Goal: Information Seeking & Learning: Compare options

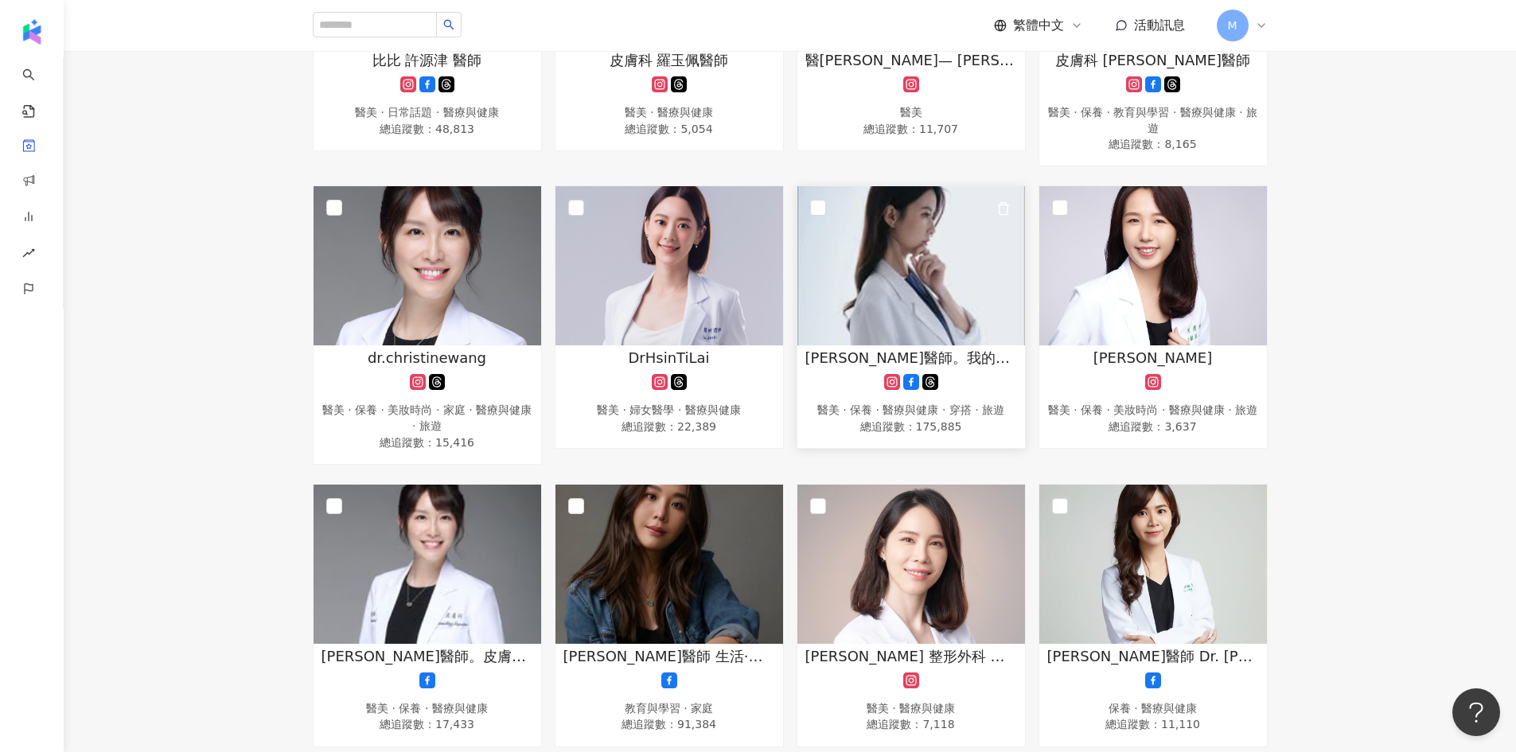
scroll to position [398, 0]
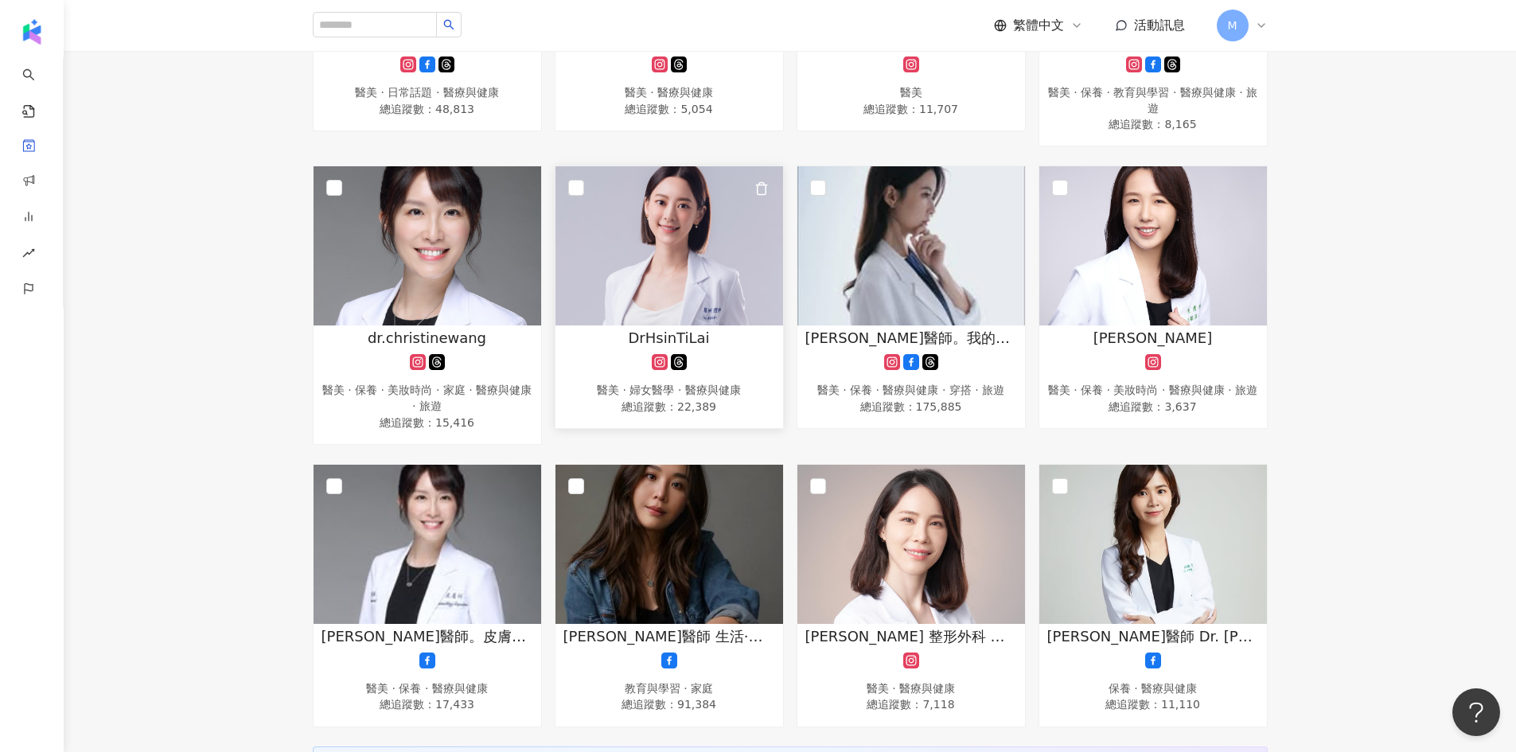
click at [673, 211] on img at bounding box center [669, 245] width 228 height 159
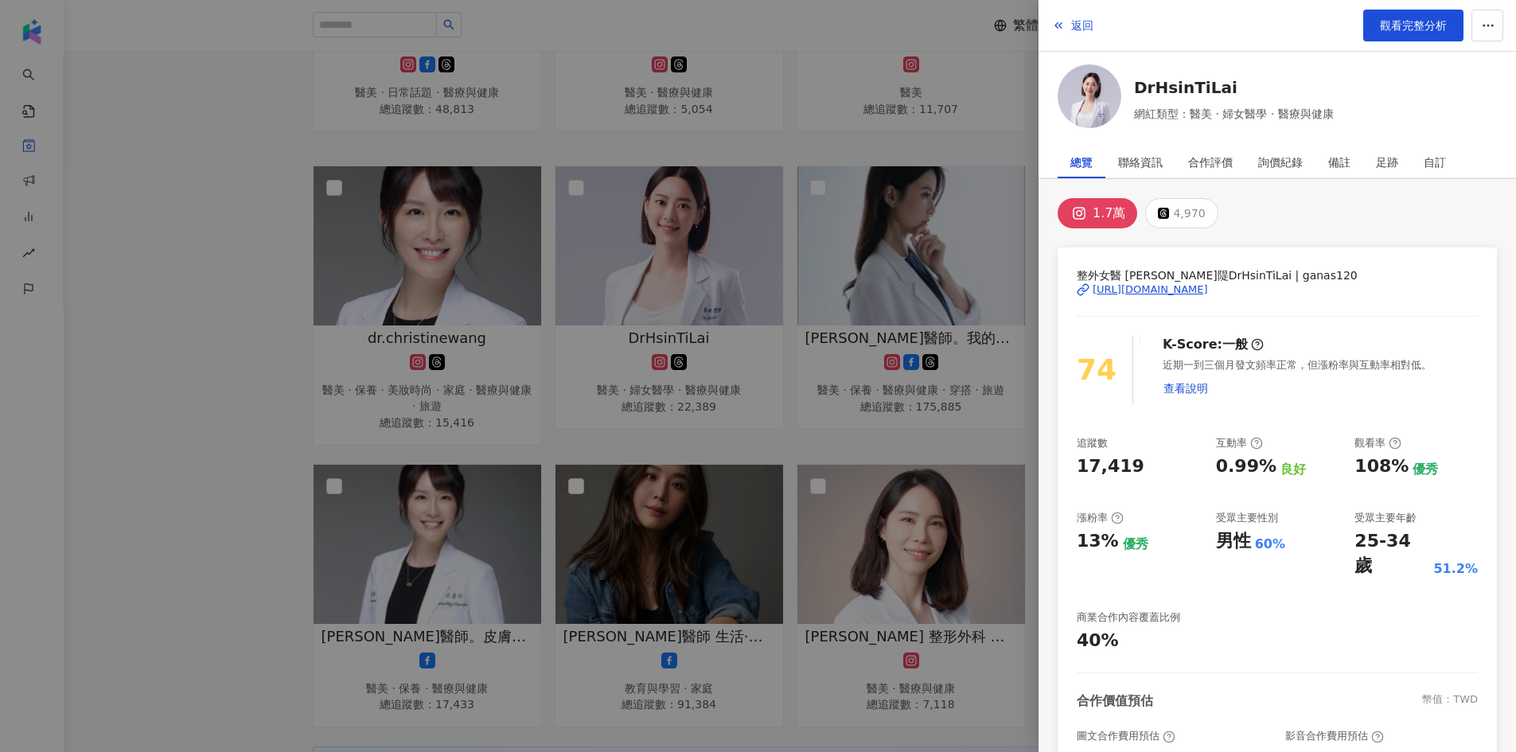
click at [1171, 290] on div "https://www.instagram.com/ganas120/" at bounding box center [1149, 289] width 115 height 14
click at [196, 216] on div at bounding box center [758, 376] width 1516 height 752
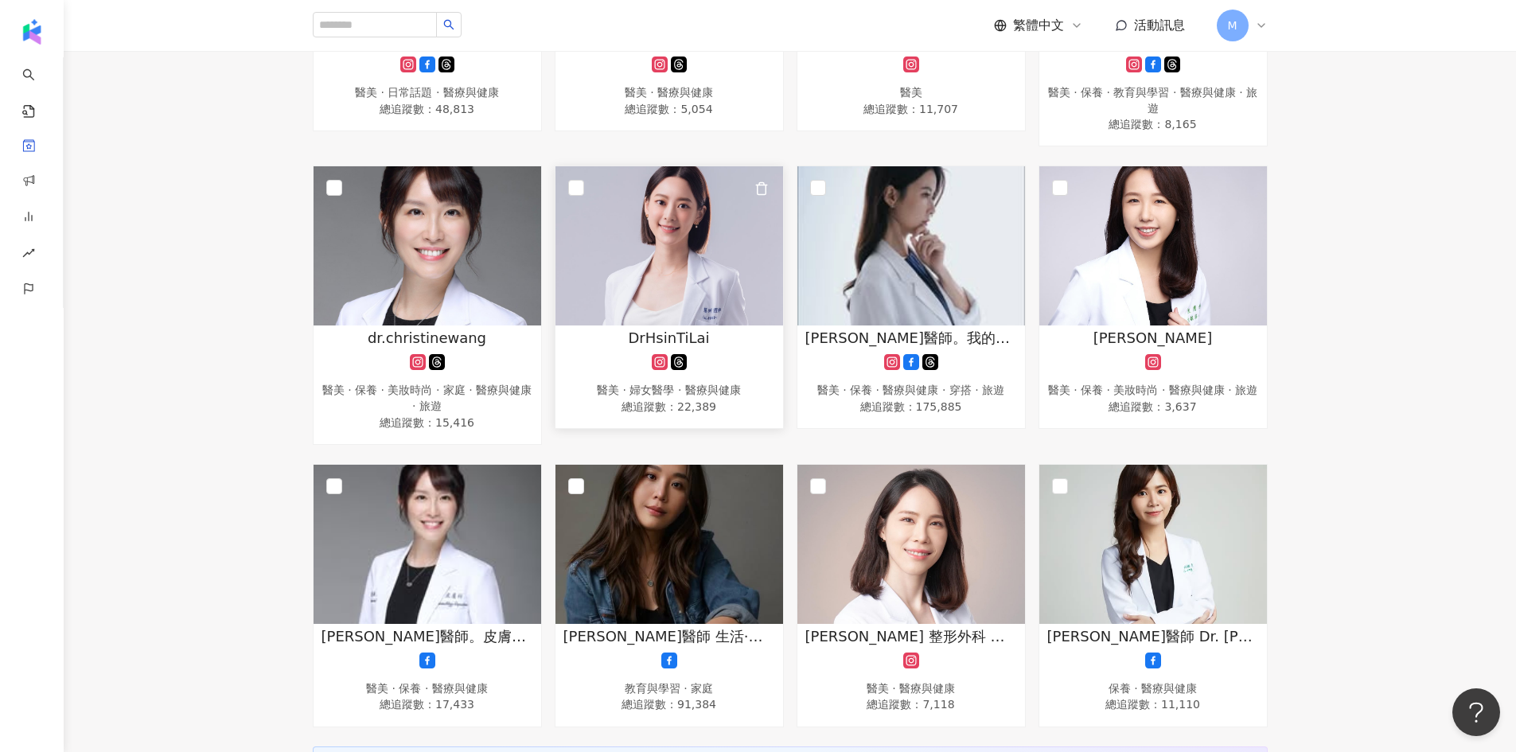
click at [726, 290] on img at bounding box center [669, 245] width 228 height 159
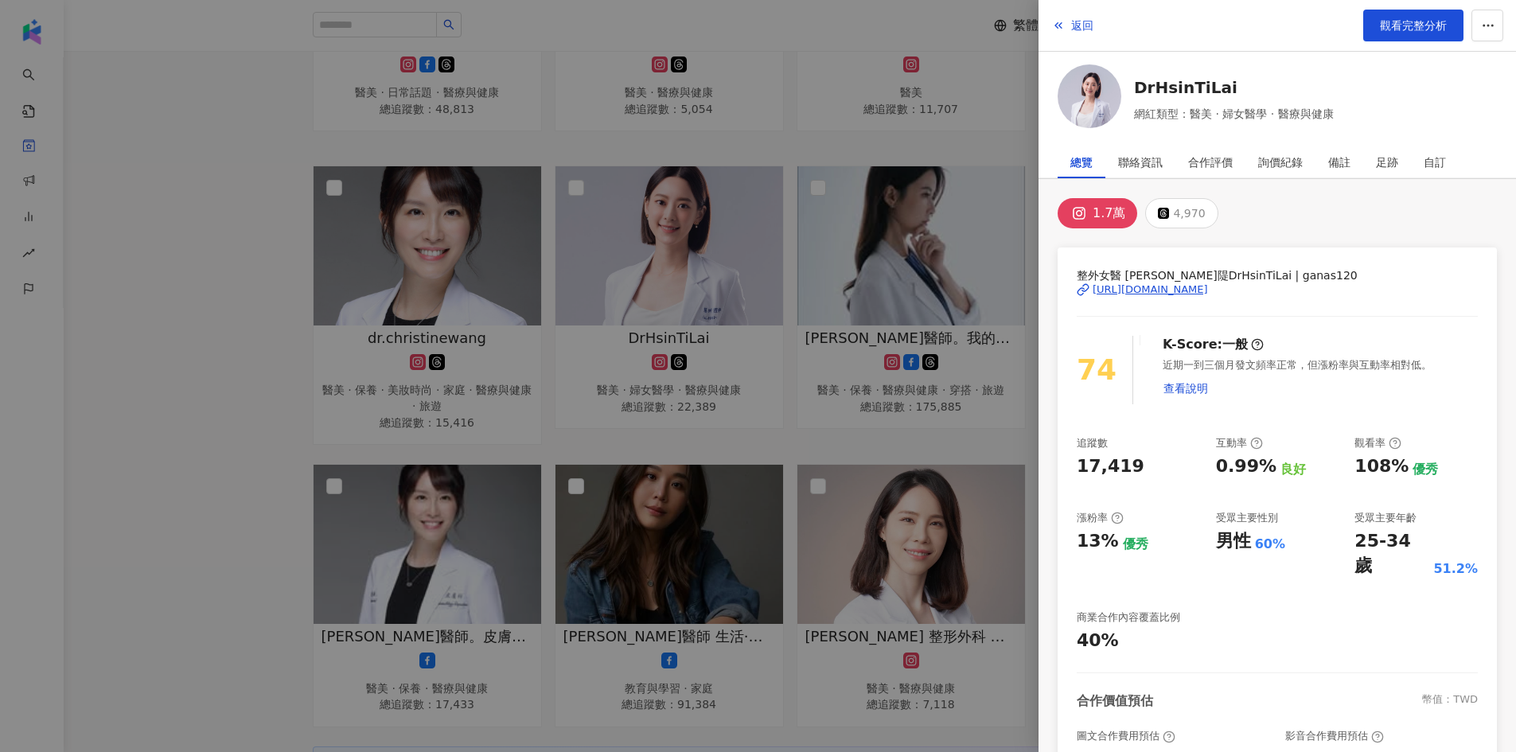
click at [1129, 284] on div "https://www.instagram.com/ganas120/" at bounding box center [1149, 289] width 115 height 14
click at [1412, 36] on link "觀看完整分析" at bounding box center [1413, 26] width 100 height 32
click at [256, 229] on div at bounding box center [758, 376] width 1516 height 752
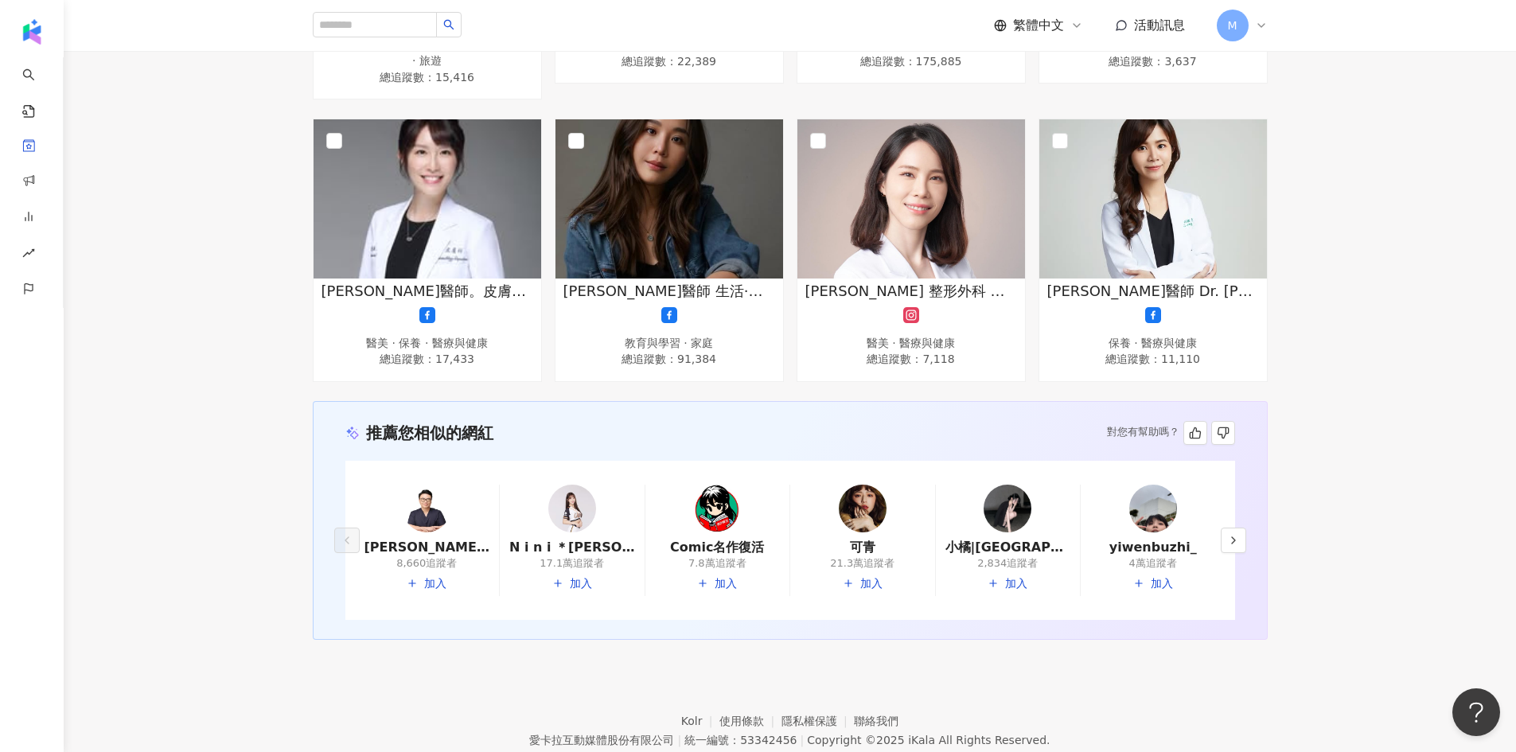
scroll to position [716, 0]
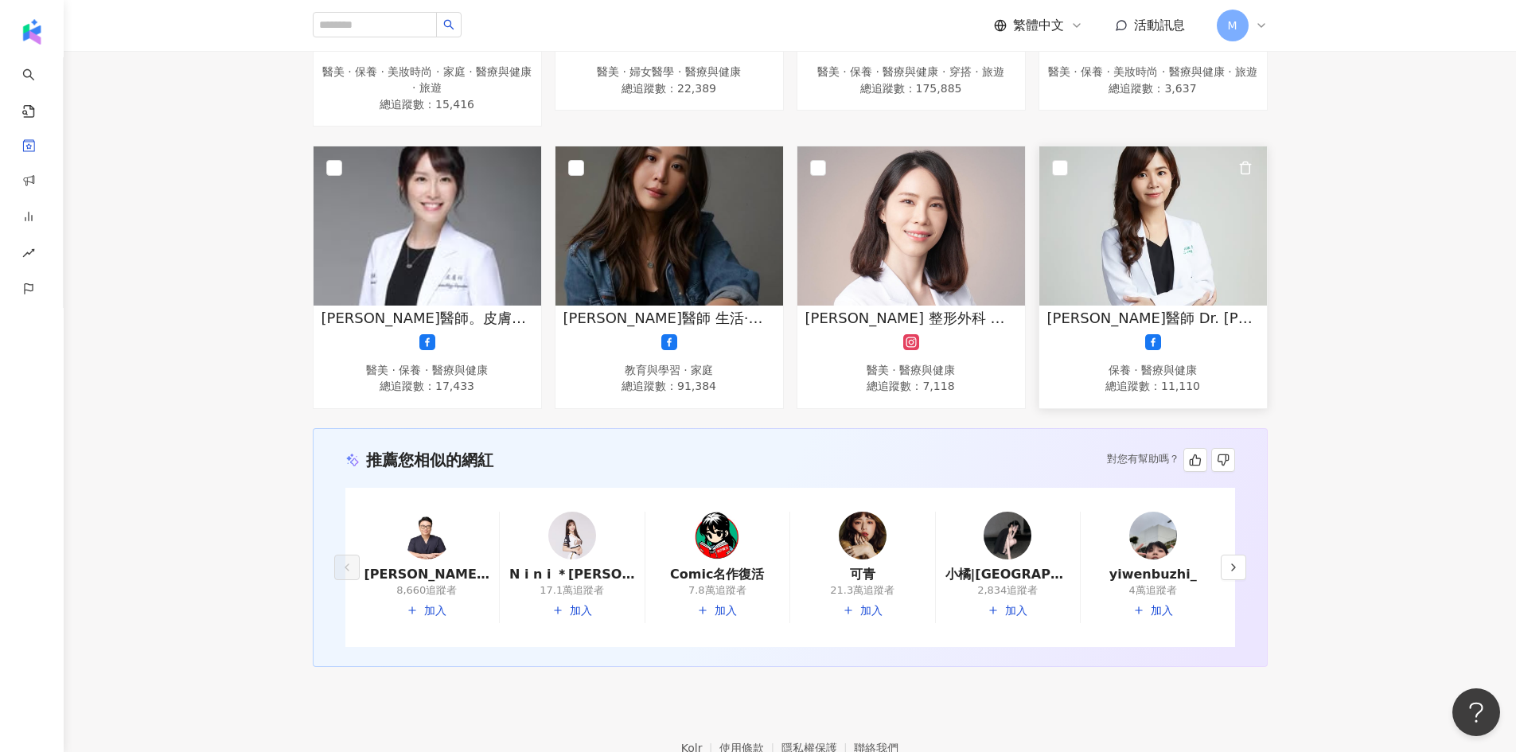
click at [1153, 272] on img at bounding box center [1153, 225] width 228 height 159
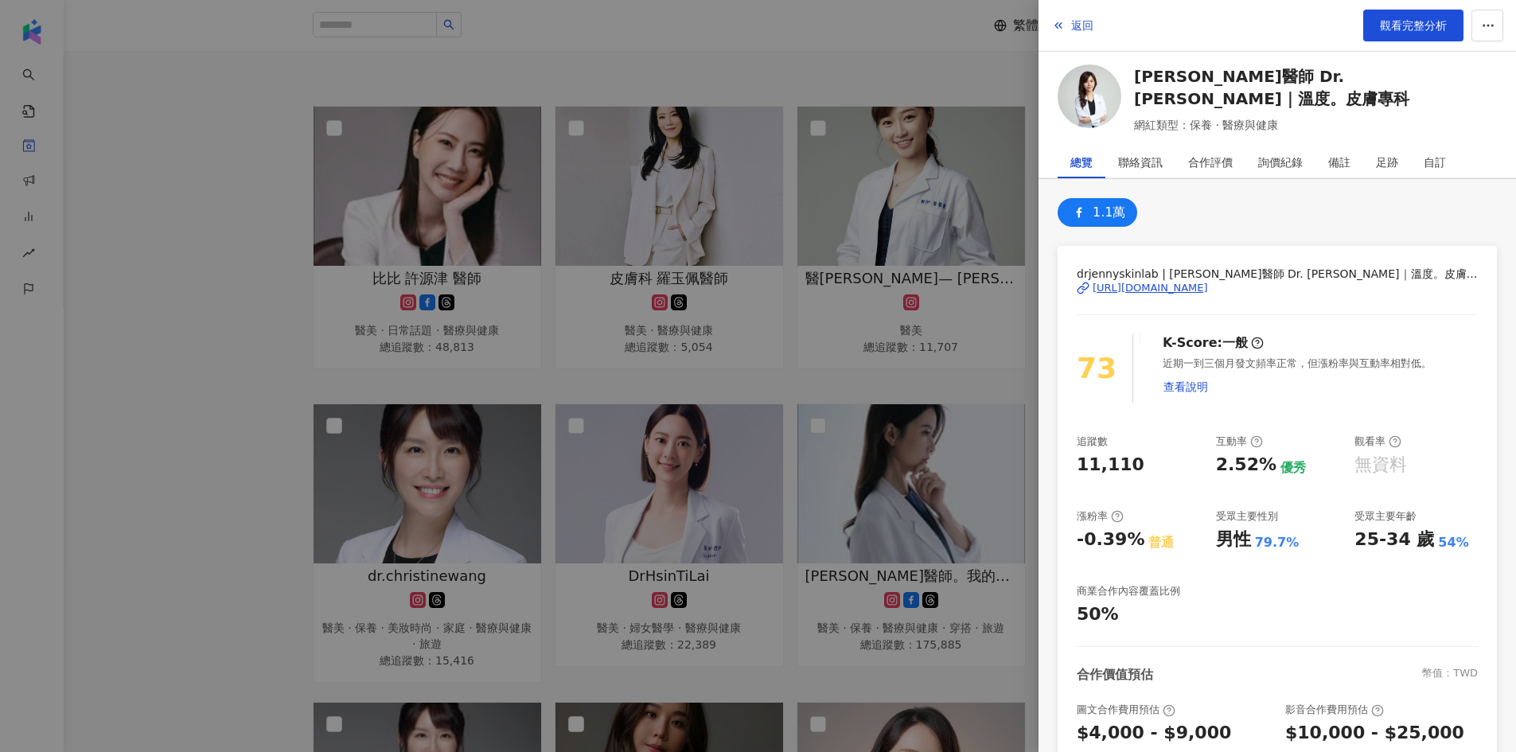
scroll to position [159, 0]
click at [205, 319] on div at bounding box center [758, 376] width 1516 height 752
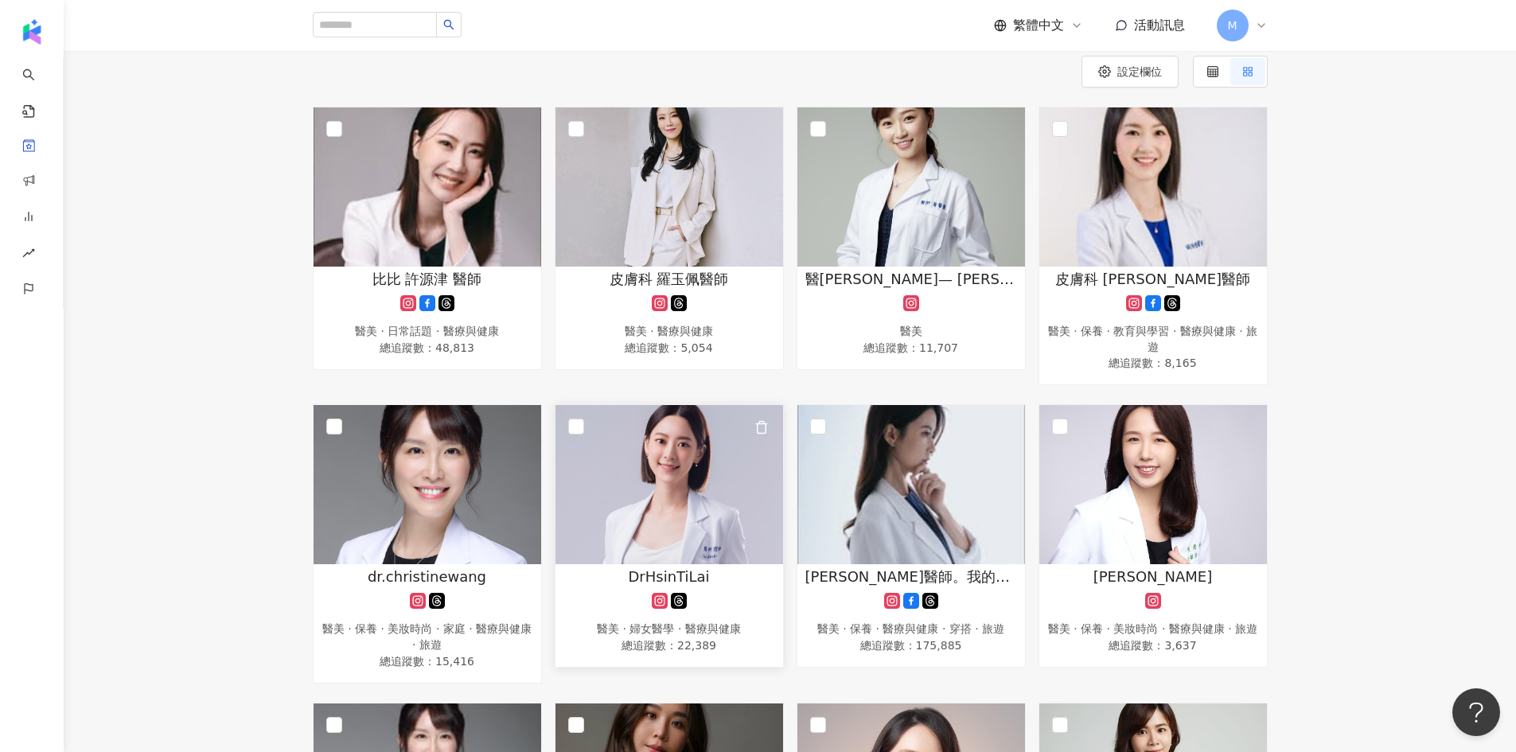
click at [687, 520] on img at bounding box center [669, 484] width 228 height 159
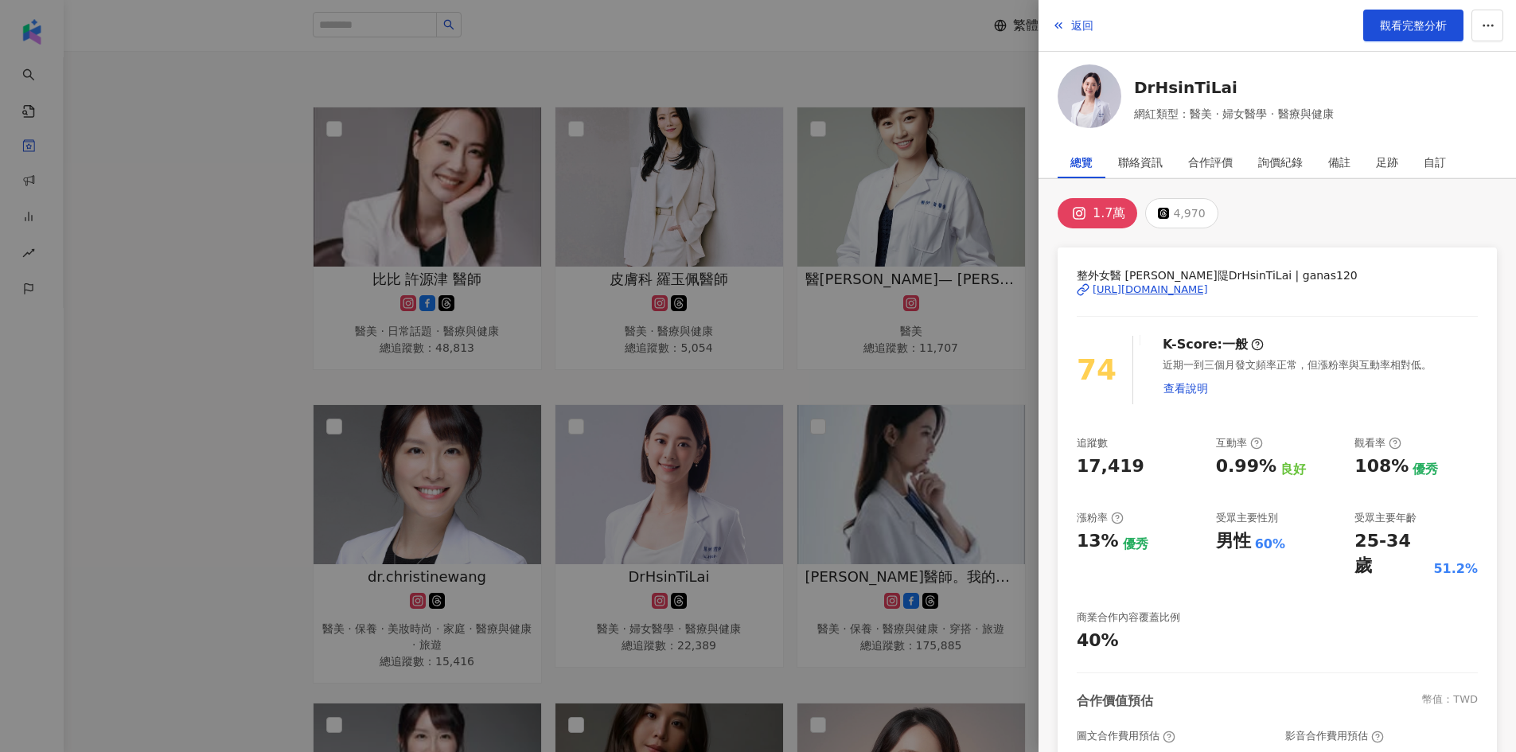
click at [216, 358] on div at bounding box center [758, 376] width 1516 height 752
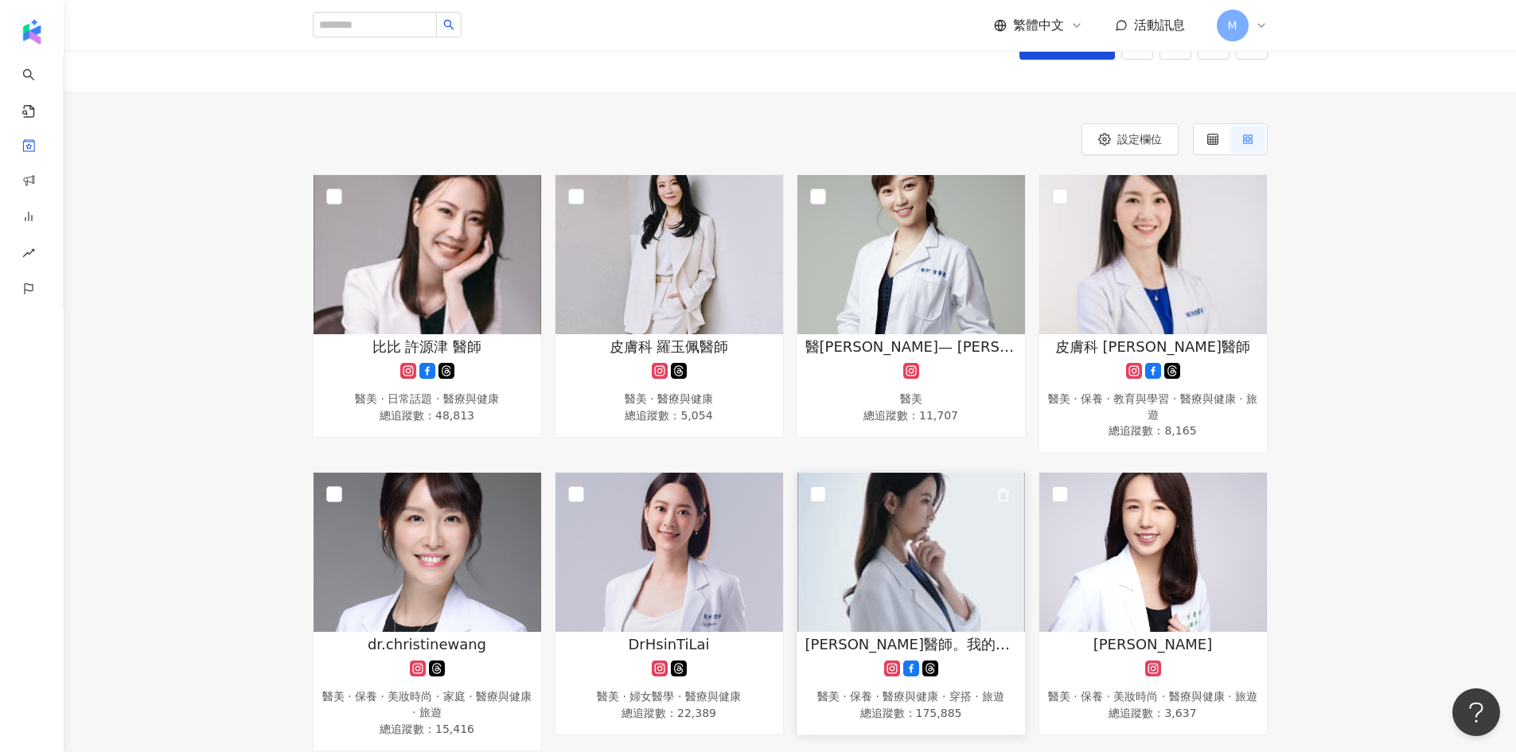
scroll to position [0, 0]
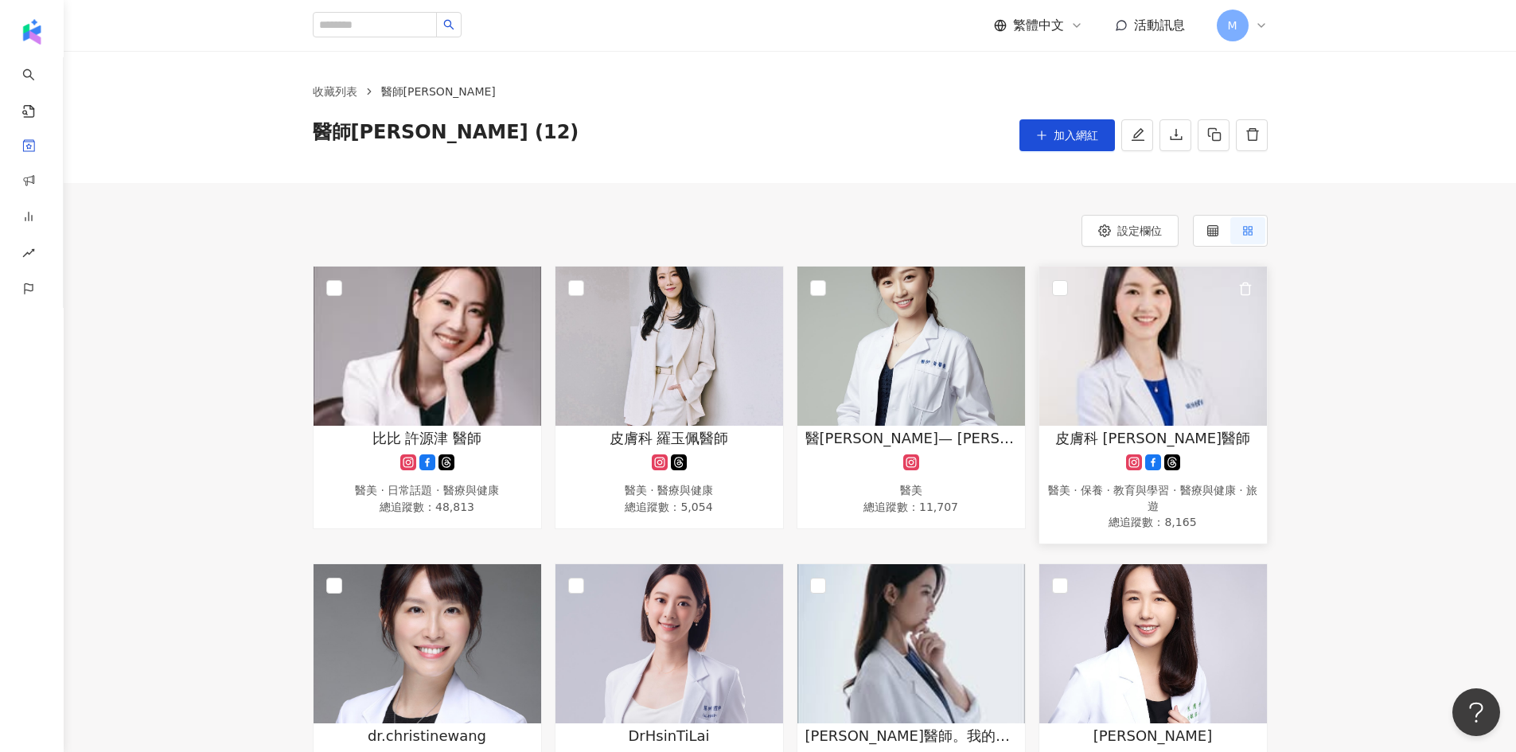
click at [1160, 370] on img at bounding box center [1153, 346] width 228 height 159
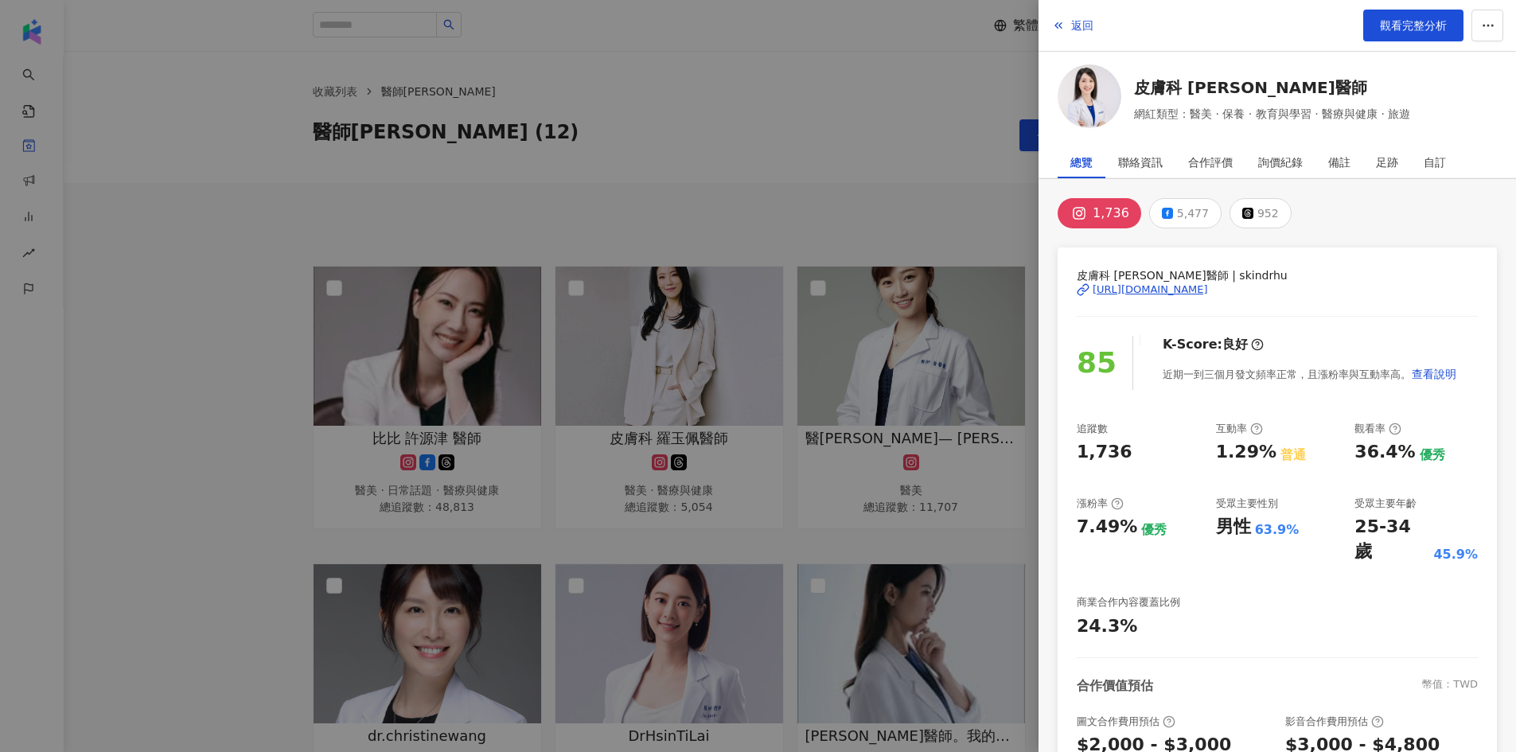
click at [233, 282] on div at bounding box center [758, 376] width 1516 height 752
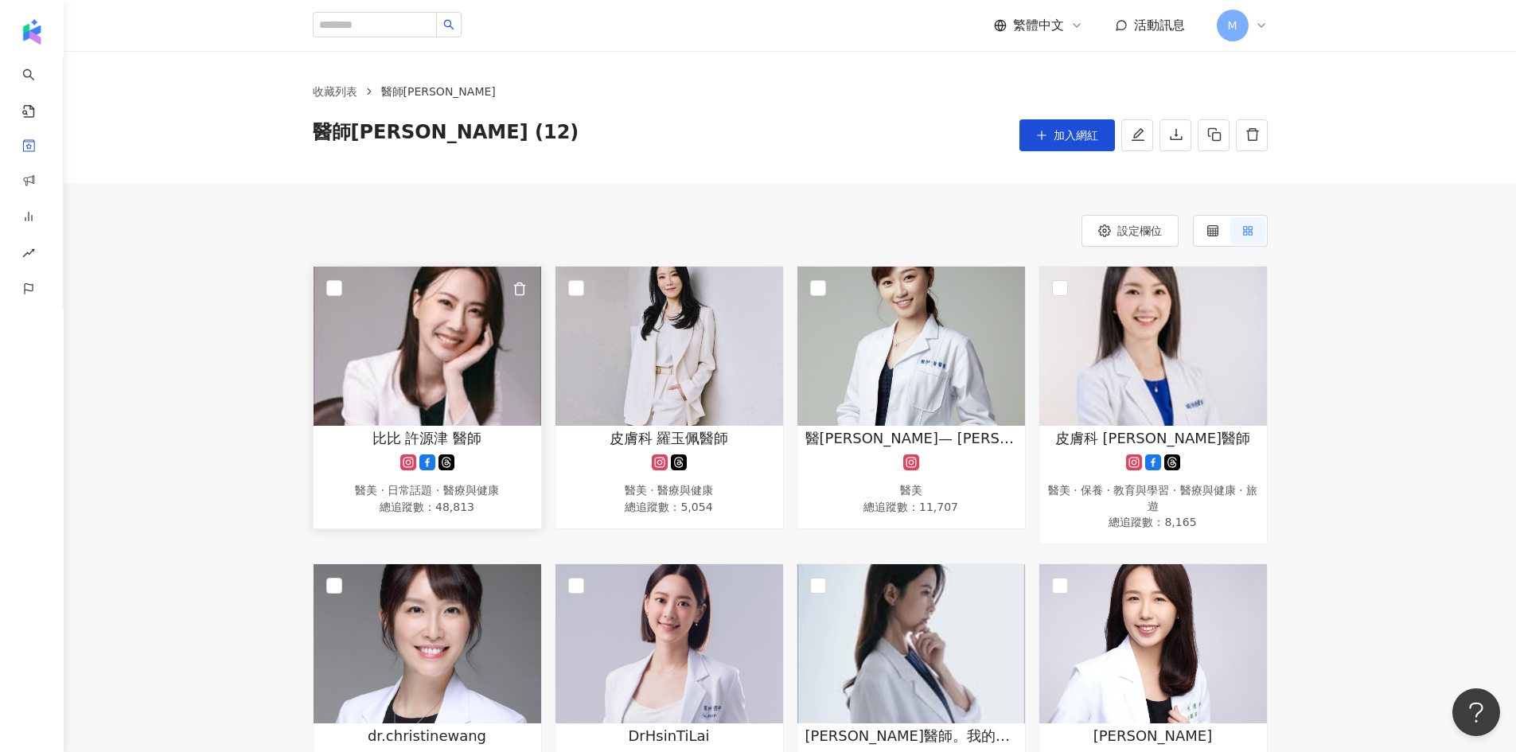
click at [513, 379] on img at bounding box center [427, 346] width 228 height 159
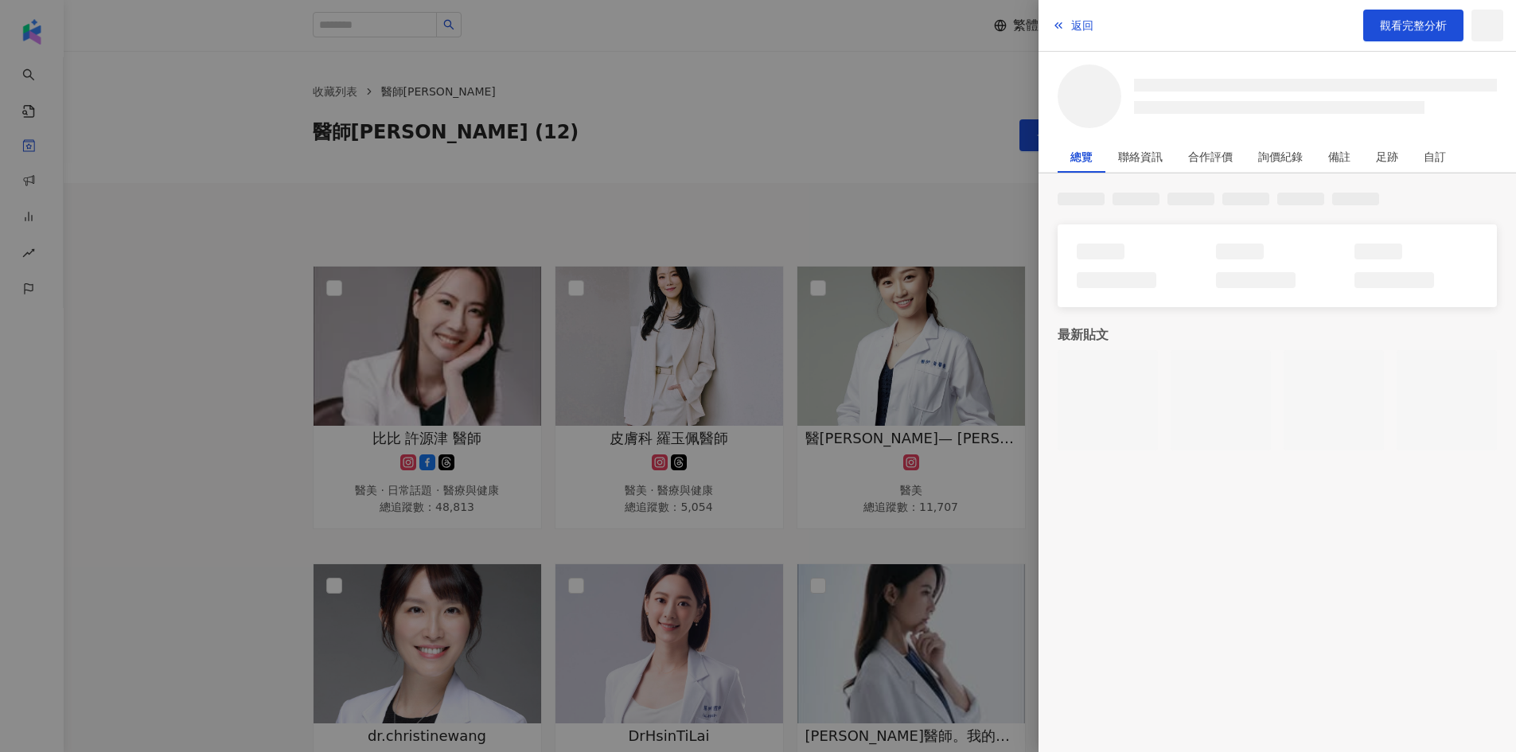
click at [682, 387] on div at bounding box center [758, 376] width 1516 height 752
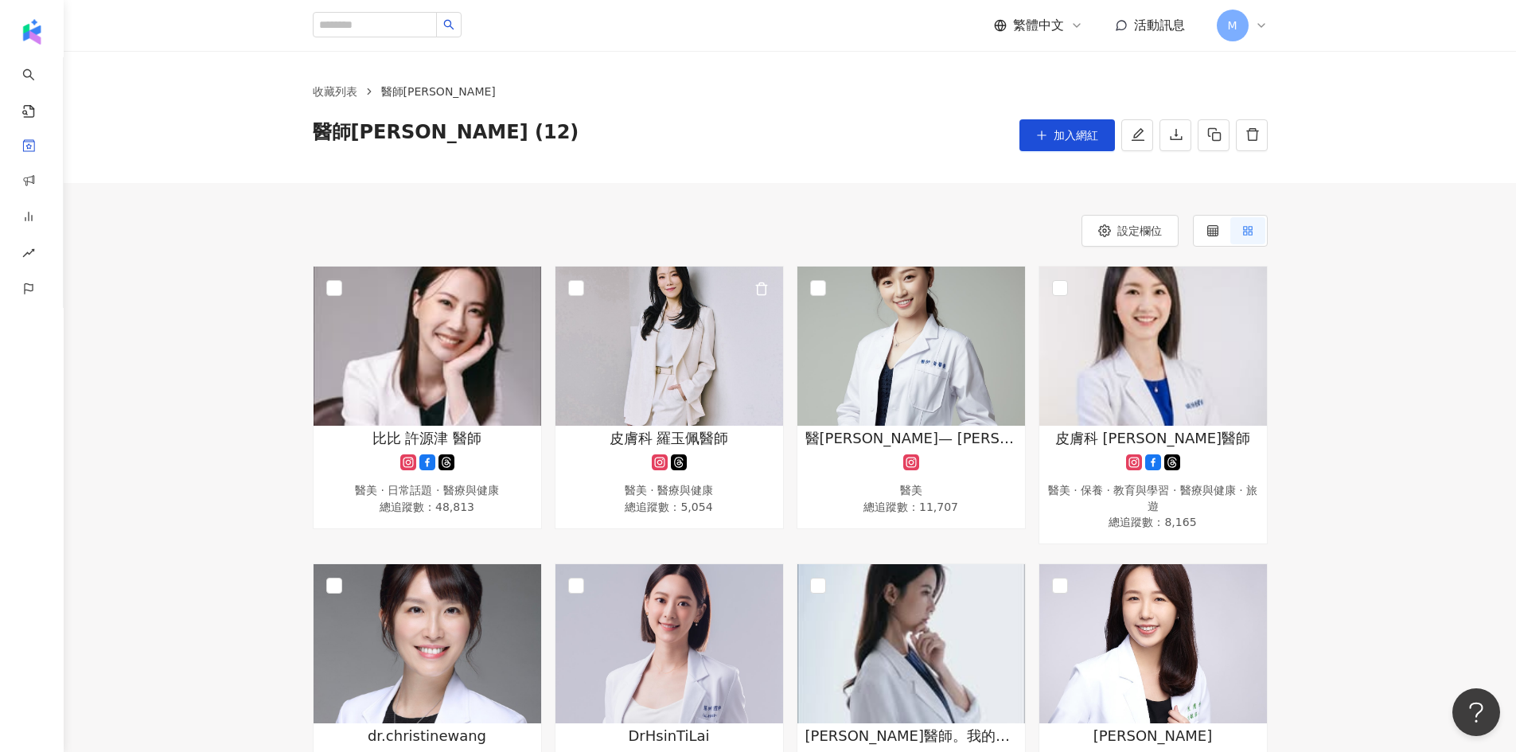
click at [682, 387] on img at bounding box center [669, 346] width 228 height 159
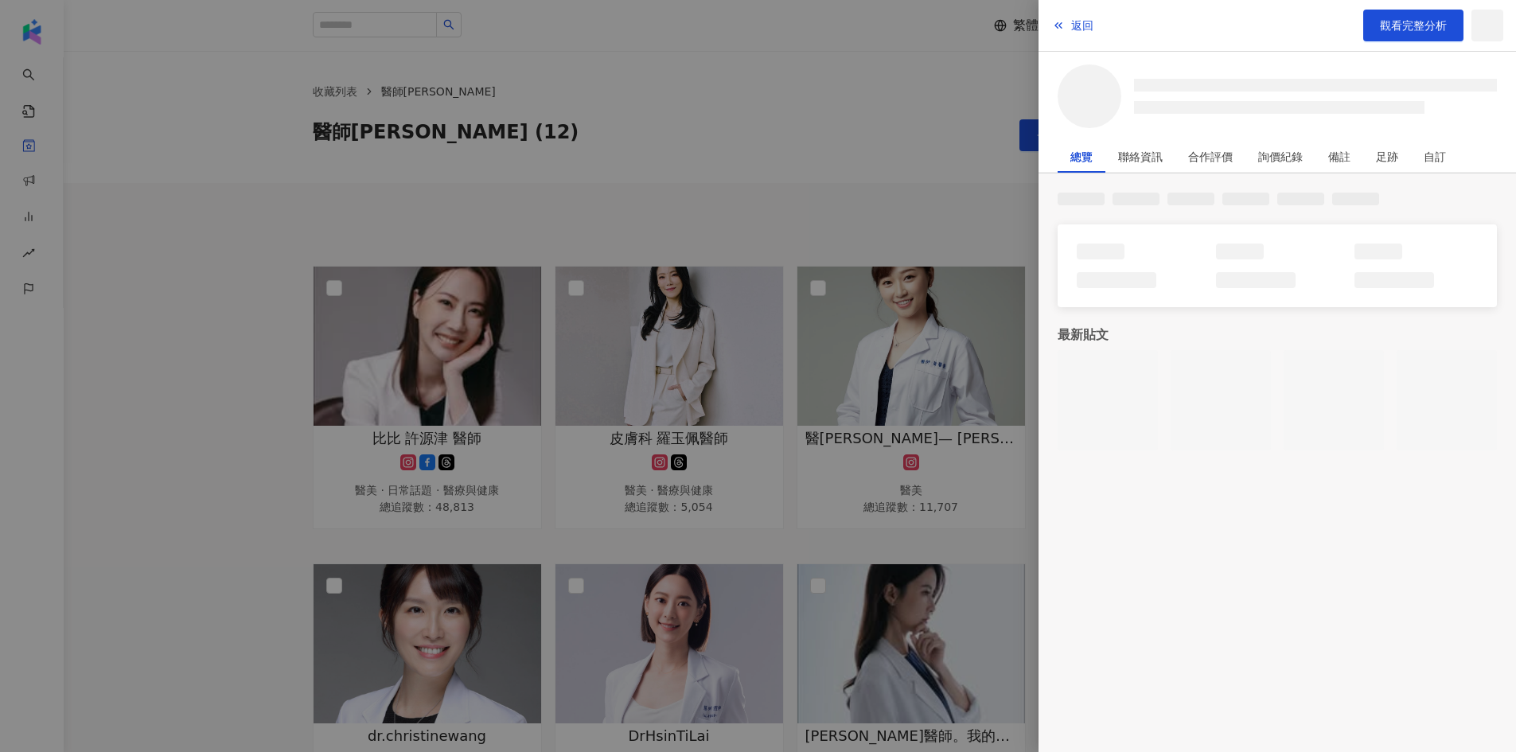
click at [725, 130] on div at bounding box center [758, 376] width 1516 height 752
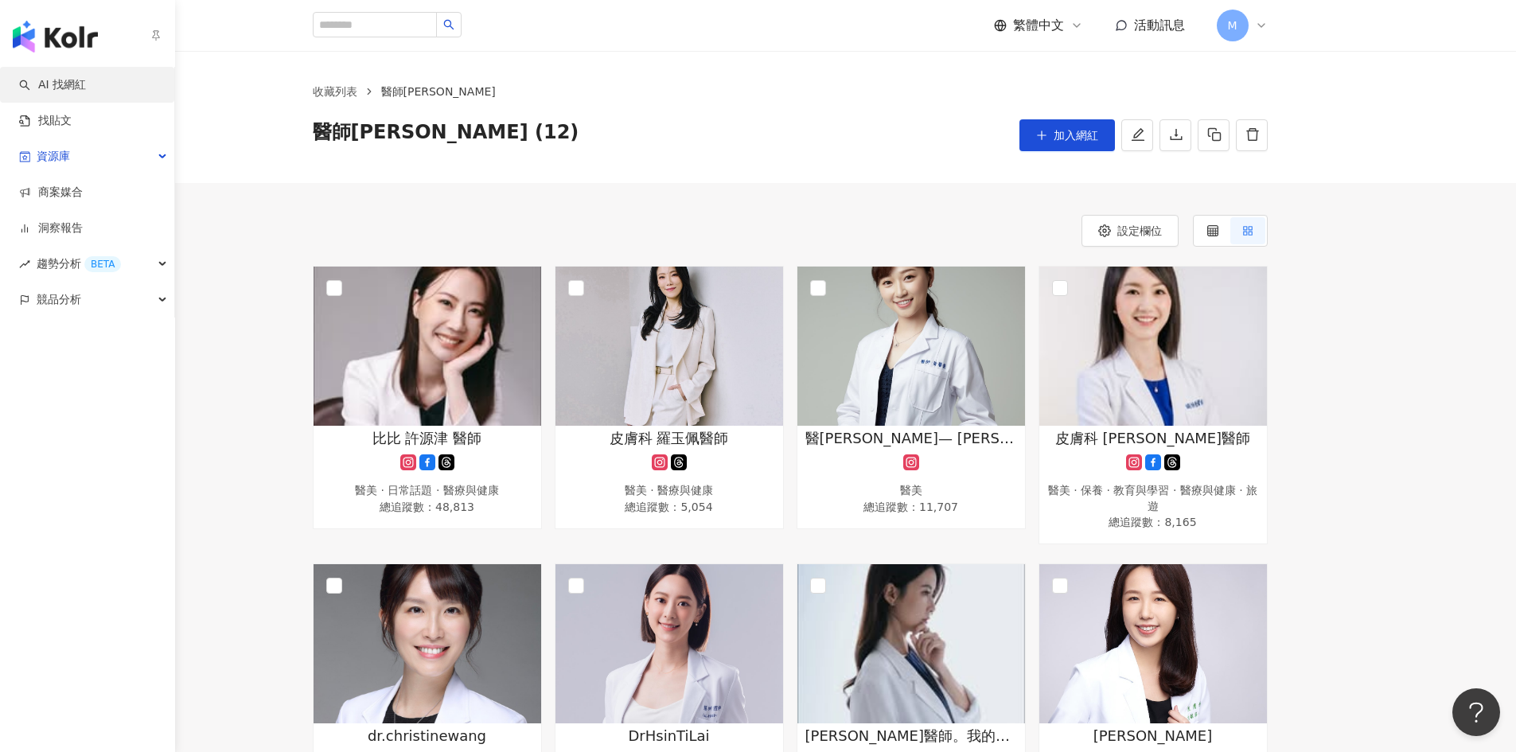
click at [72, 93] on link "AI 找網紅" at bounding box center [52, 85] width 67 height 16
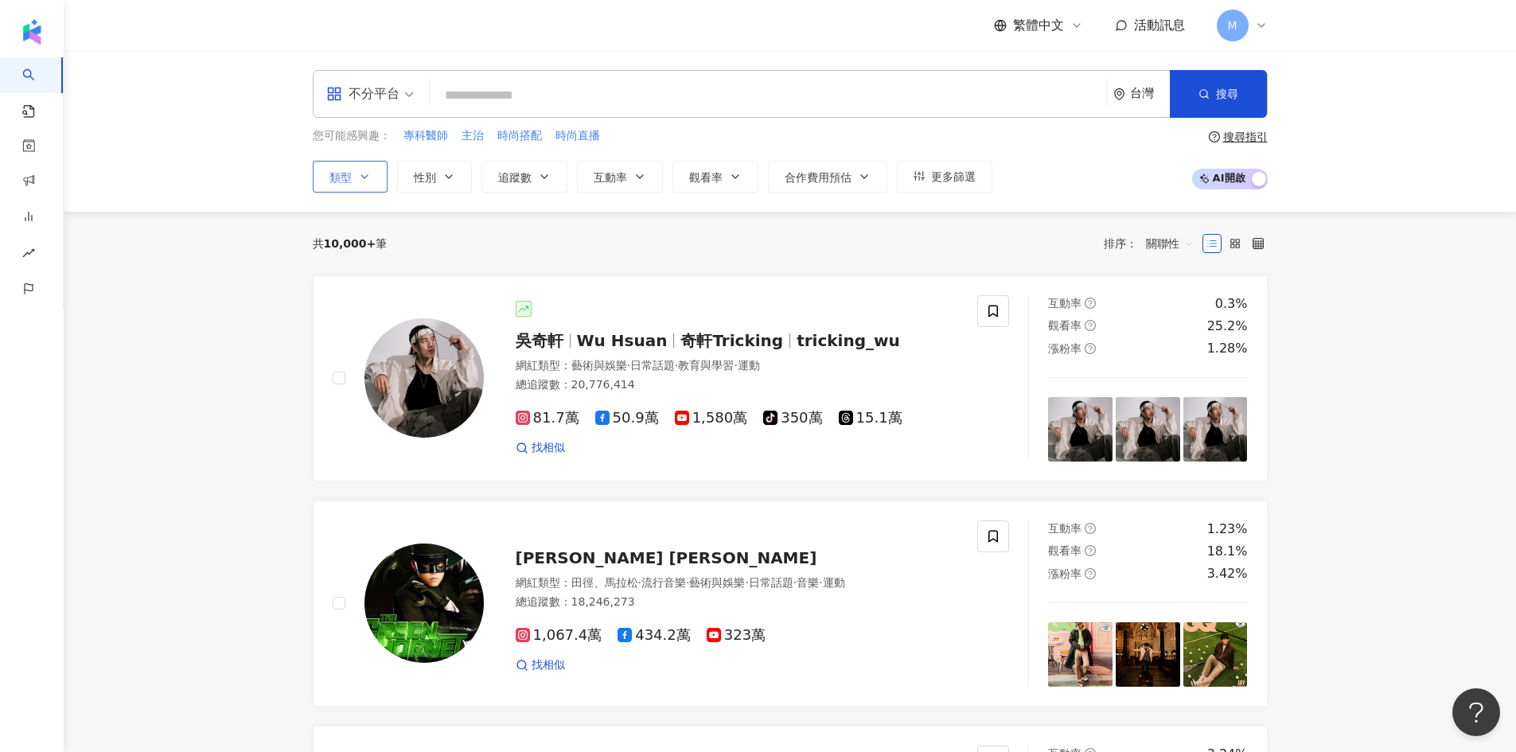
click at [375, 170] on button "類型" at bounding box center [350, 177] width 75 height 32
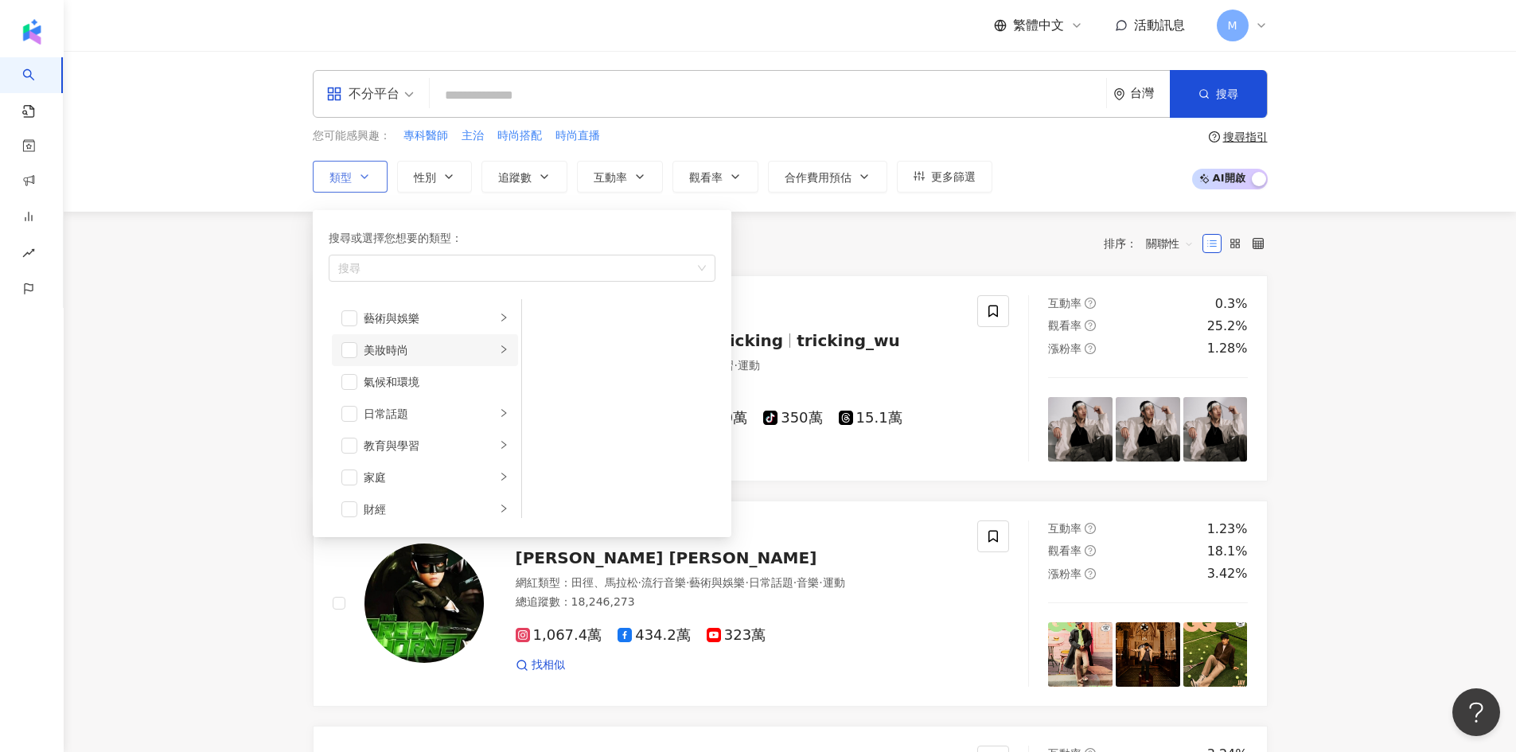
click at [351, 358] on li "美妝時尚" at bounding box center [425, 350] width 186 height 32
click at [348, 346] on span "button" at bounding box center [349, 350] width 16 height 16
click at [531, 107] on input "search" at bounding box center [768, 95] width 664 height 30
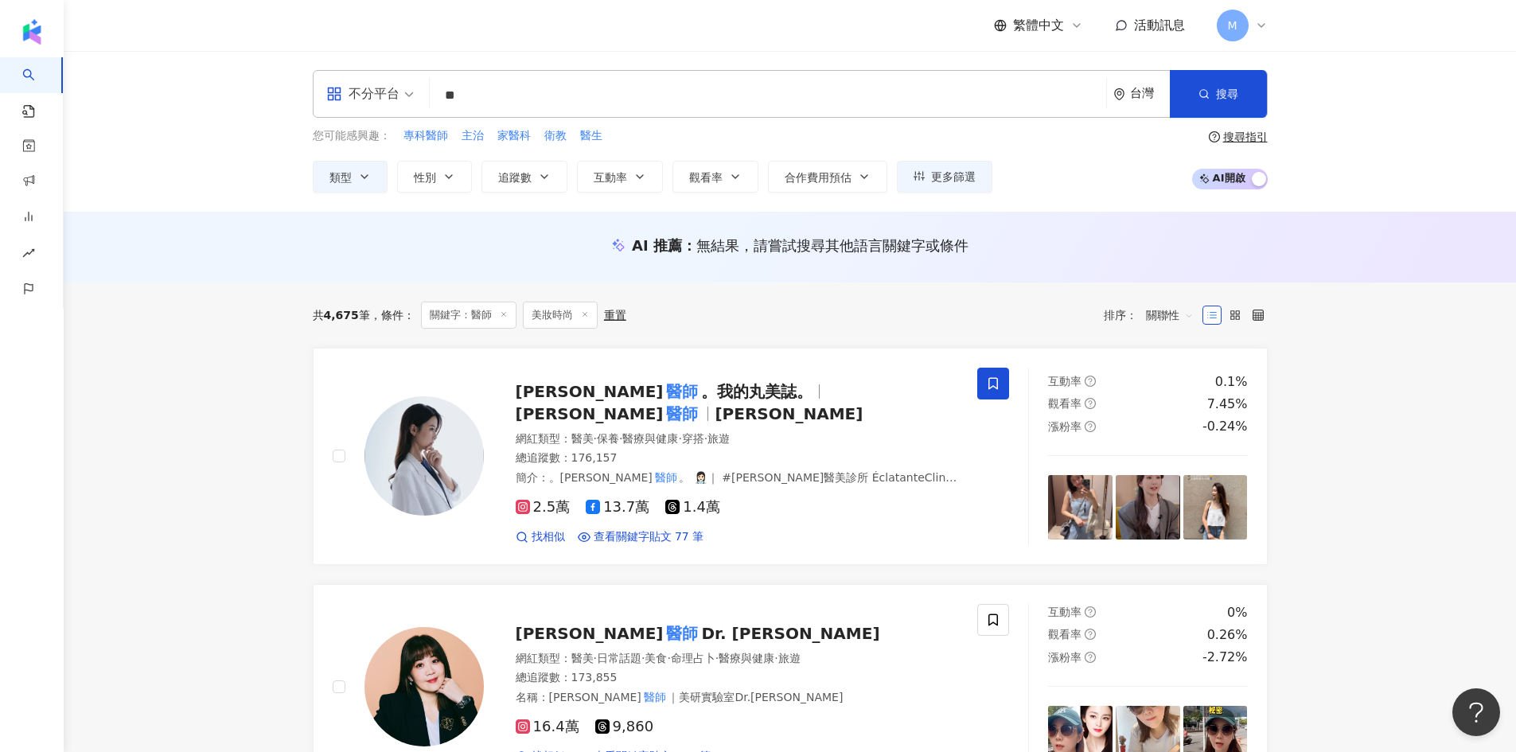
click at [447, 171] on icon "button" at bounding box center [448, 176] width 13 height 13
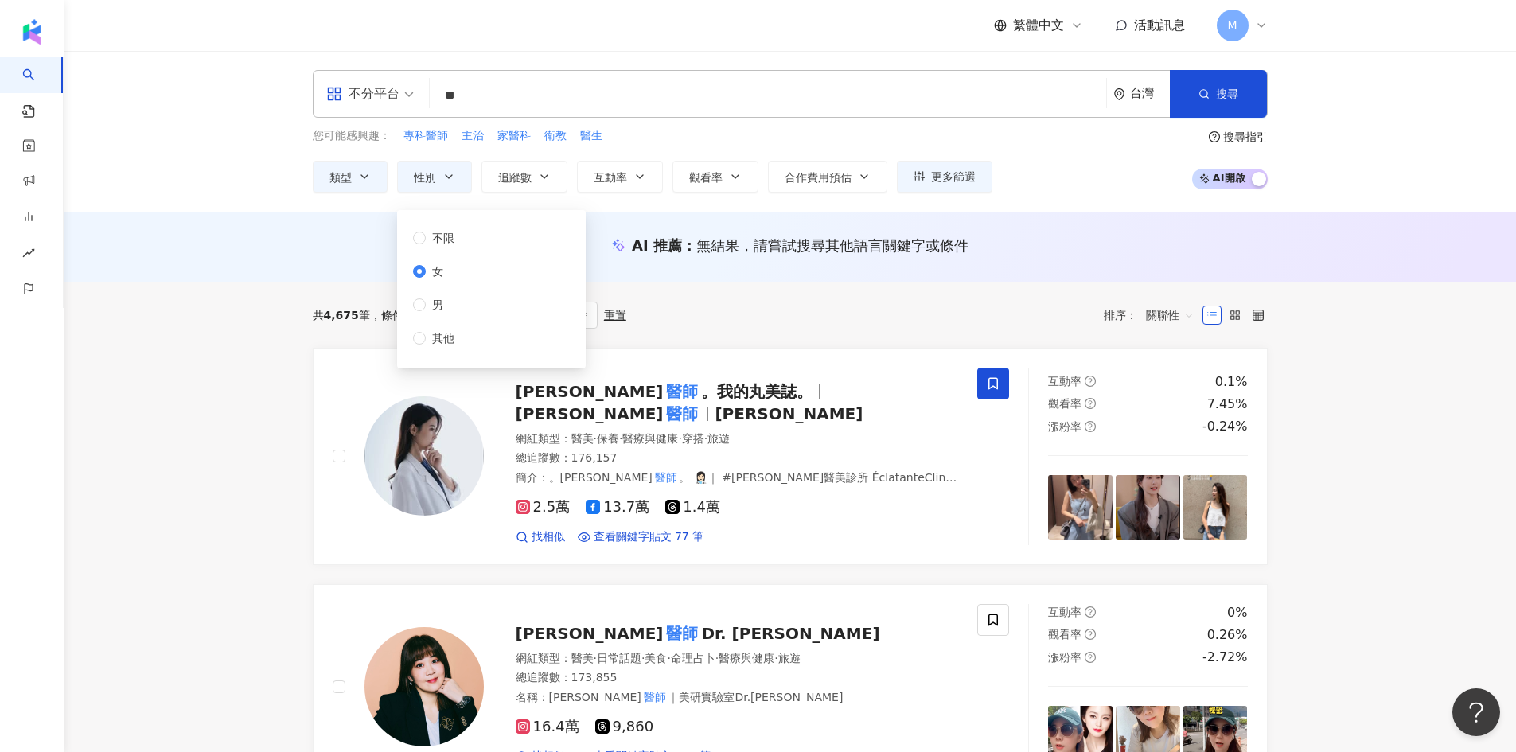
click at [298, 252] on div "AI 推薦 ： 無結果，請嘗試搜尋其他語言關鍵字或條件" at bounding box center [790, 249] width 1018 height 29
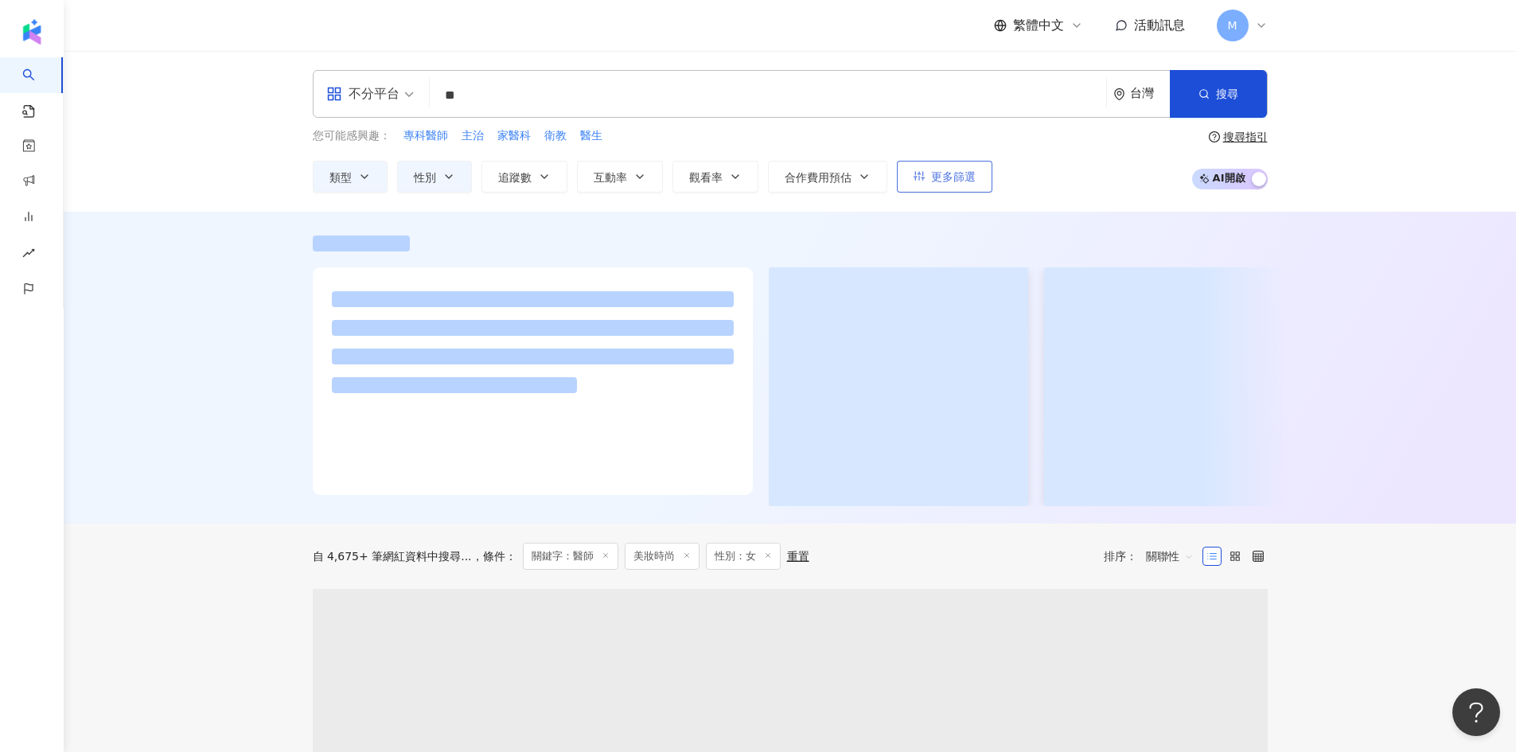
click at [916, 173] on icon "button" at bounding box center [918, 175] width 11 height 11
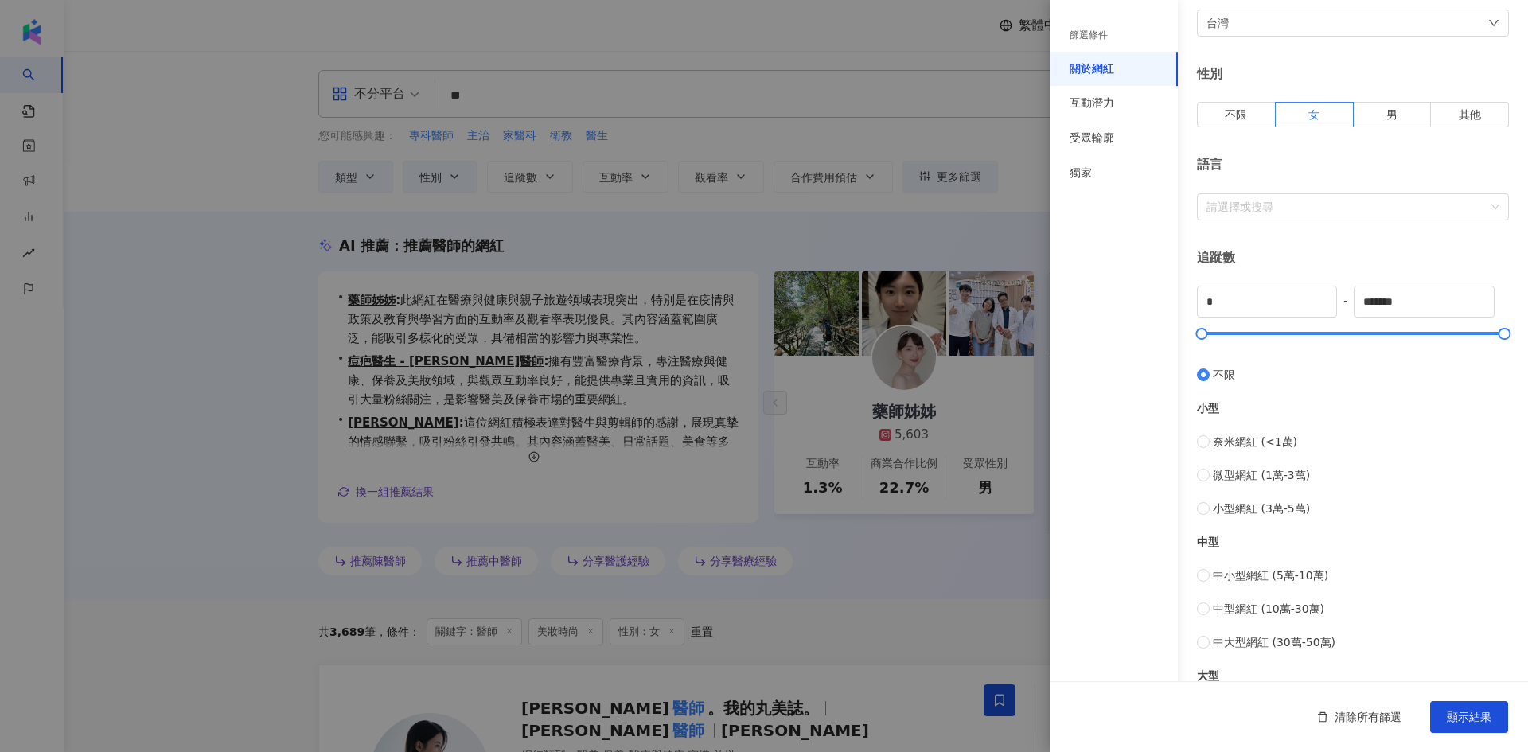
scroll to position [239, 0]
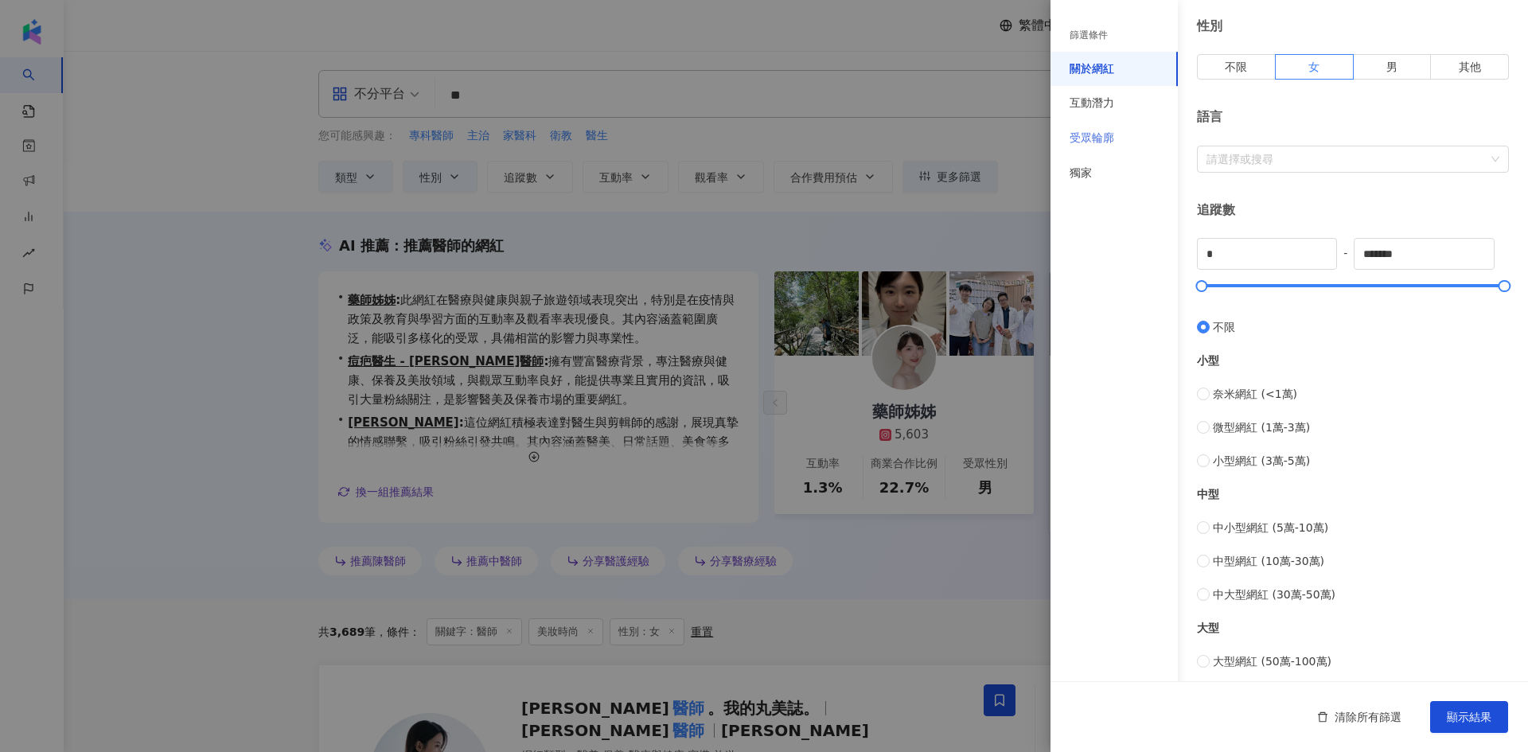
click at [1121, 138] on div "受眾輪廓" at bounding box center [1113, 138] width 127 height 35
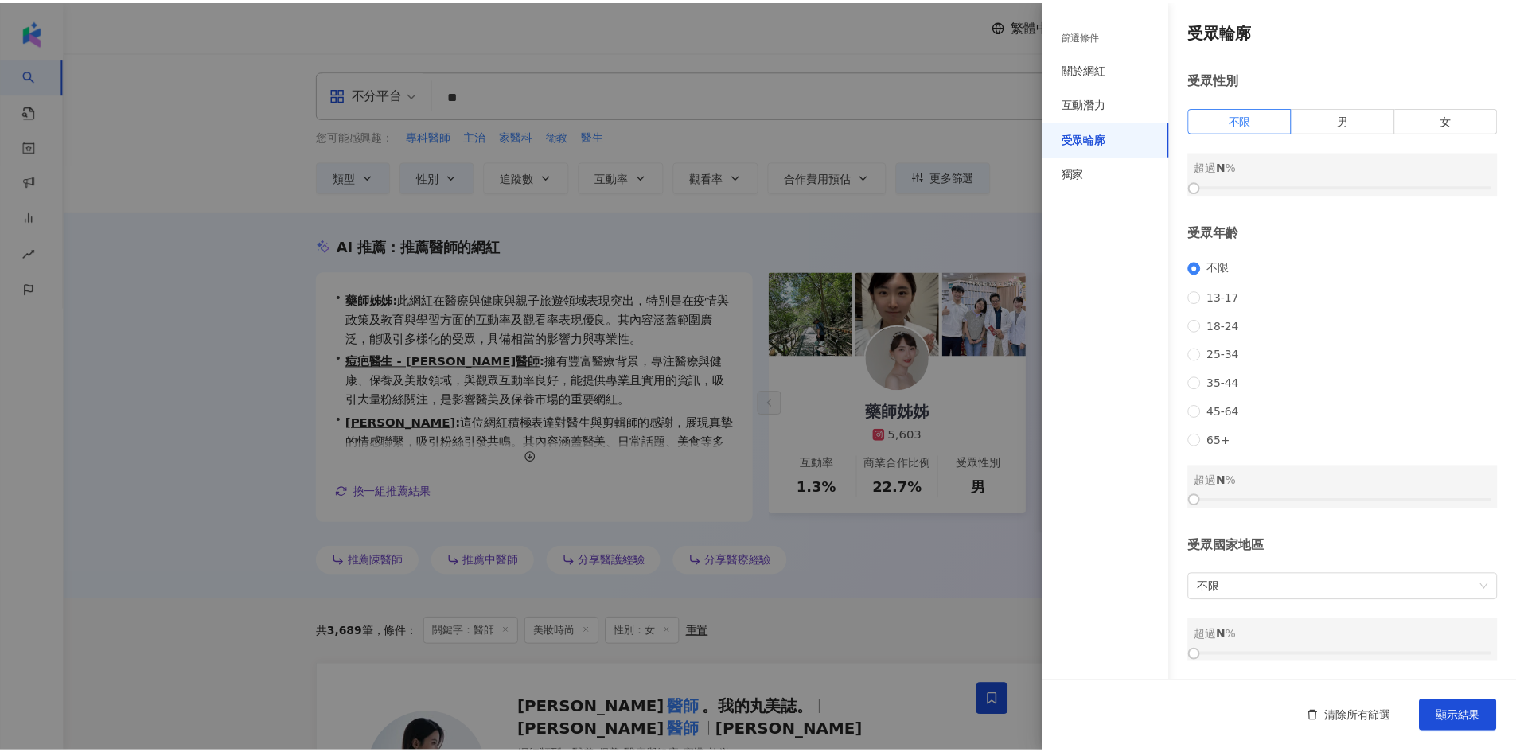
scroll to position [21, 0]
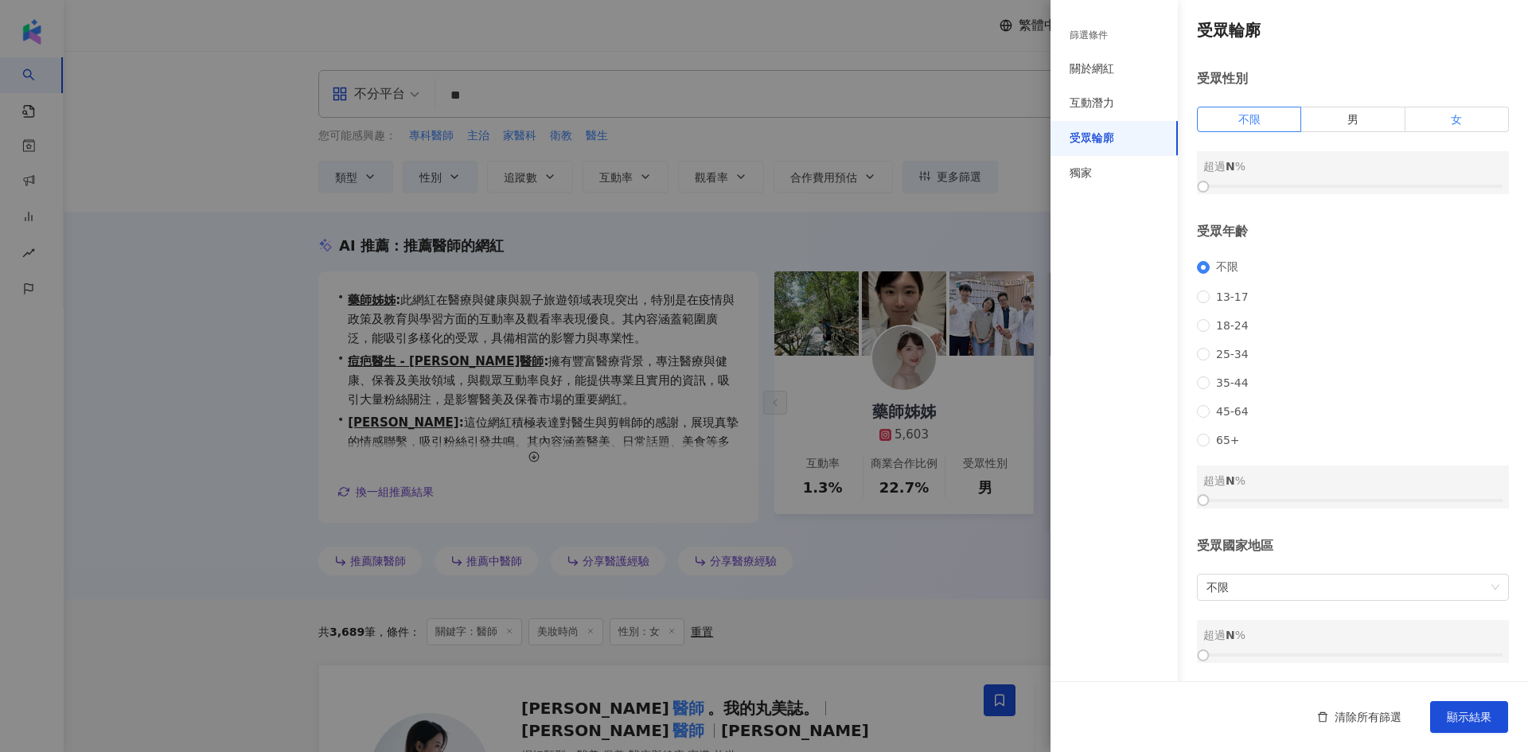
click at [1450, 113] on span "女" at bounding box center [1455, 119] width 11 height 13
drag, startPoint x: 1201, startPoint y: 166, endPoint x: 1344, endPoint y: 178, distance: 143.7
click at [1344, 178] on div "受眾輪廓 受眾性別 不限 男 女 女 超過 50 % 受眾年齡 不限 13-17 18-24 25-34 35-44 45-64 65+ 超過 N % 受眾國…" at bounding box center [1288, 341] width 477 height 682
click at [1458, 723] on span "顯示結果" at bounding box center [1468, 716] width 45 height 13
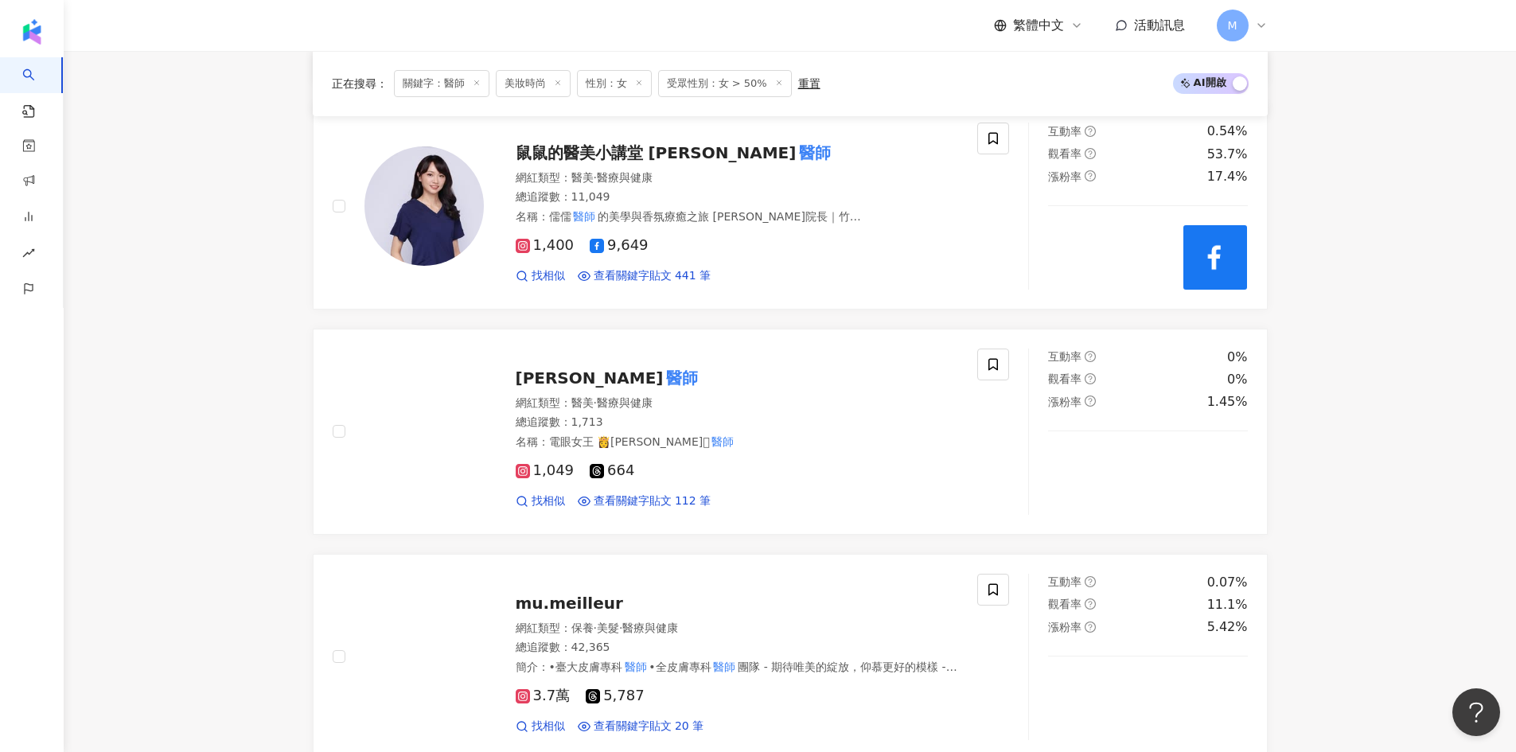
scroll to position [1671, 0]
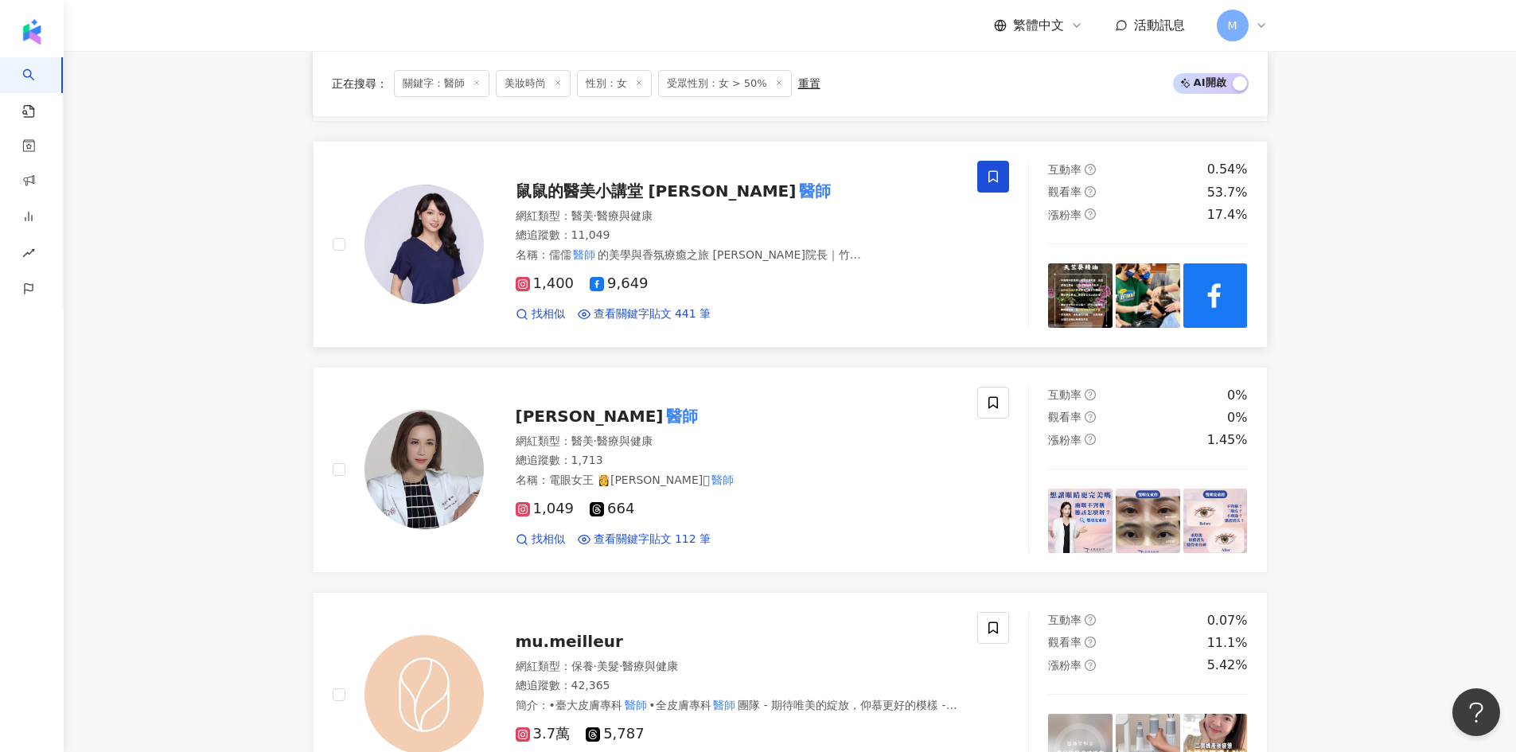
click at [998, 161] on span at bounding box center [993, 177] width 32 height 32
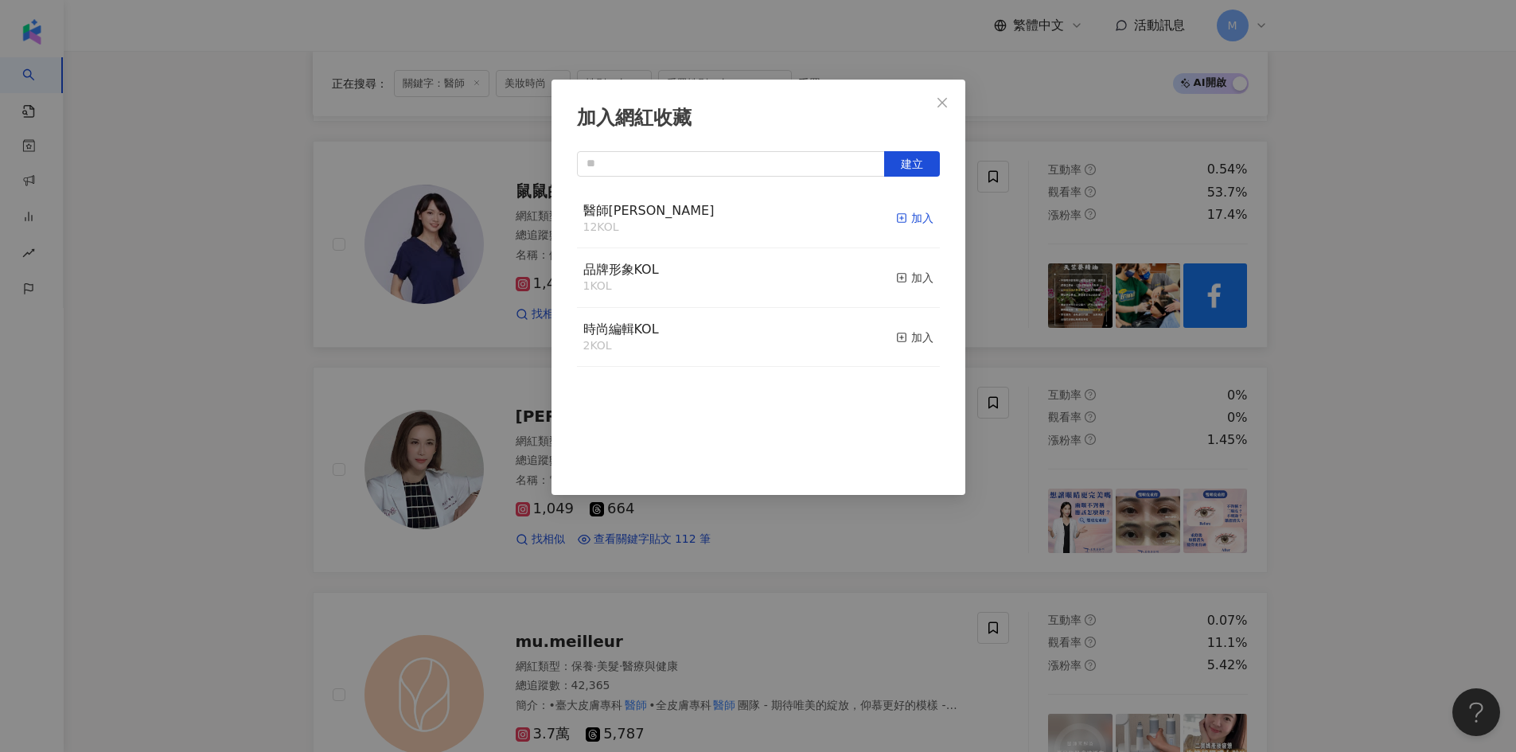
click at [914, 220] on div "加入" at bounding box center [914, 218] width 37 height 18
click at [249, 393] on div "加入網紅收藏 建立 醫師KOL 13 KOL 已加入 品牌形象KOL 1 KOL 加入 時尚編輯KOL 2 KOL 加入" at bounding box center [758, 376] width 1516 height 752
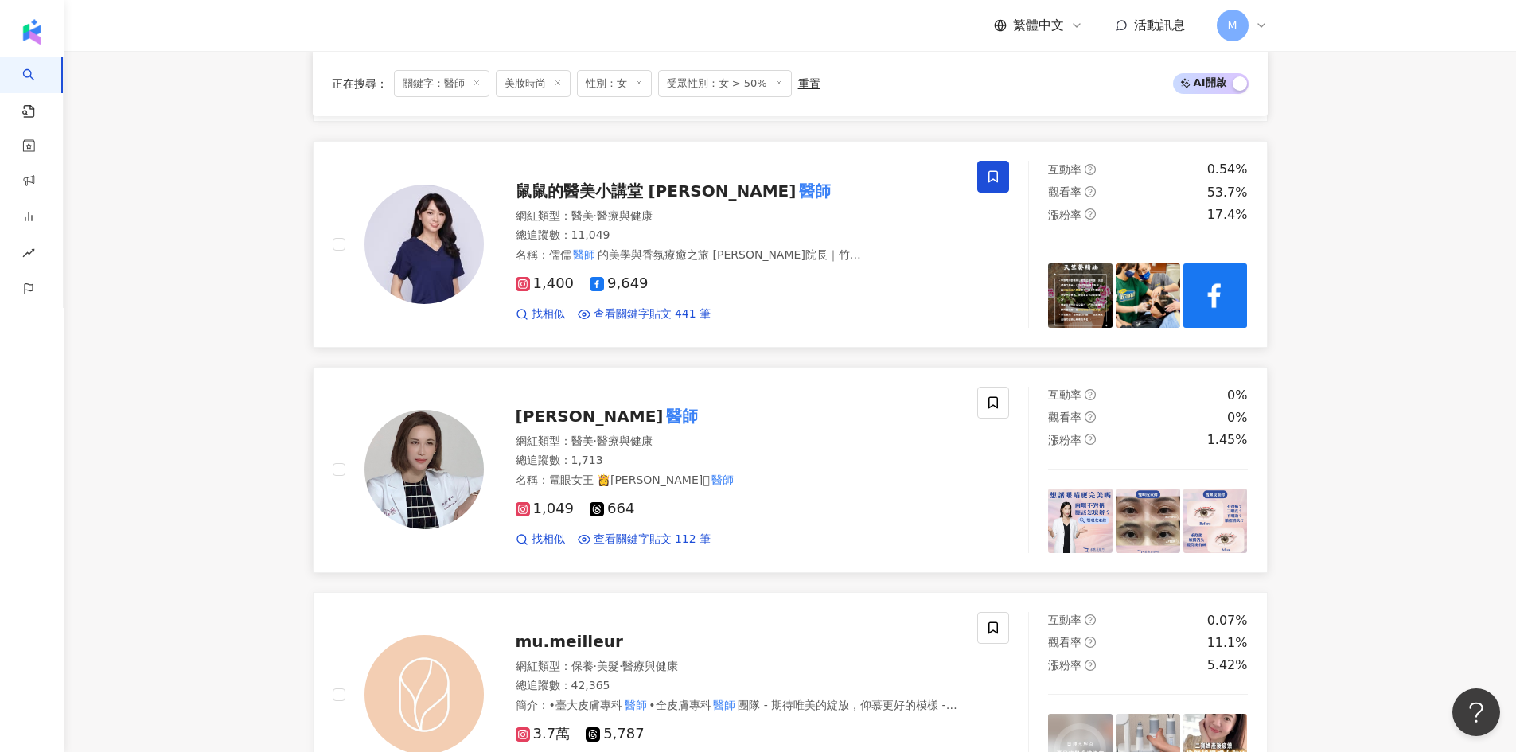
click at [663, 403] on mark "醫師" at bounding box center [682, 415] width 38 height 25
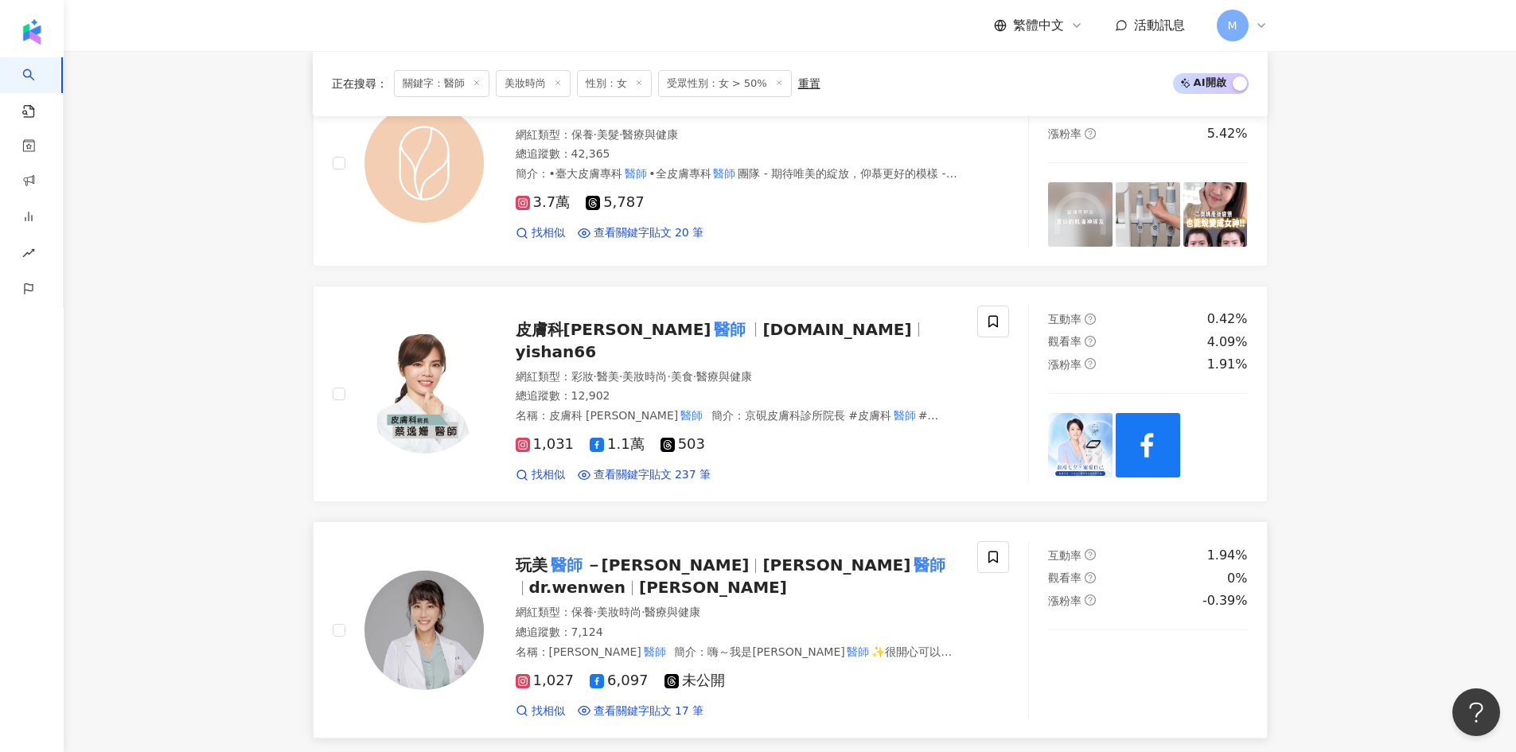
scroll to position [2148, 0]
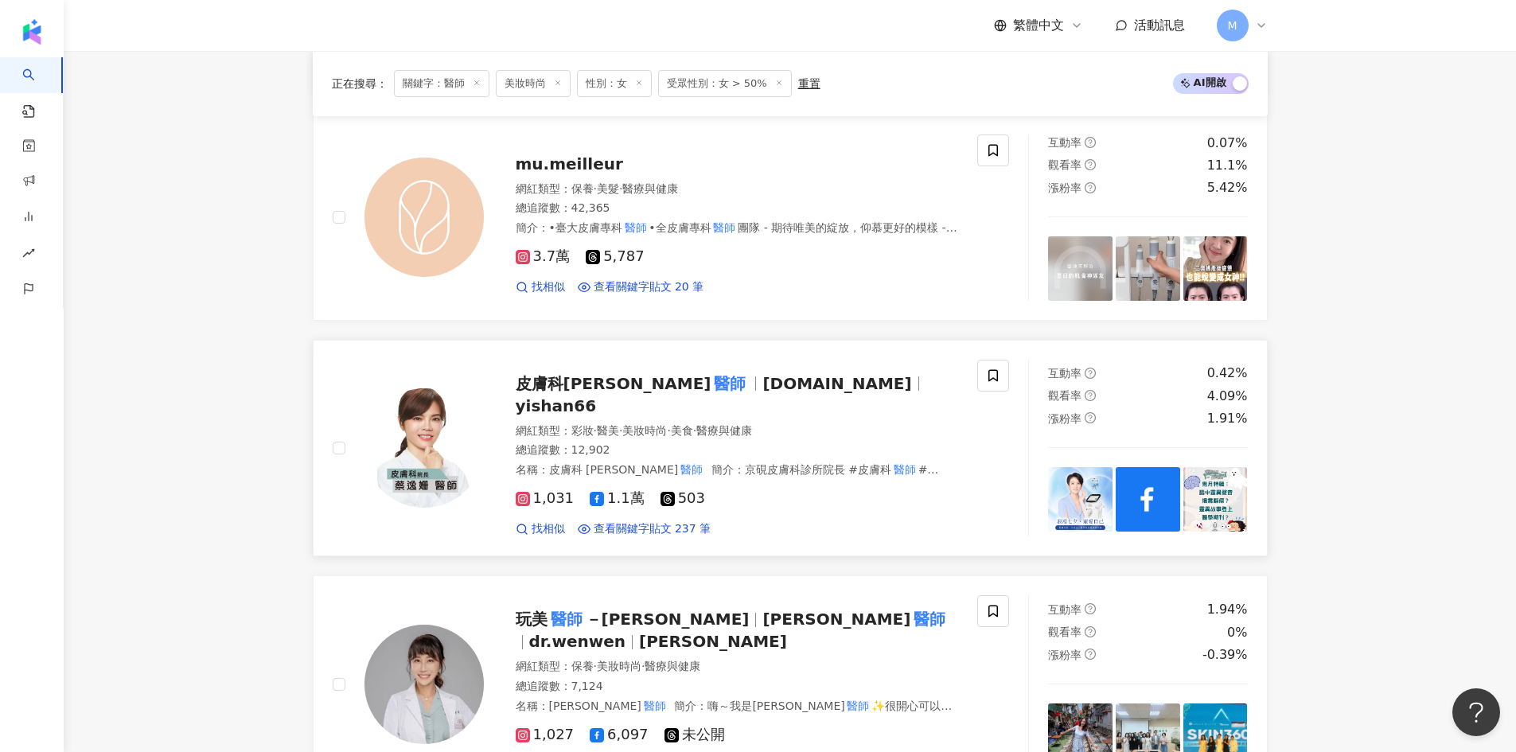
click at [600, 379] on span "皮膚科蔡逸姍" at bounding box center [614, 383] width 196 height 19
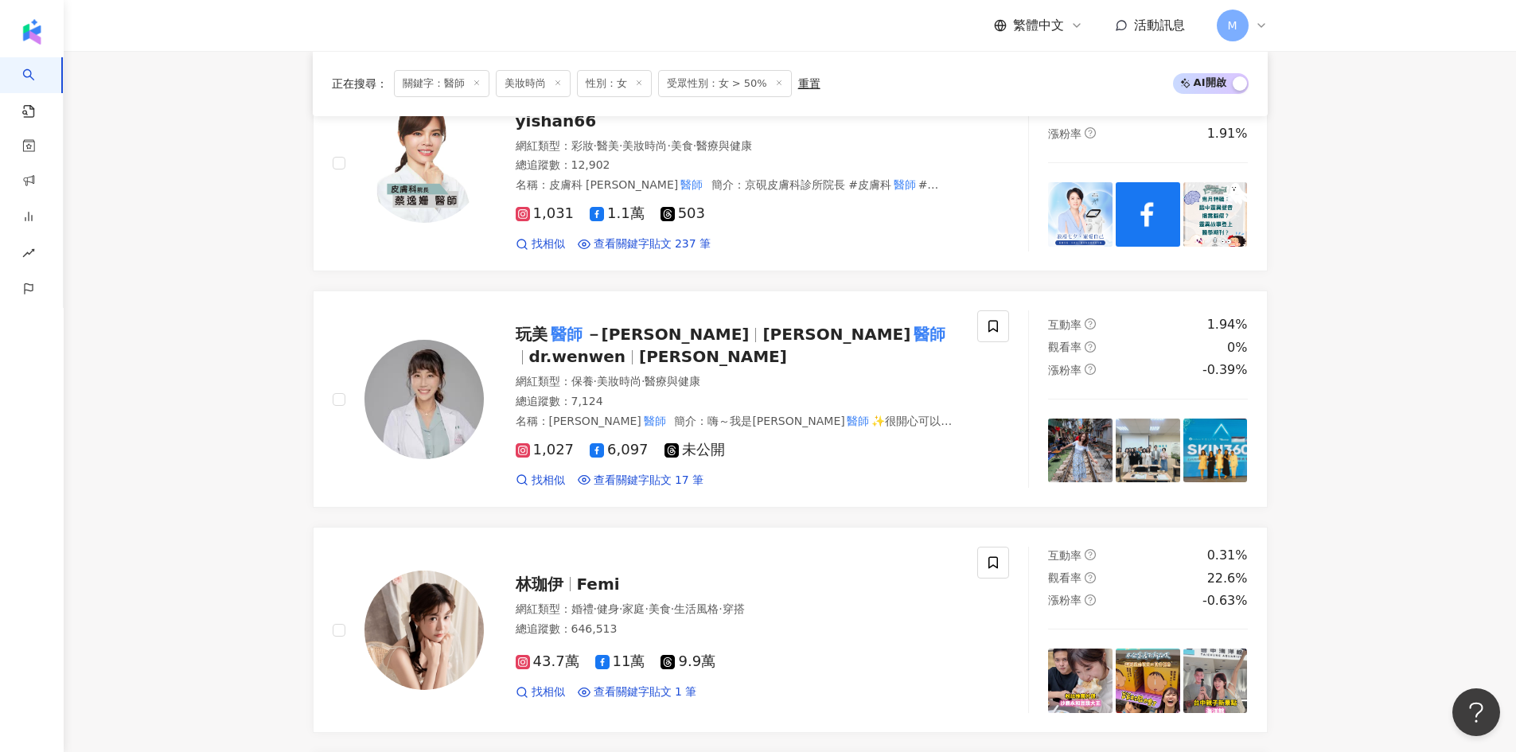
scroll to position [2466, 0]
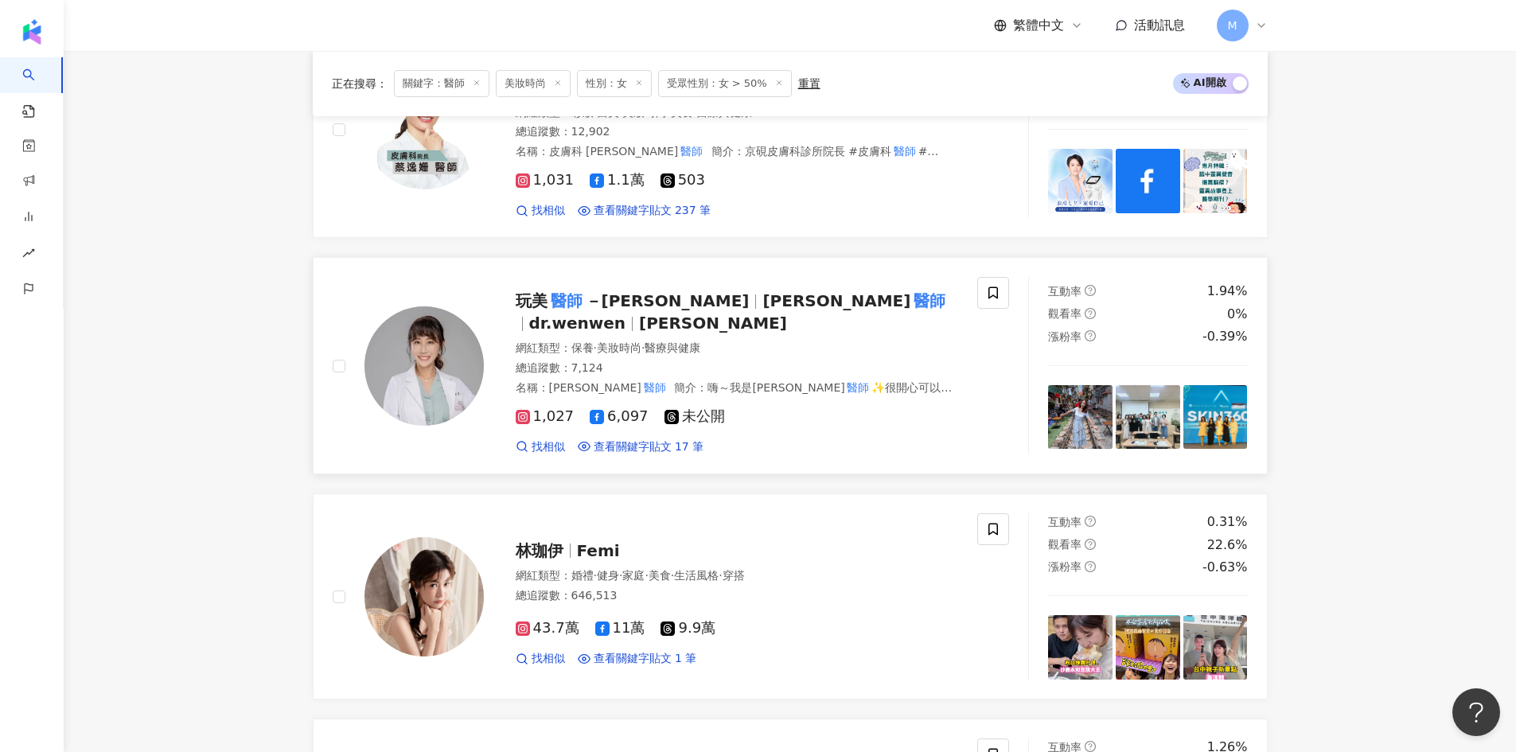
click at [660, 291] on span "玩美 醫師 －溫曉雯" at bounding box center [639, 300] width 247 height 19
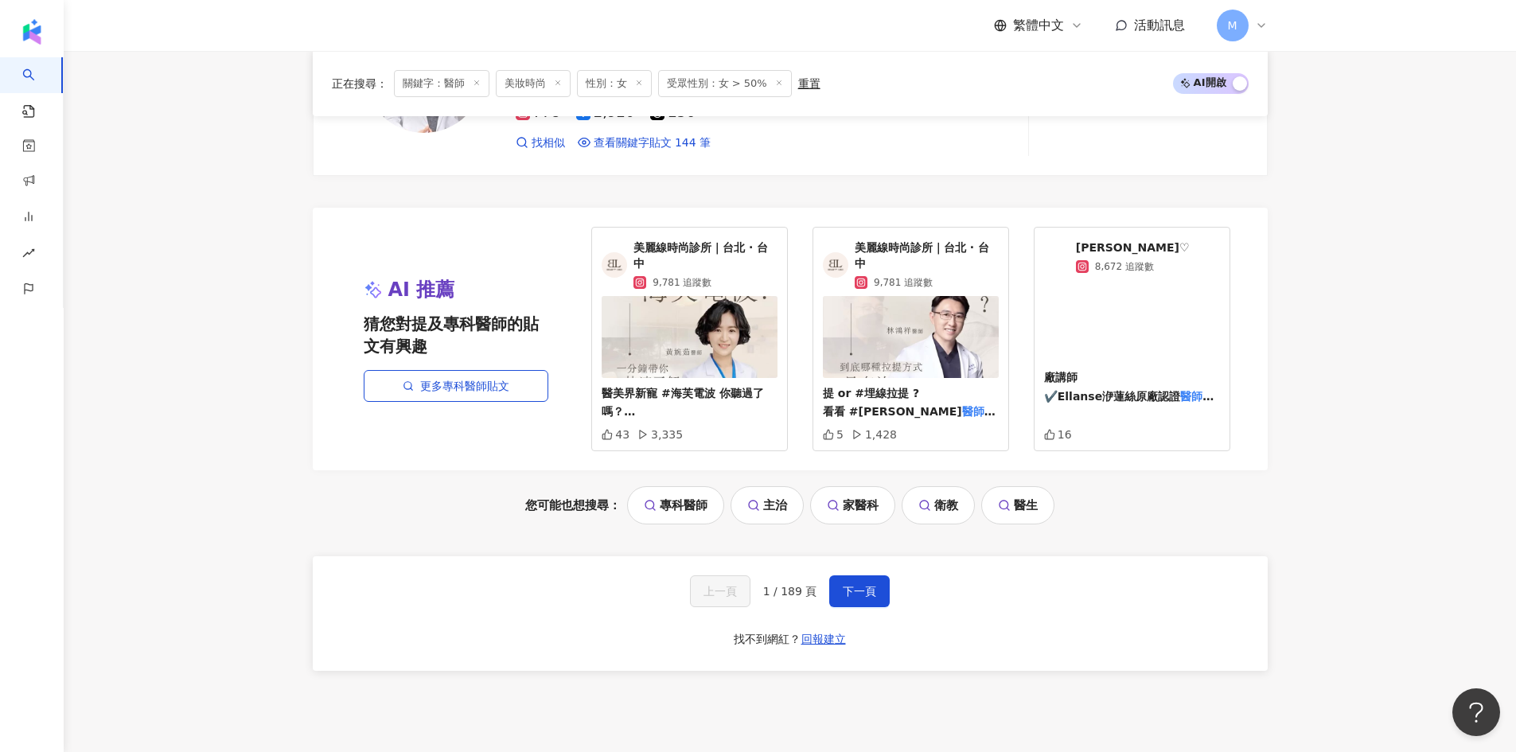
scroll to position [3262, 0]
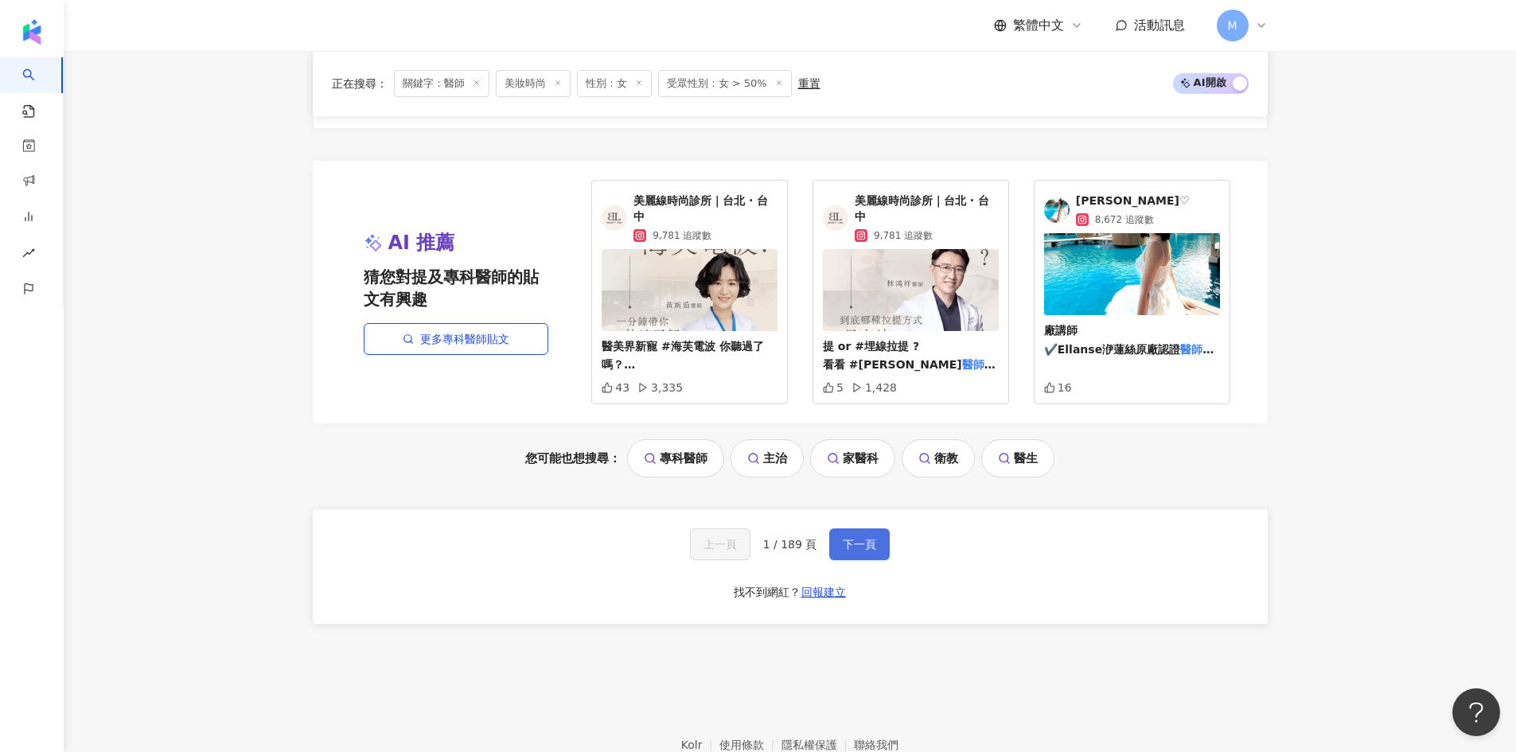
click at [865, 528] on button "下一頁" at bounding box center [859, 544] width 60 height 32
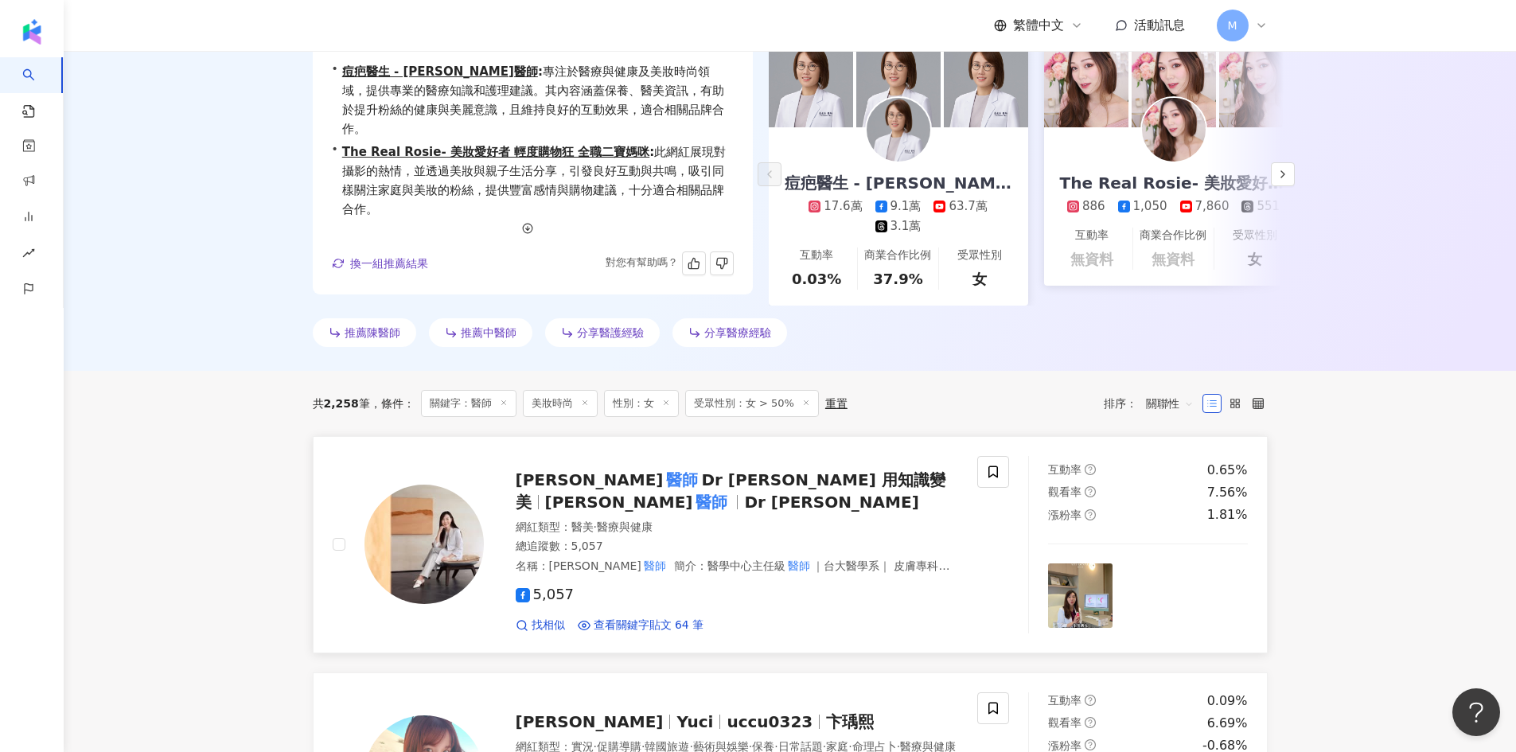
scroll to position [490, 0]
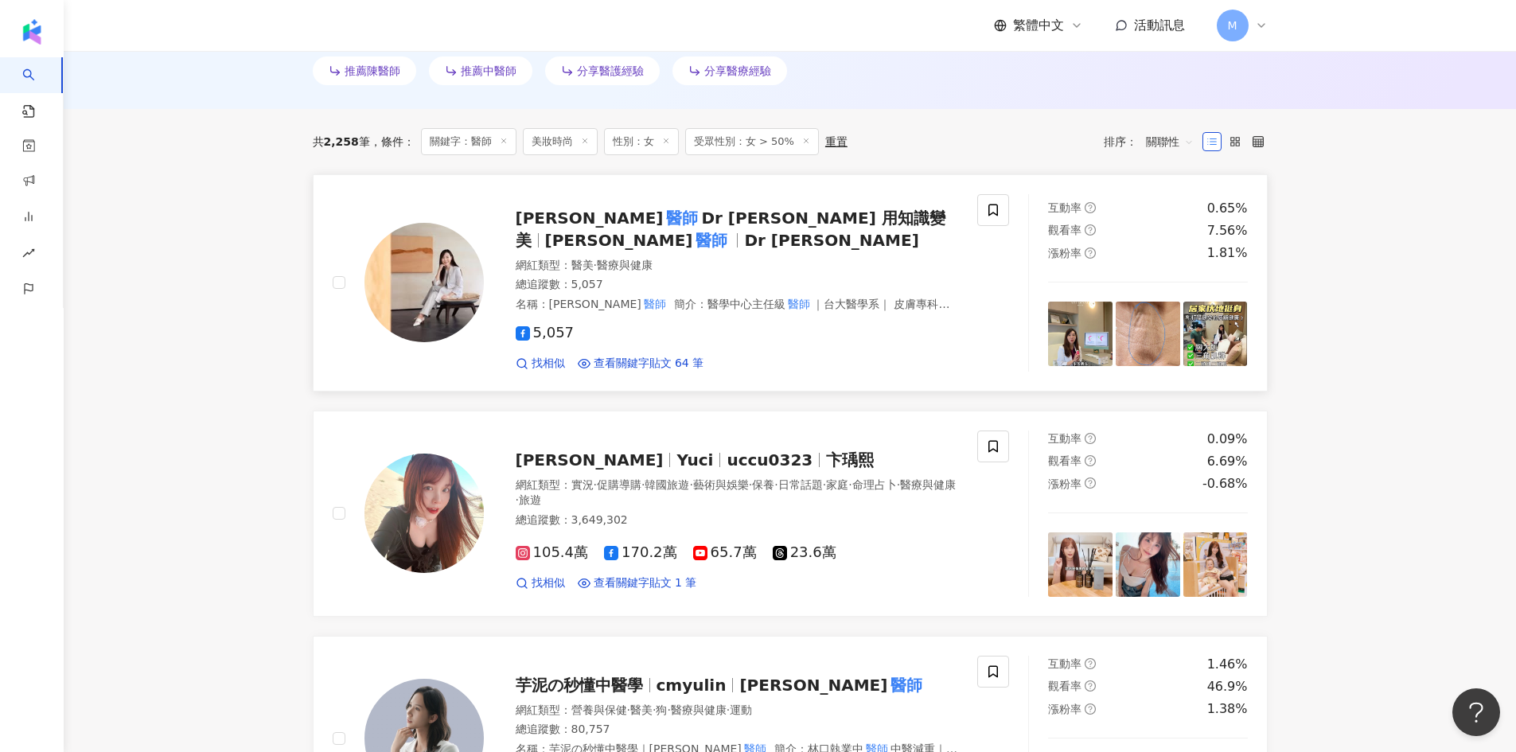
click at [633, 241] on div "唐豪悅 醫師 Dr Kelly Tang 用知識變美 唐豪悅 醫師 Dr Kelly Tang" at bounding box center [737, 229] width 443 height 45
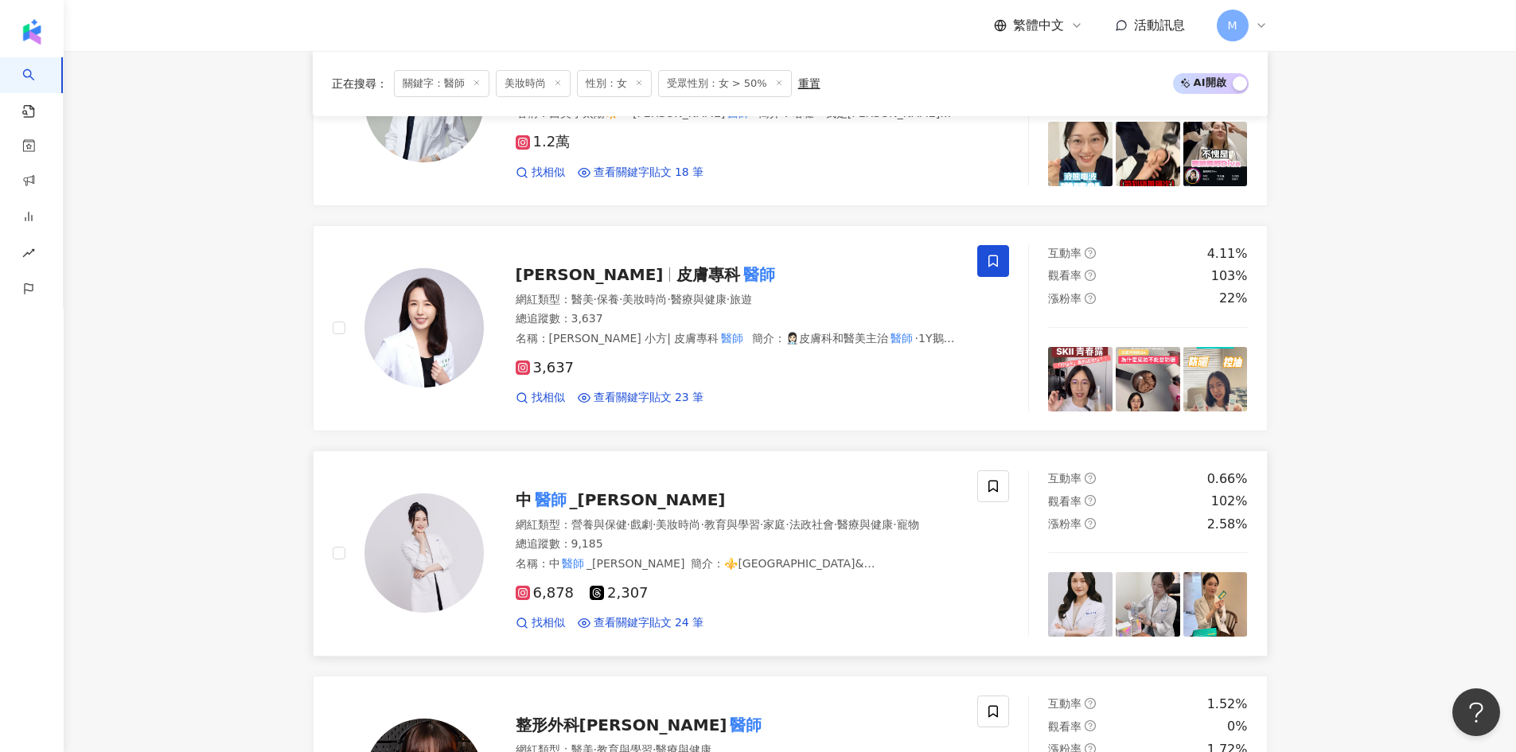
scroll to position [1264, 0]
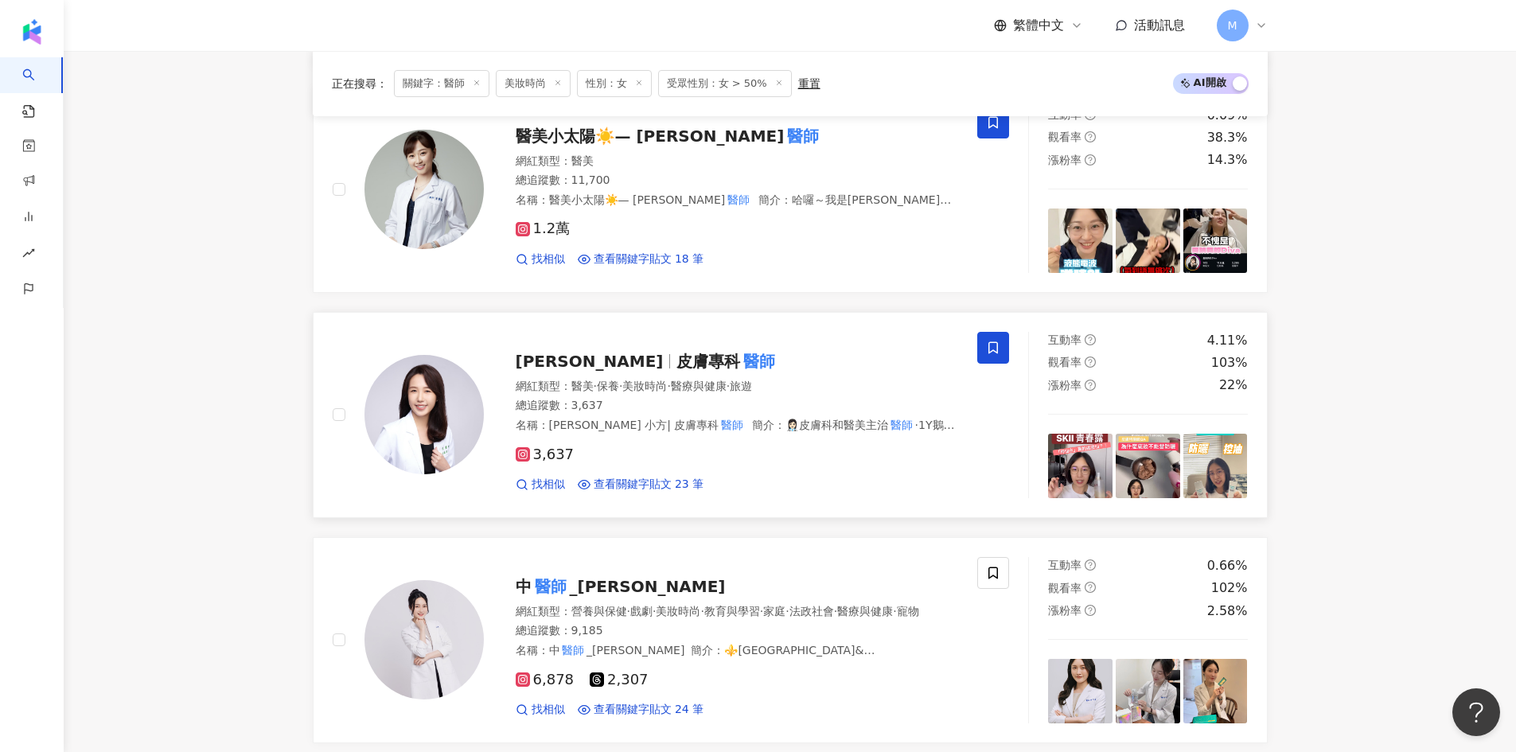
click at [676, 371] on span "皮膚專科" at bounding box center [708, 361] width 64 height 19
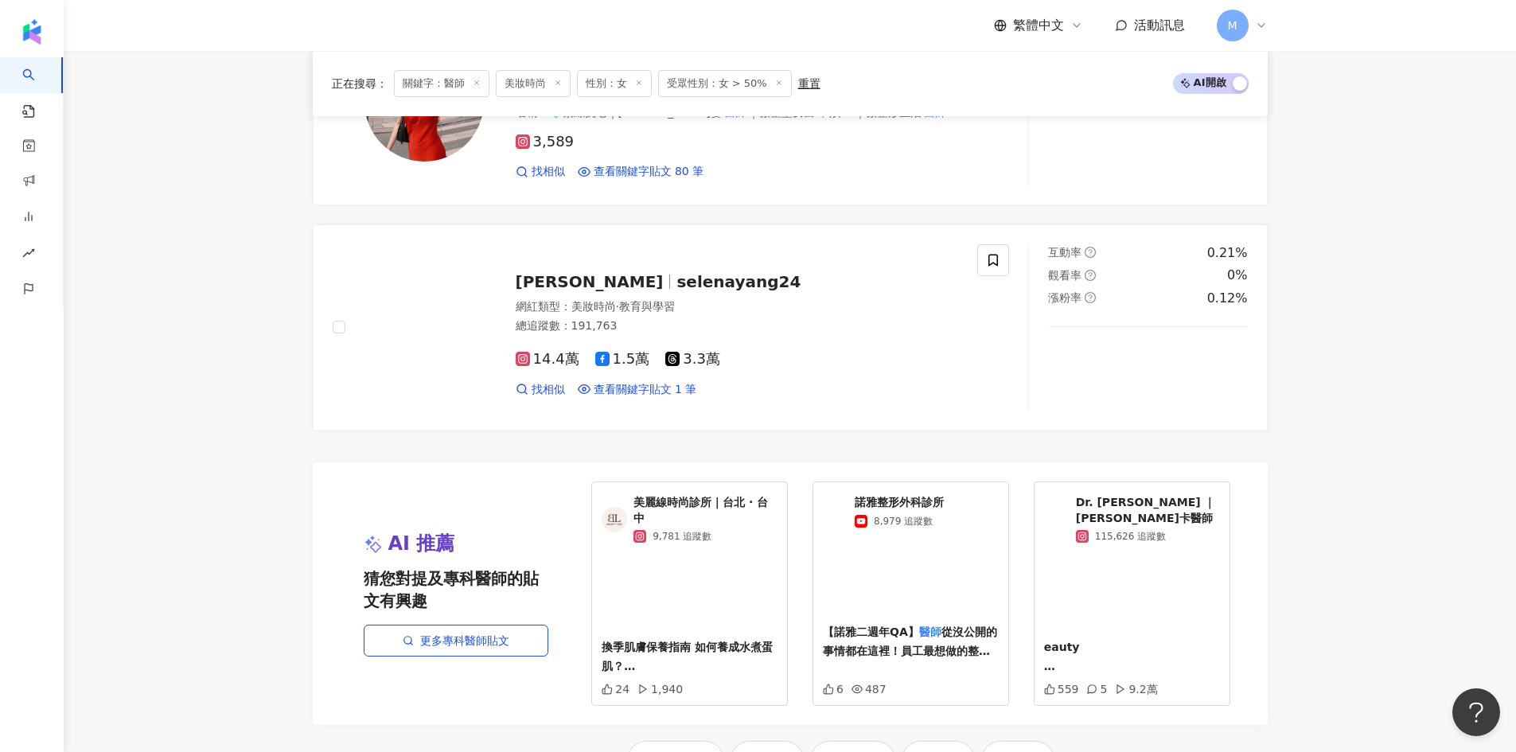
scroll to position [3094, 0]
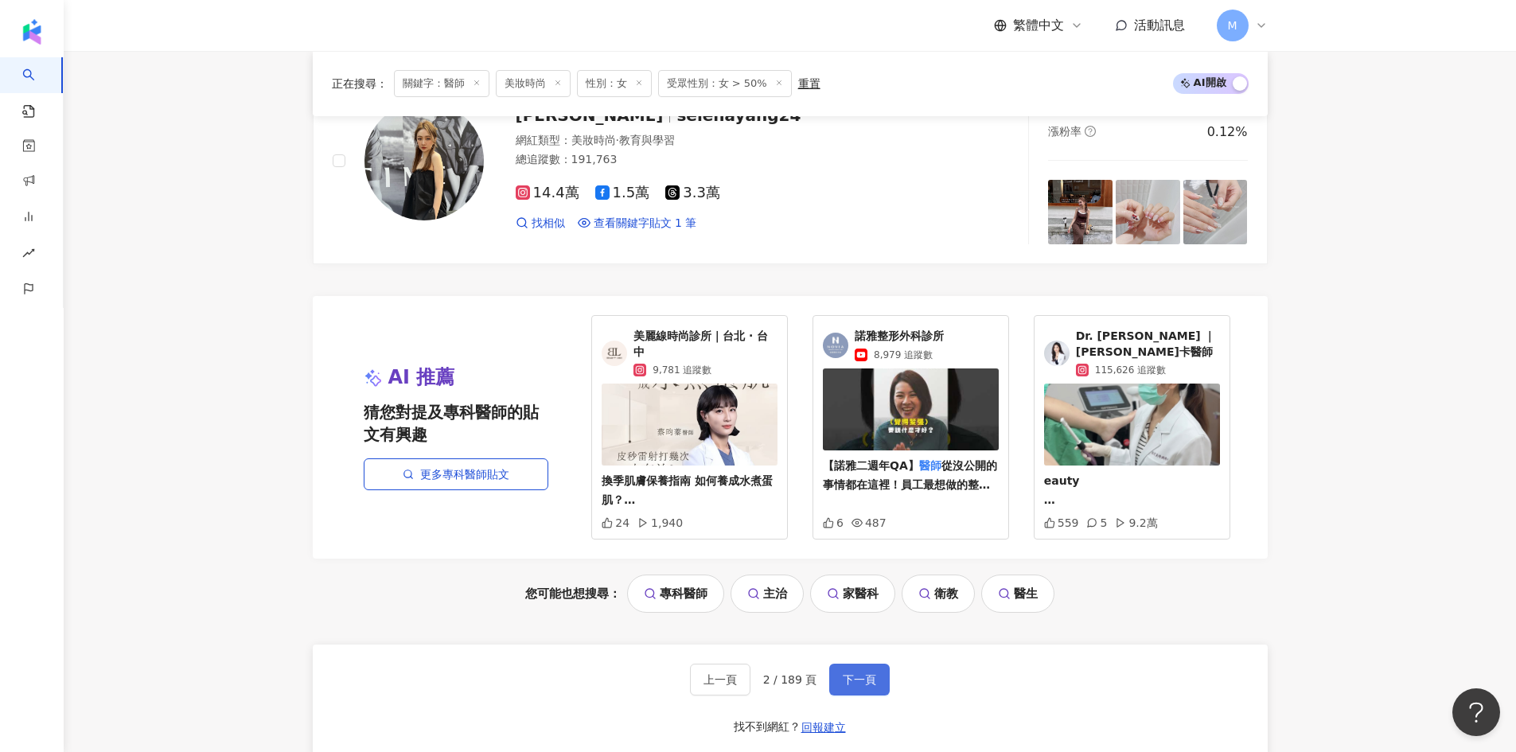
click at [873, 683] on button "下一頁" at bounding box center [859, 680] width 60 height 32
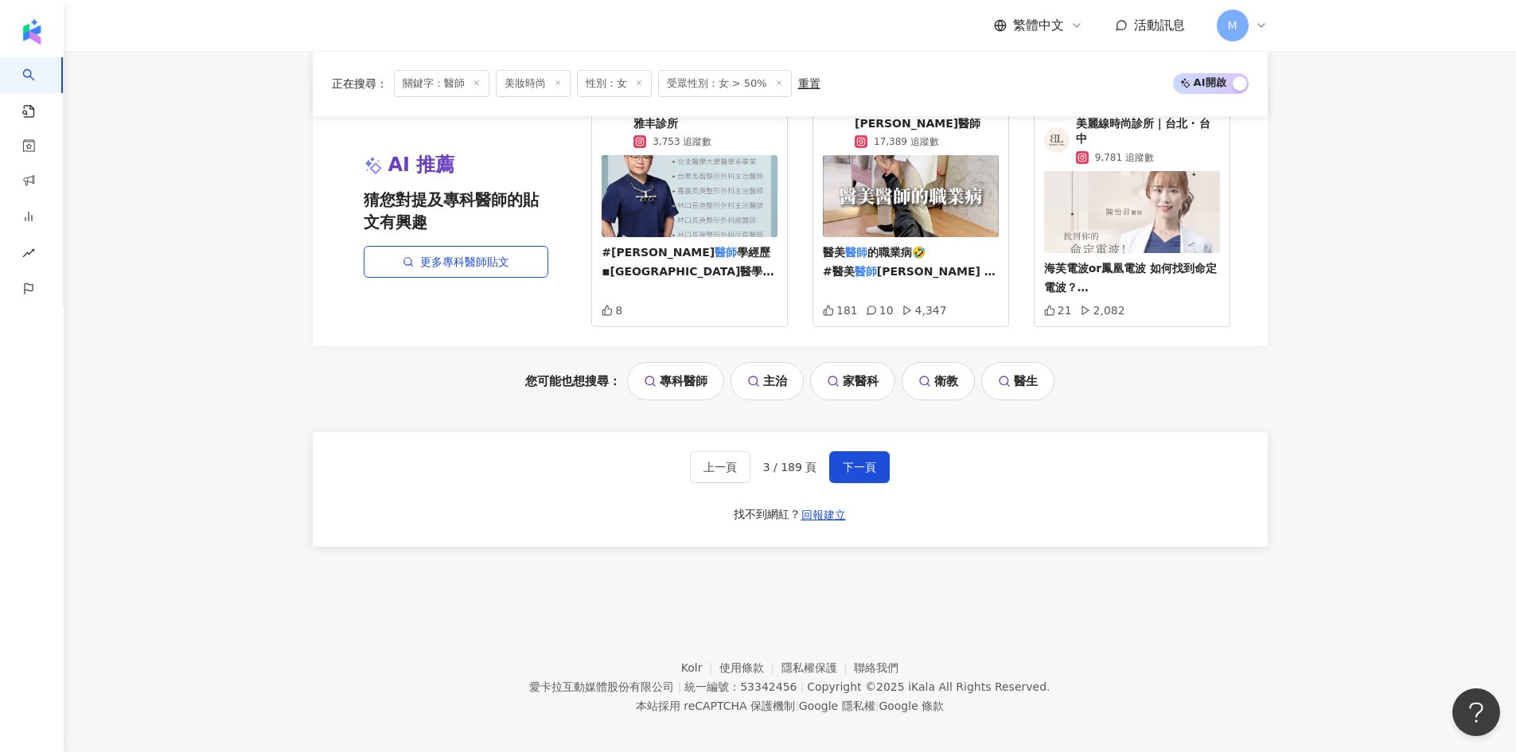
scroll to position [3318, 0]
click at [862, 467] on button "下一頁" at bounding box center [859, 466] width 60 height 32
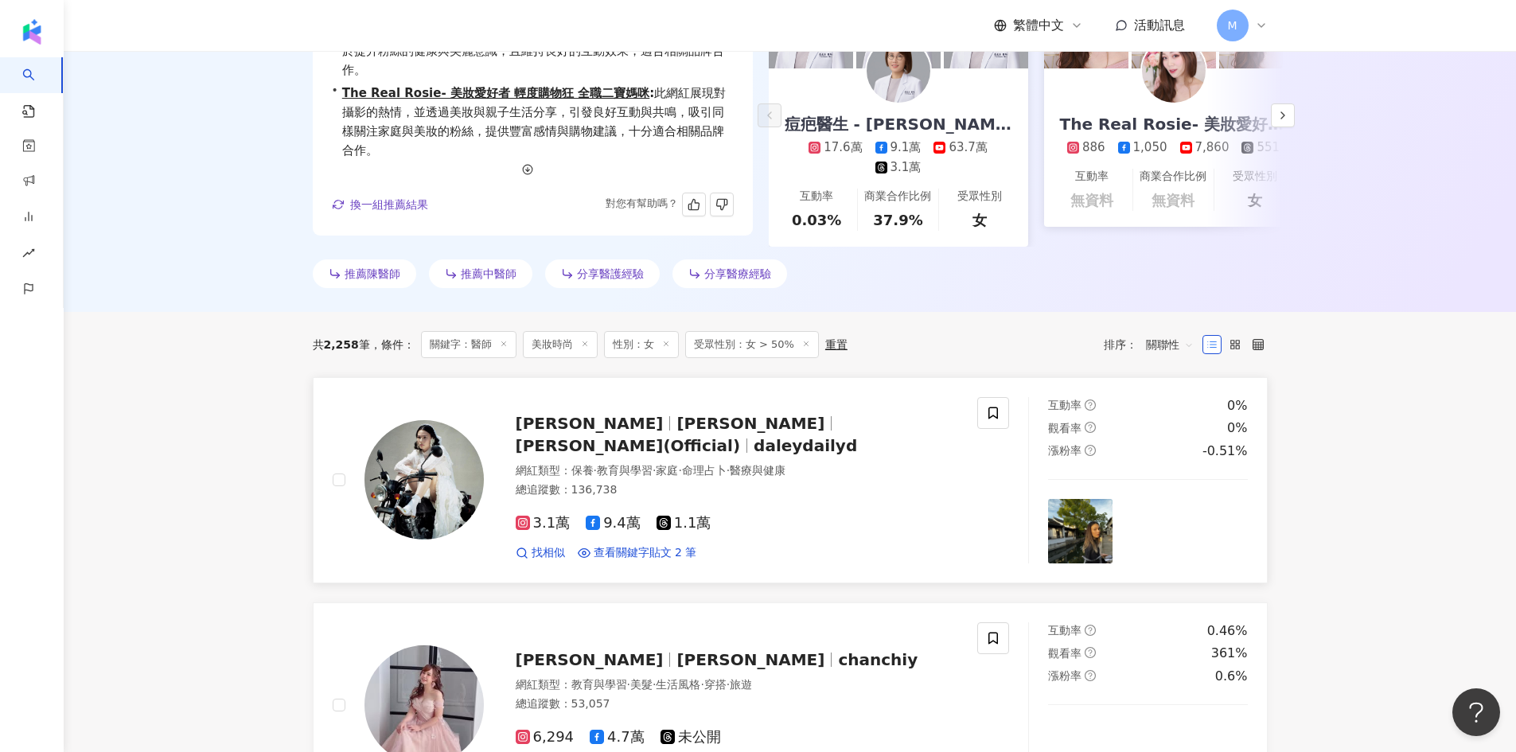
scroll to position [0, 0]
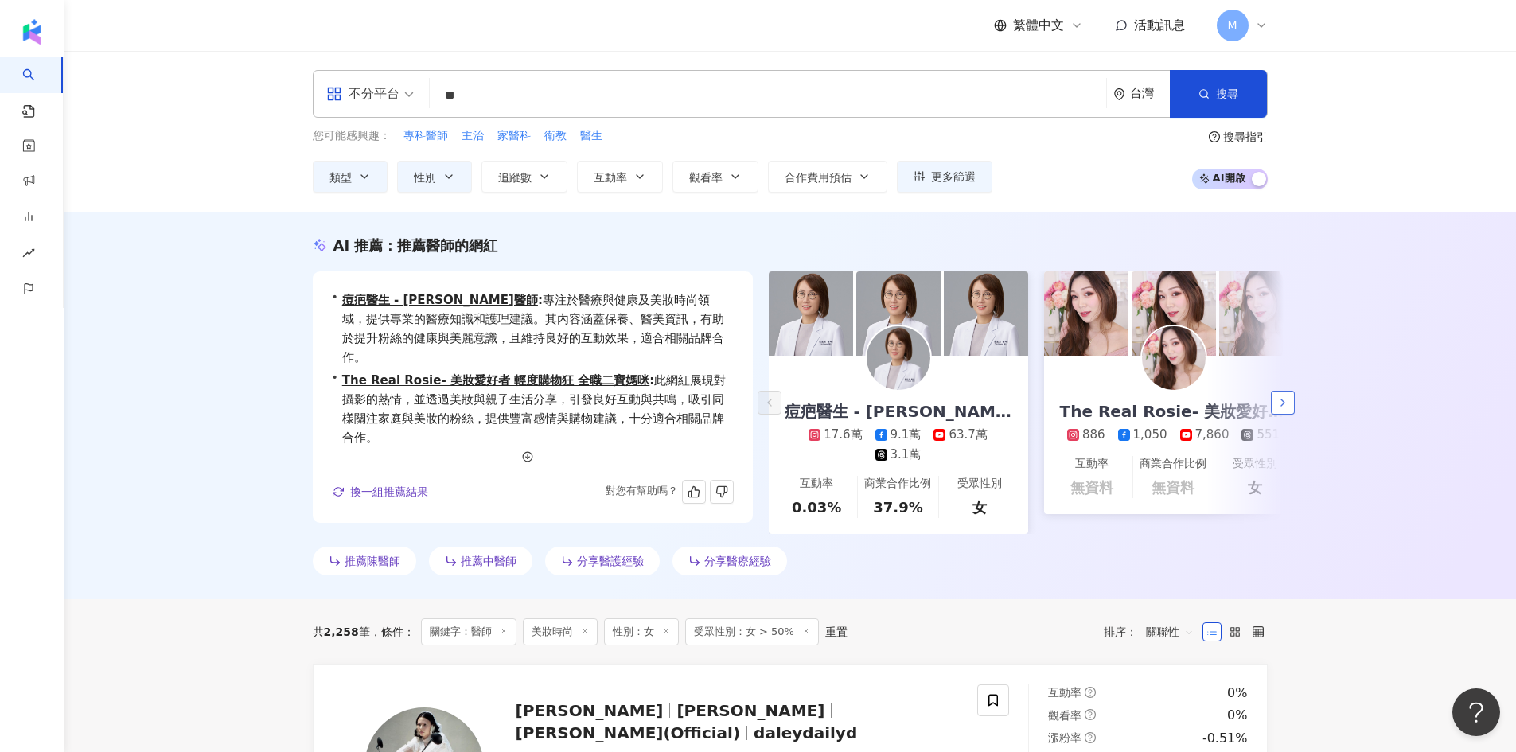
click at [1290, 403] on button "button" at bounding box center [1283, 403] width 24 height 24
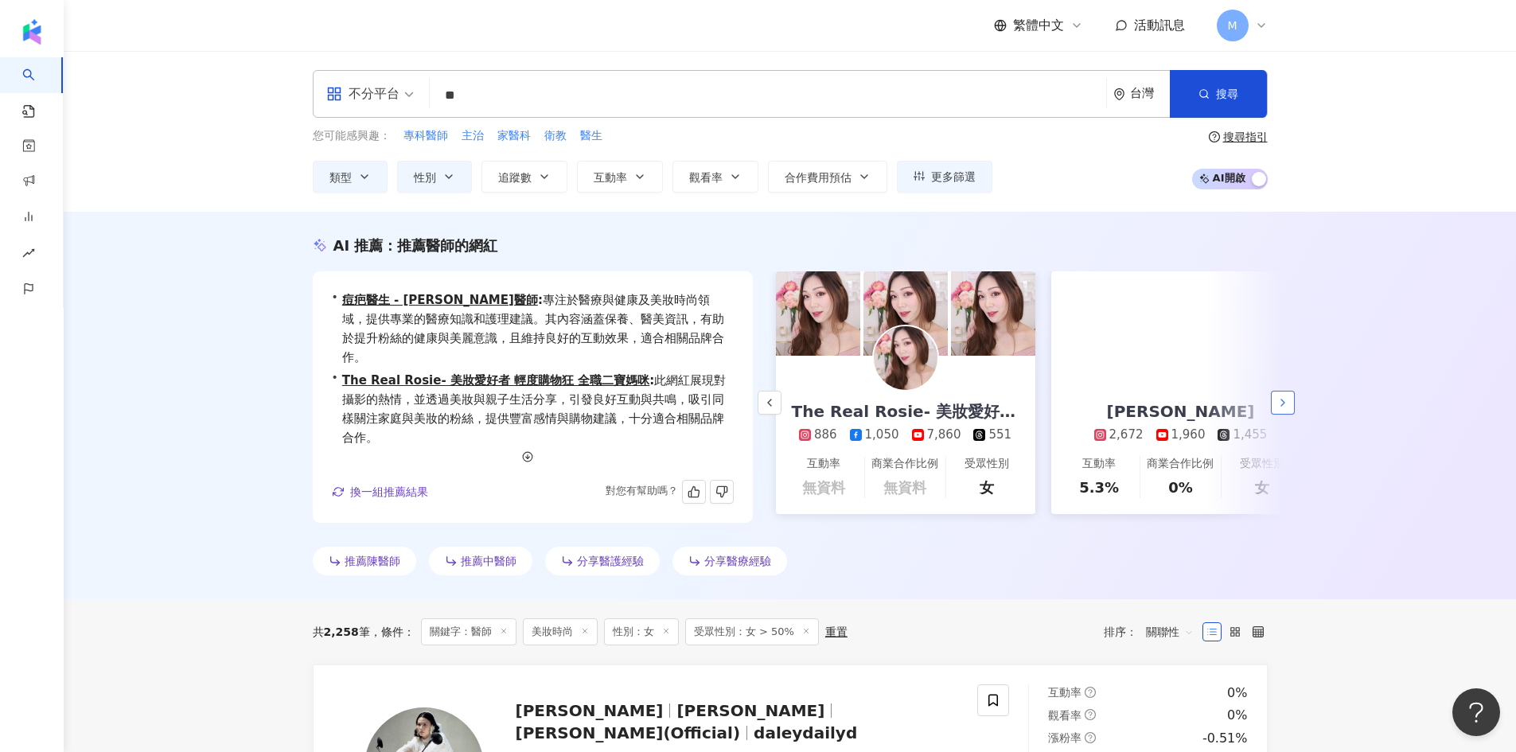
scroll to position [0, 275]
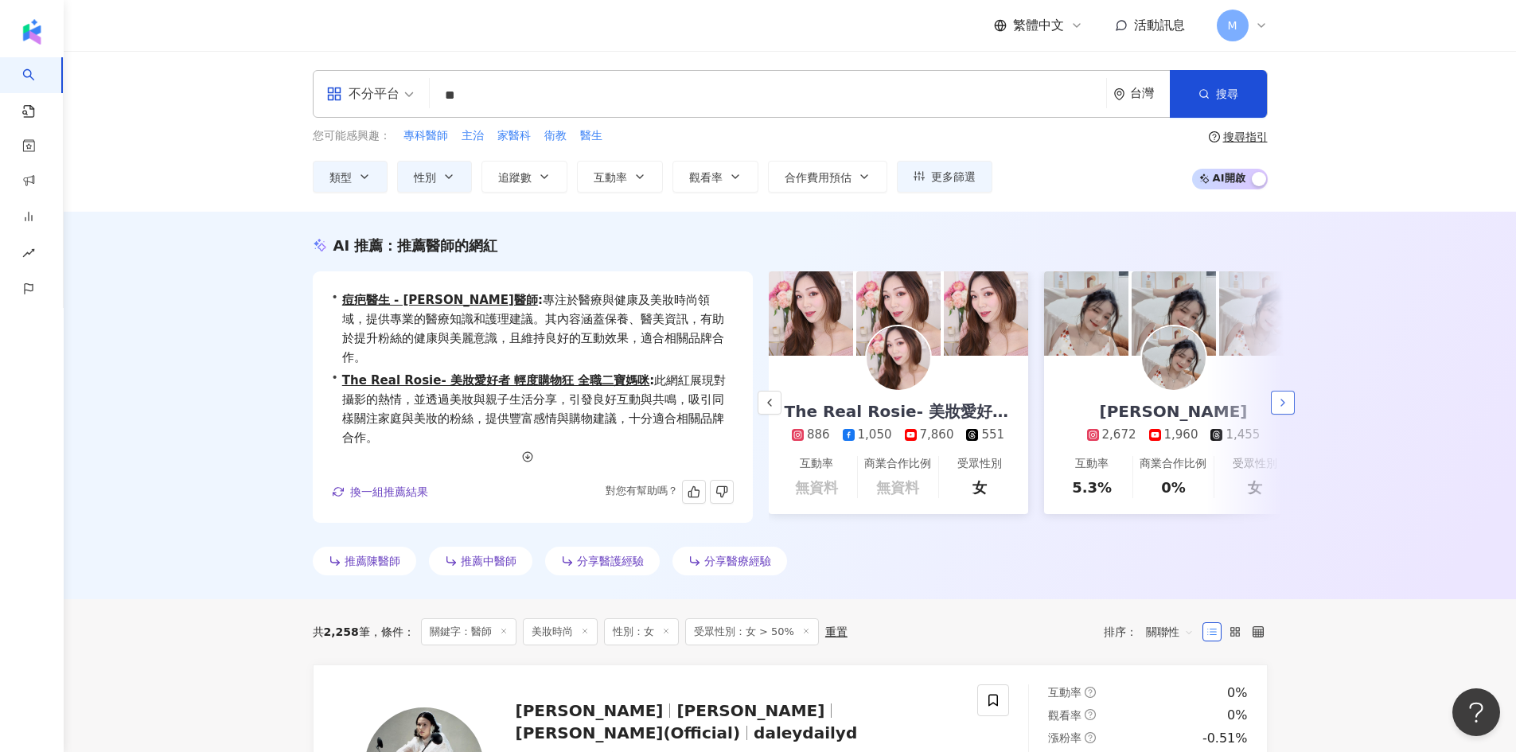
click at [1282, 409] on icon "button" at bounding box center [1282, 402] width 13 height 13
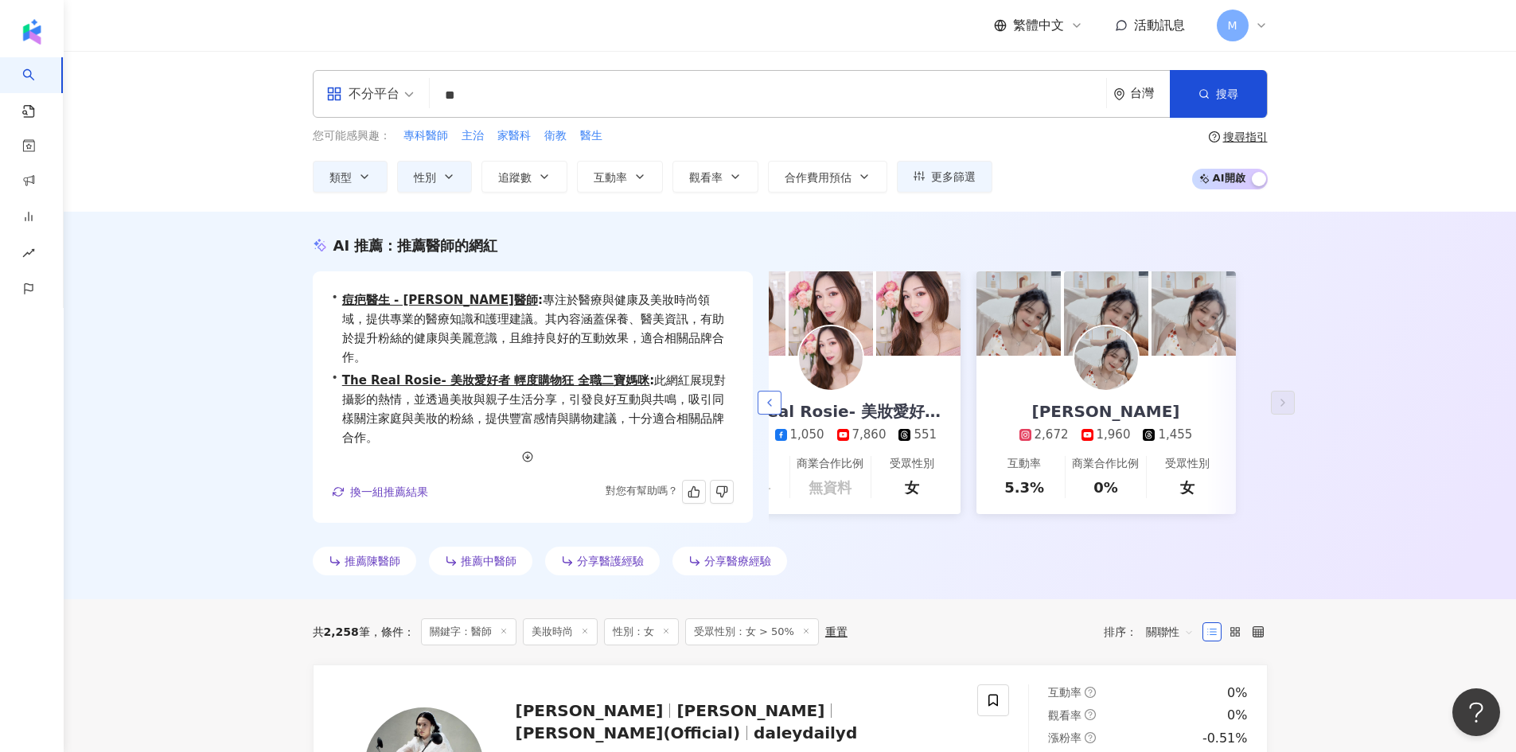
click at [767, 407] on icon "button" at bounding box center [769, 402] width 13 height 13
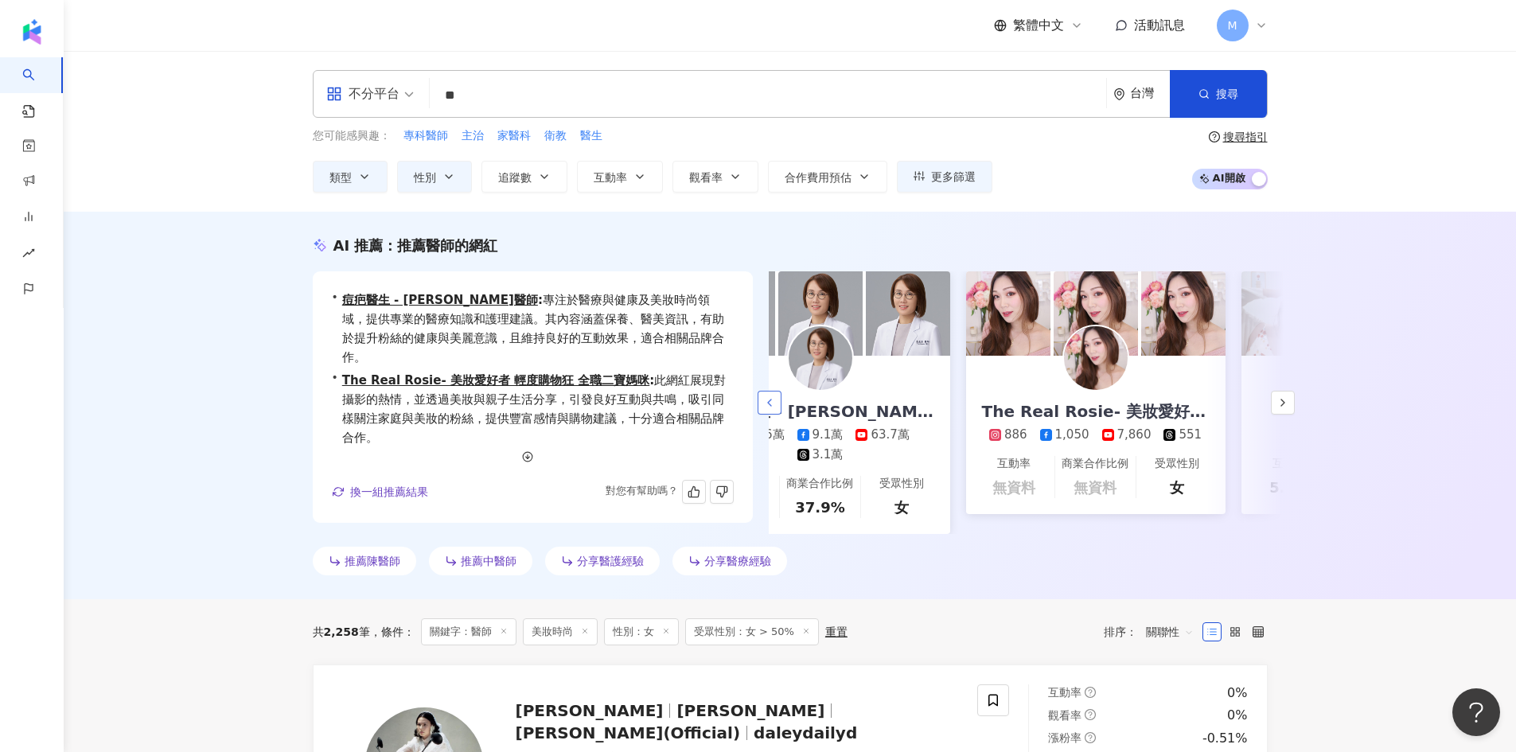
scroll to position [0, 68]
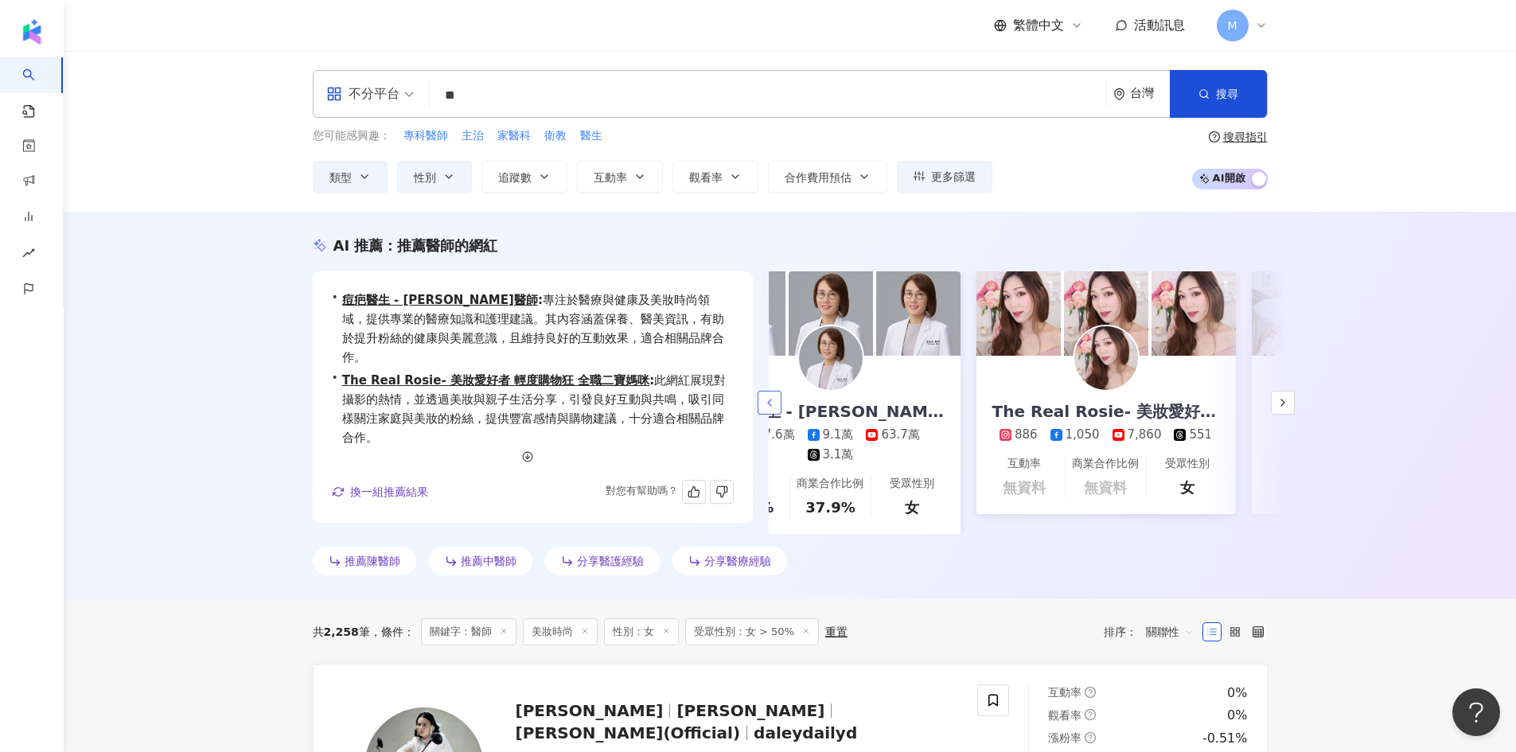
click at [767, 407] on icon "button" at bounding box center [769, 402] width 13 height 13
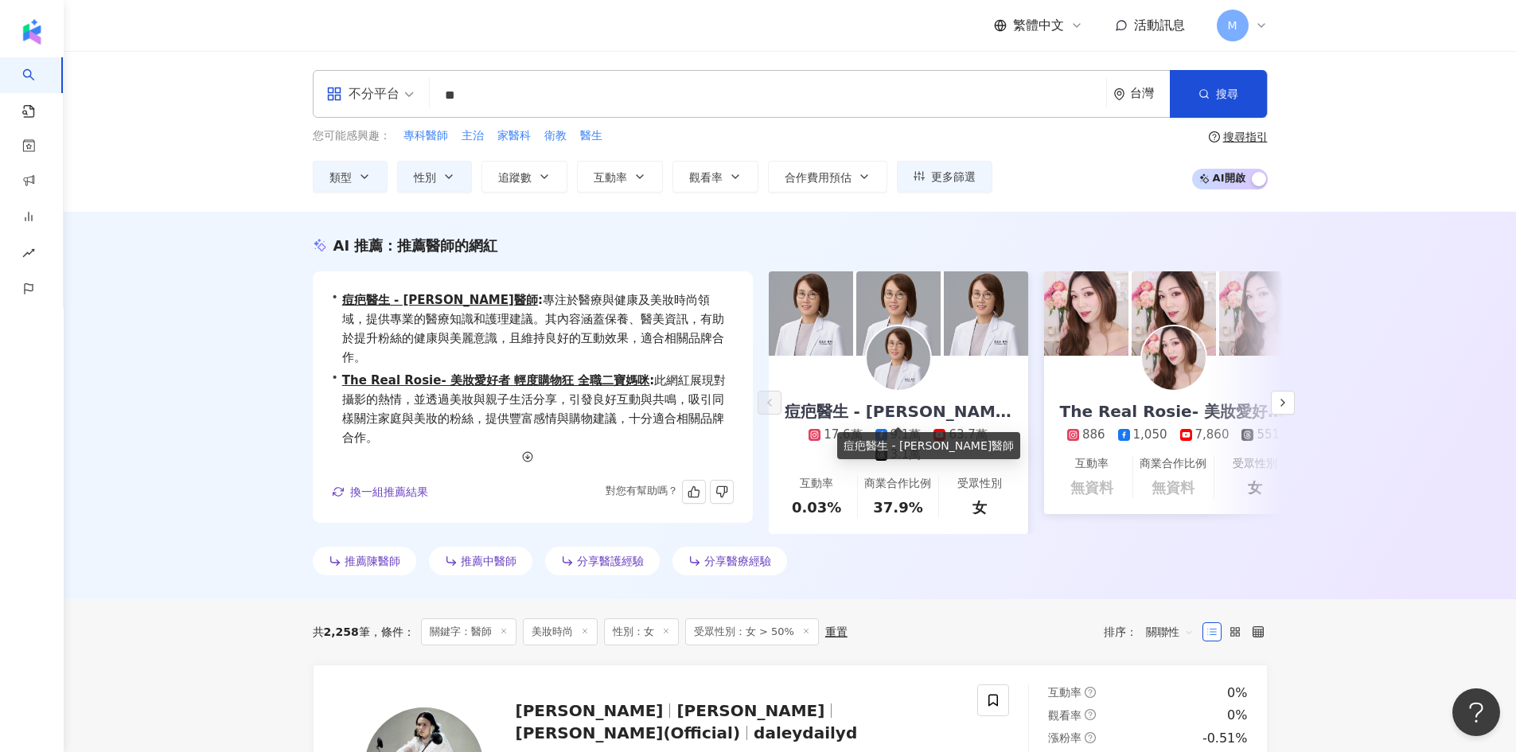
click at [852, 416] on div "痘疤醫生 - 莊盈彥醫師" at bounding box center [898, 411] width 259 height 22
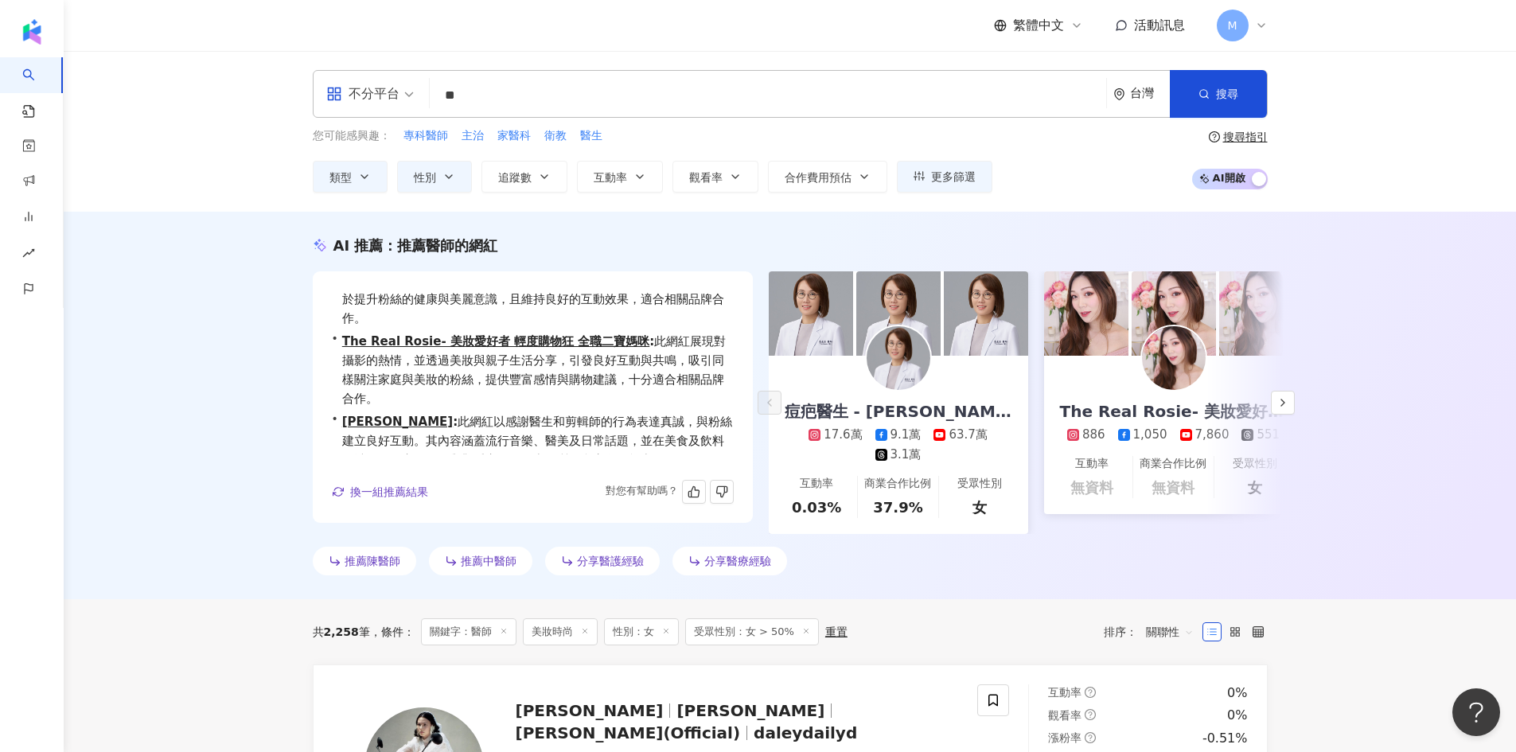
scroll to position [58, 0]
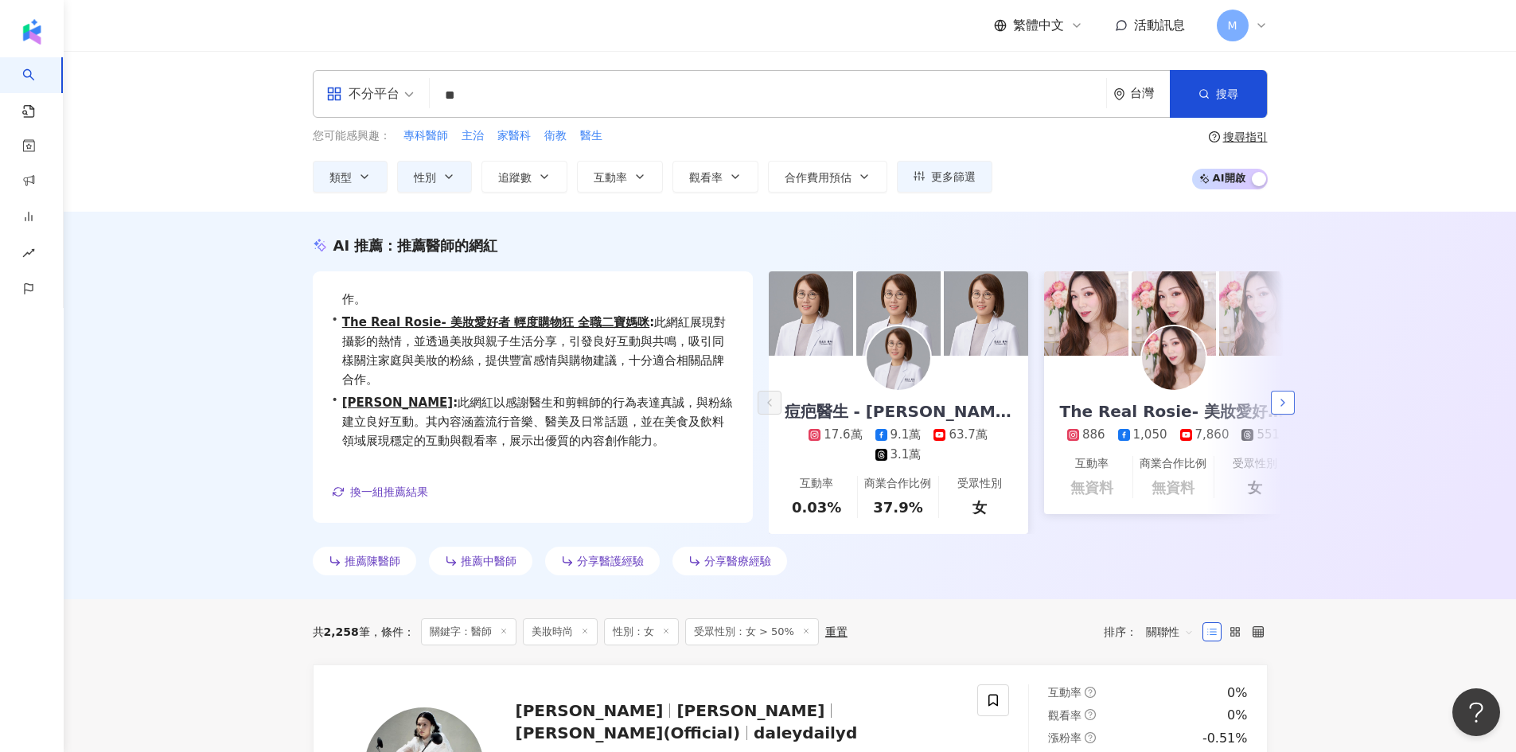
click at [1279, 409] on icon "button" at bounding box center [1282, 402] width 13 height 13
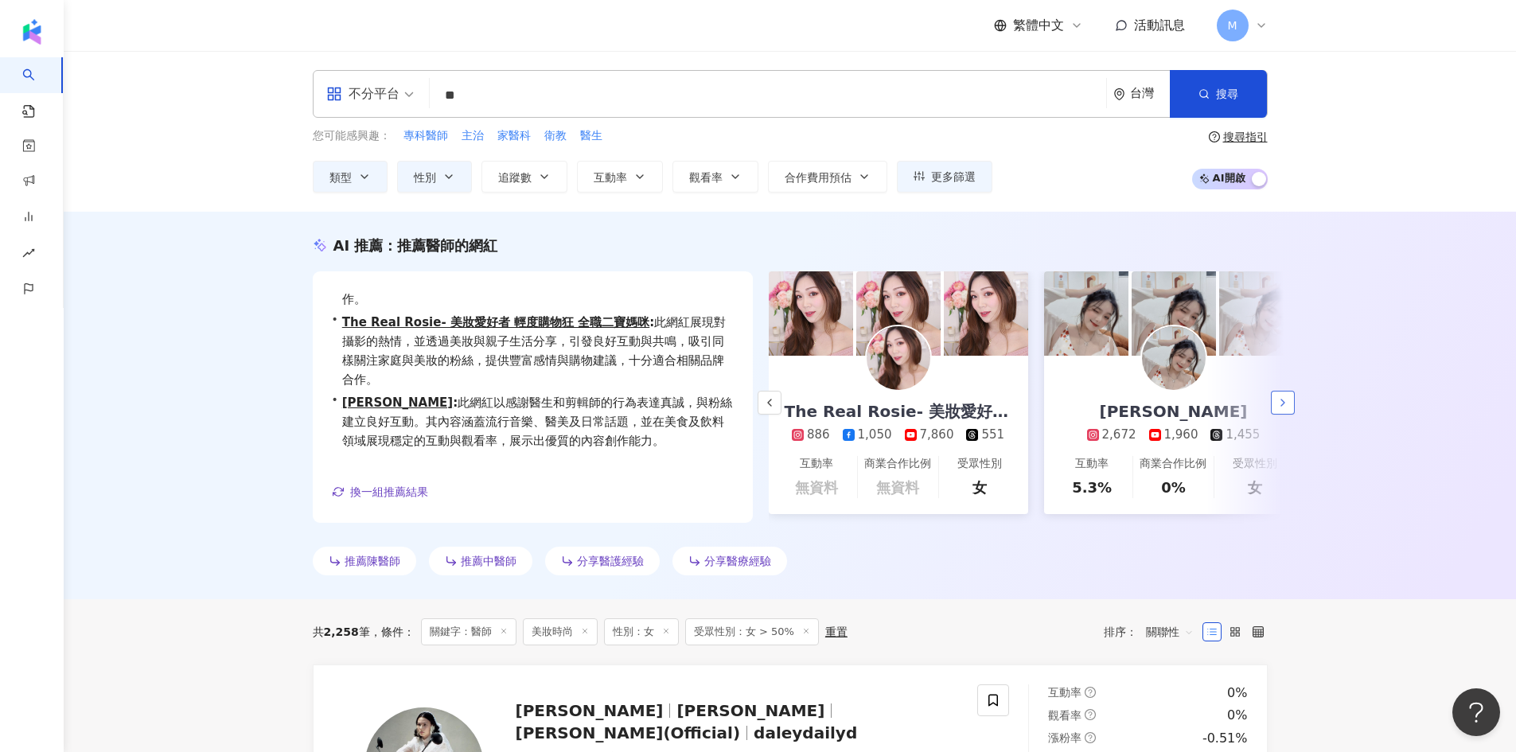
click at [1281, 406] on polyline "button" at bounding box center [1282, 402] width 3 height 6
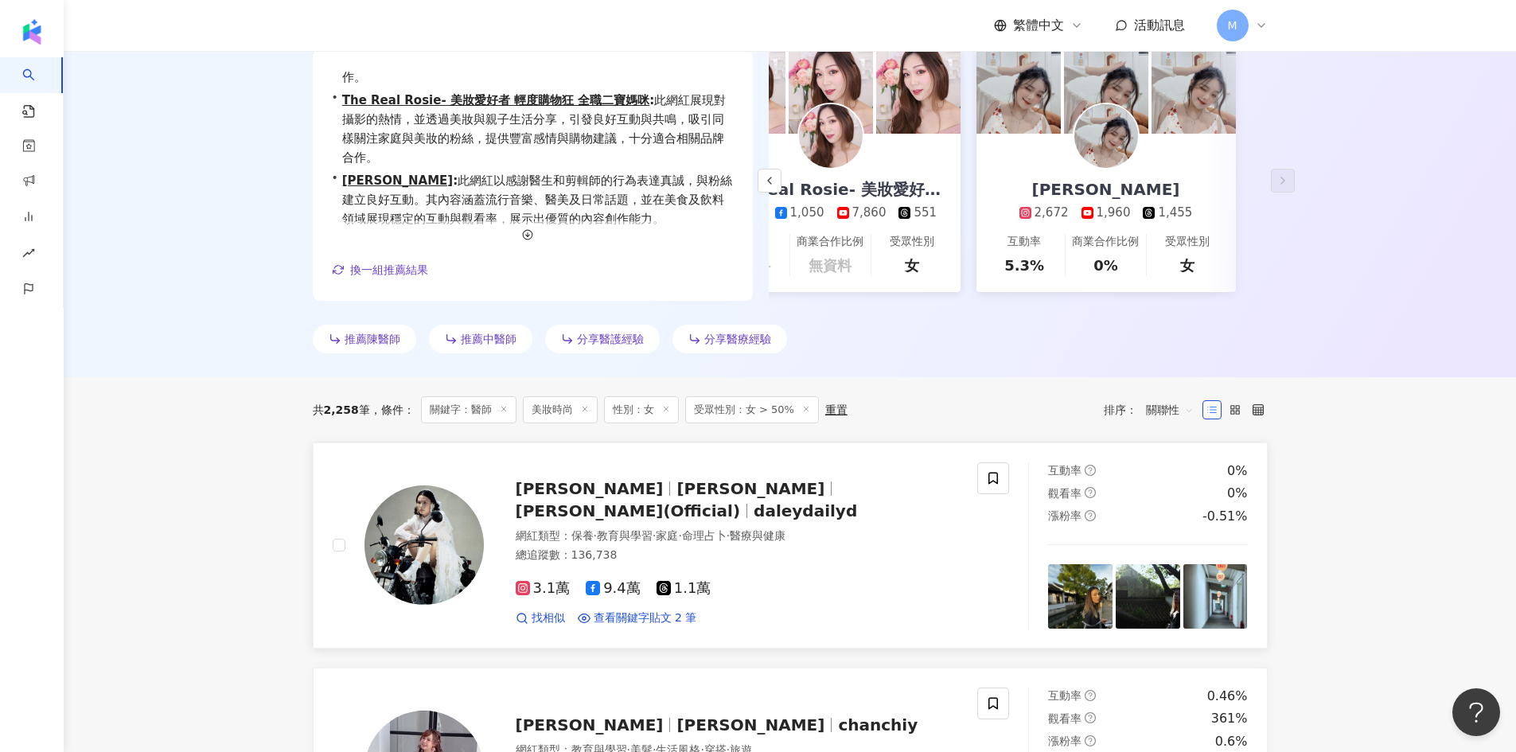
scroll to position [0, 0]
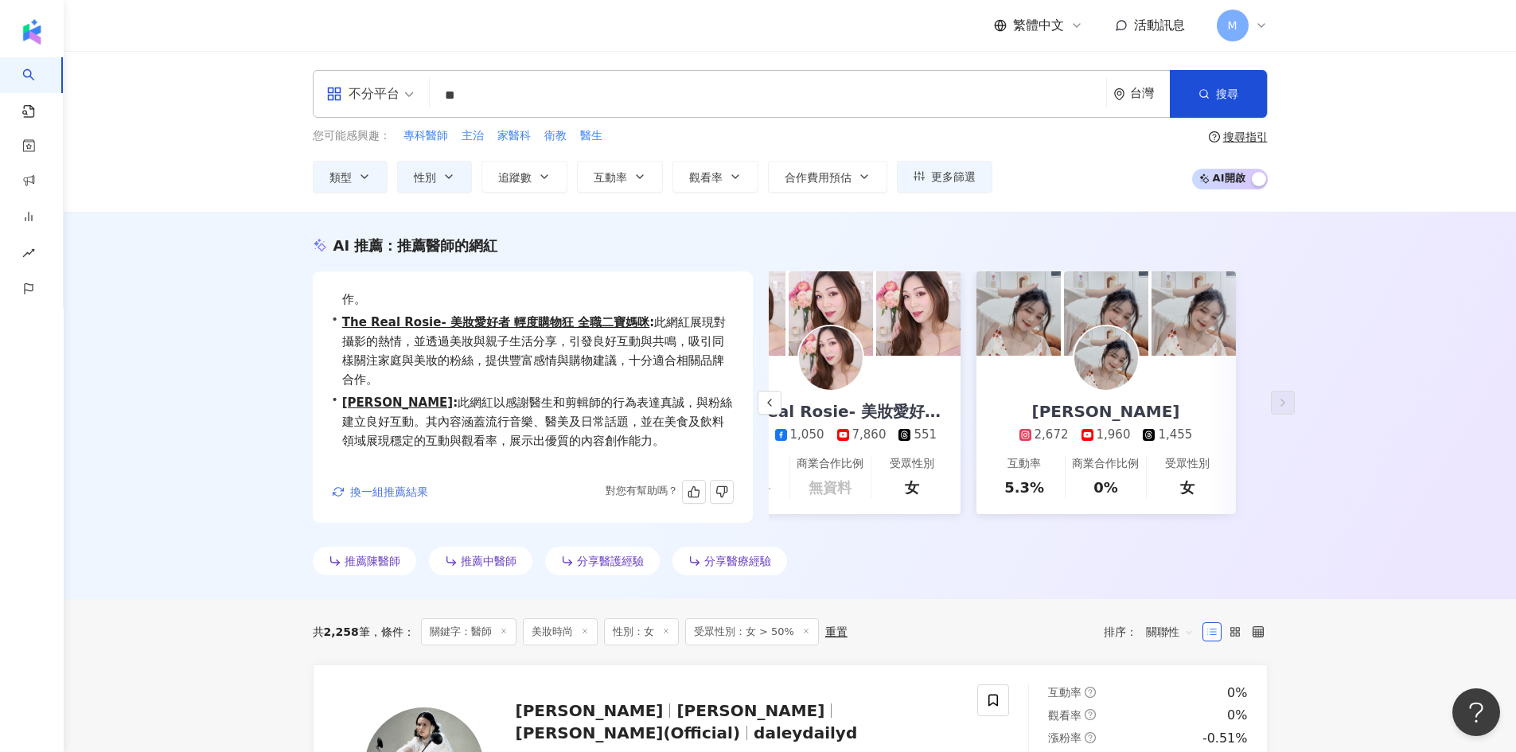
click at [405, 498] on span "換一組推薦結果" at bounding box center [389, 491] width 78 height 13
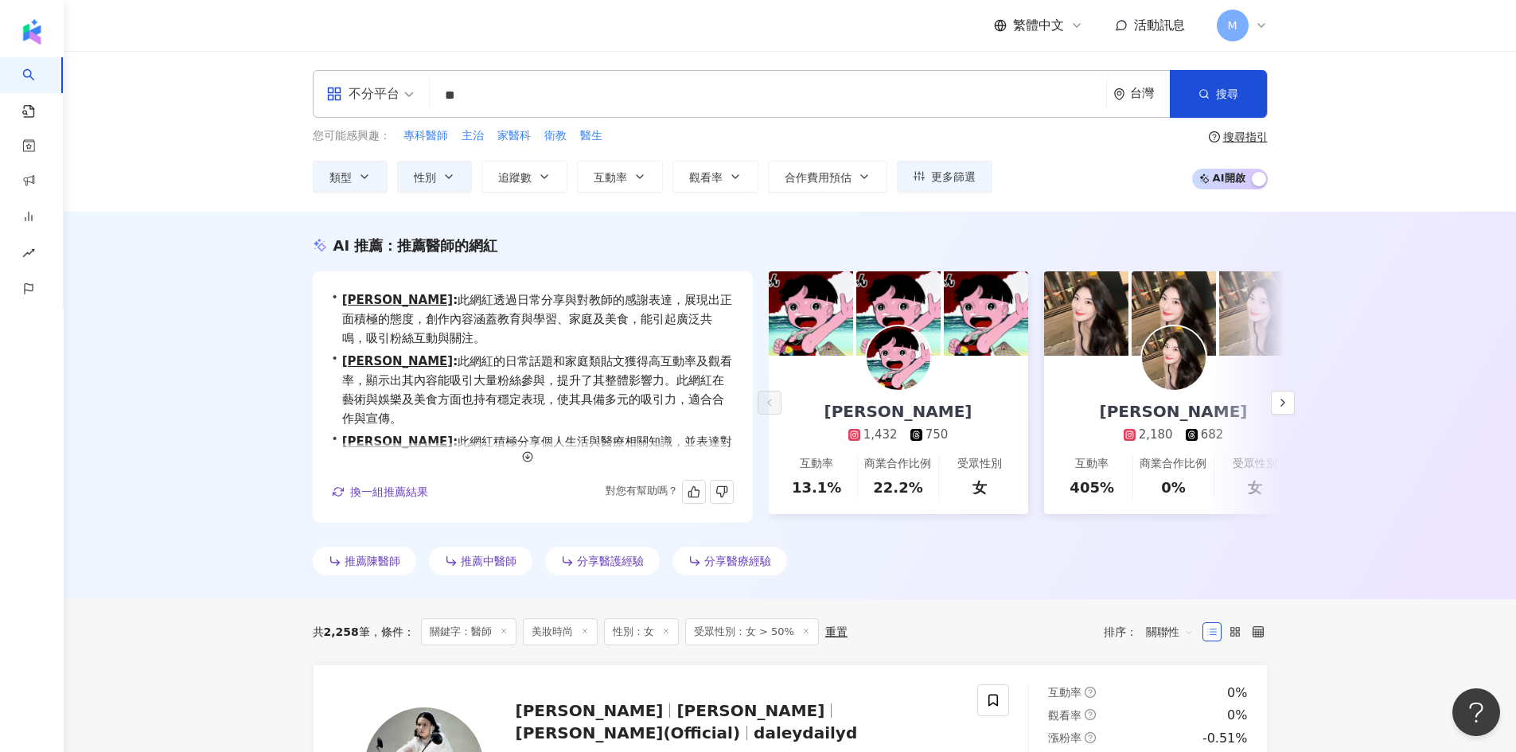
click at [405, 500] on div "• Su-Kai Chen : 此網紅透過日常分享與對教師的感謝表達，展現出正面積極的態度，創作內容涵蓋教育與學習、家庭及美食，能引起廣泛共鳴，吸引粉絲互動與…" at bounding box center [533, 396] width 440 height 251
click at [407, 491] on span "換一組推薦結果" at bounding box center [389, 491] width 78 height 13
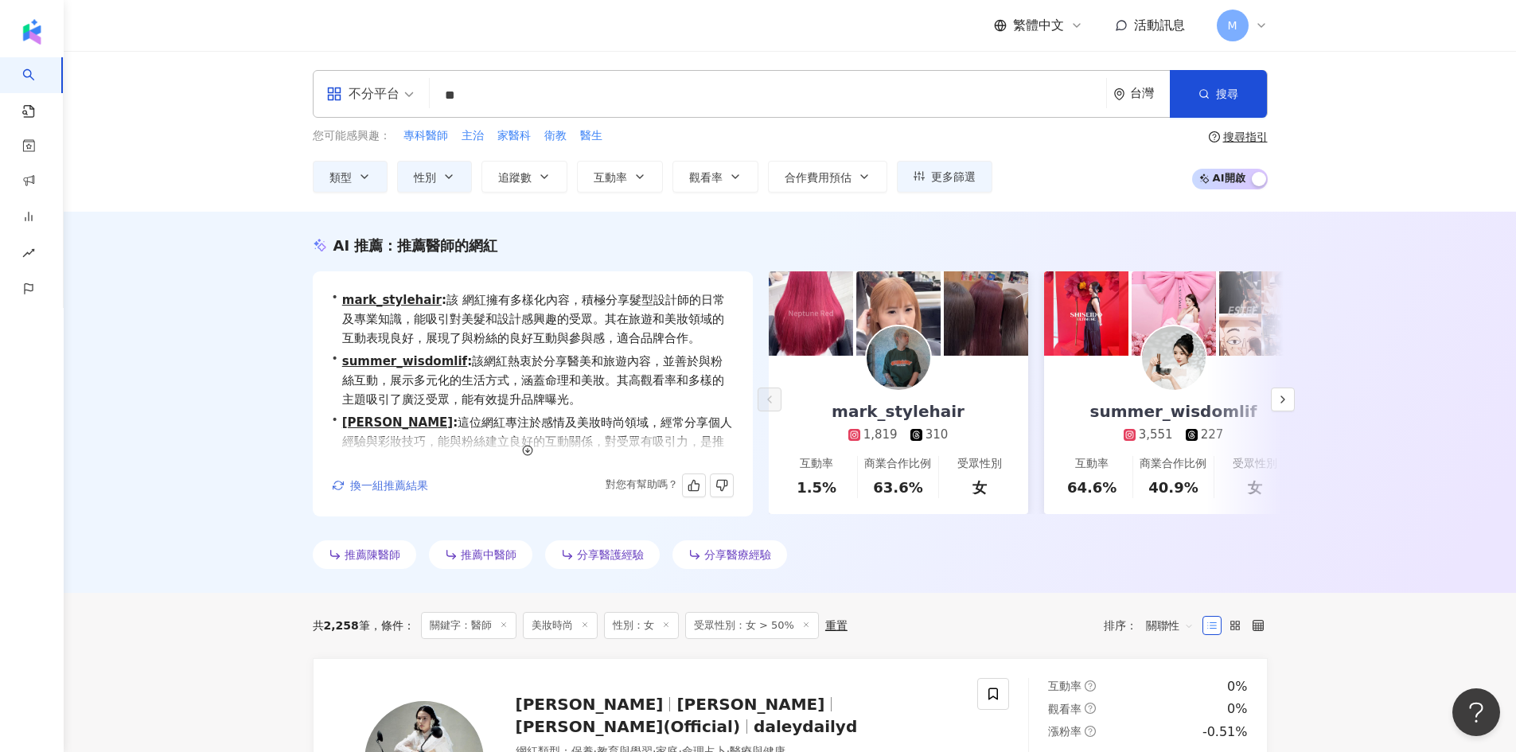
click at [407, 485] on span "換一組推薦結果" at bounding box center [389, 485] width 78 height 13
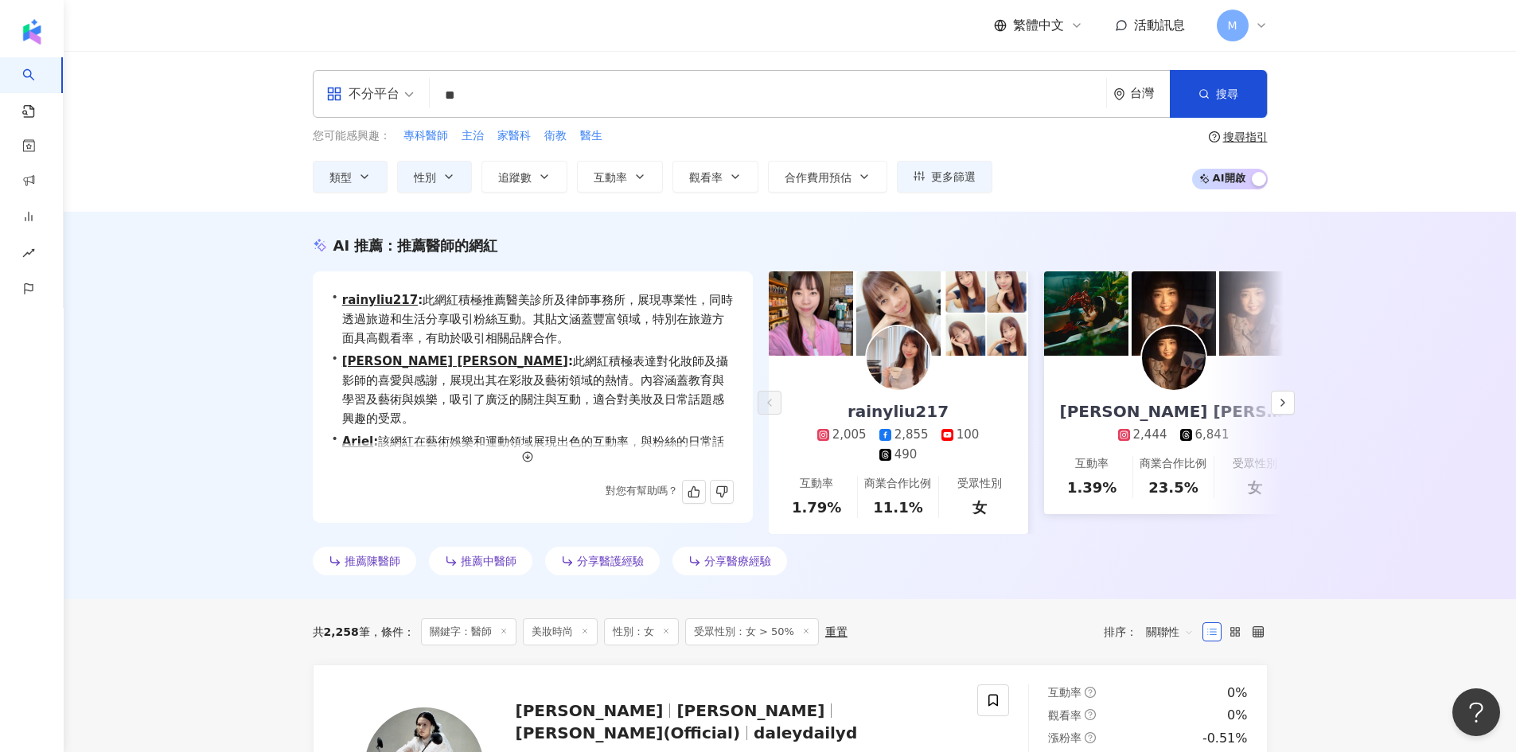
click at [507, 95] on input "**" at bounding box center [768, 95] width 664 height 30
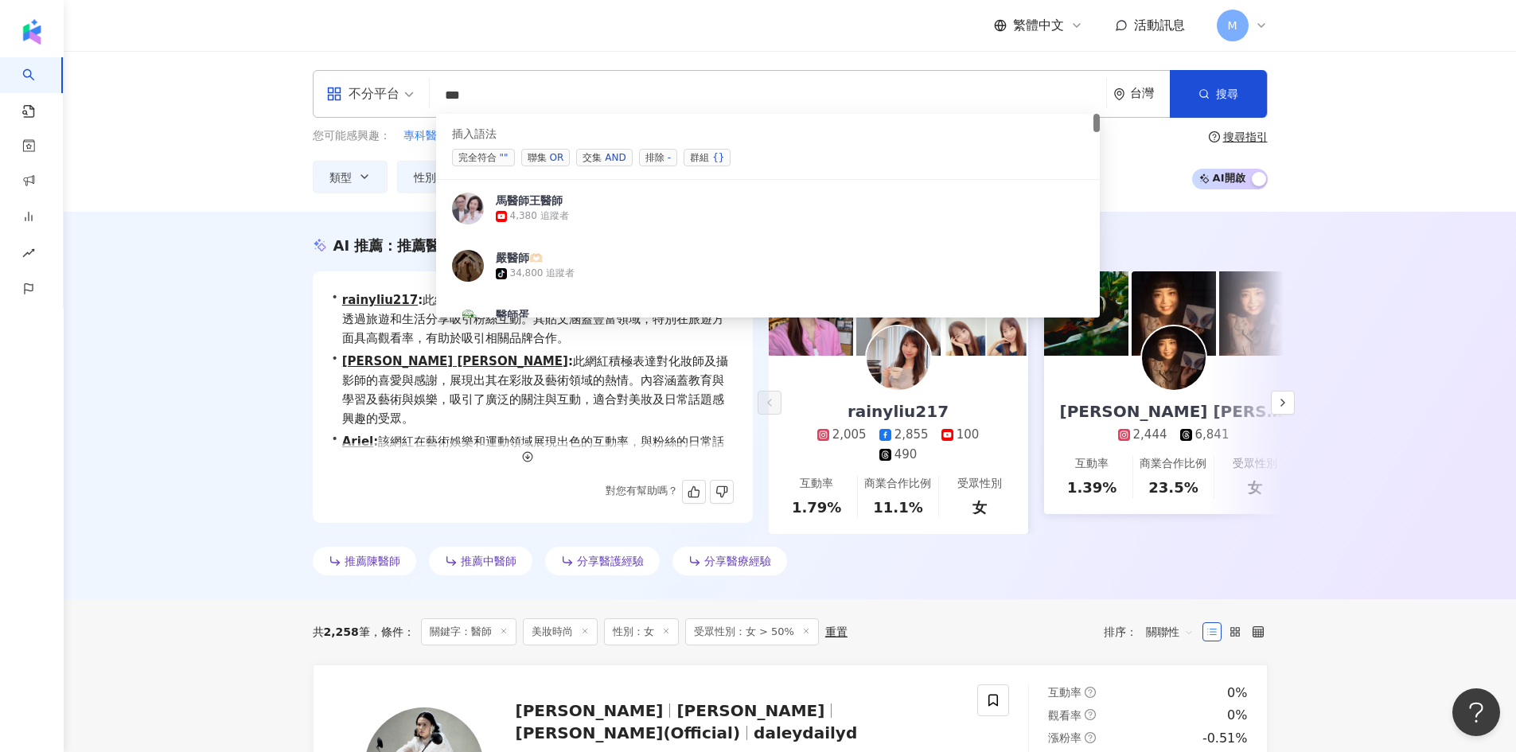
click at [556, 156] on div "OR" at bounding box center [557, 158] width 14 height 16
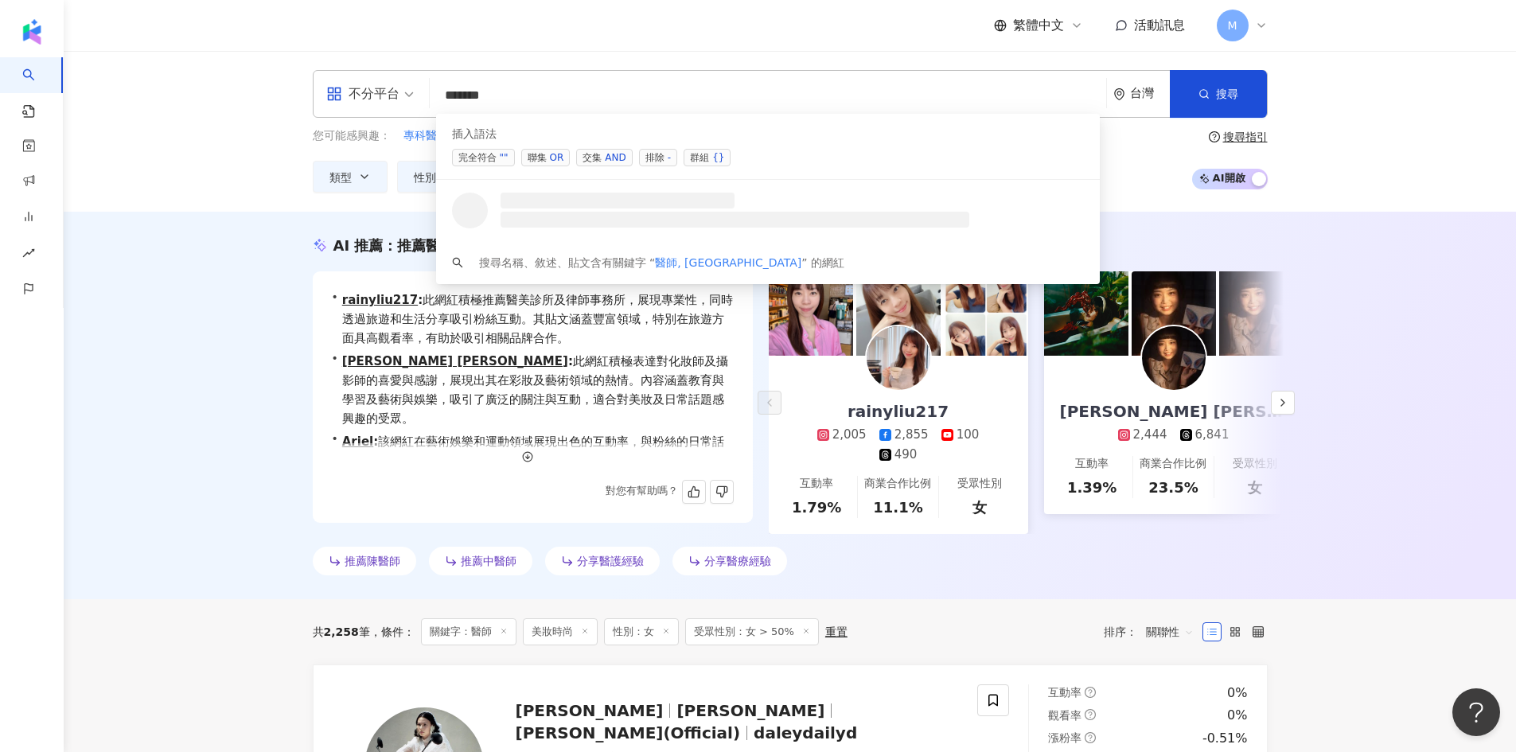
click at [473, 97] on input "******" at bounding box center [768, 95] width 664 height 30
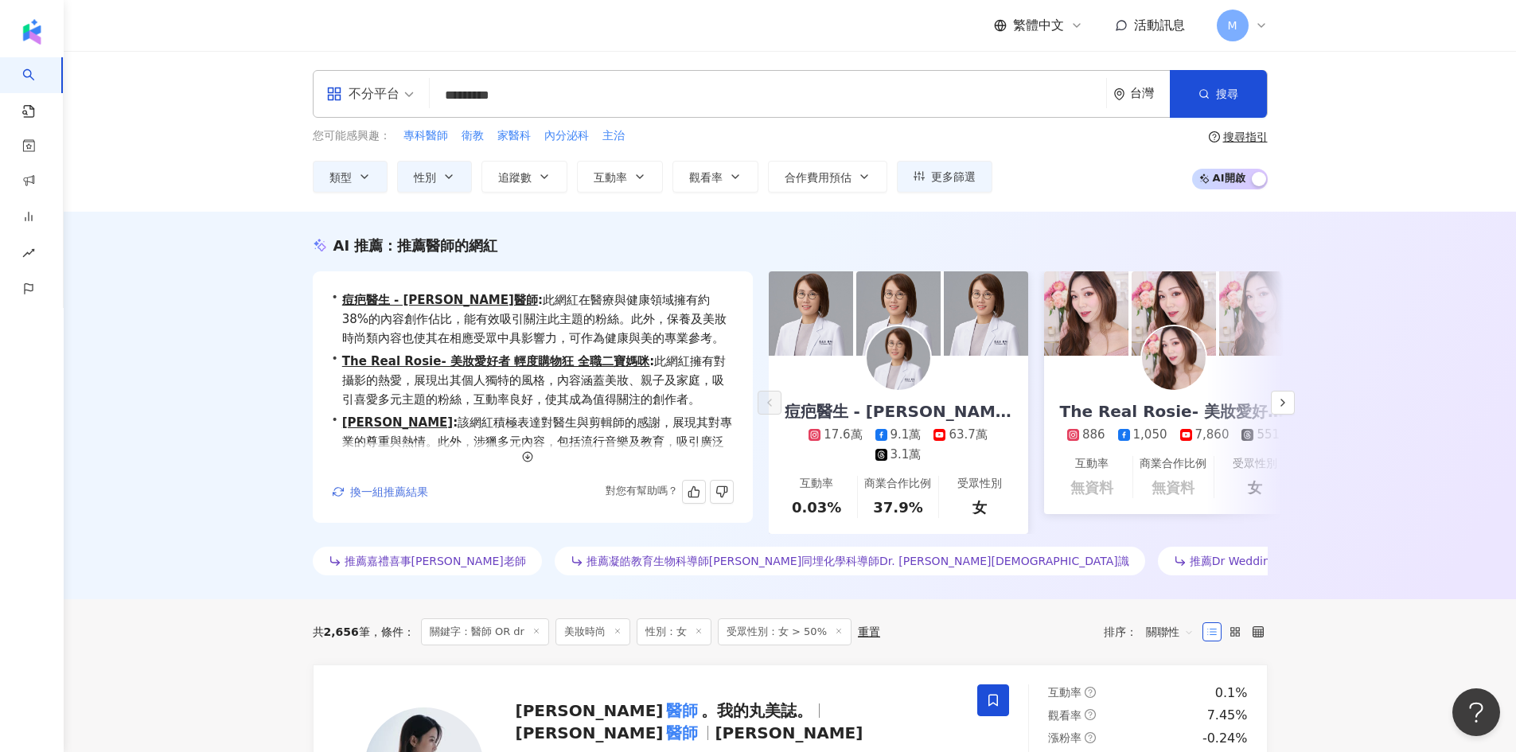
type input "********"
click at [398, 498] on span "換一組推薦結果" at bounding box center [389, 491] width 78 height 13
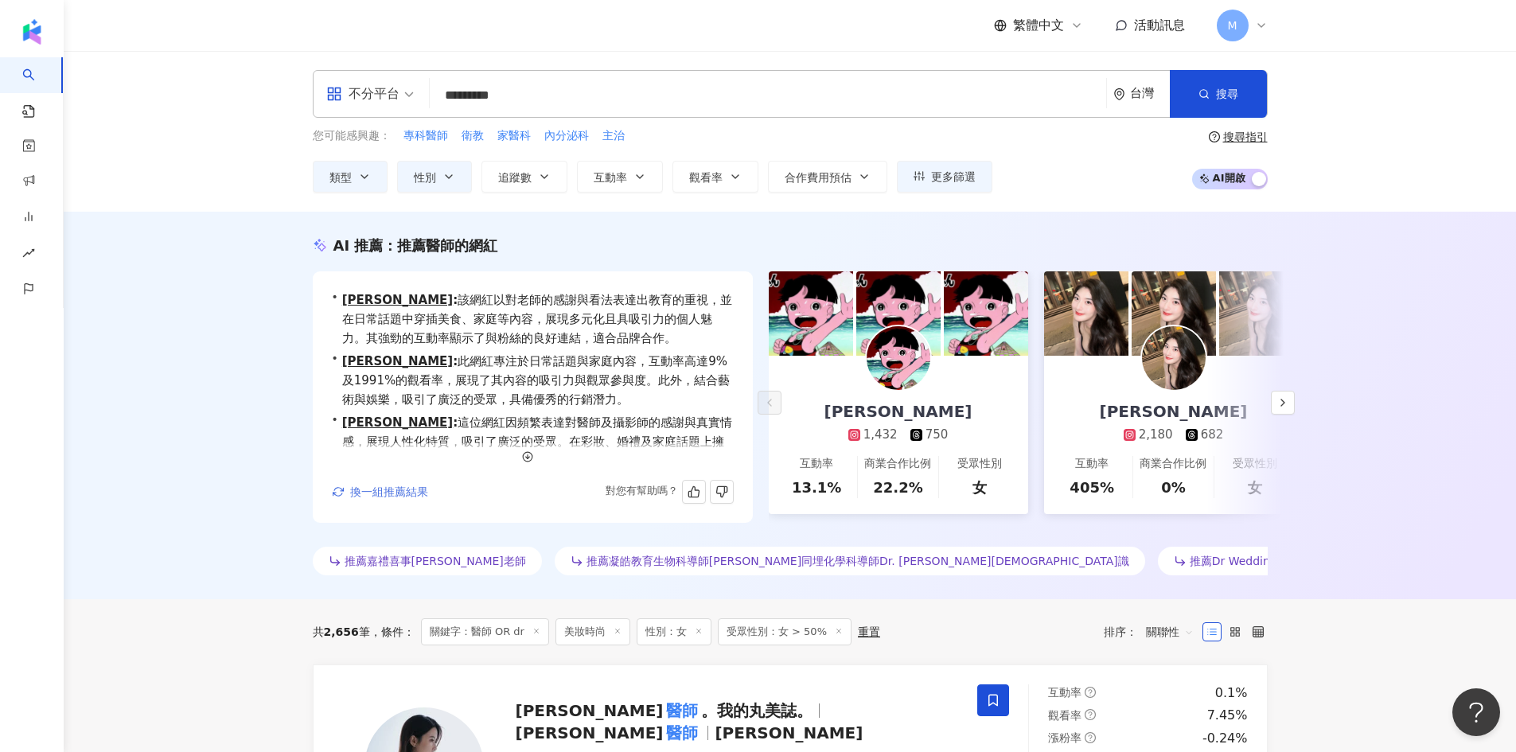
click at [418, 485] on span "換一組推薦結果" at bounding box center [389, 491] width 78 height 13
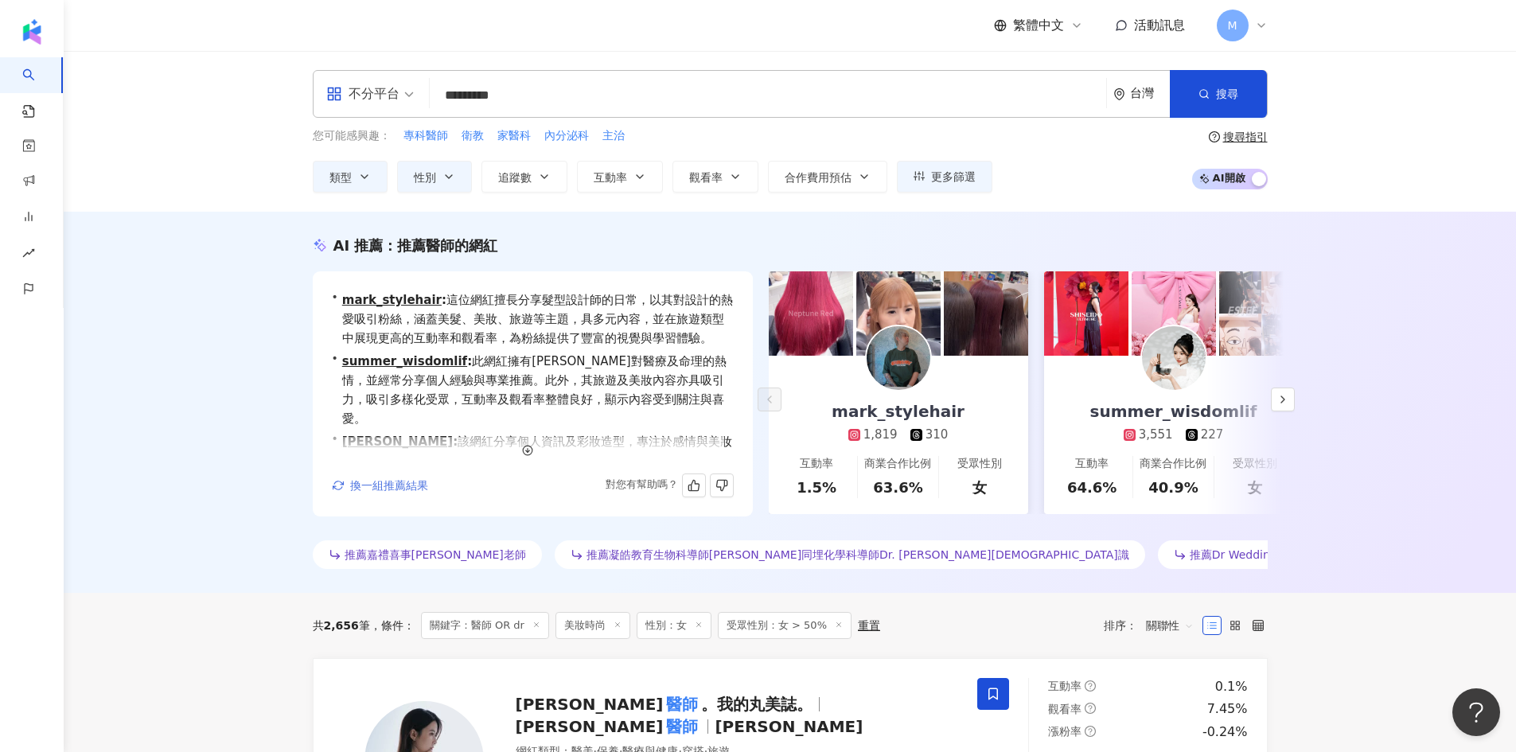
click at [421, 479] on span "換一組推薦結果" at bounding box center [389, 485] width 78 height 13
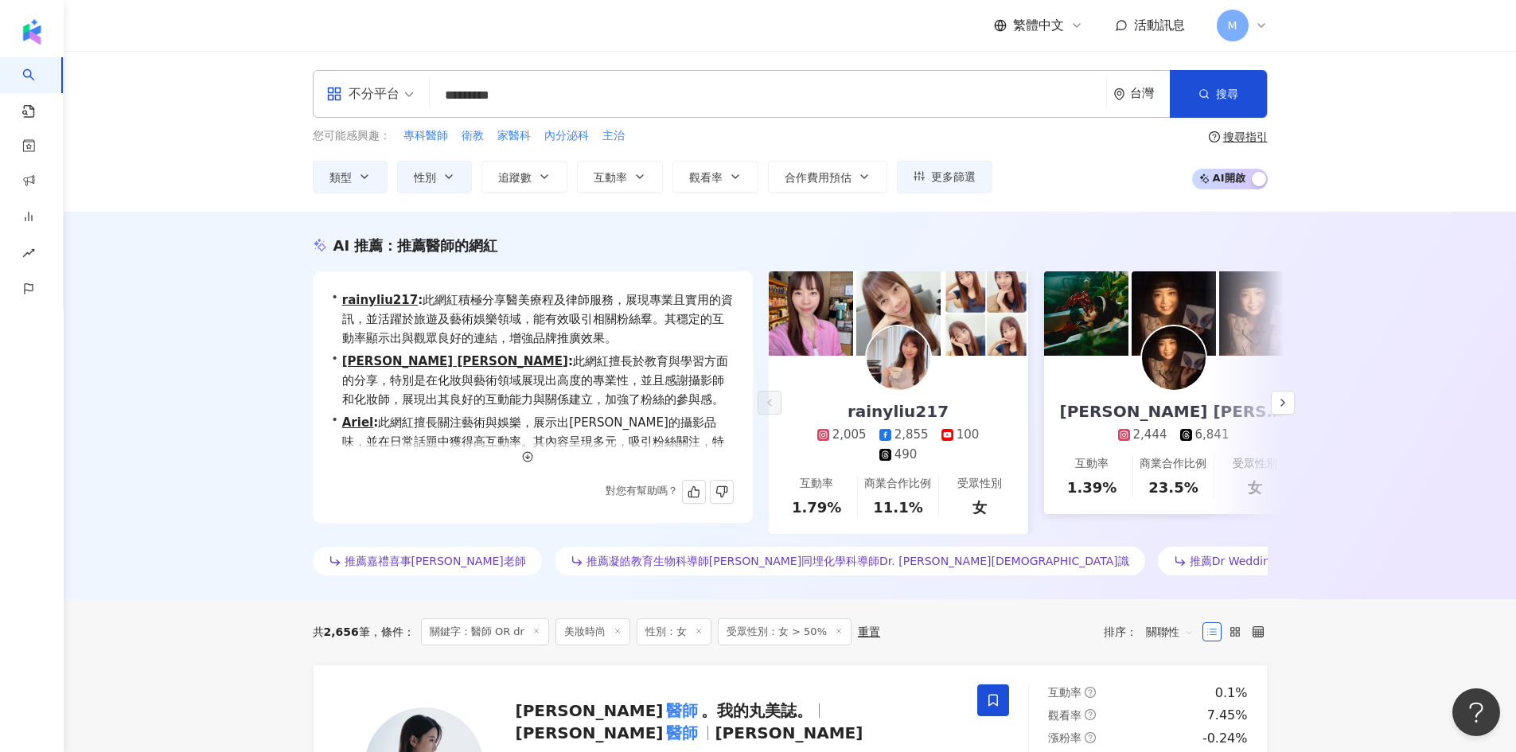
click at [421, 480] on div "對您有幫助嗎？" at bounding box center [533, 492] width 402 height 24
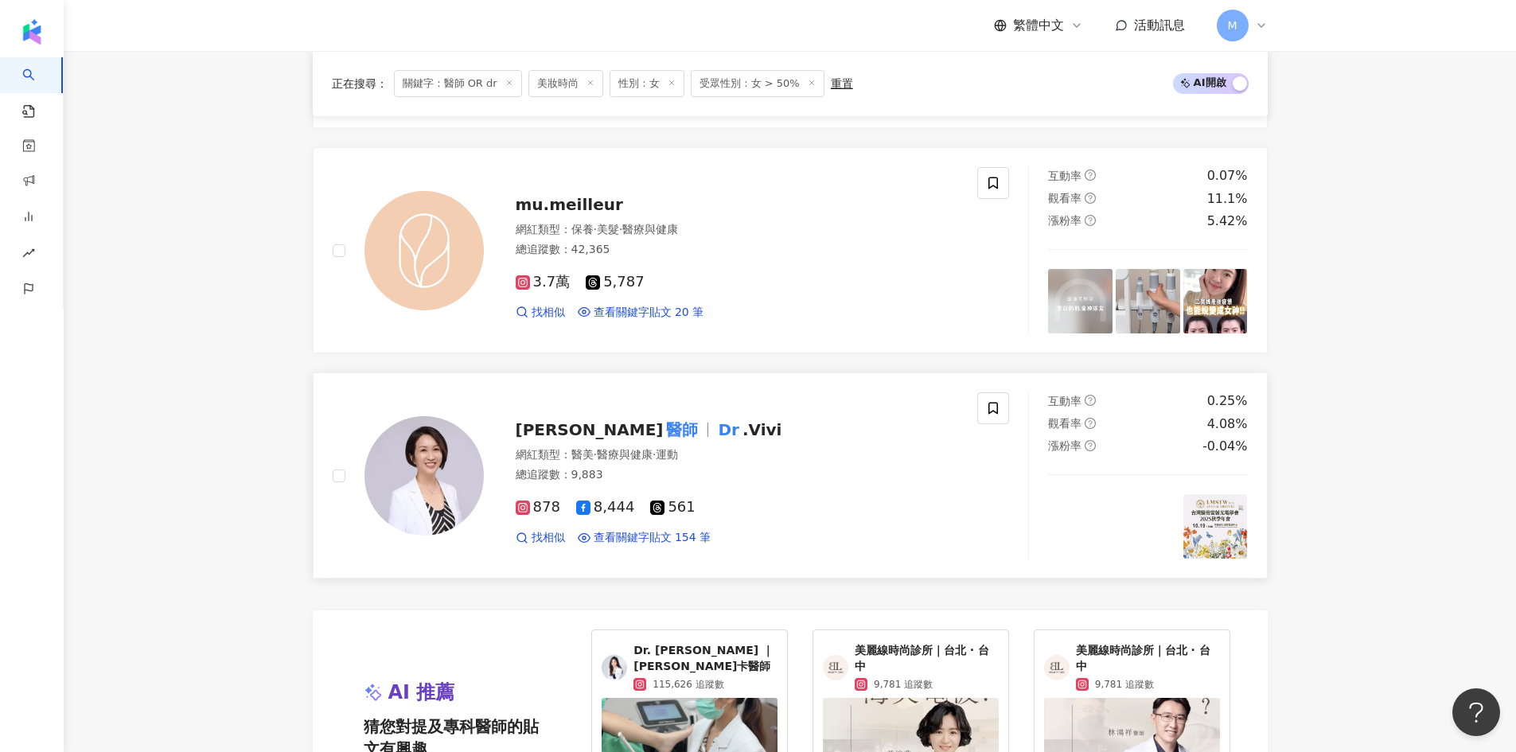
scroll to position [2944, 0]
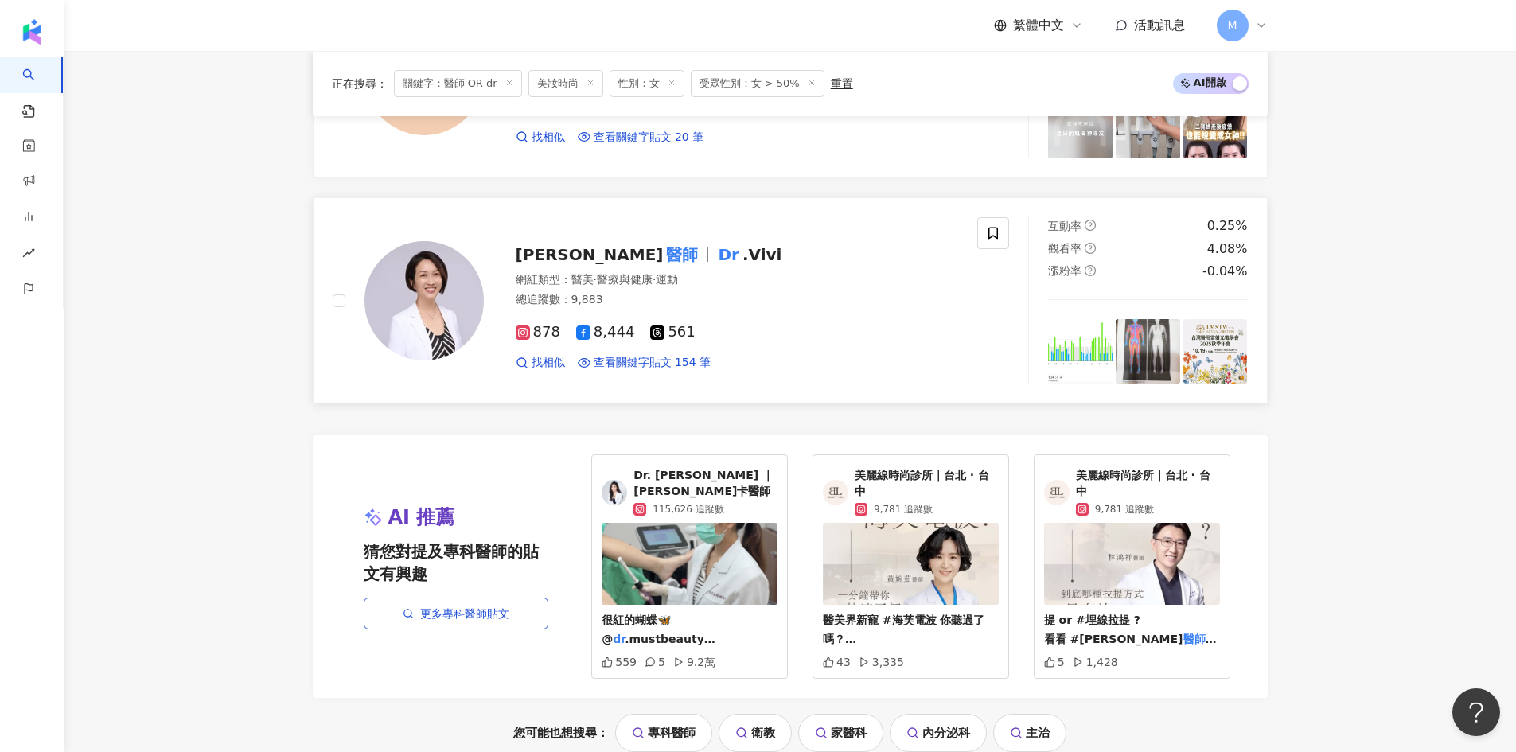
click at [550, 263] on span "鄭惠文" at bounding box center [590, 254] width 148 height 19
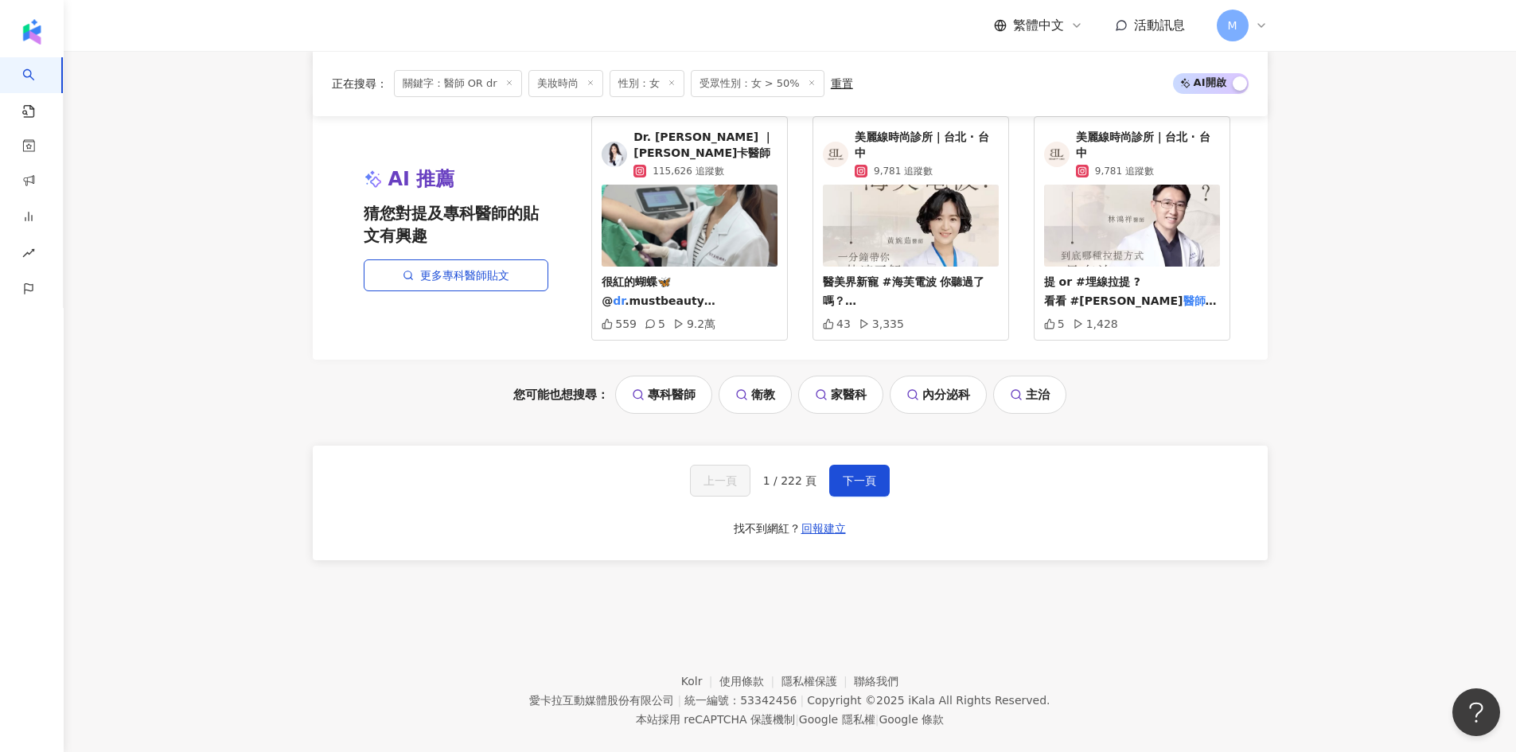
scroll to position [3313, 0]
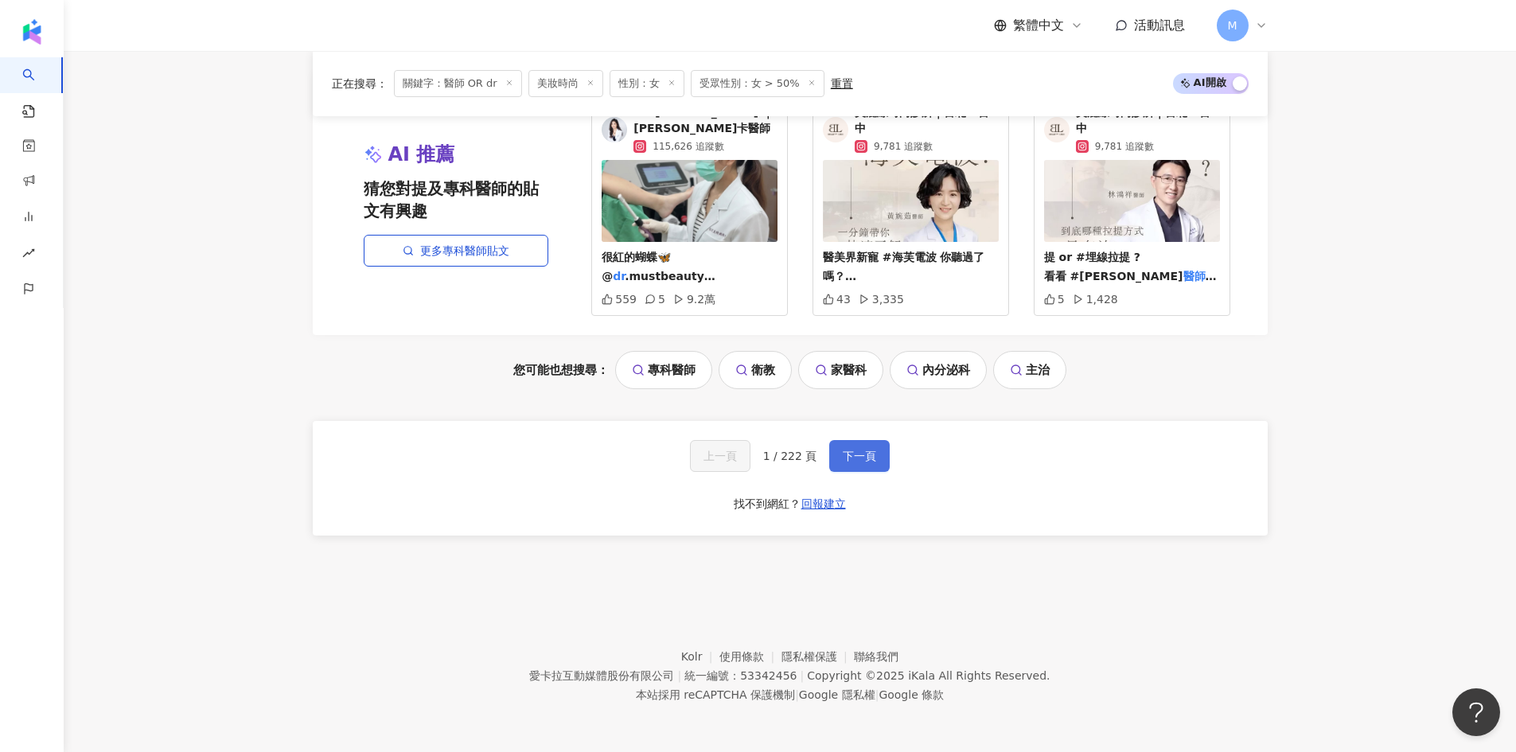
click at [857, 460] on span "下一頁" at bounding box center [859, 456] width 33 height 13
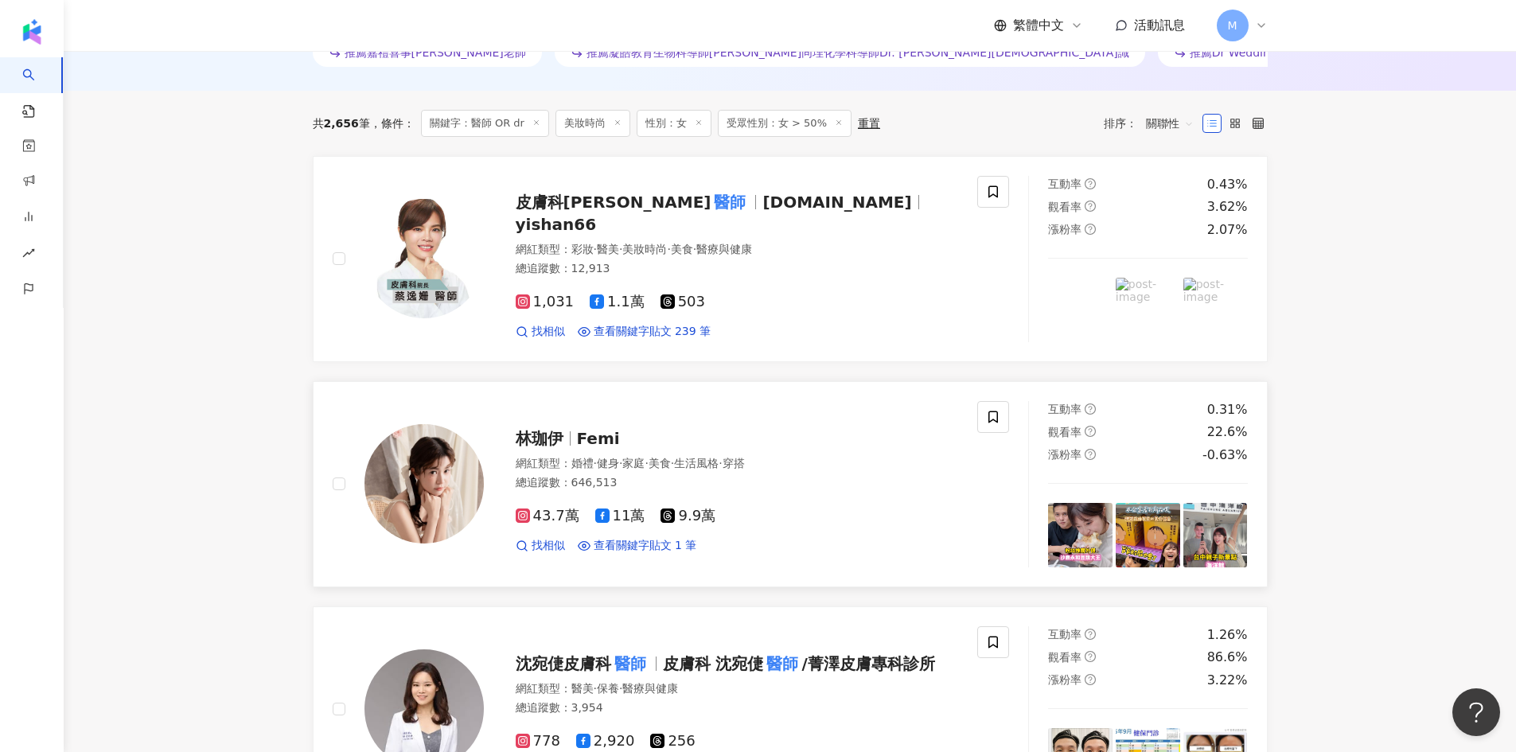
scroll to position [557, 0]
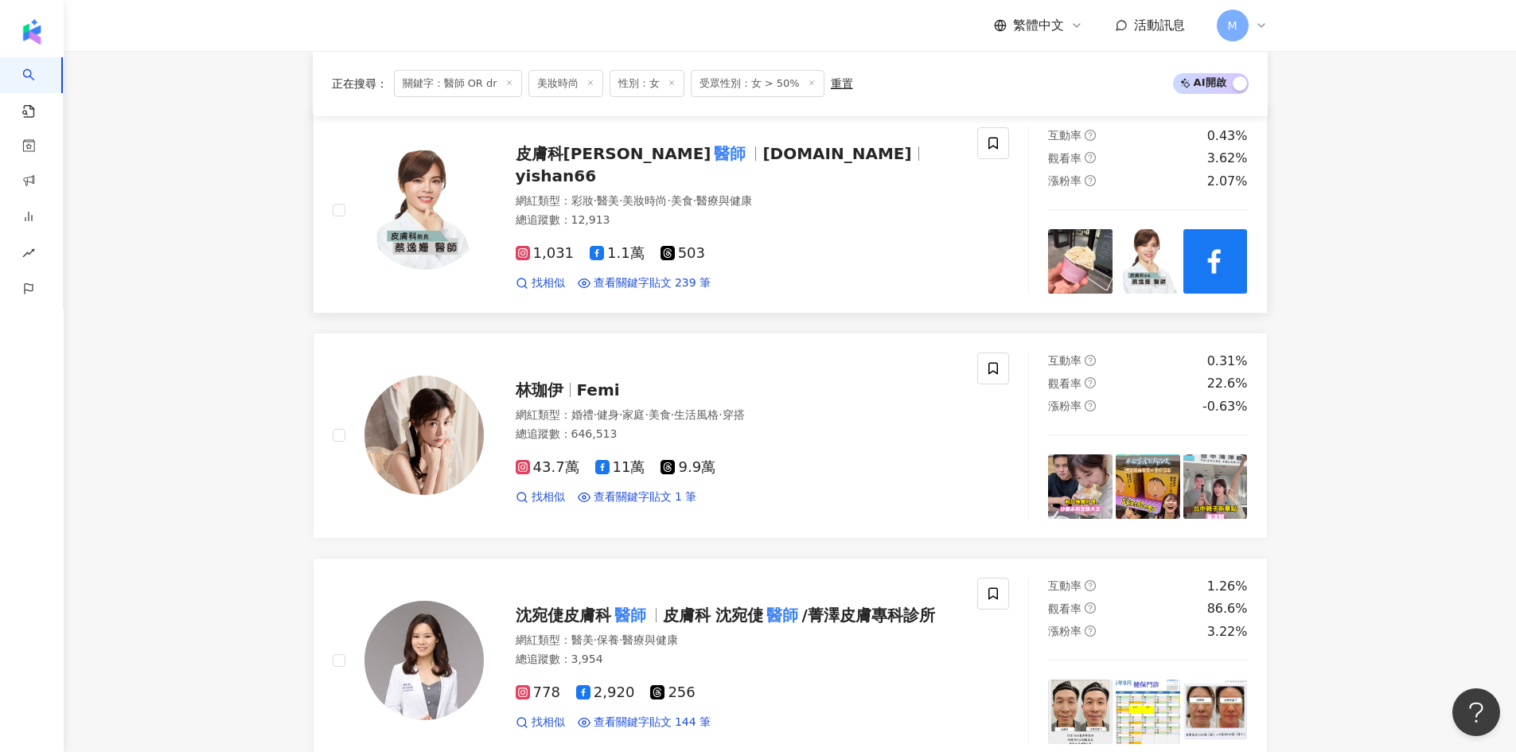
click at [574, 163] on span "皮膚科蔡逸姍" at bounding box center [614, 153] width 196 height 19
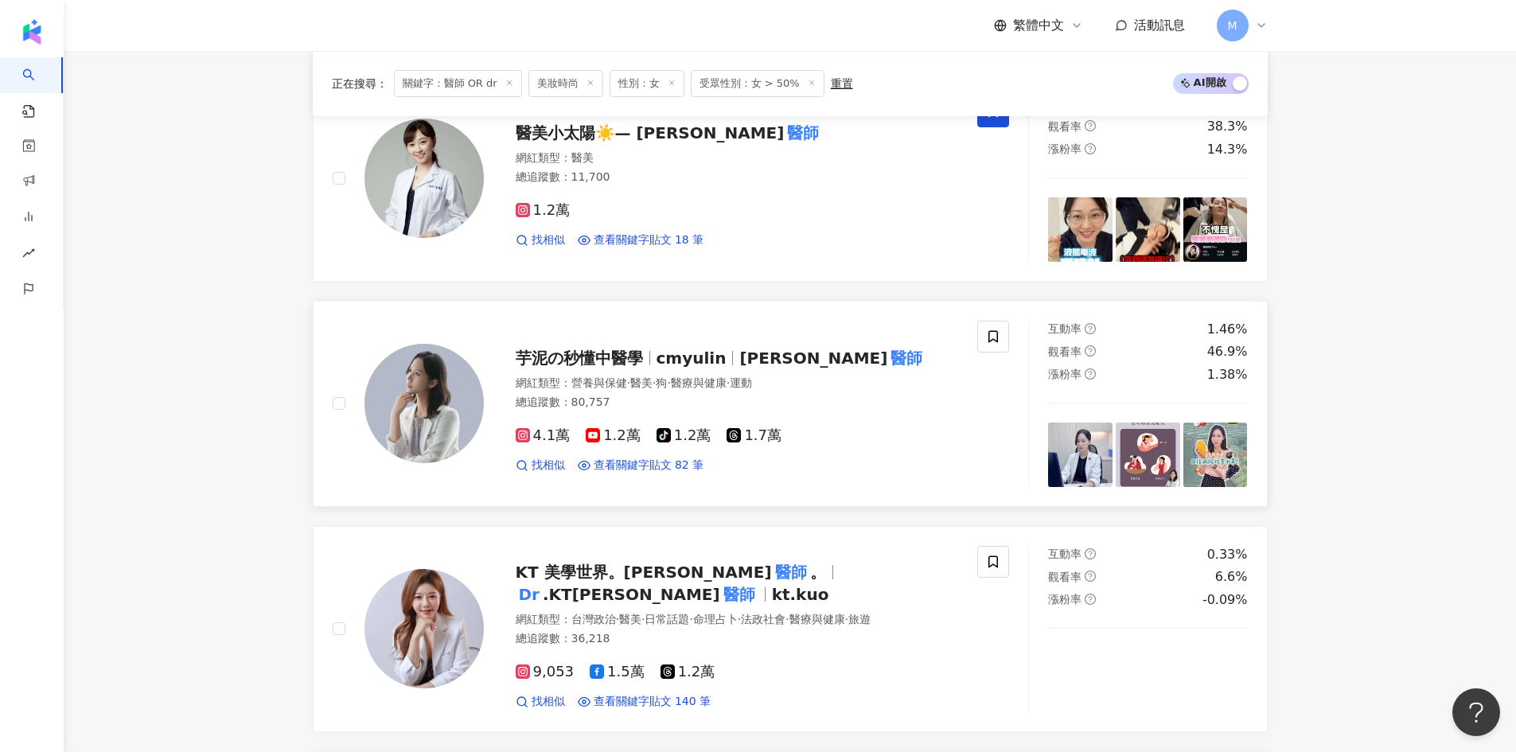
scroll to position [1432, 0]
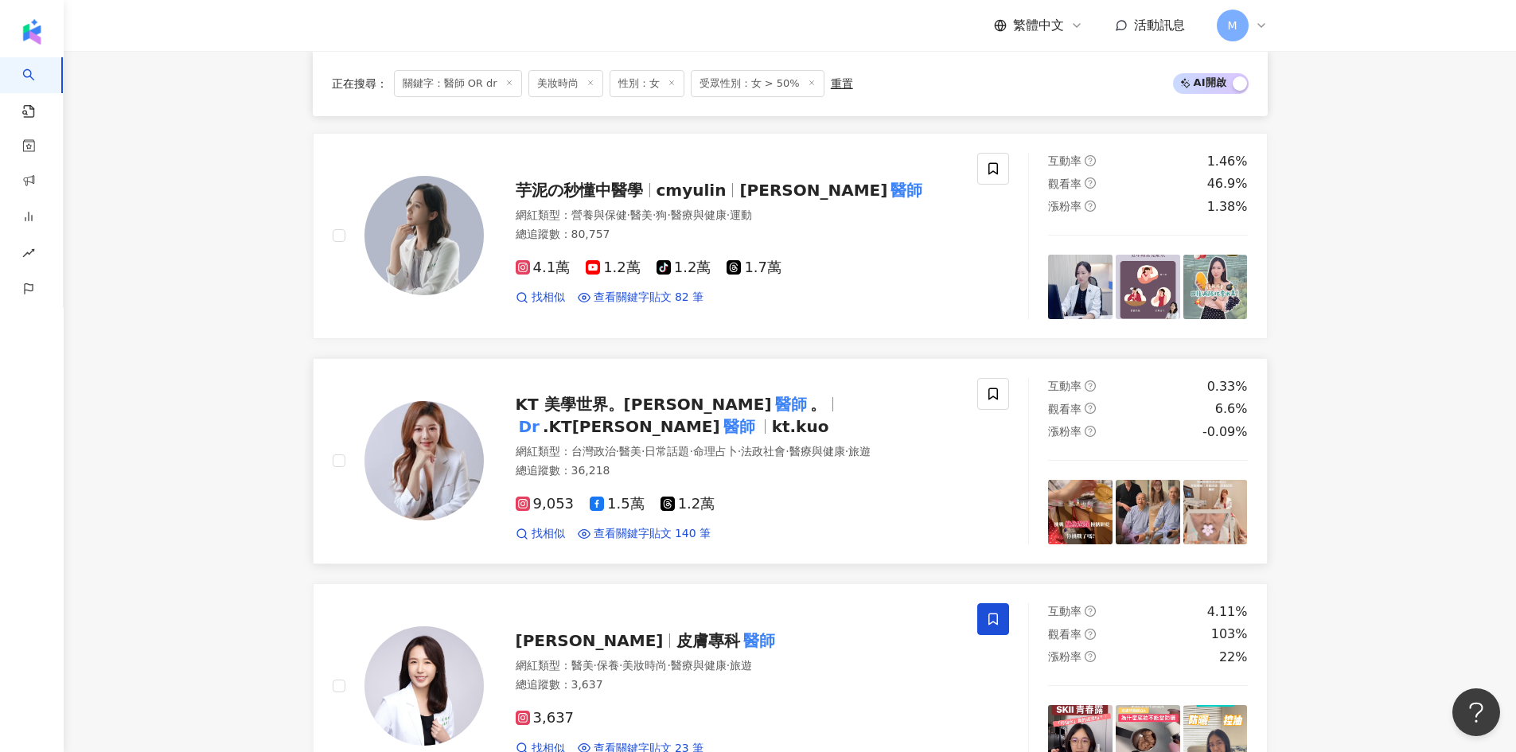
click at [666, 414] on span "KT 美學世界。郭美妤" at bounding box center [644, 404] width 256 height 19
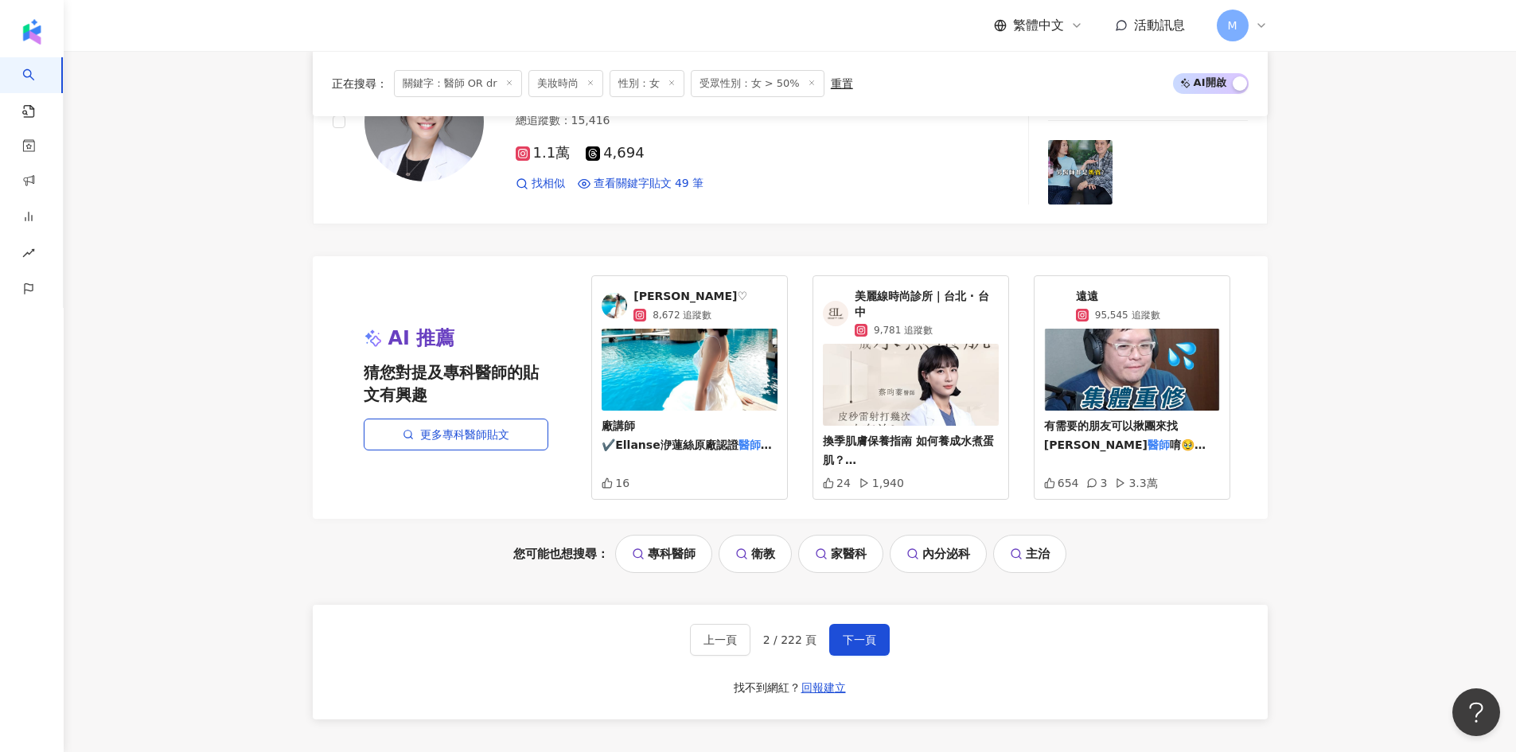
scroll to position [3313, 0]
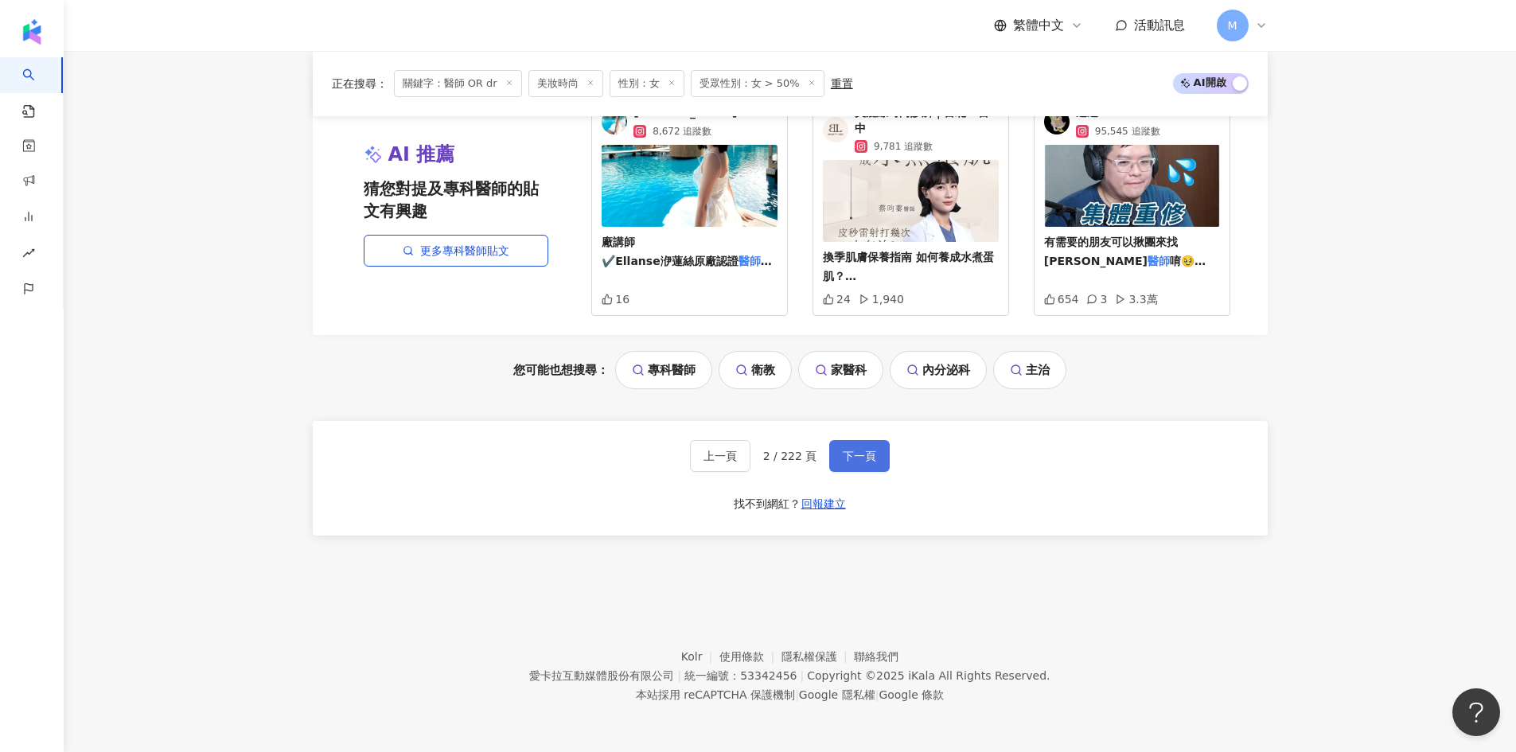
click at [853, 458] on span "下一頁" at bounding box center [859, 456] width 33 height 13
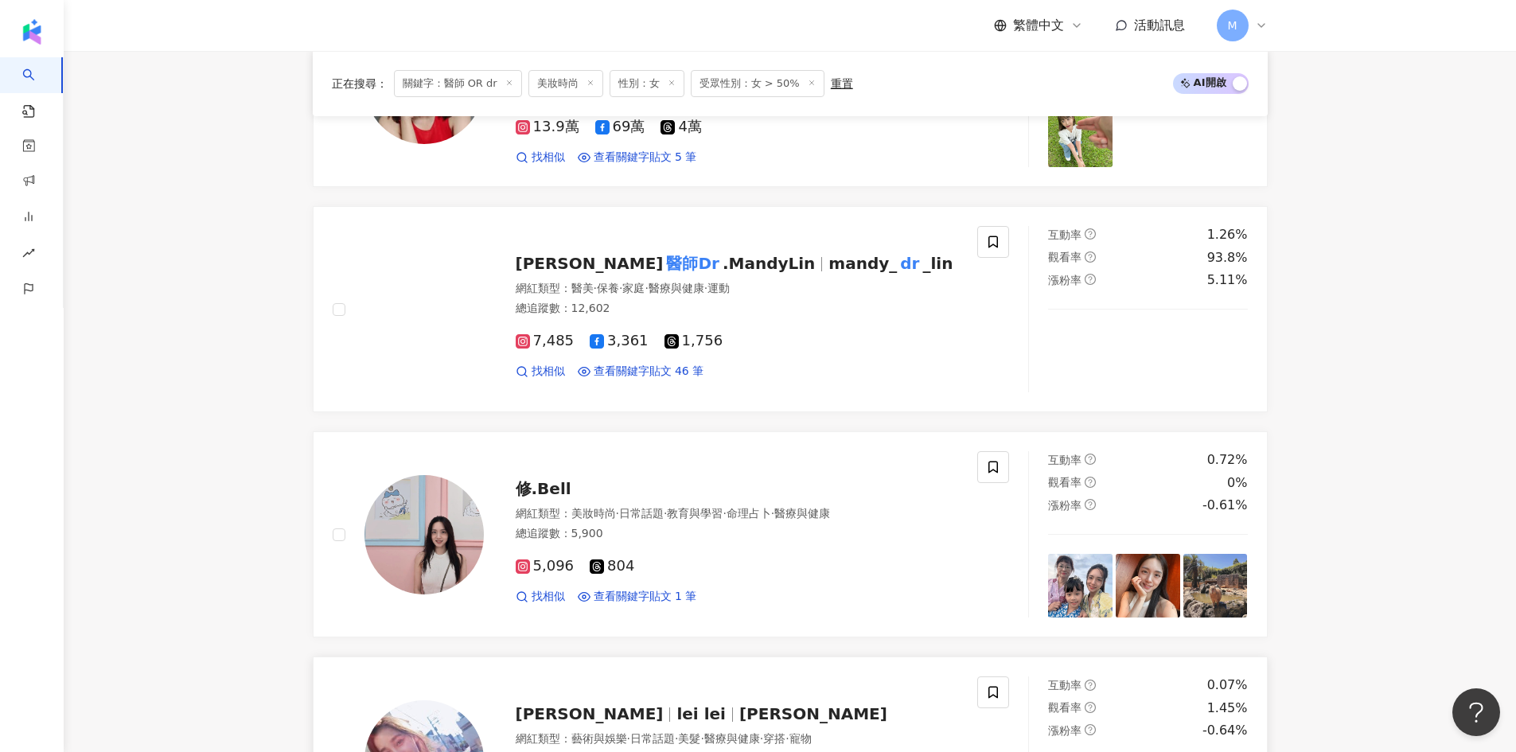
scroll to position [2501, 0]
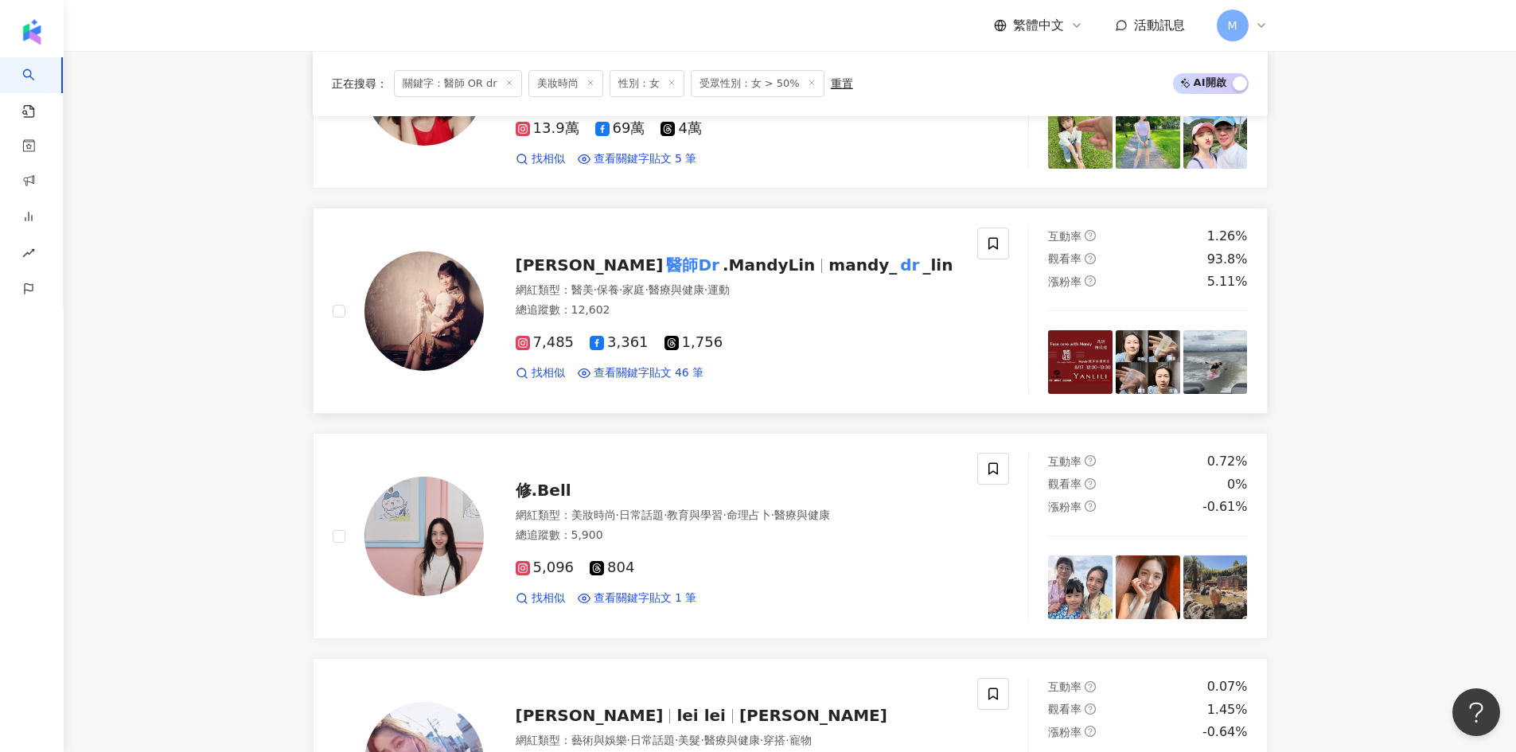
click at [722, 255] on span ".MandyLin" at bounding box center [768, 264] width 92 height 19
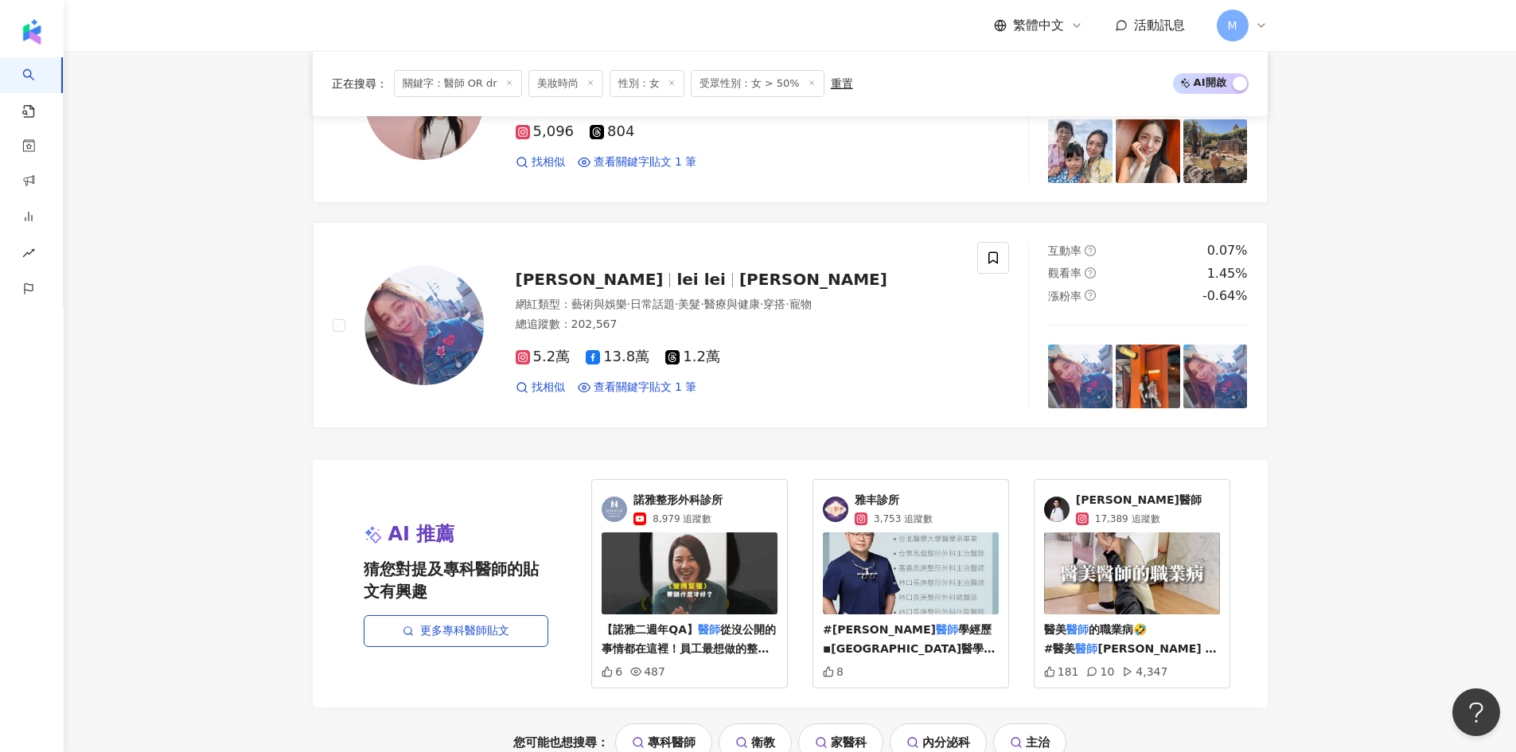
scroll to position [3137, 0]
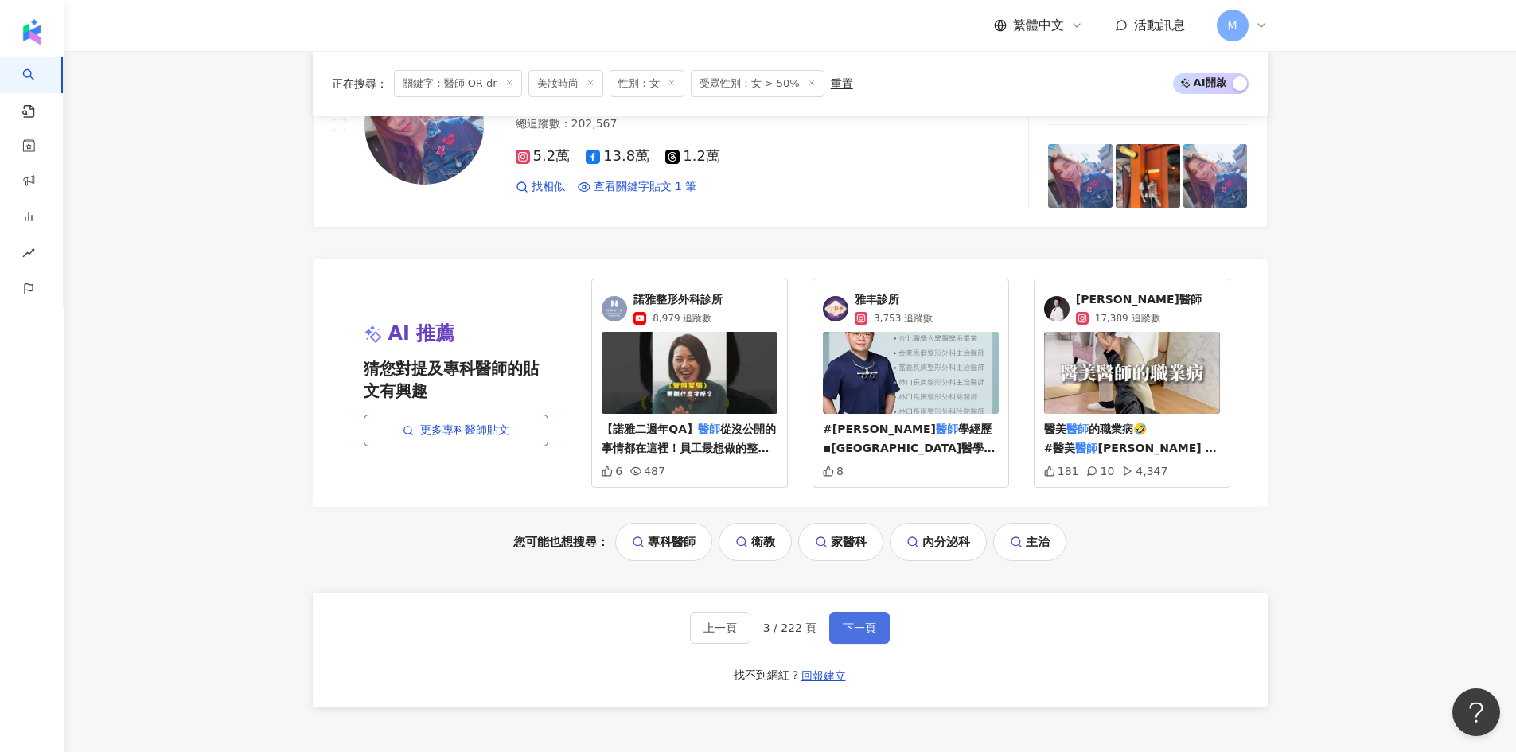
click at [866, 621] on span "下一頁" at bounding box center [859, 627] width 33 height 13
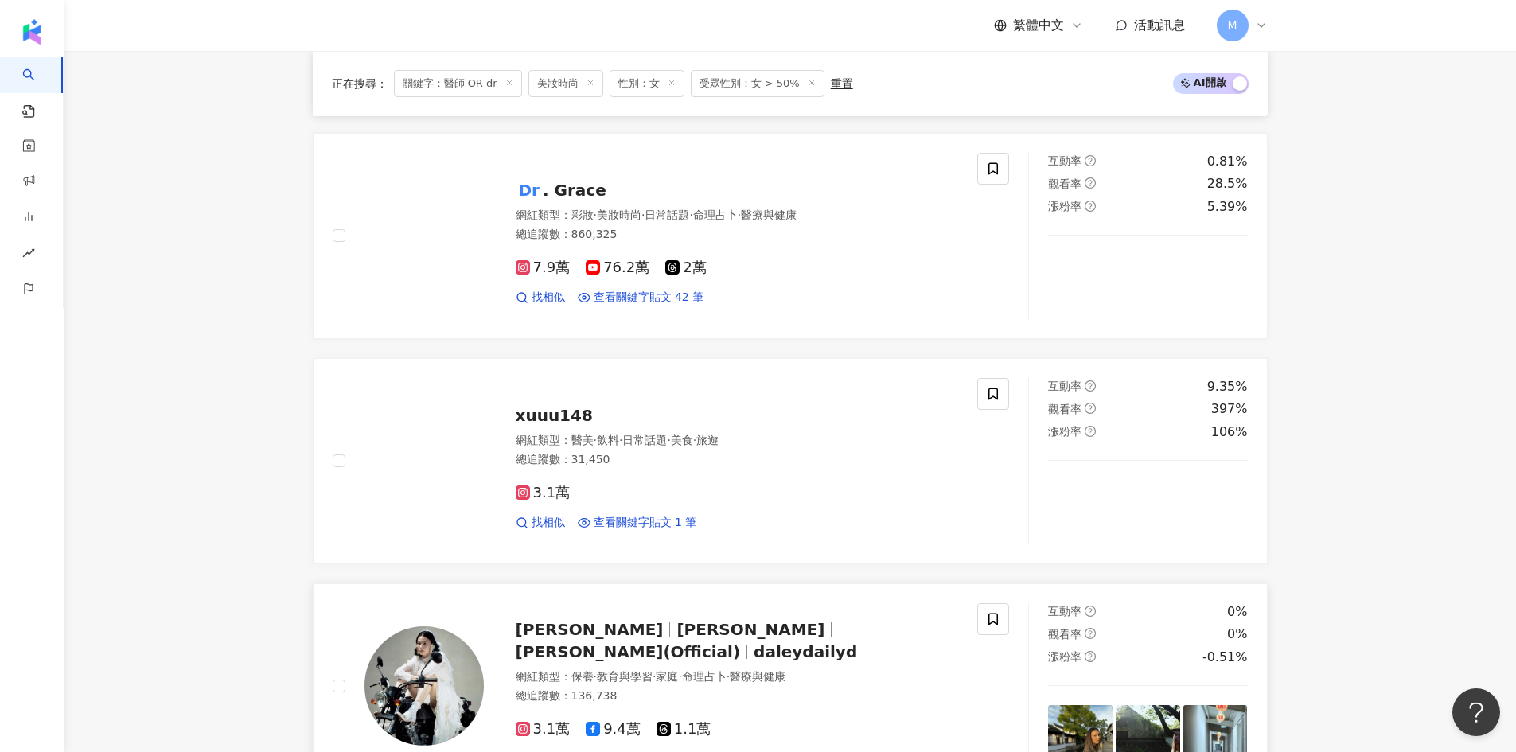
scroll to position [636, 0]
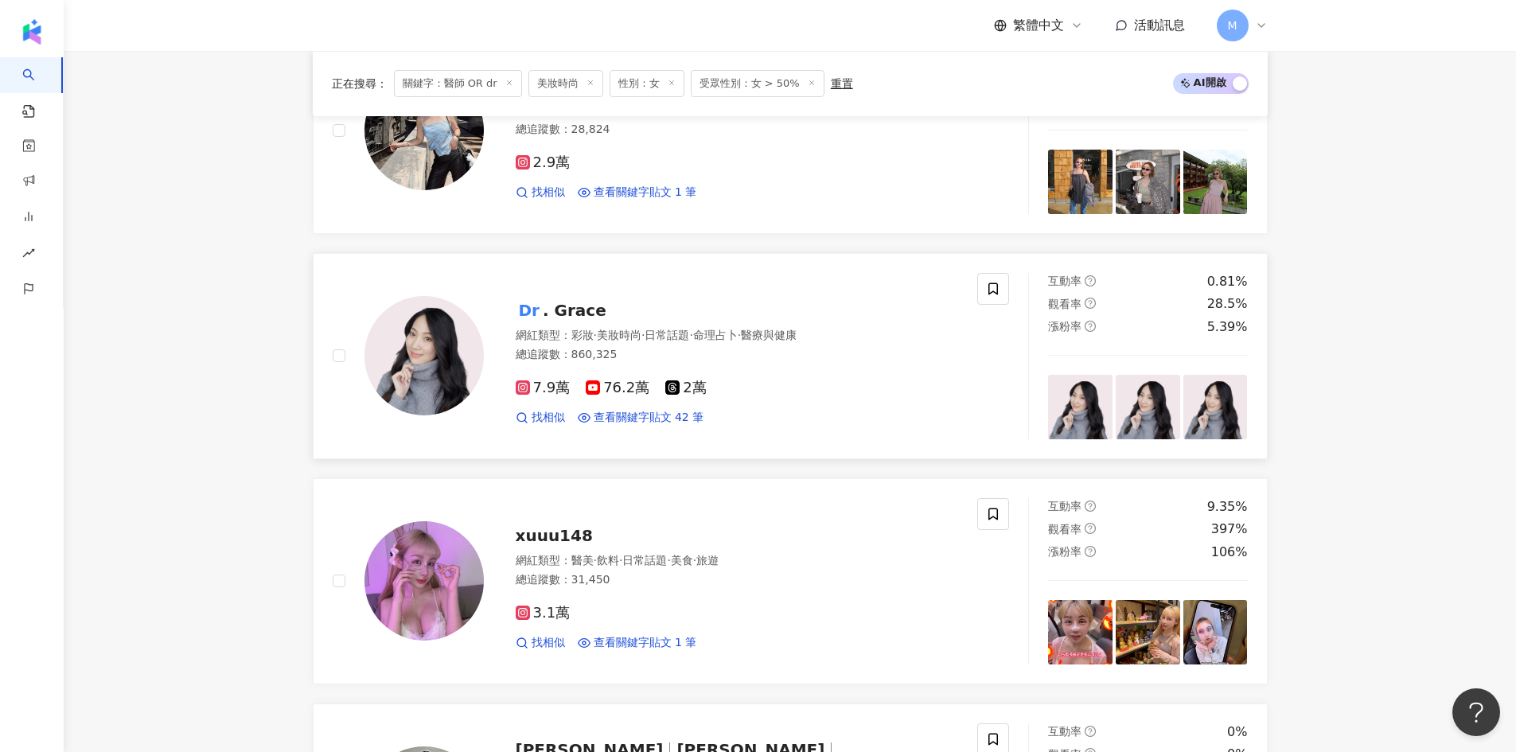
click at [552, 311] on span ". Grace" at bounding box center [575, 310] width 64 height 19
click at [989, 294] on icon at bounding box center [993, 288] width 10 height 12
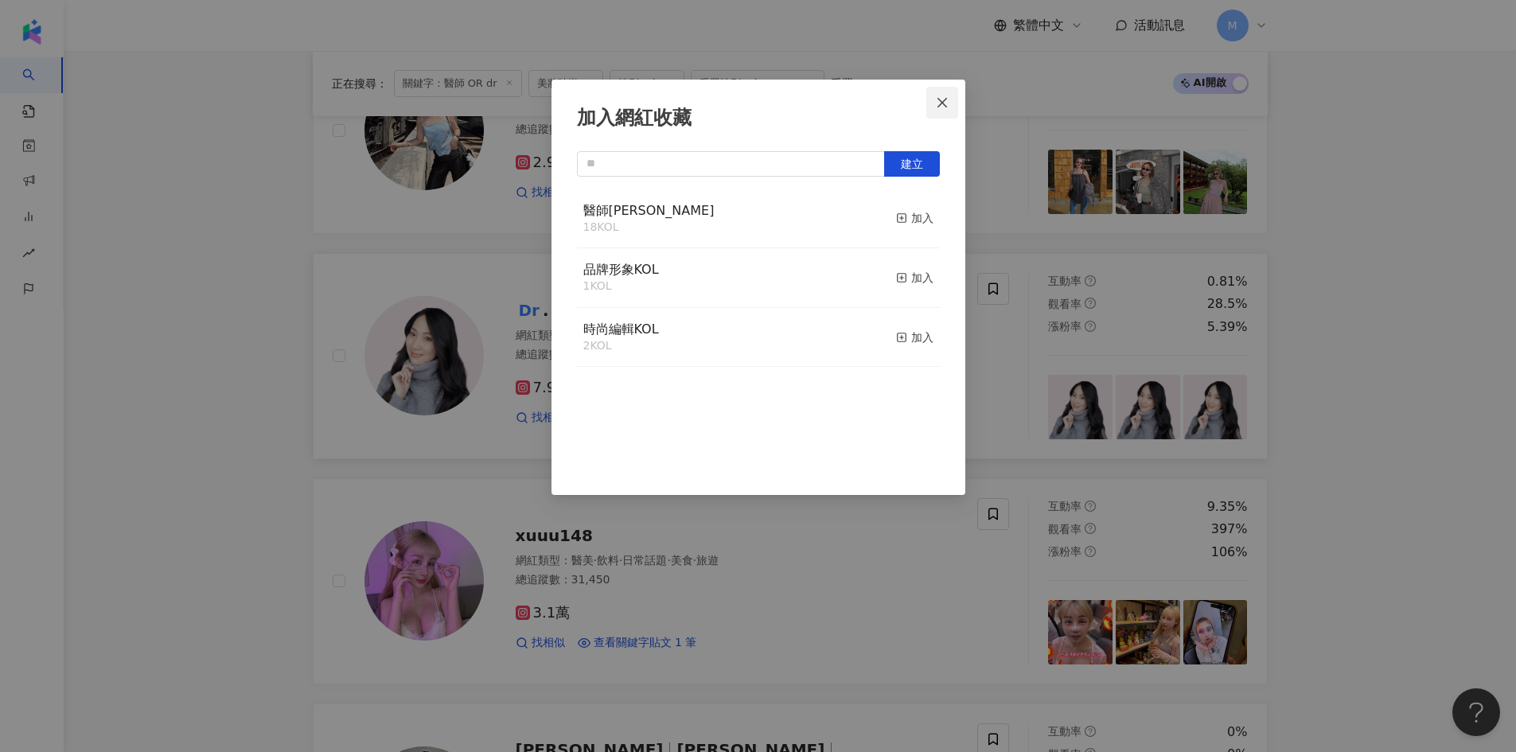
click at [937, 103] on icon "close" at bounding box center [942, 102] width 13 height 13
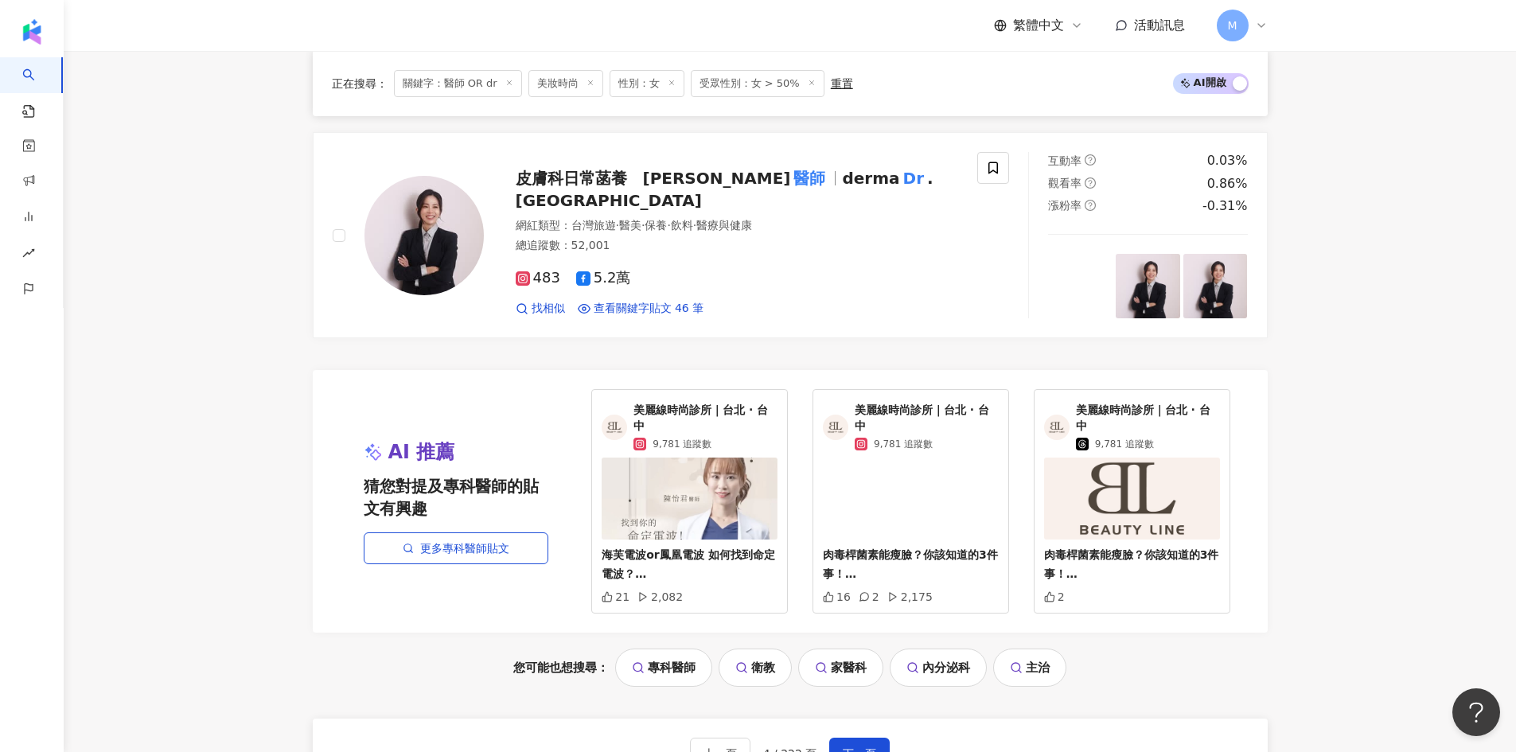
scroll to position [2944, 0]
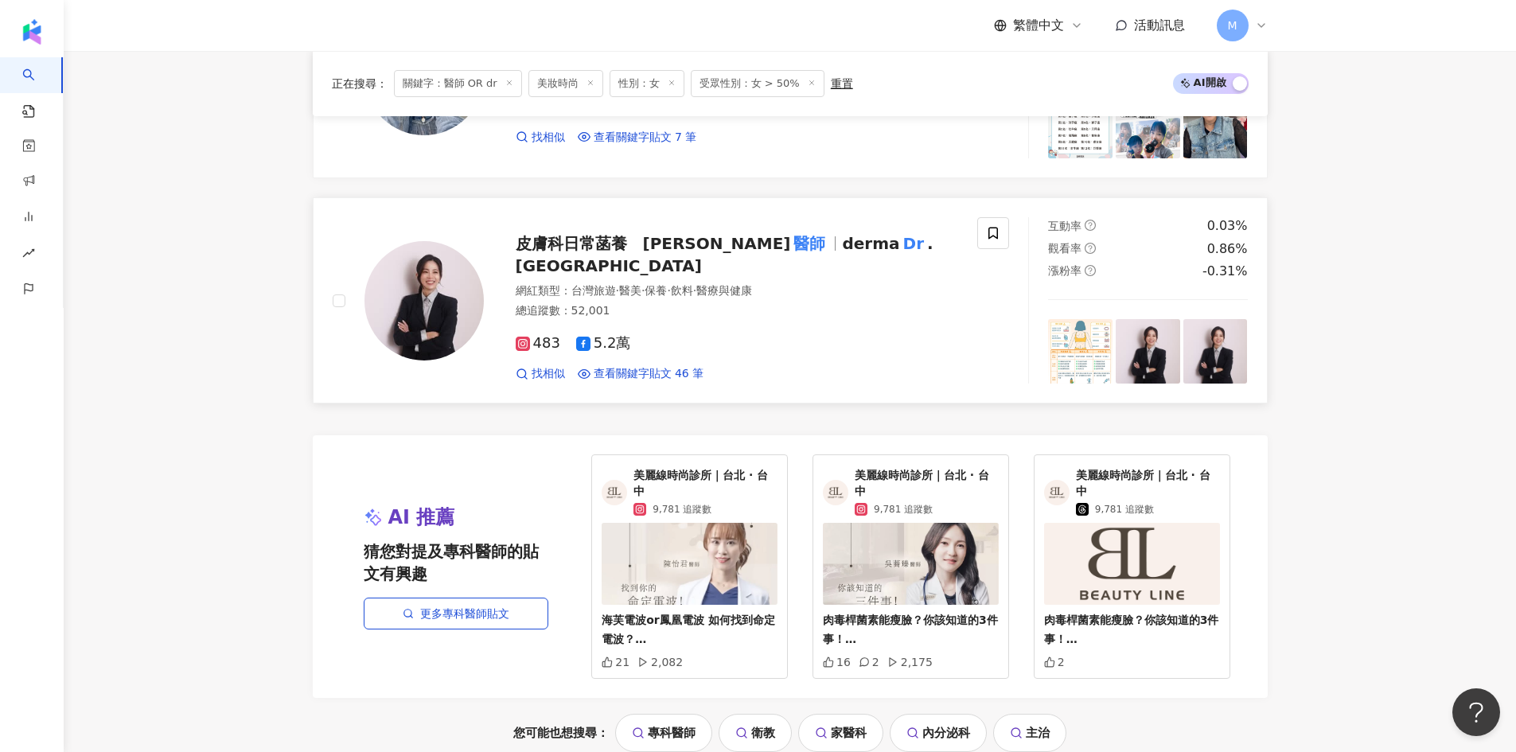
click at [576, 253] on span "皮膚科日常菡養　高珮菡" at bounding box center [653, 243] width 275 height 19
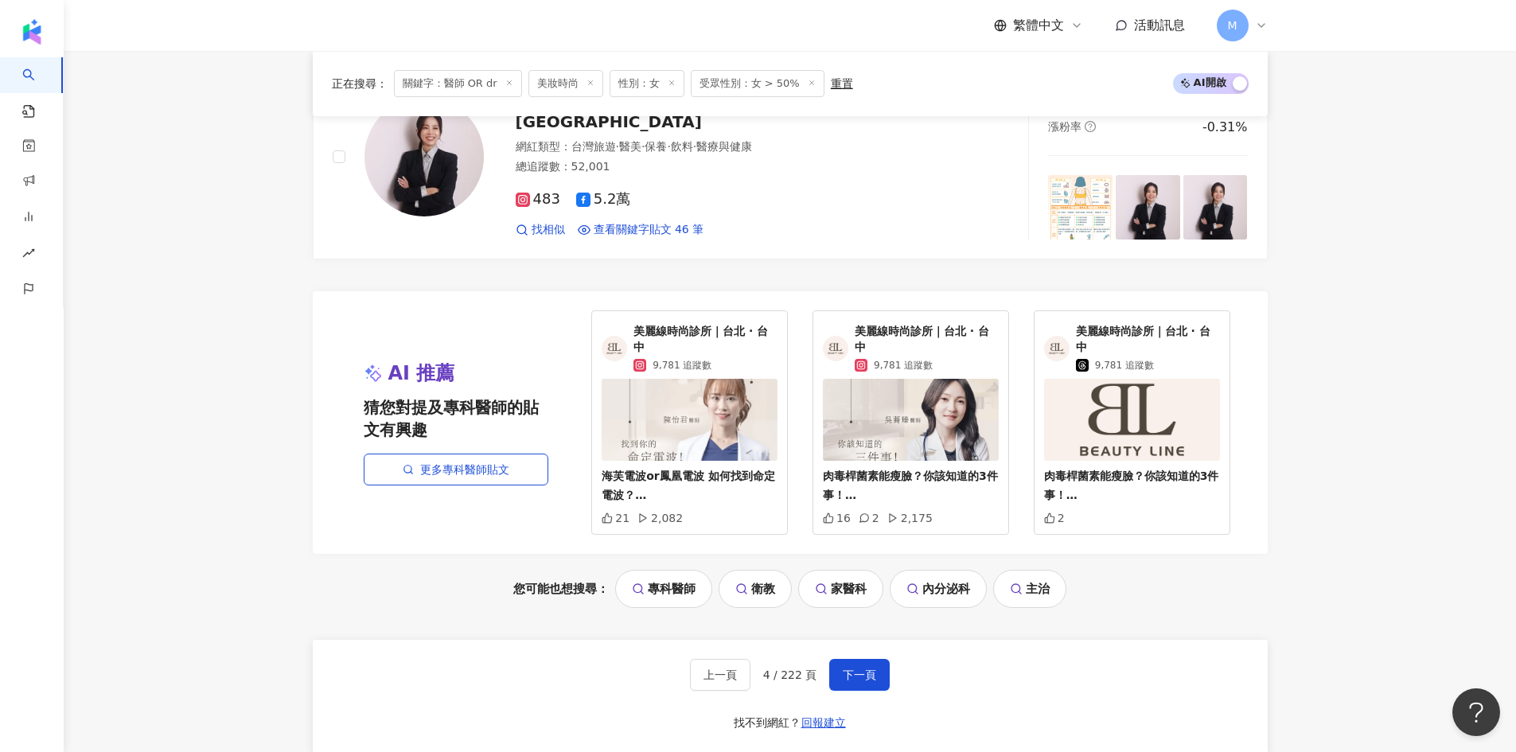
scroll to position [3313, 0]
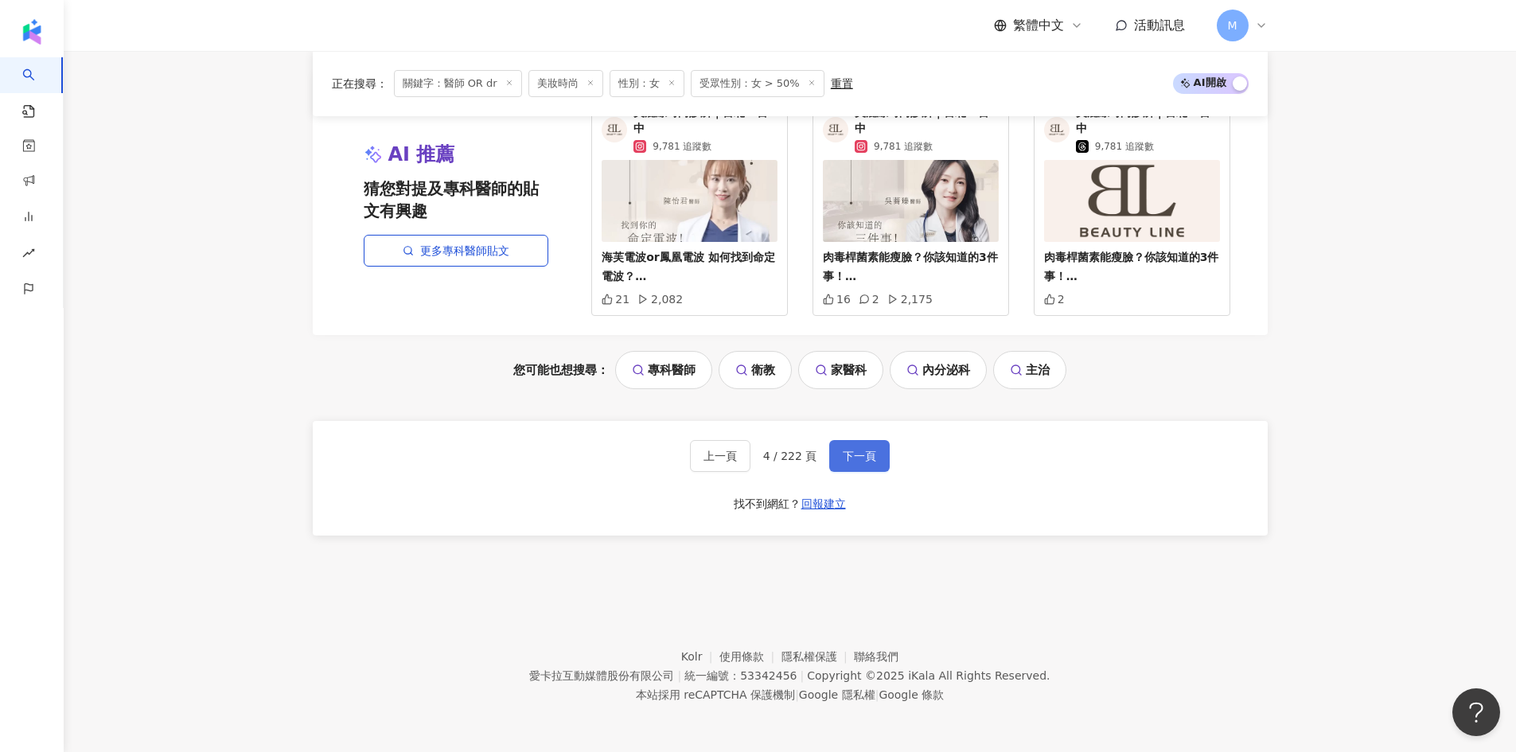
click at [869, 446] on button "下一頁" at bounding box center [859, 456] width 60 height 32
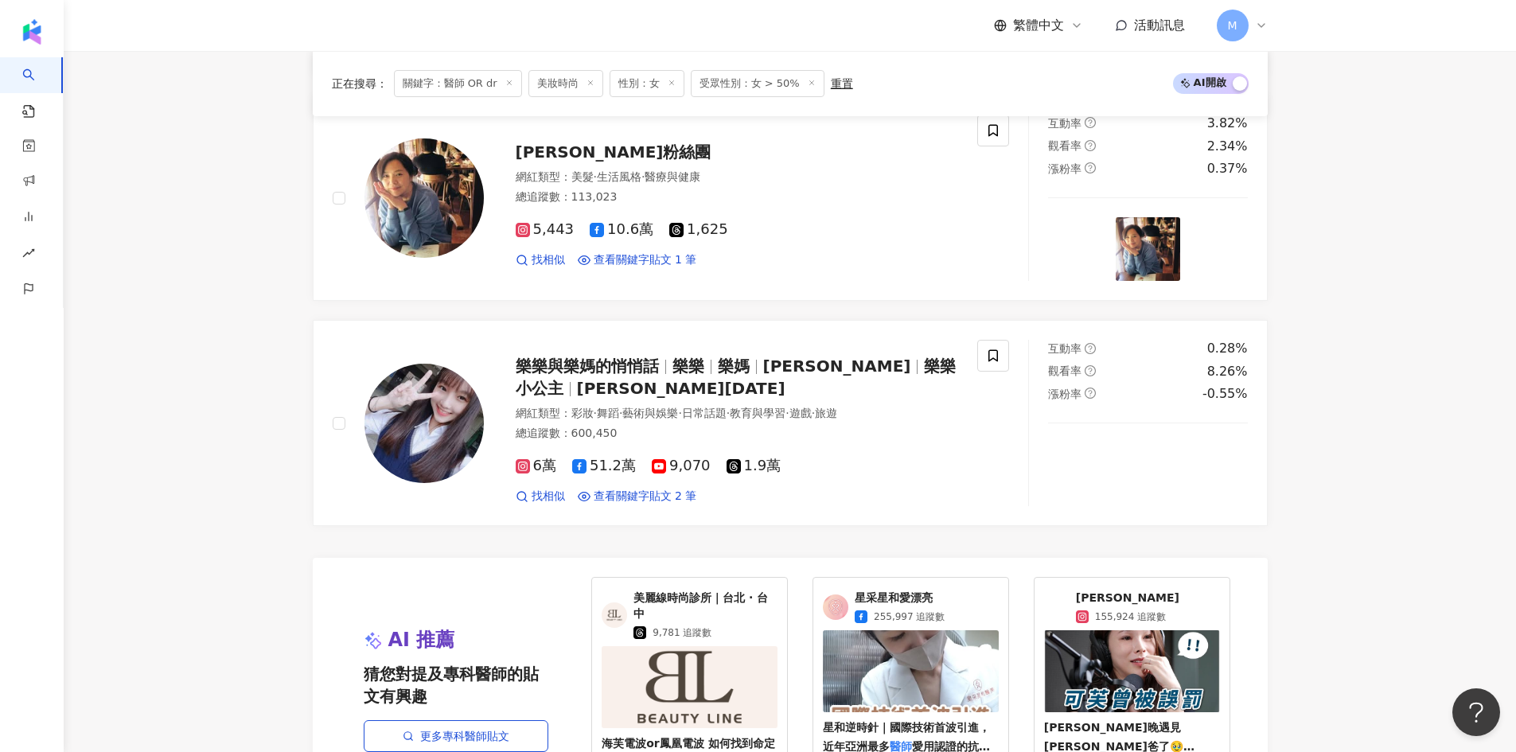
scroll to position [3316, 0]
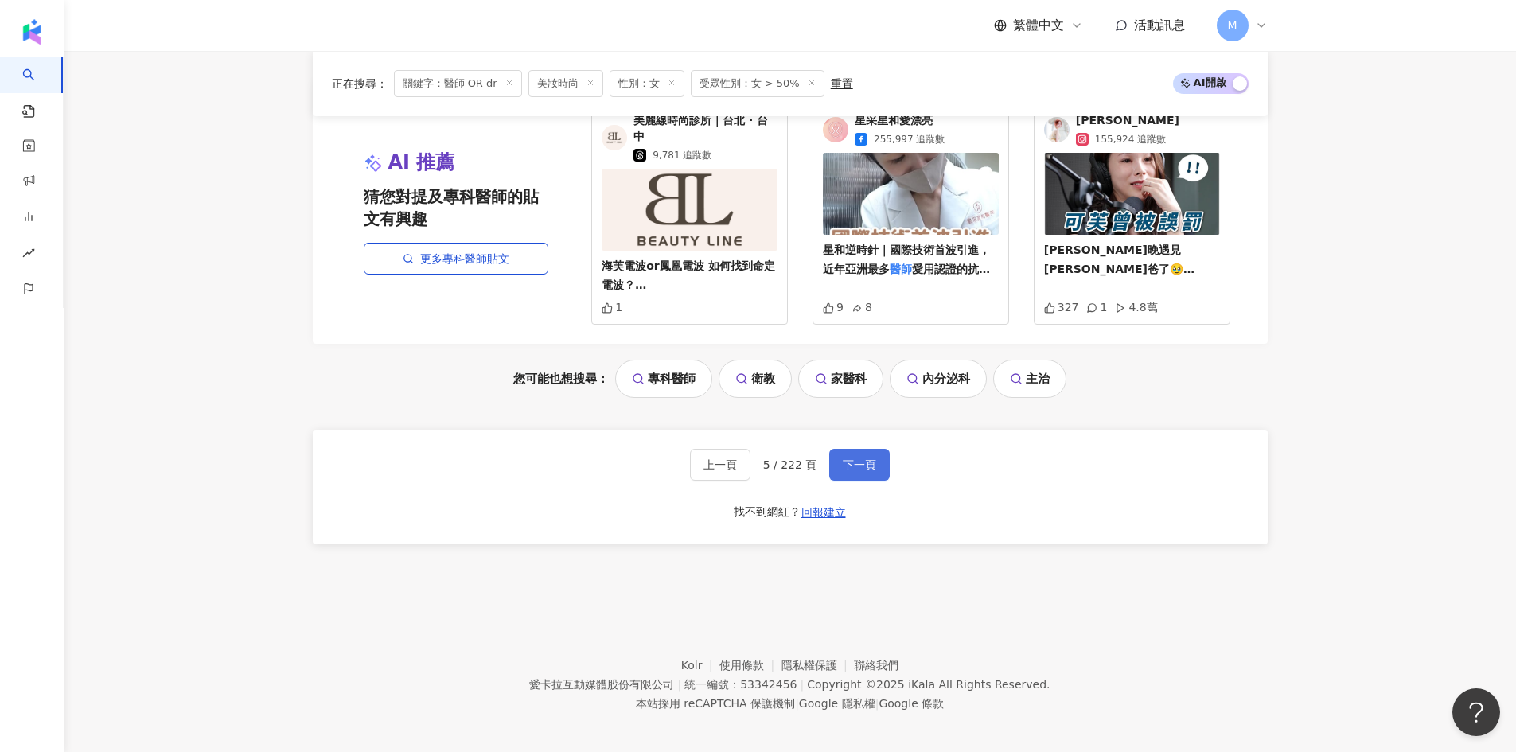
click at [878, 461] on button "下一頁" at bounding box center [859, 465] width 60 height 32
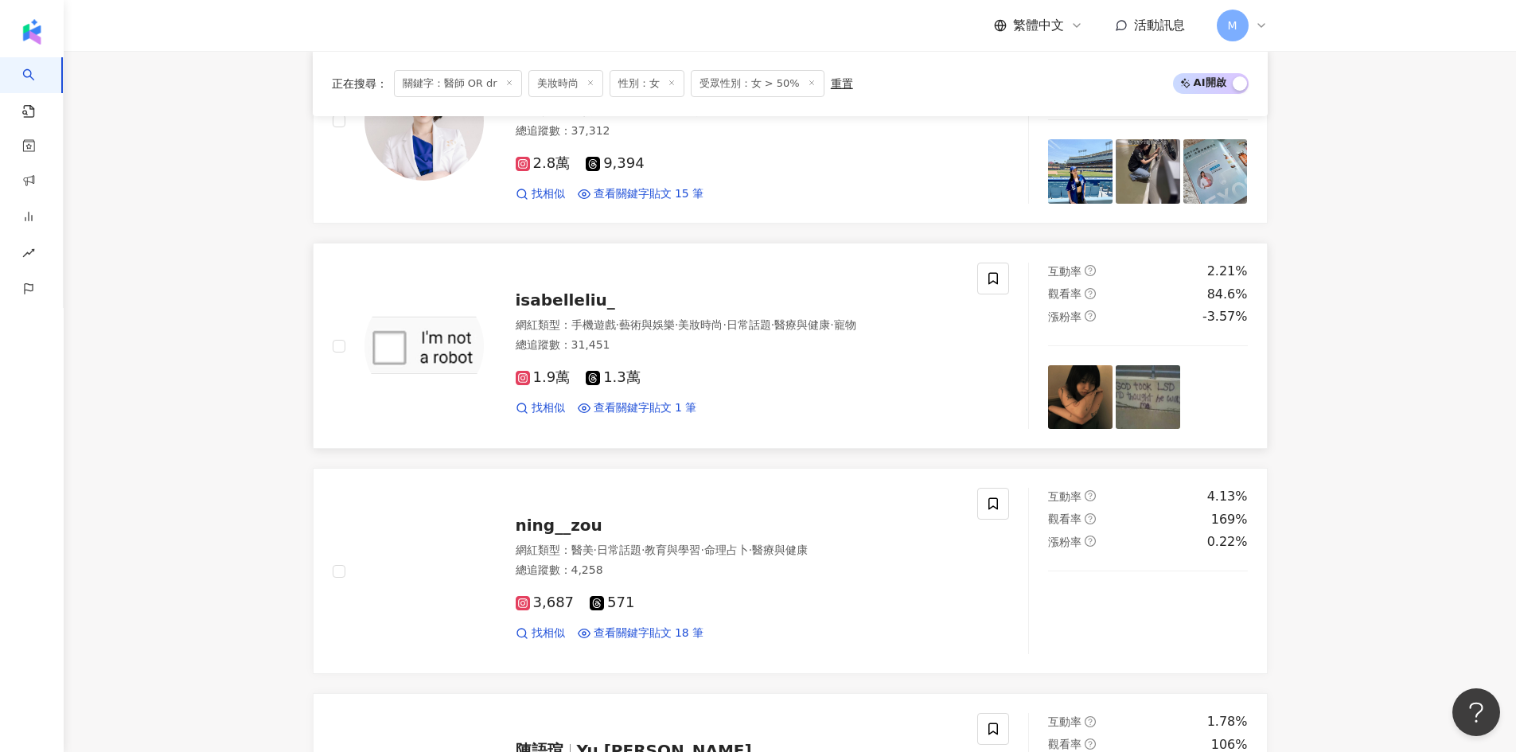
scroll to position [2228, 0]
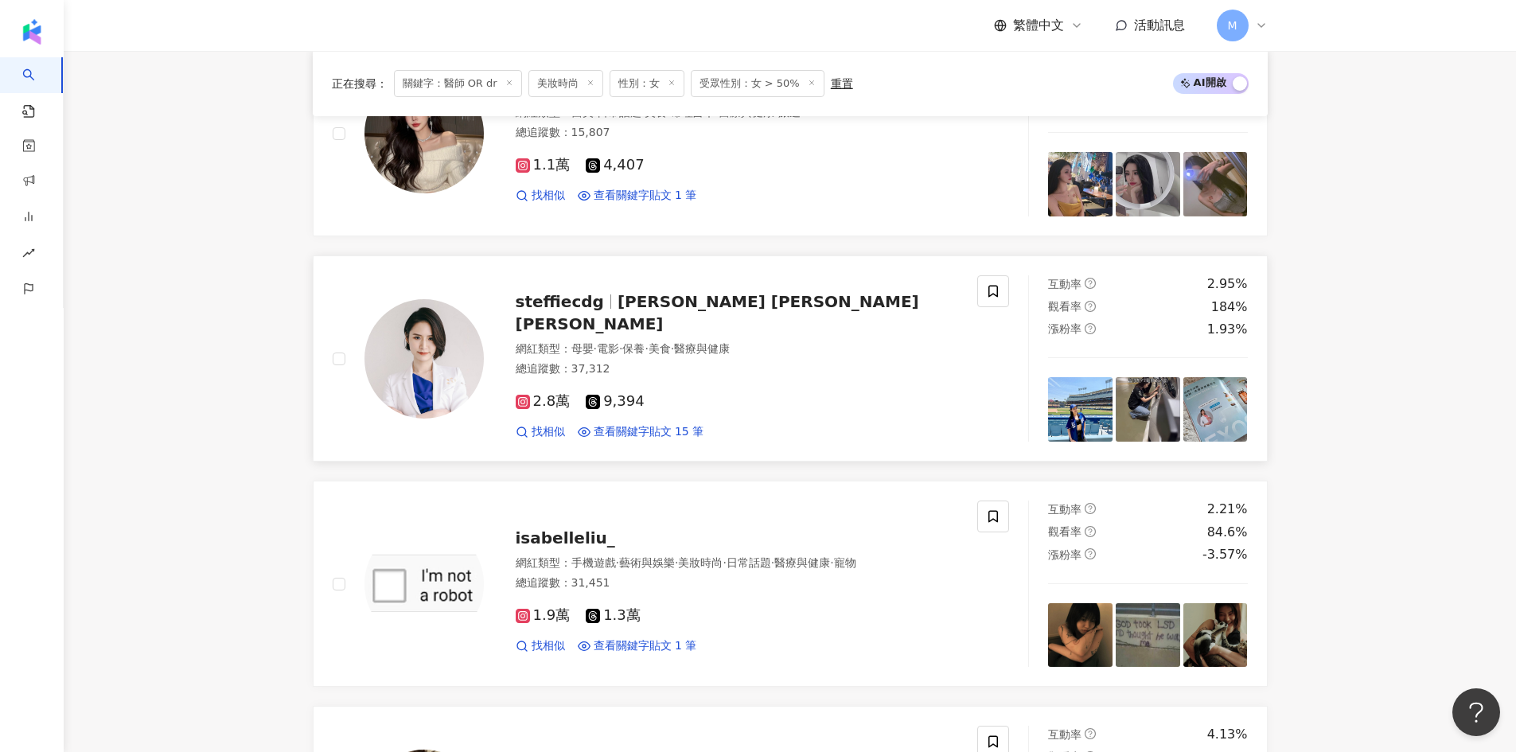
click at [687, 292] on span "Stephanie Chen 陳昱蓁" at bounding box center [717, 312] width 403 height 41
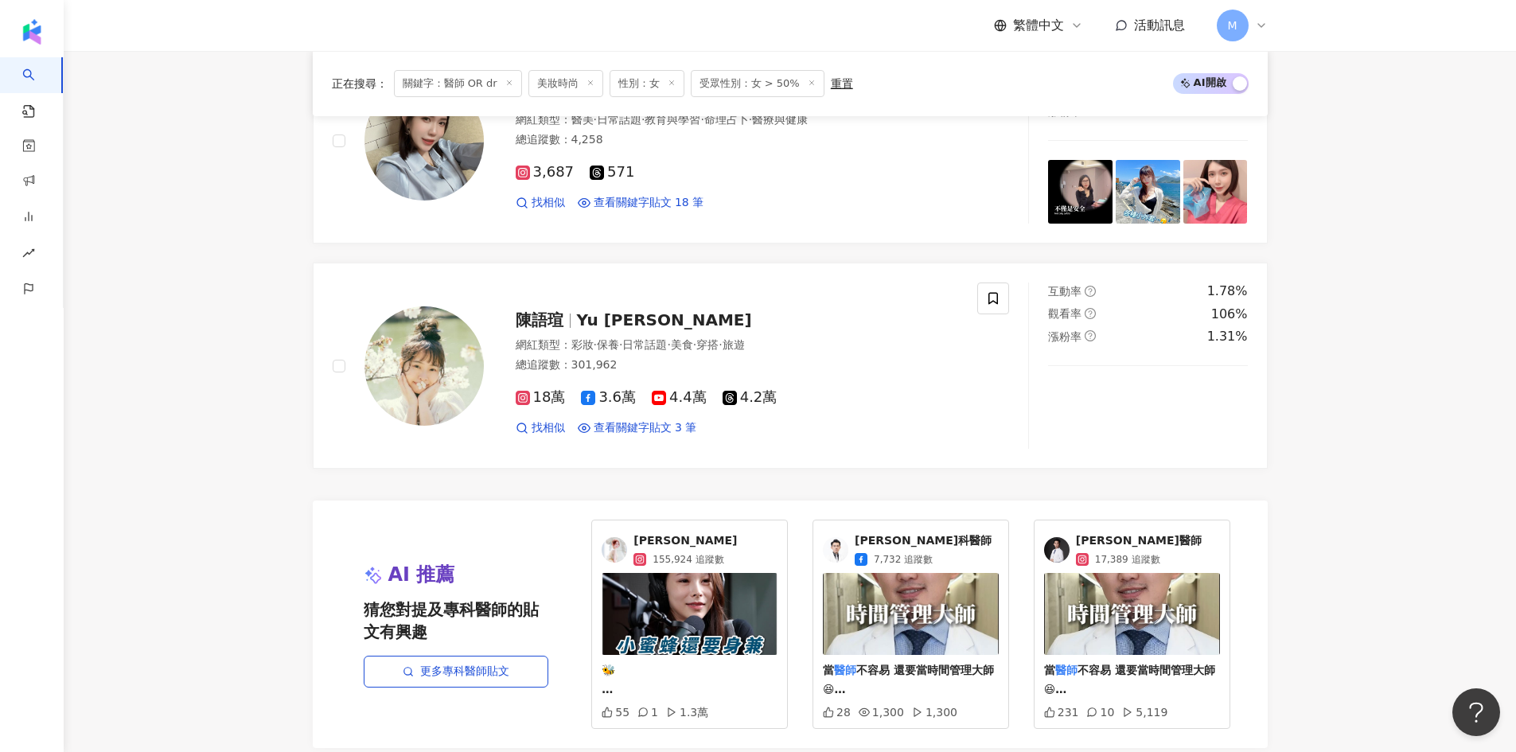
scroll to position [3262, 0]
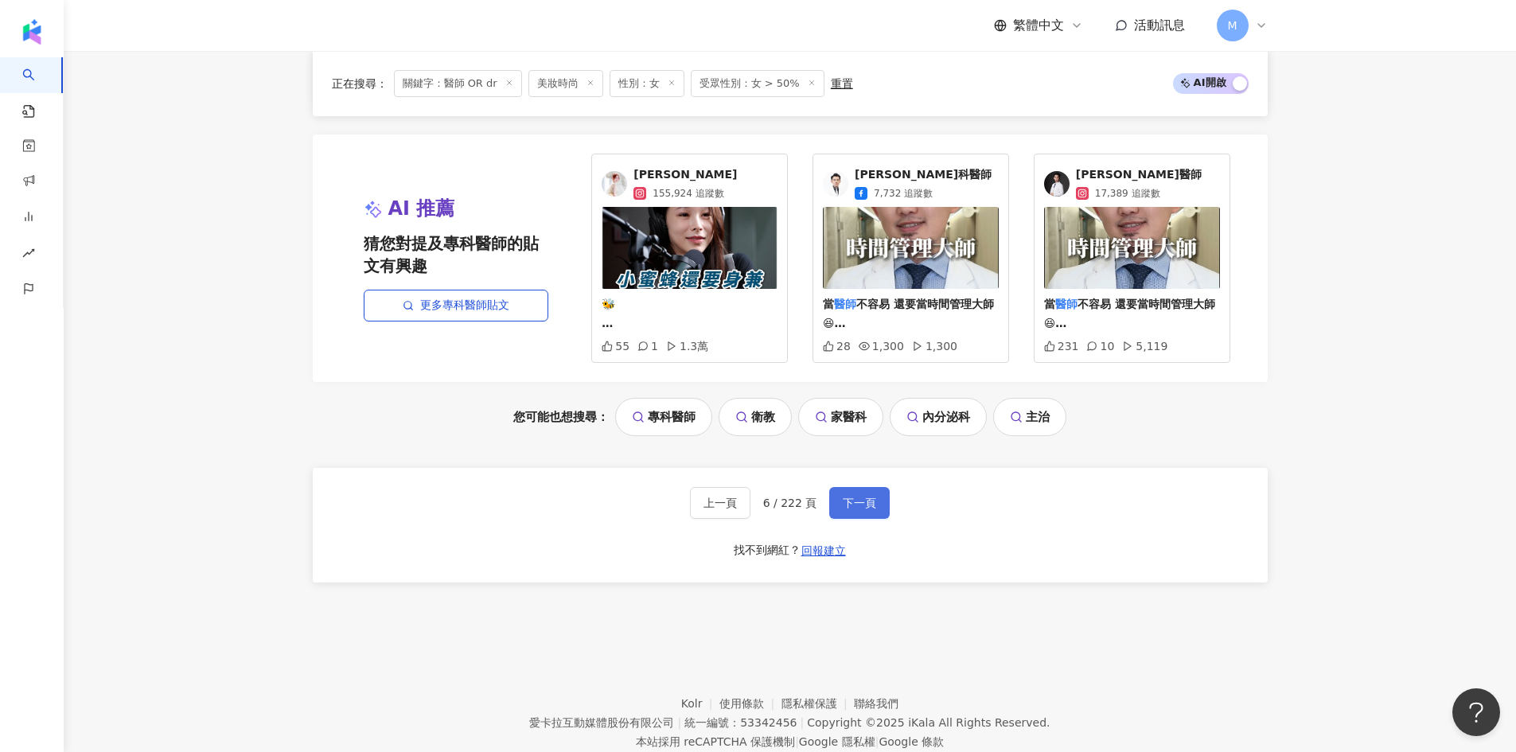
click at [867, 500] on button "下一頁" at bounding box center [859, 503] width 60 height 32
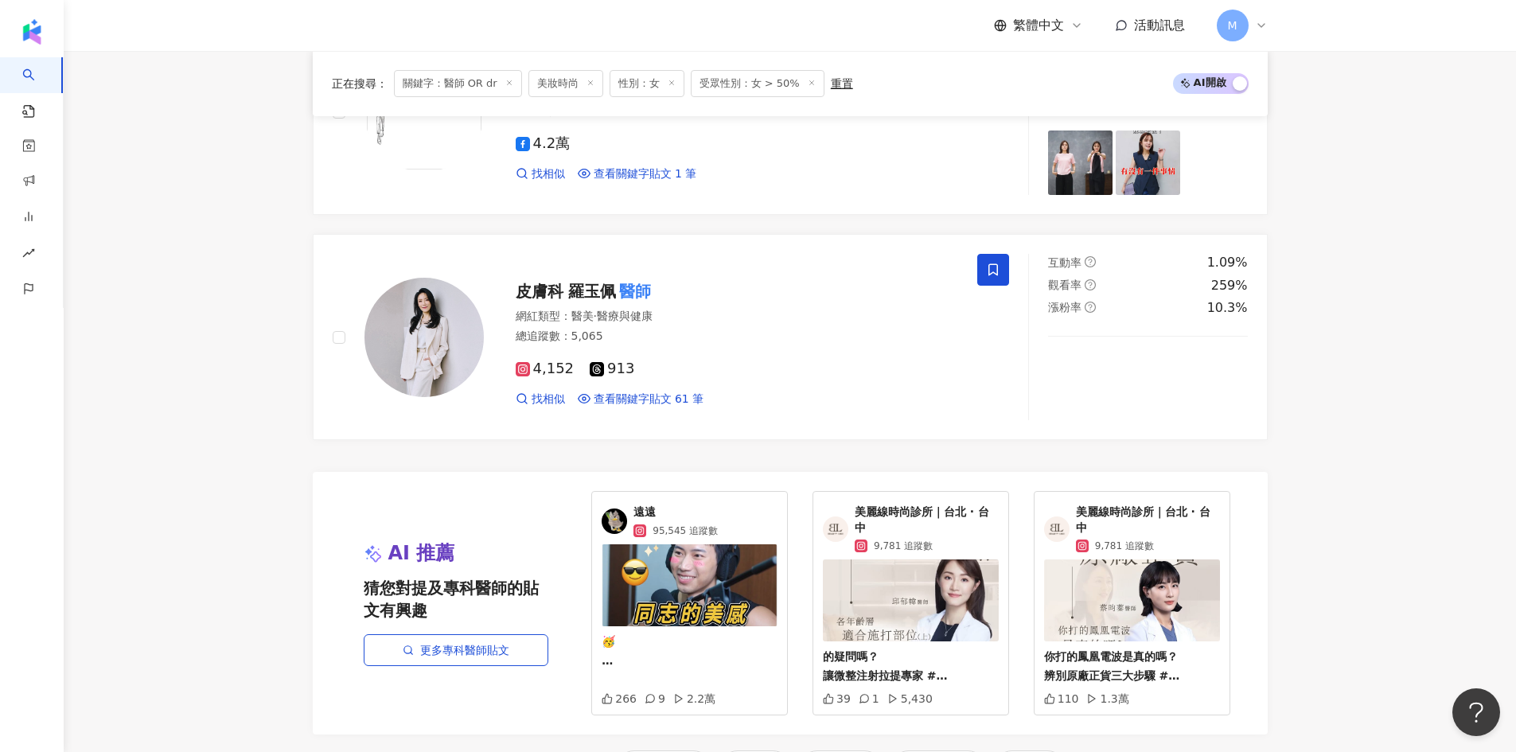
scroll to position [3182, 0]
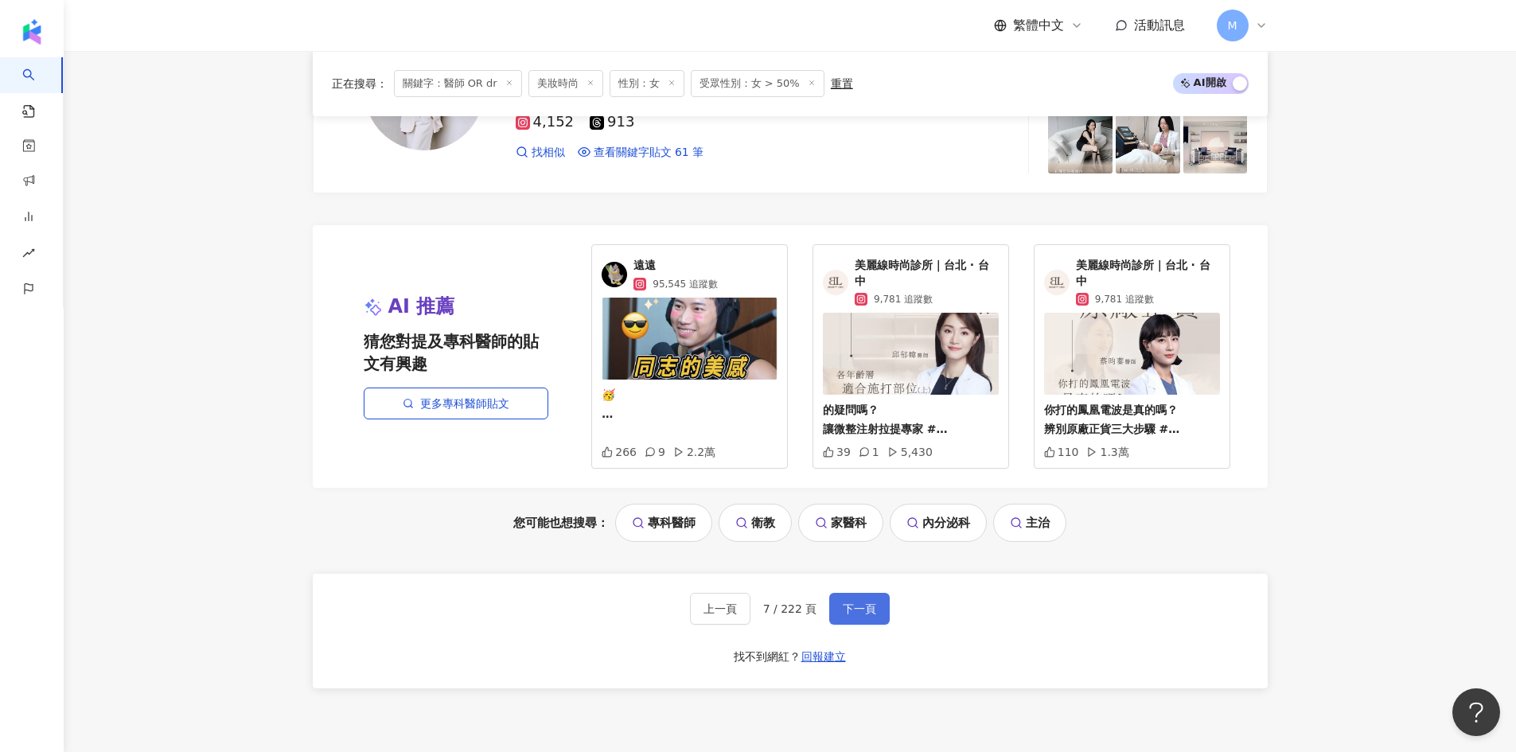
click at [869, 602] on span "下一頁" at bounding box center [859, 608] width 33 height 13
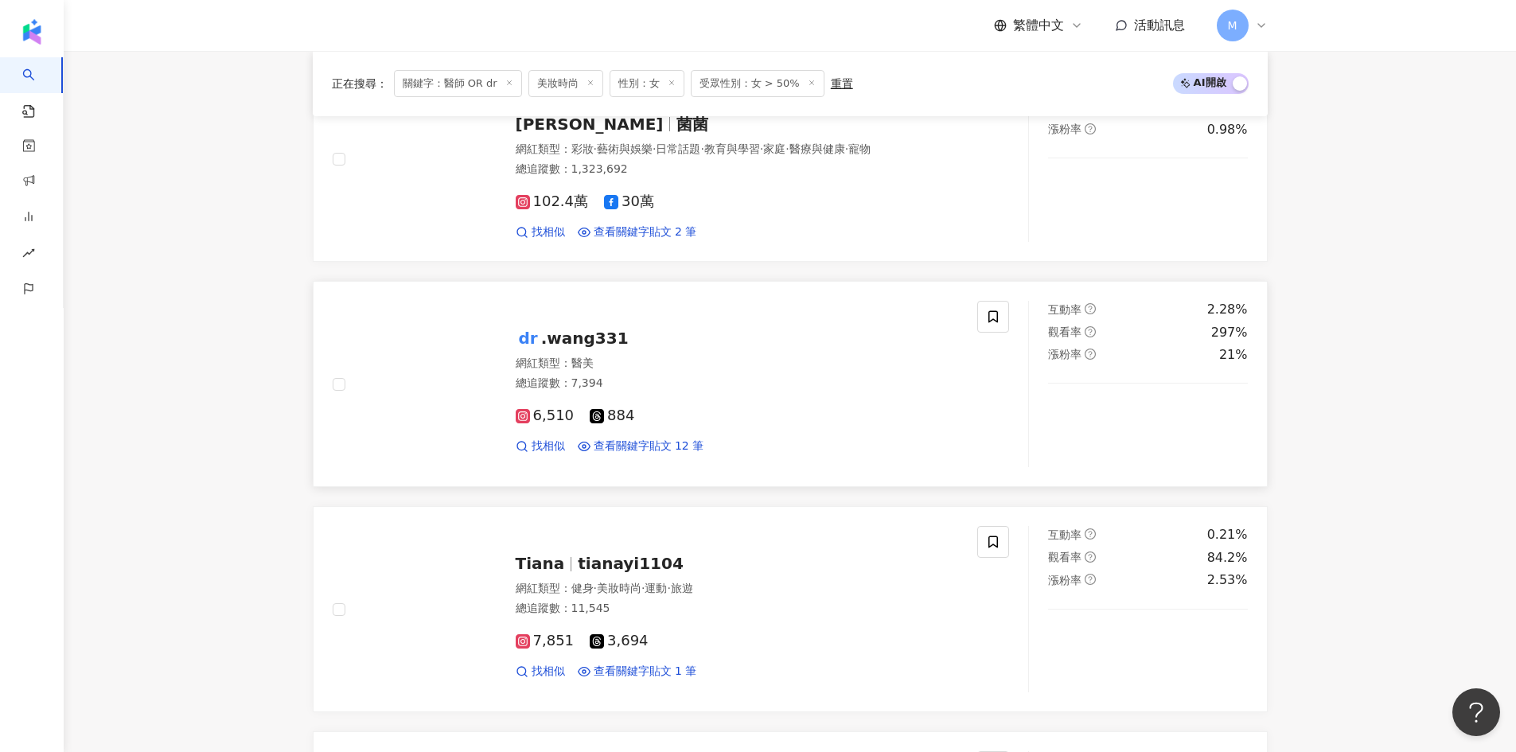
scroll to position [1587, 0]
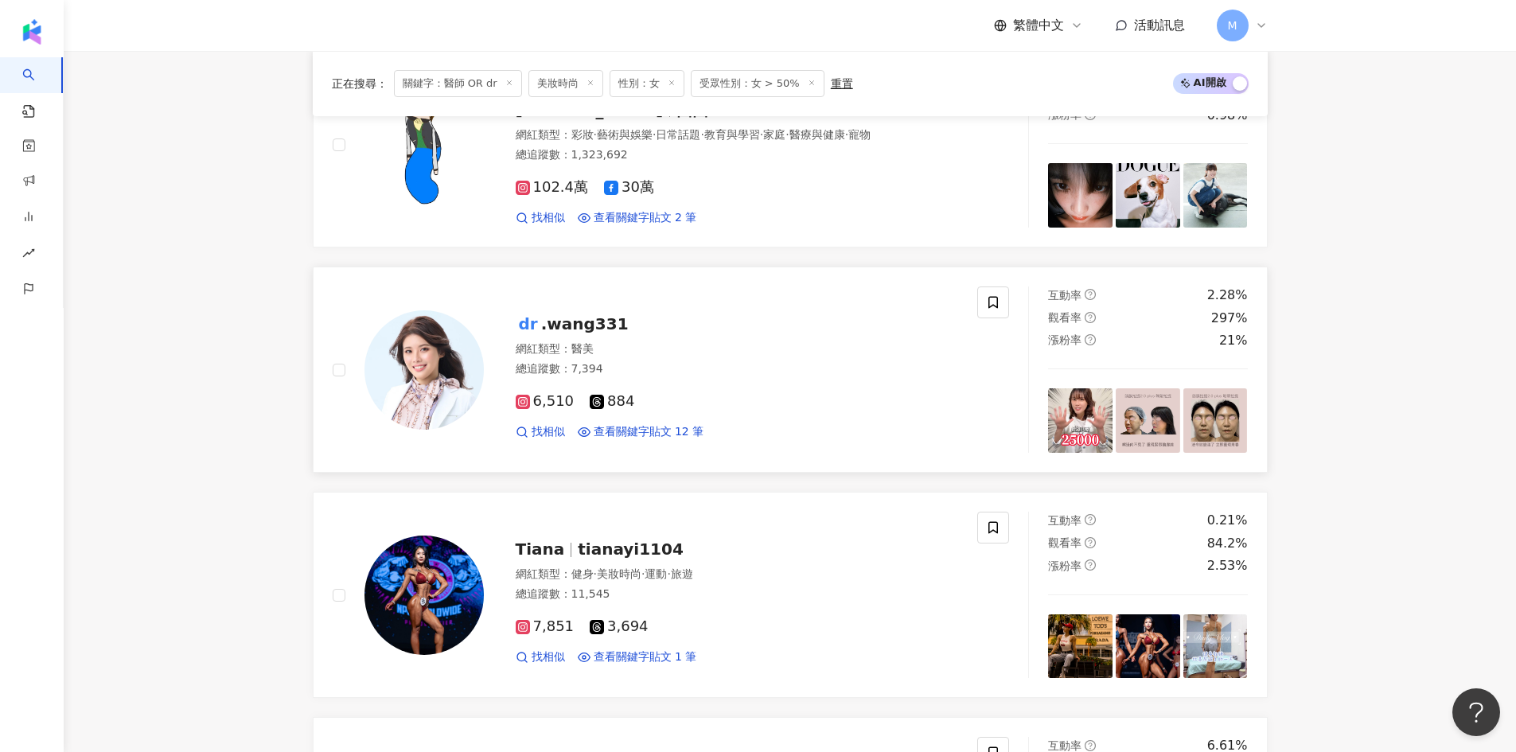
click at [578, 317] on span ".wang331" at bounding box center [585, 323] width 88 height 19
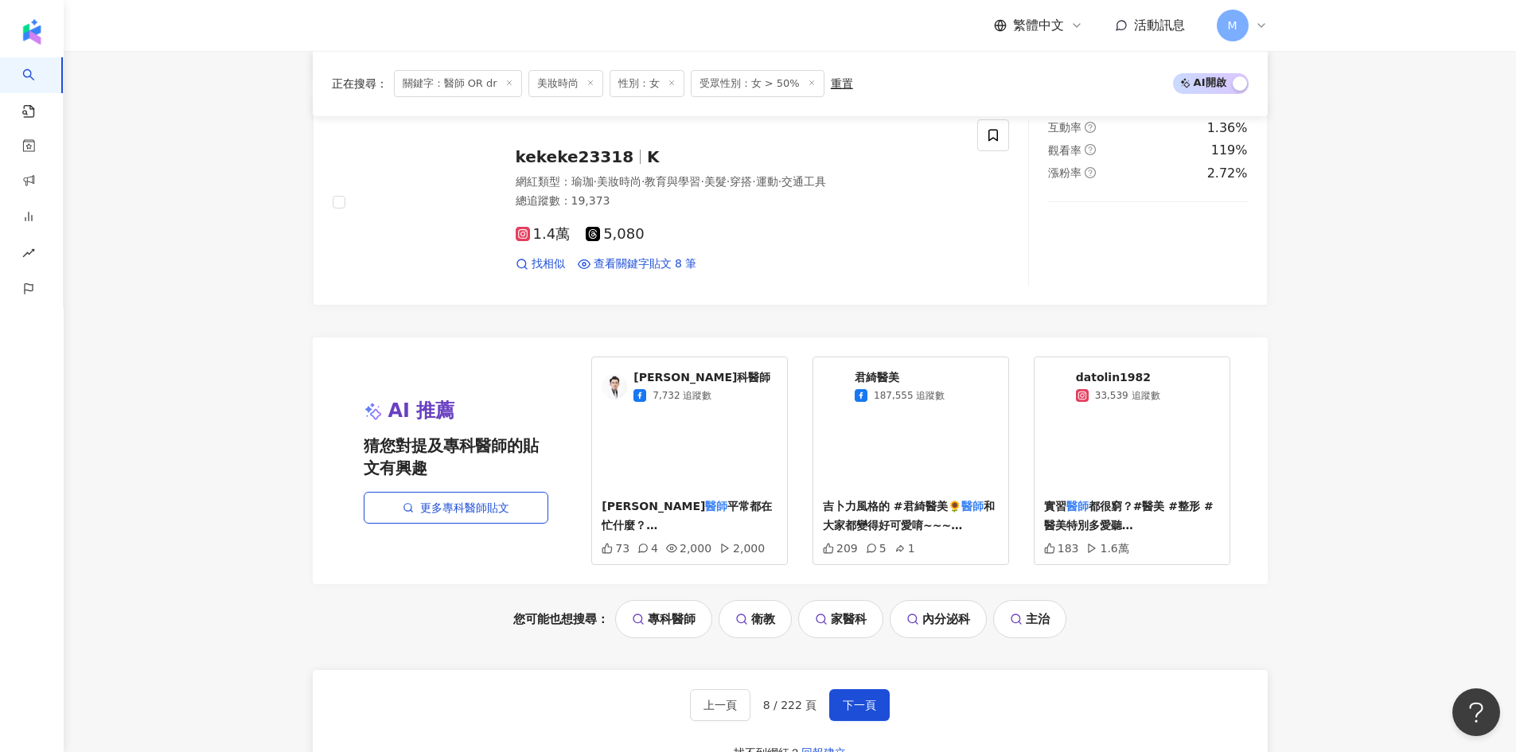
scroll to position [3338, 0]
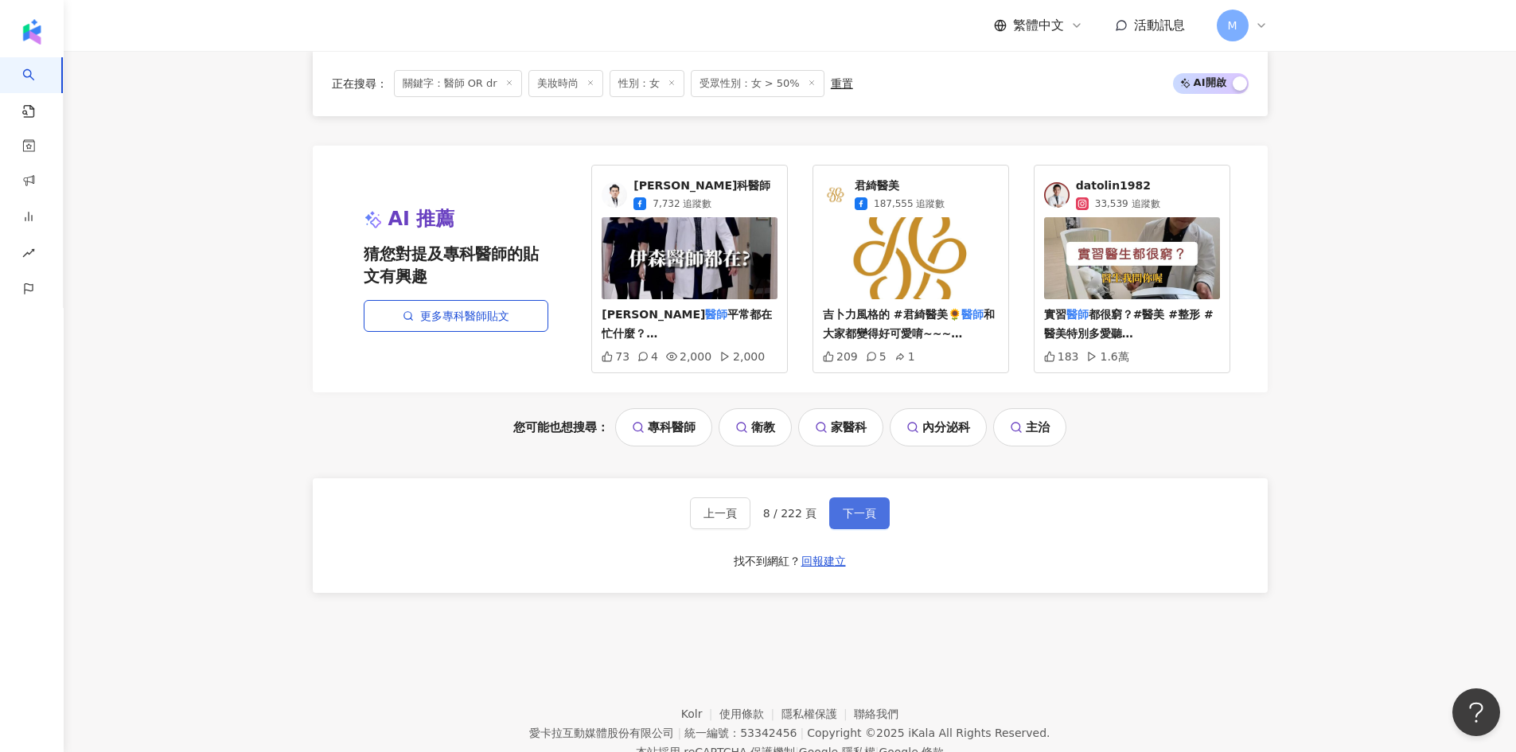
click at [874, 497] on button "下一頁" at bounding box center [859, 513] width 60 height 32
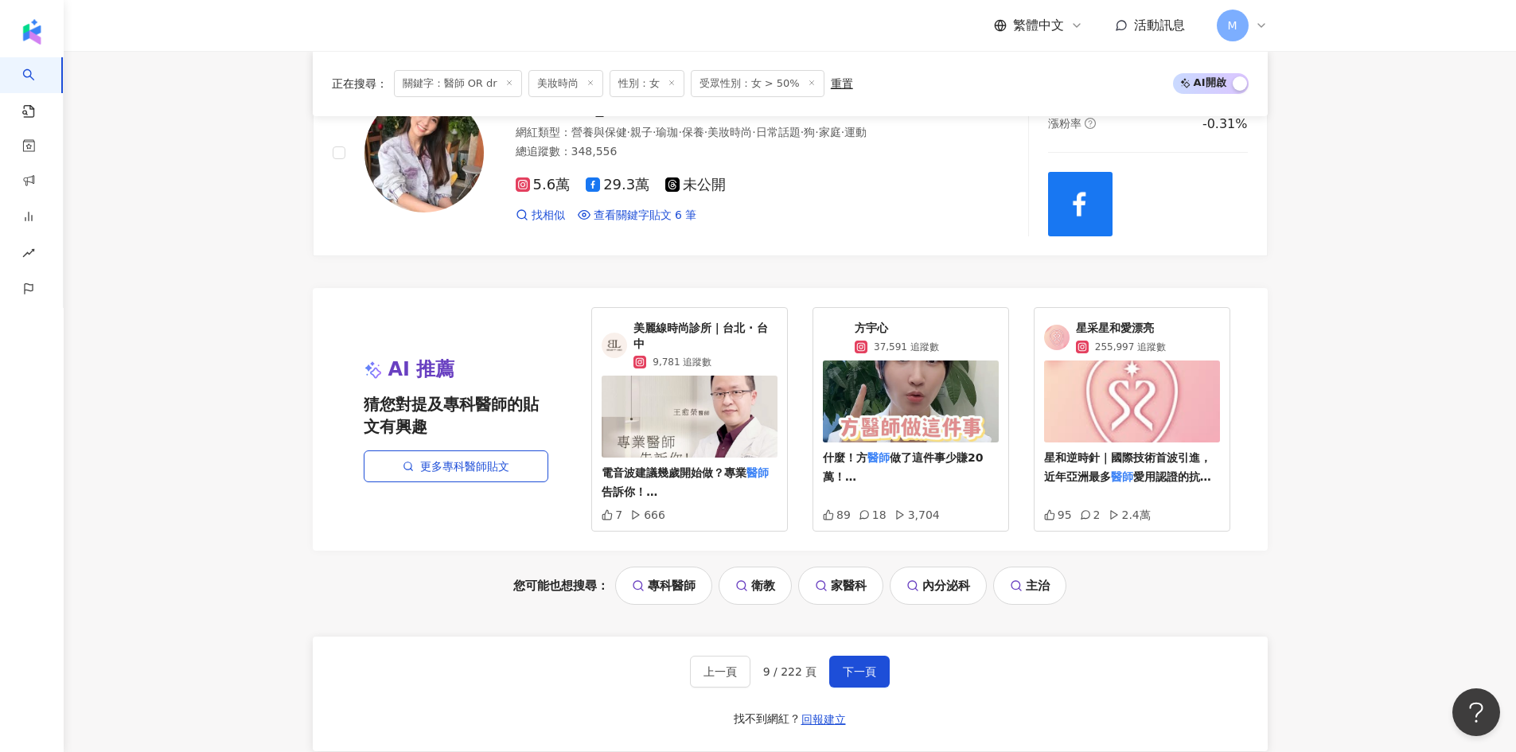
scroll to position [3103, 0]
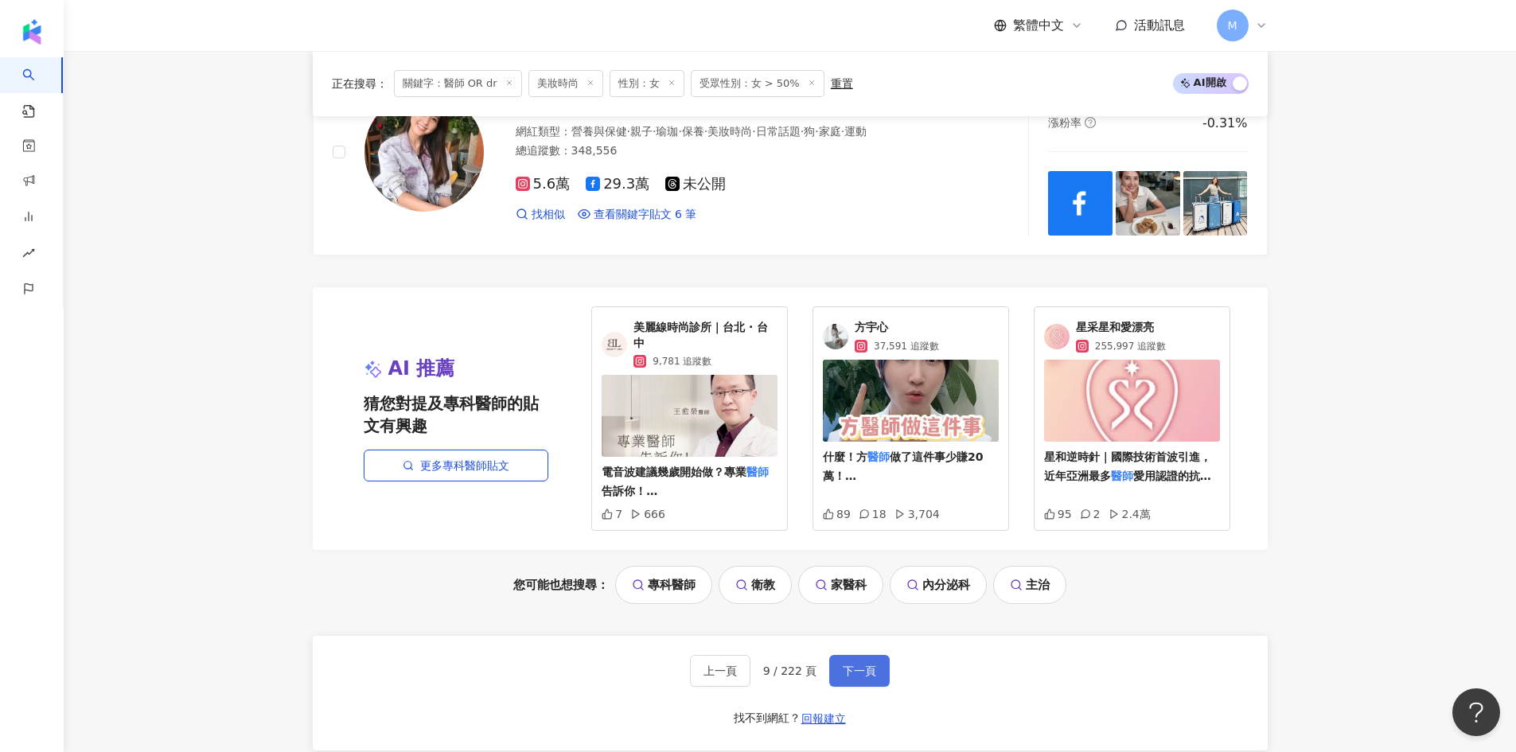
click at [851, 672] on span "下一頁" at bounding box center [859, 670] width 33 height 13
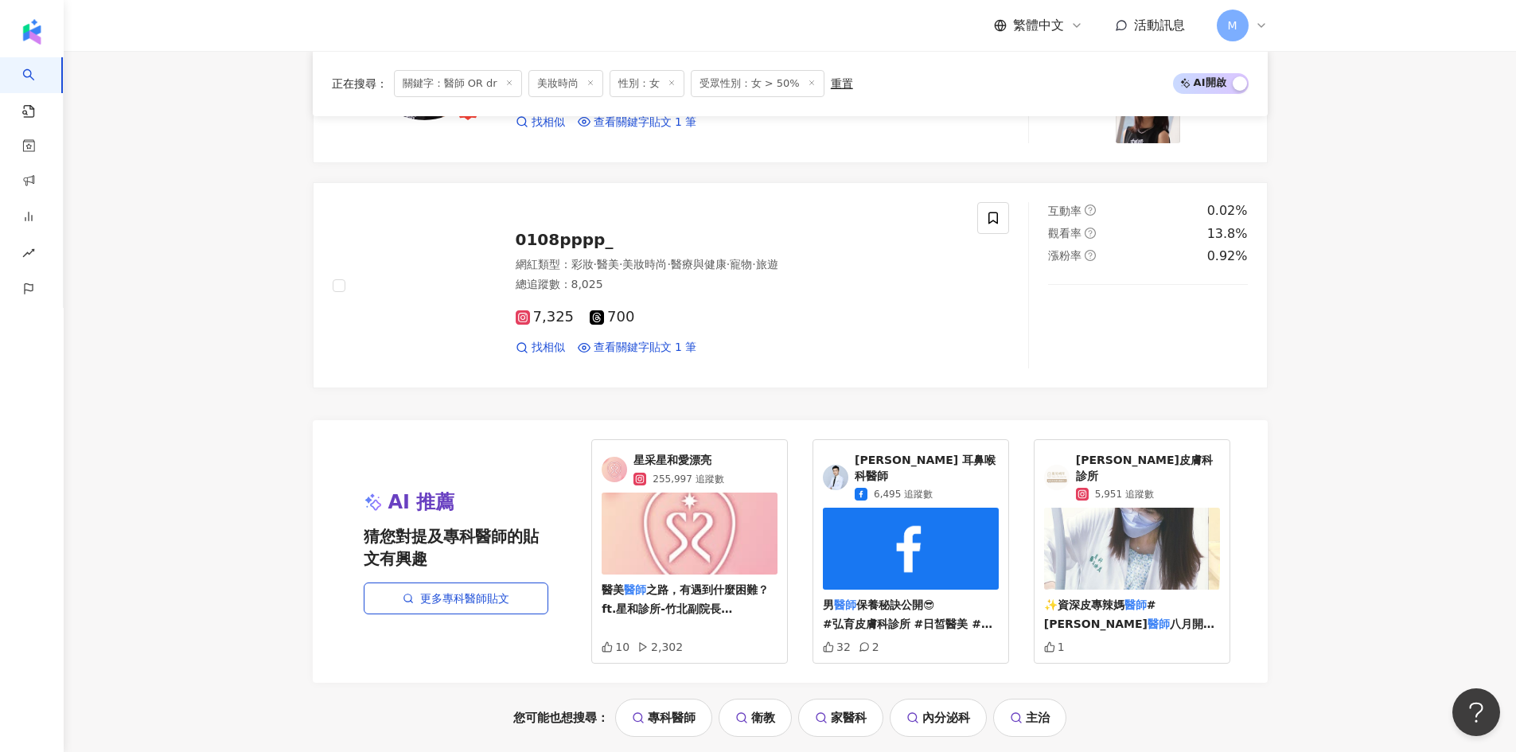
scroll to position [3182, 0]
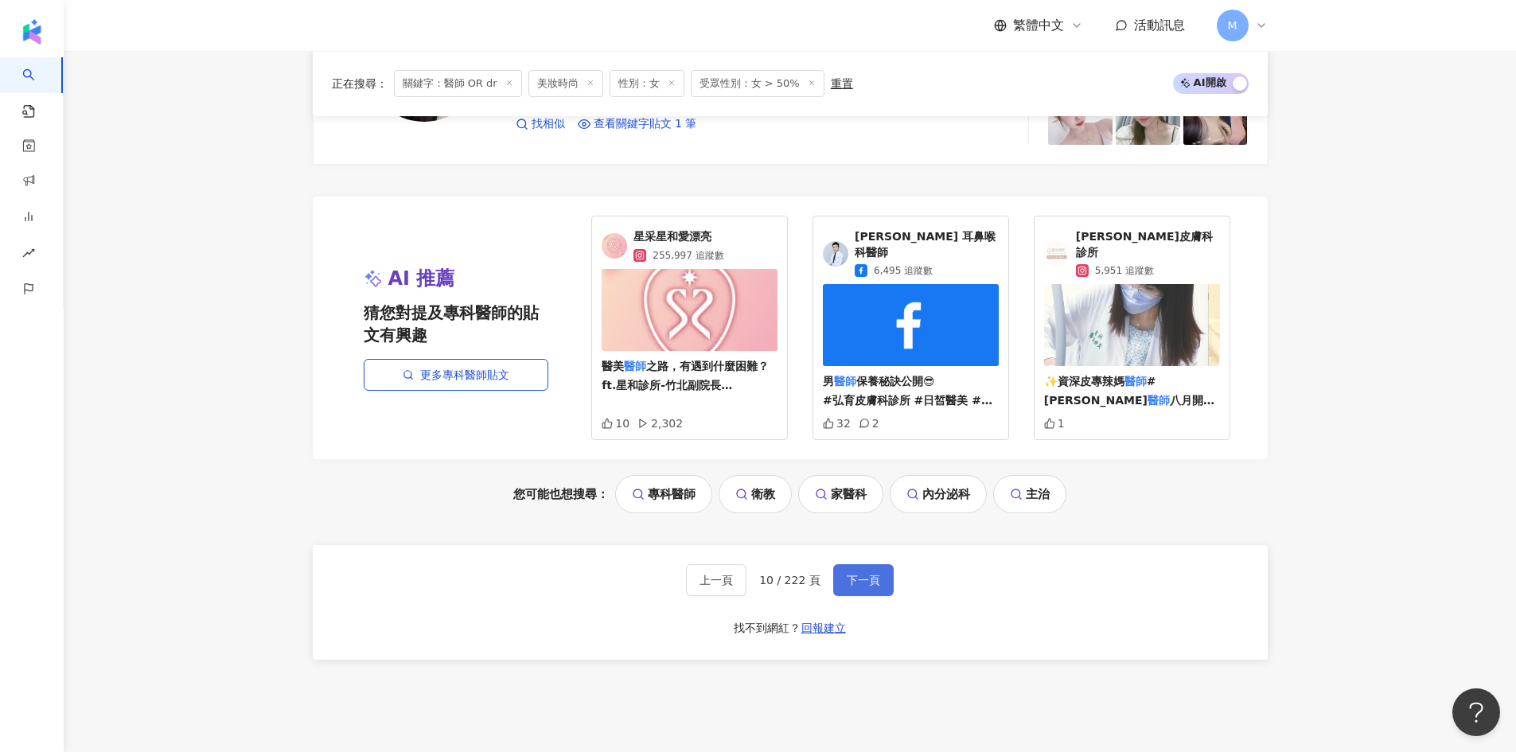
click at [878, 564] on button "下一頁" at bounding box center [863, 580] width 60 height 32
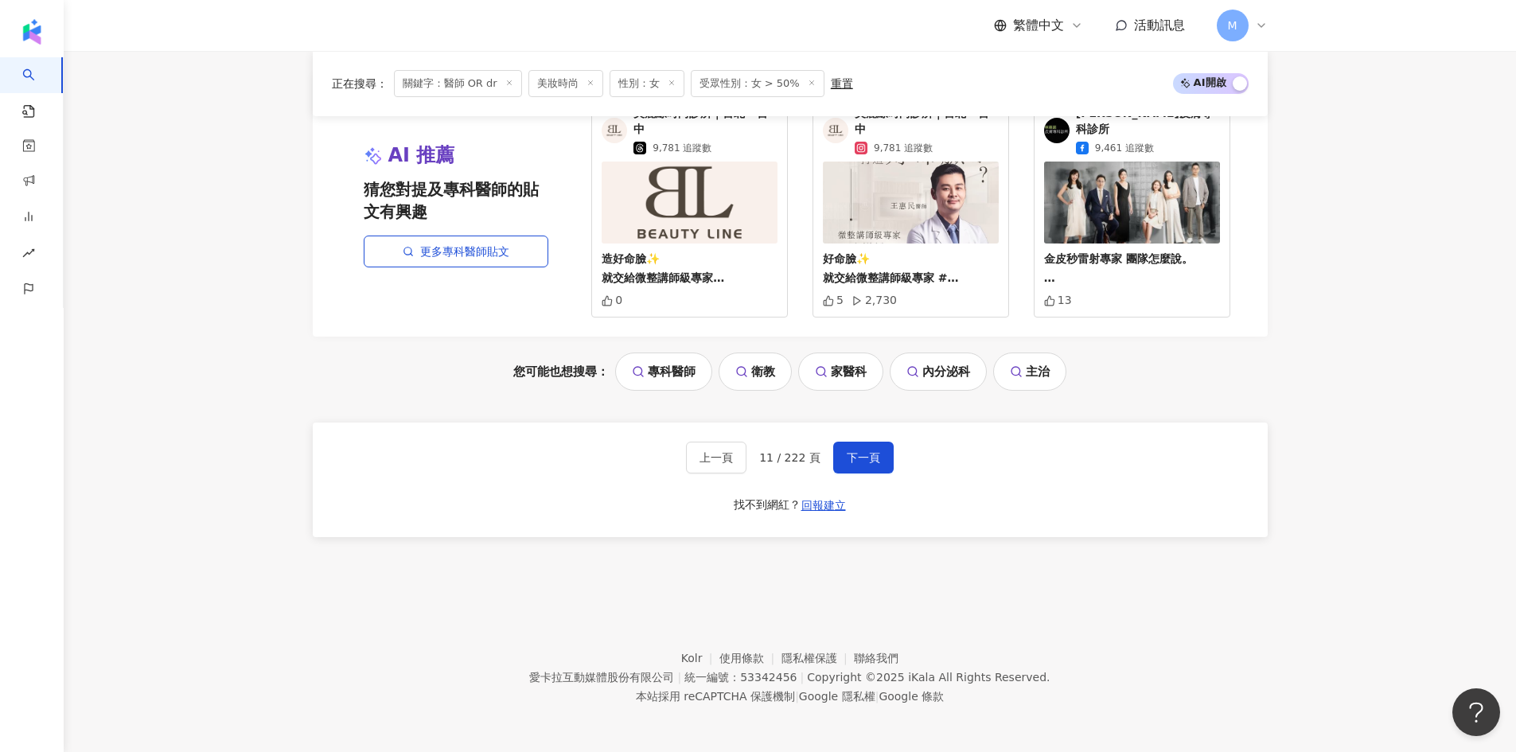
scroll to position [3353, 0]
click at [863, 462] on span "下一頁" at bounding box center [863, 456] width 33 height 13
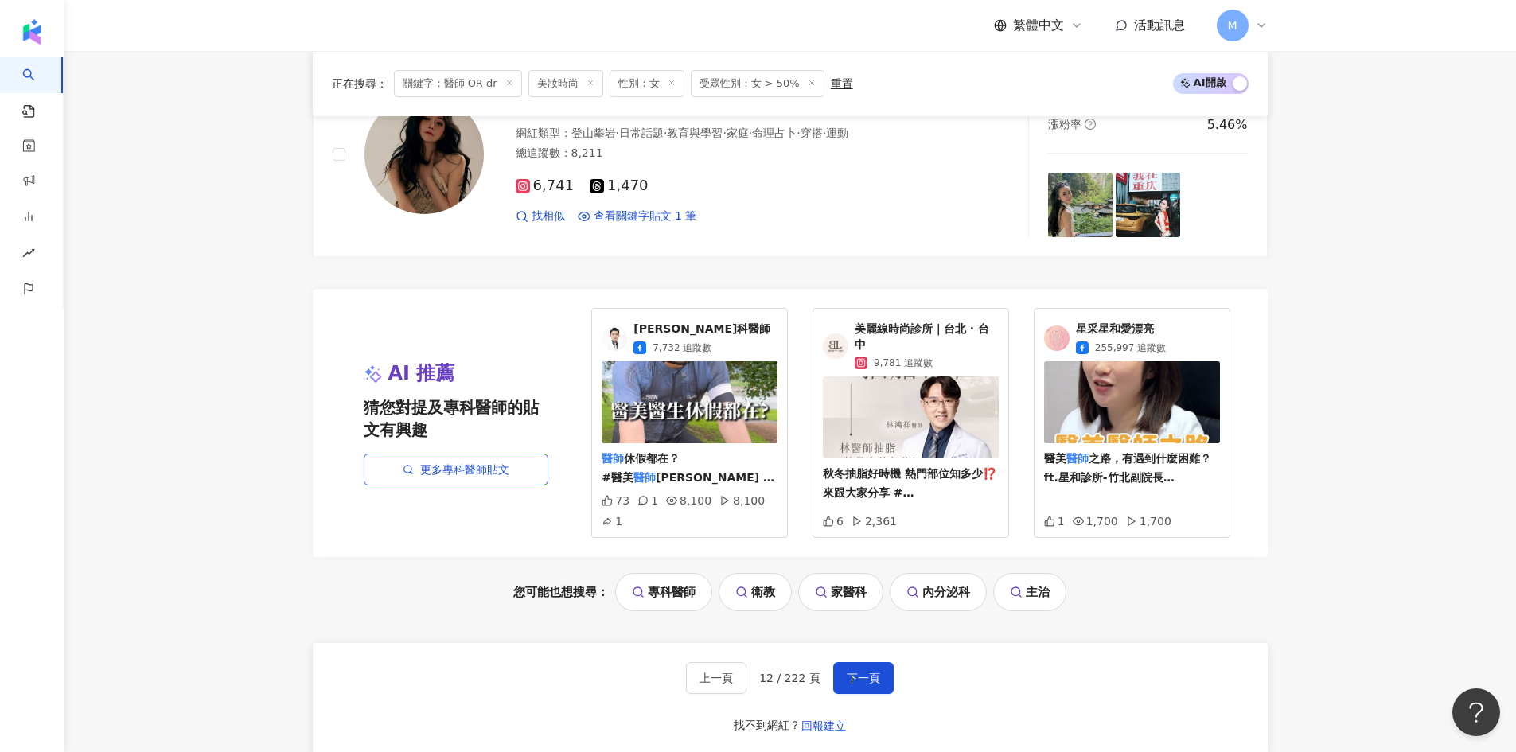
scroll to position [3318, 0]
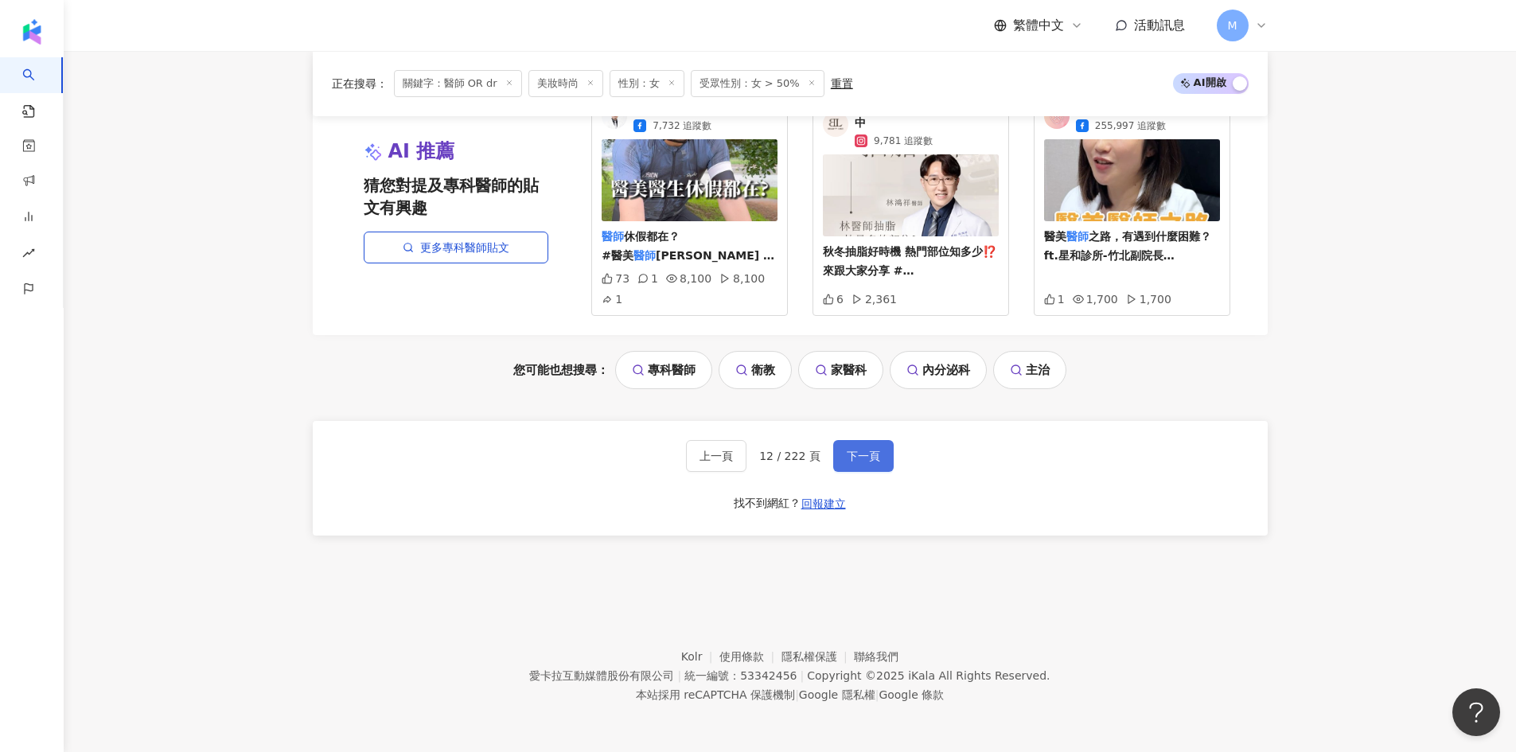
click at [847, 462] on span "下一頁" at bounding box center [863, 456] width 33 height 13
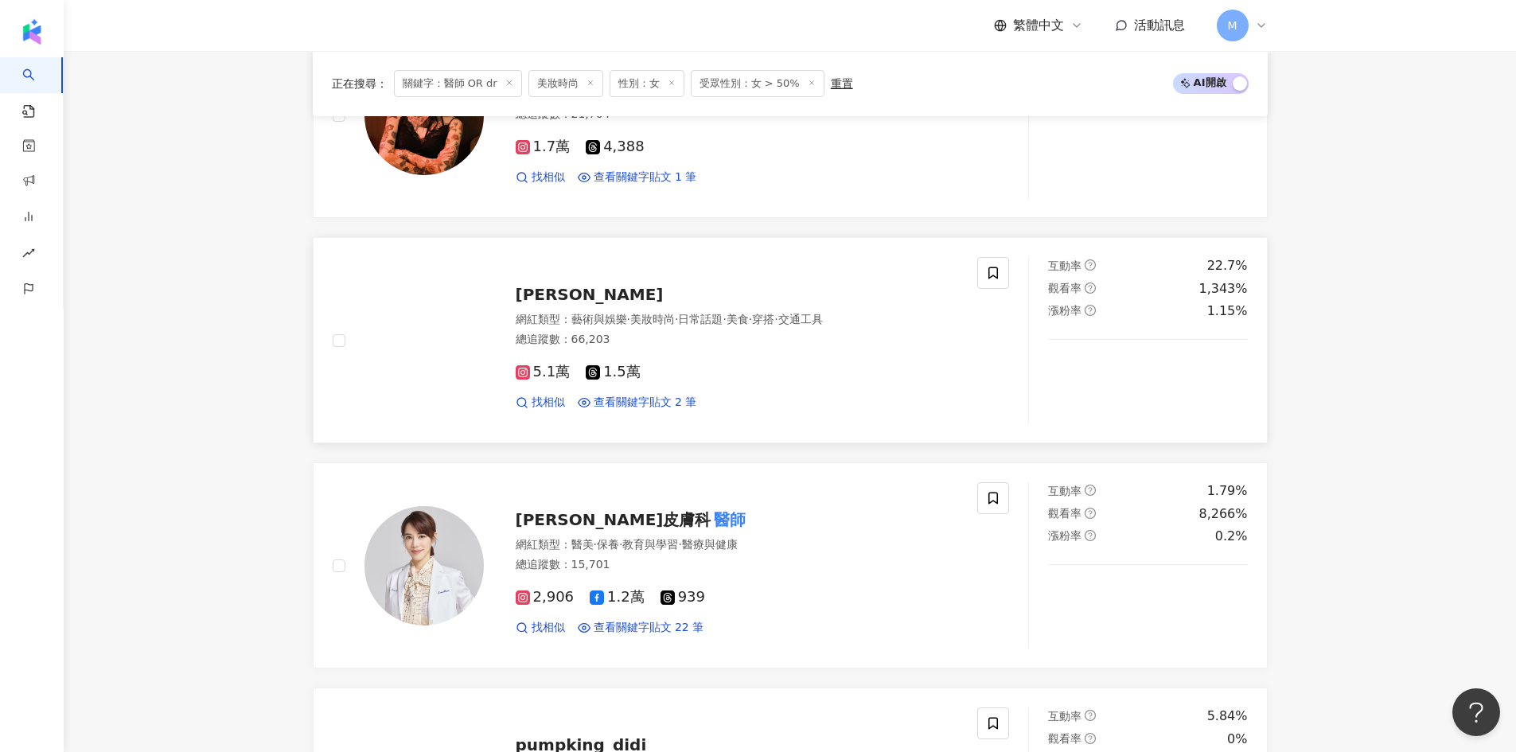
scroll to position [1609, 0]
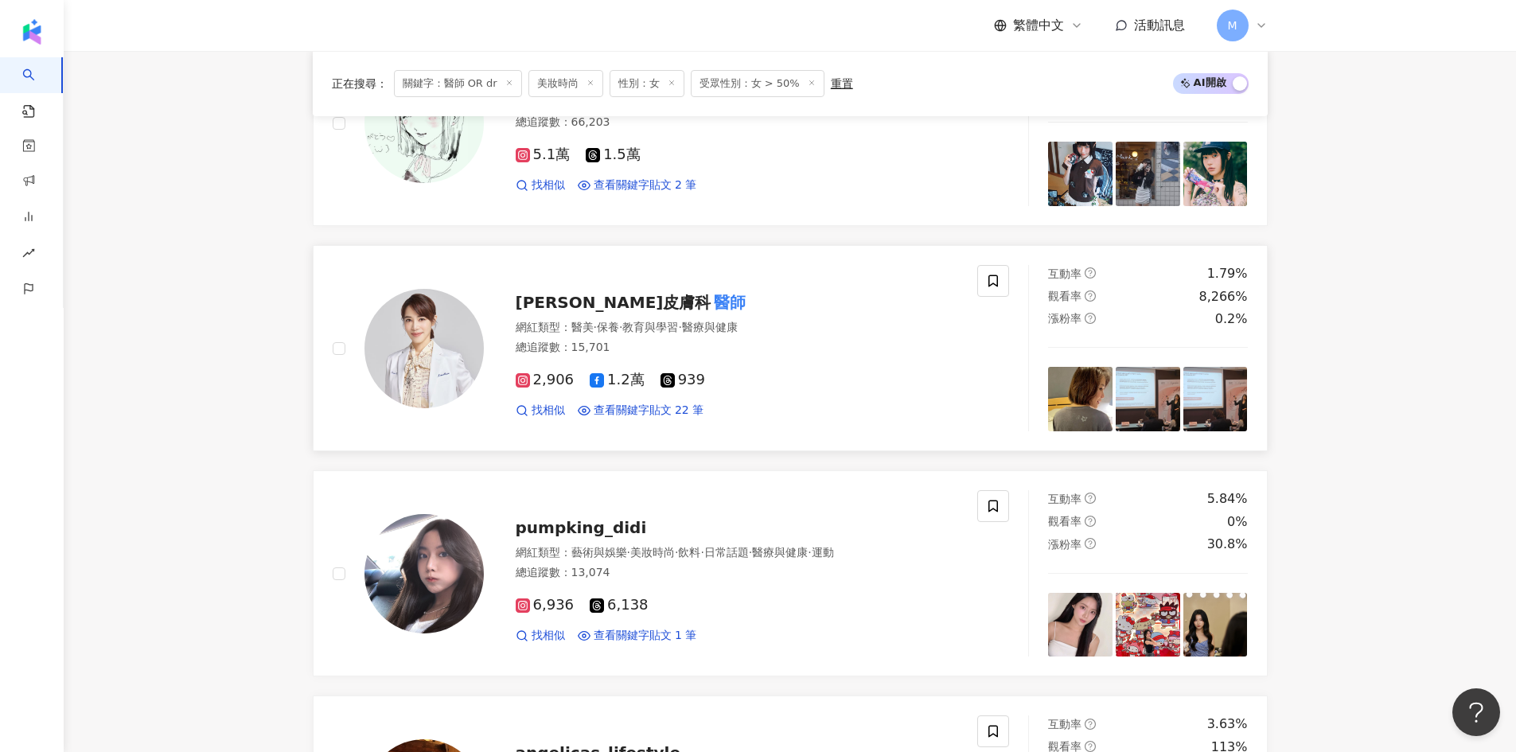
click at [601, 293] on span "張瑋庭皮膚科" at bounding box center [614, 302] width 196 height 19
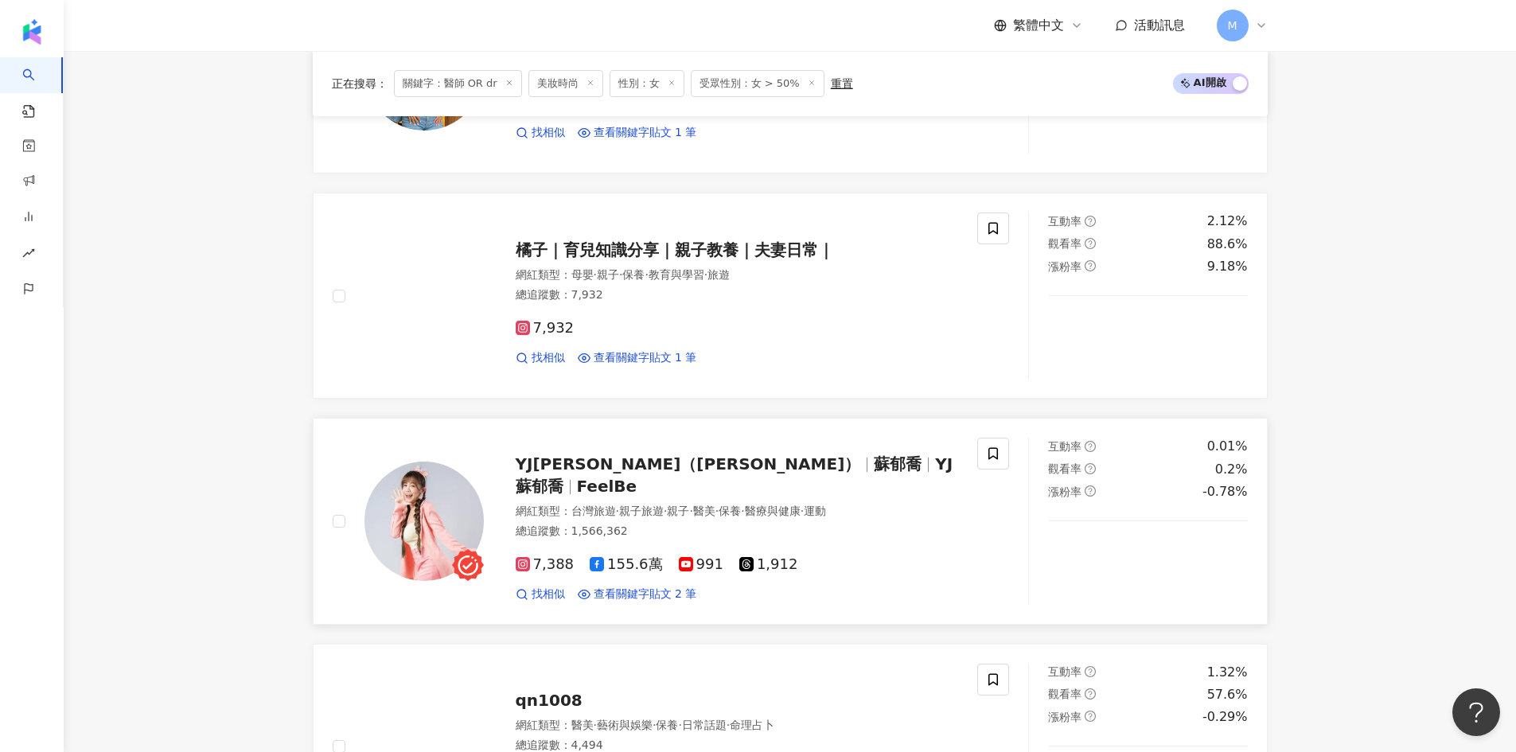
scroll to position [2404, 0]
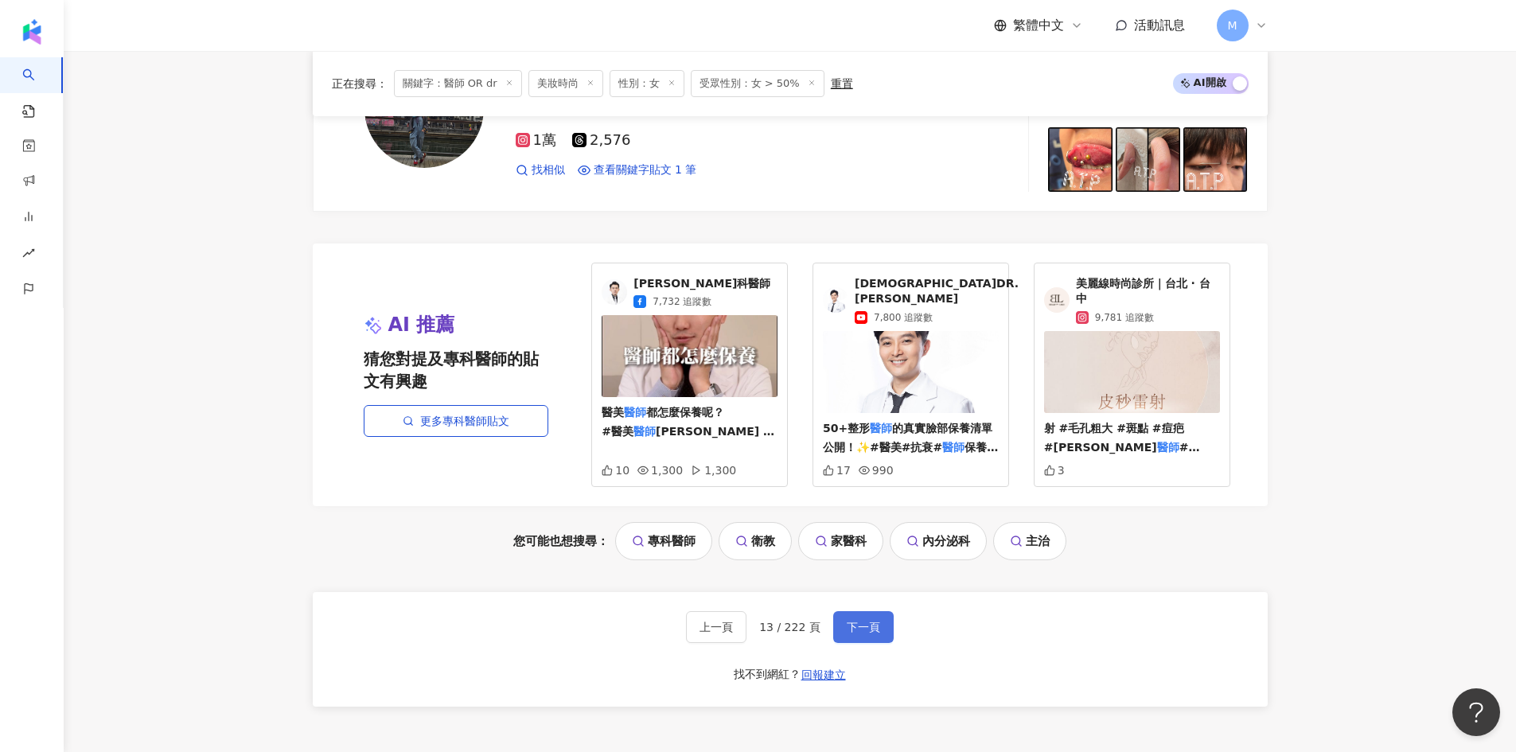
click at [870, 621] on span "下一頁" at bounding box center [863, 627] width 33 height 13
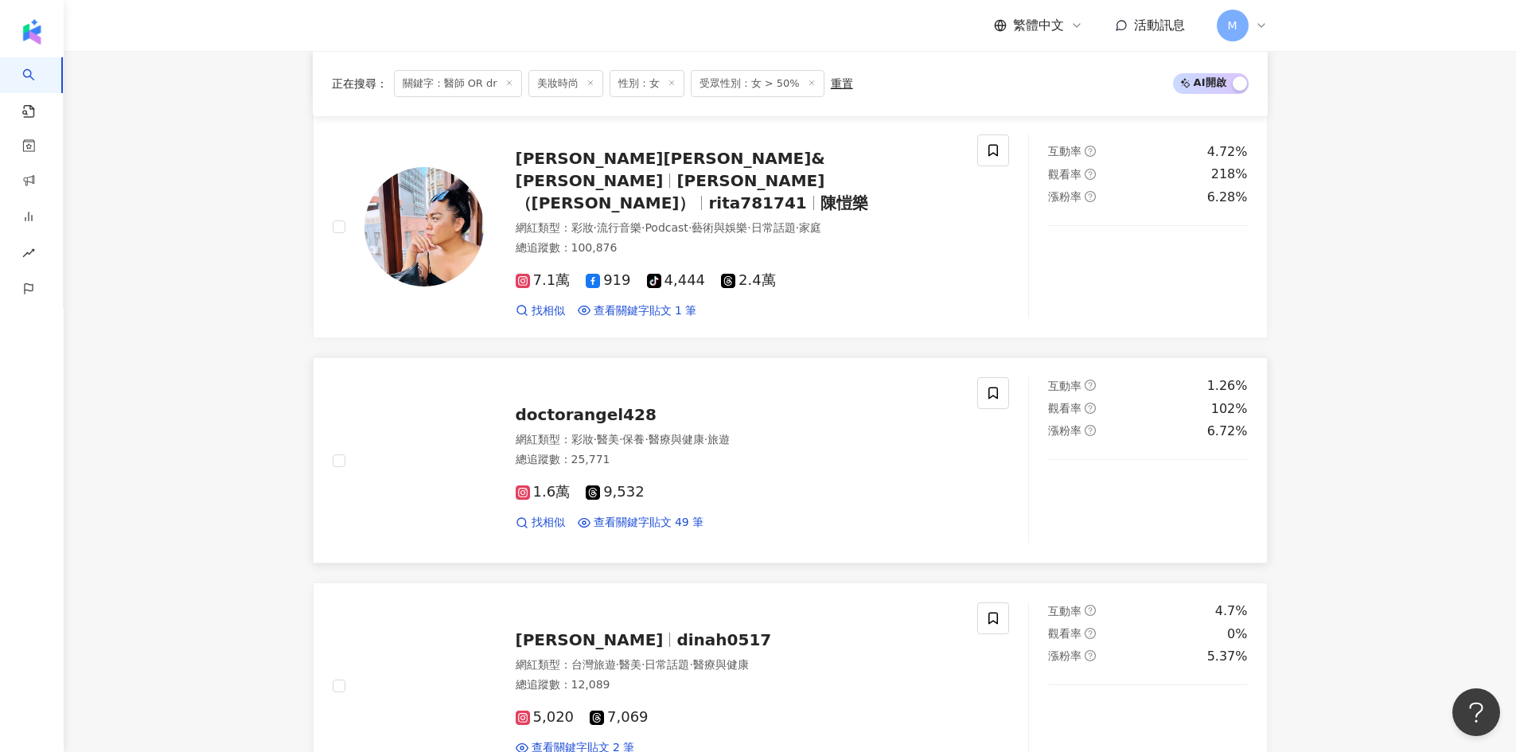
scroll to position [1909, 0]
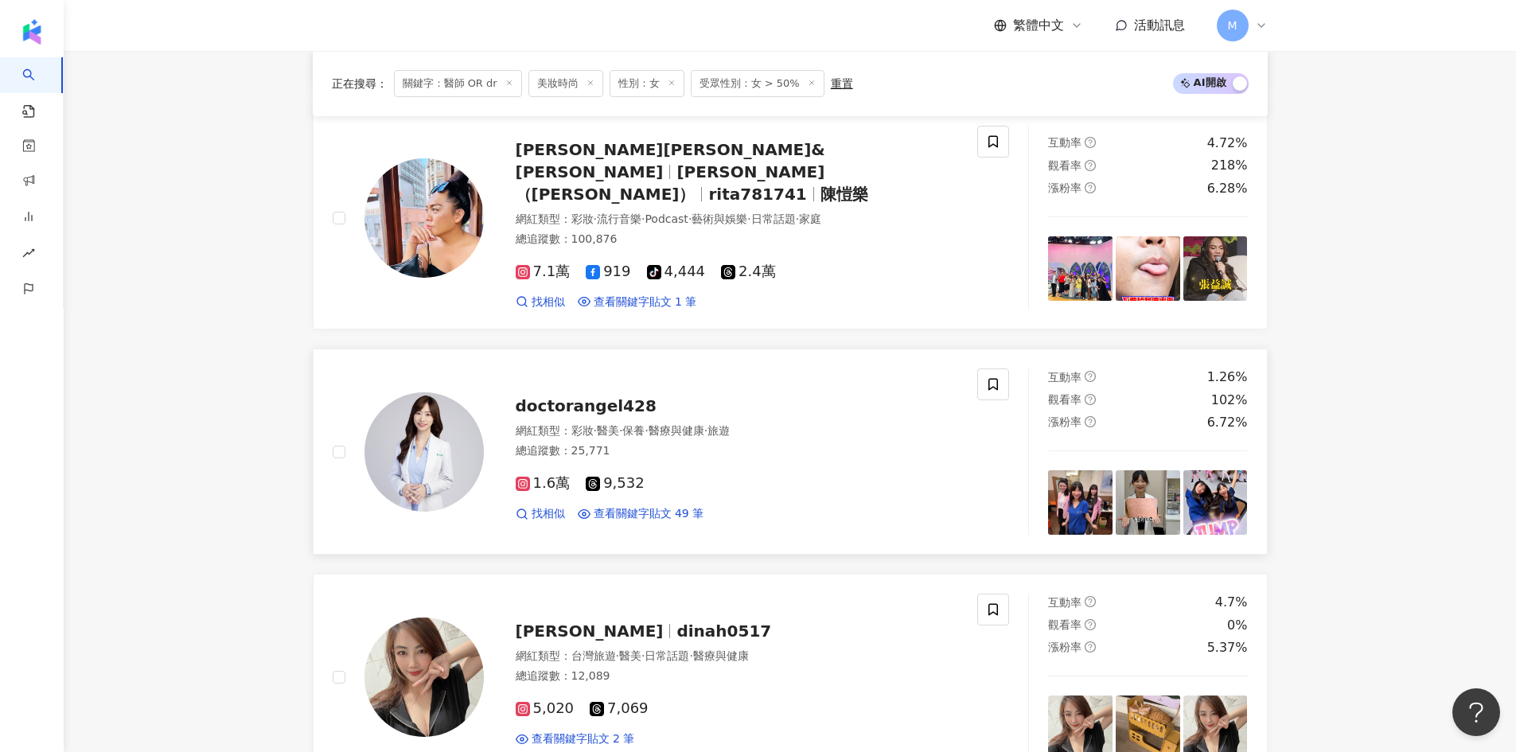
click at [553, 400] on span "doctorangel428" at bounding box center [586, 405] width 141 height 19
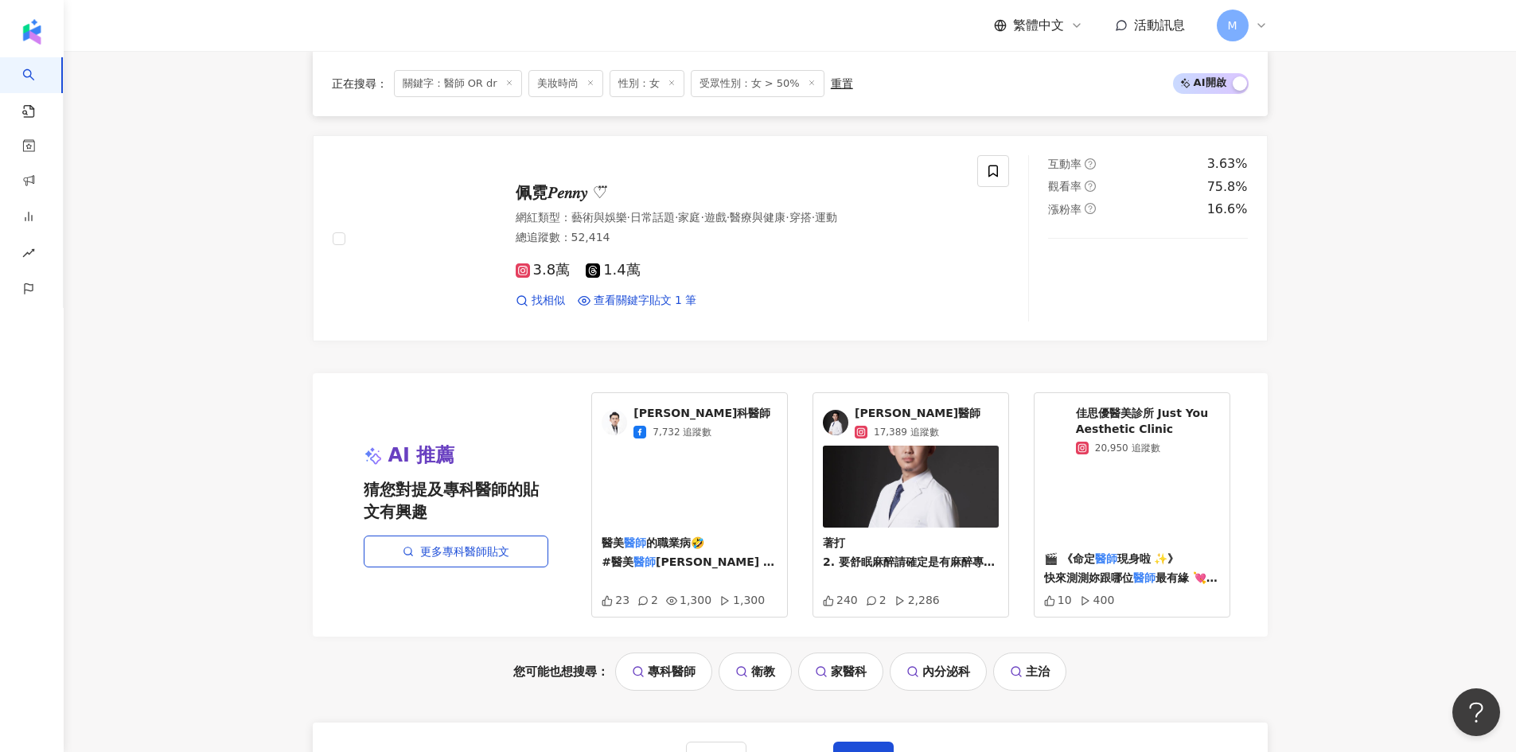
scroll to position [3182, 0]
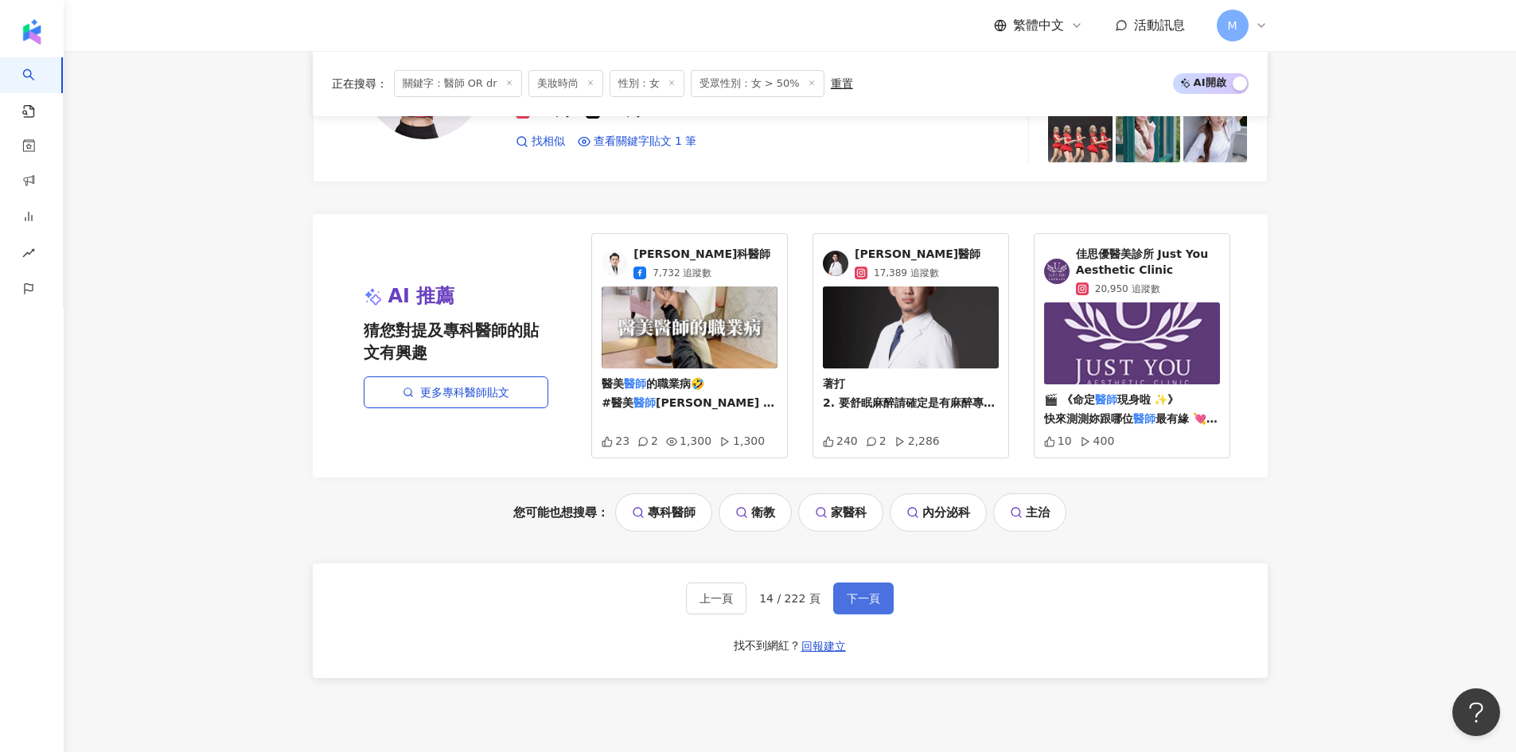
click at [878, 589] on button "下一頁" at bounding box center [863, 598] width 60 height 32
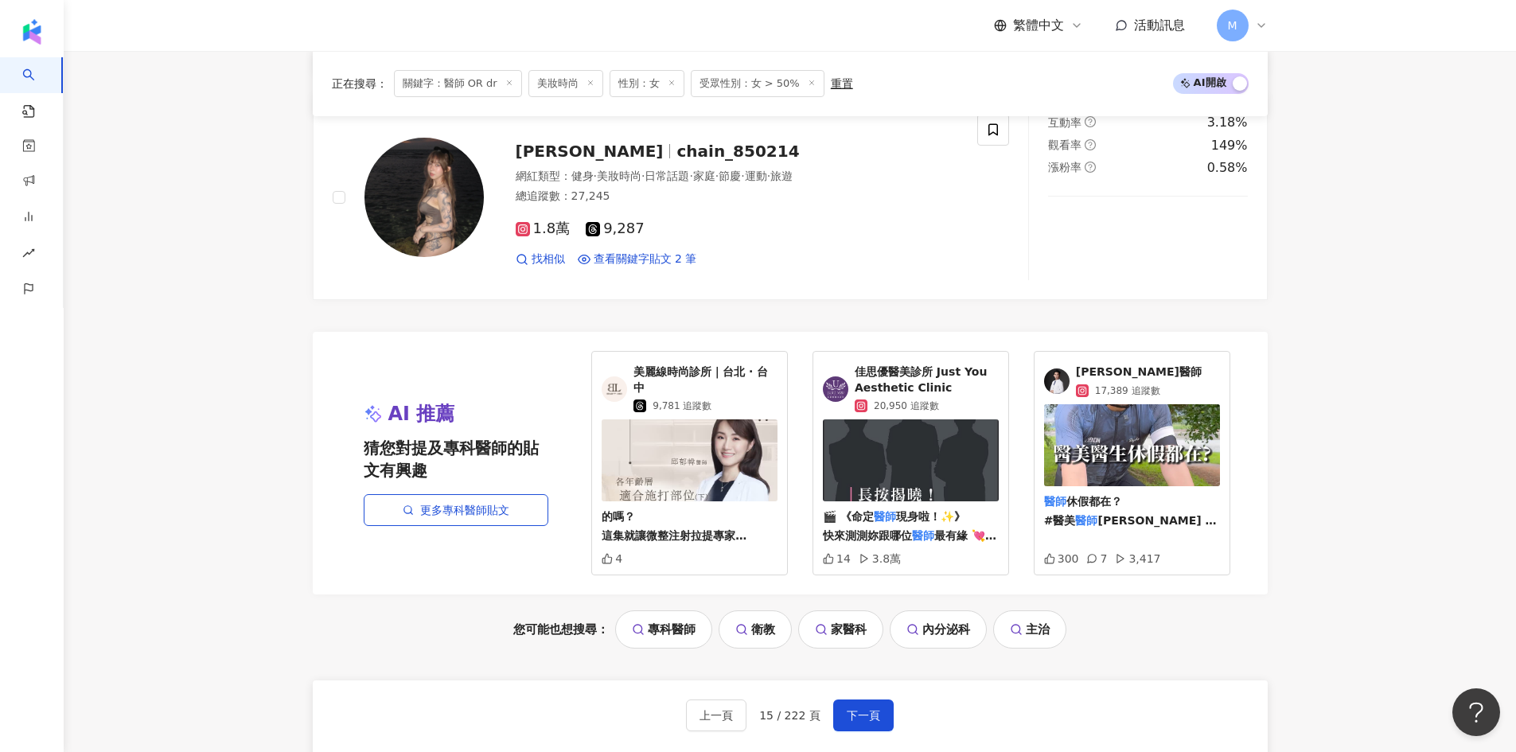
scroll to position [3313, 0]
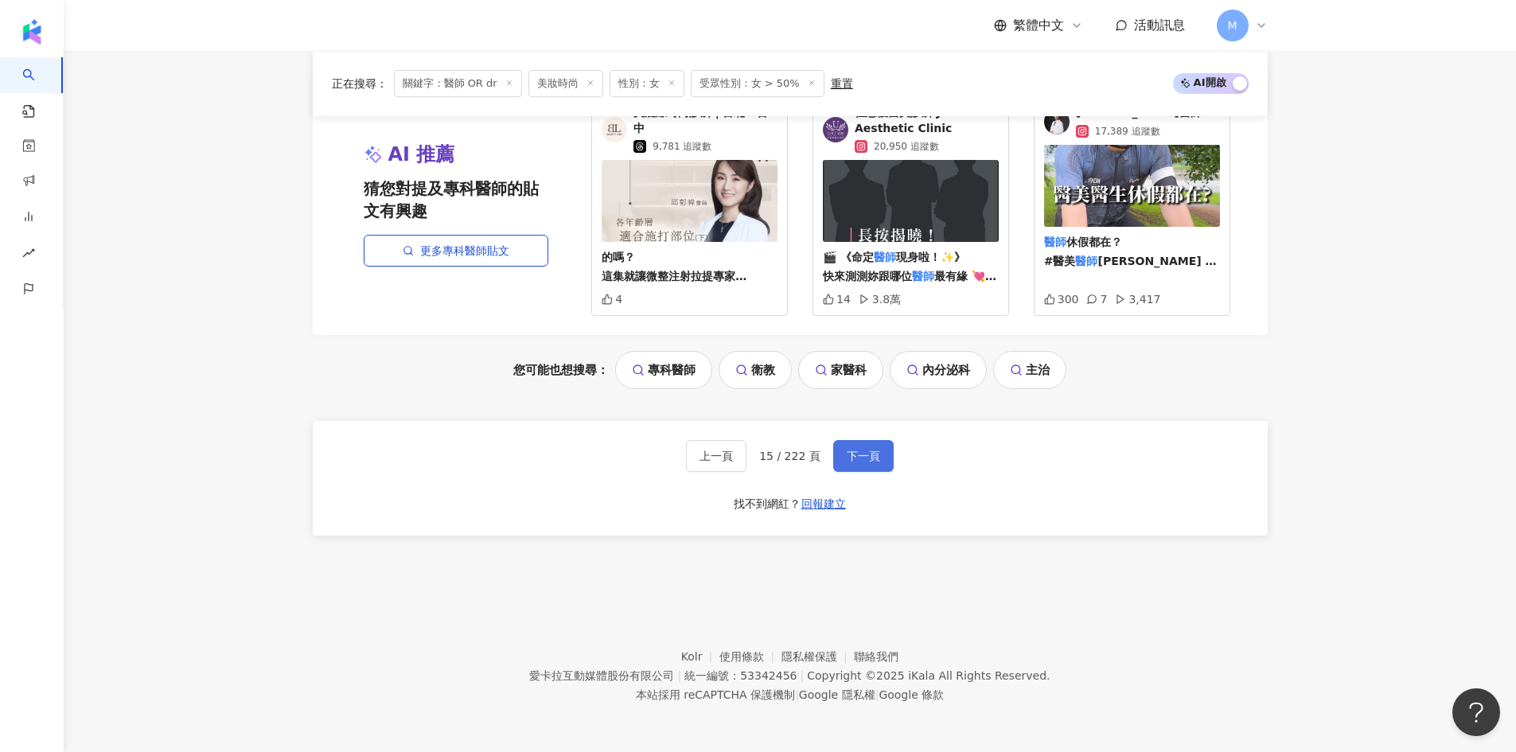
click at [855, 464] on button "下一頁" at bounding box center [863, 456] width 60 height 32
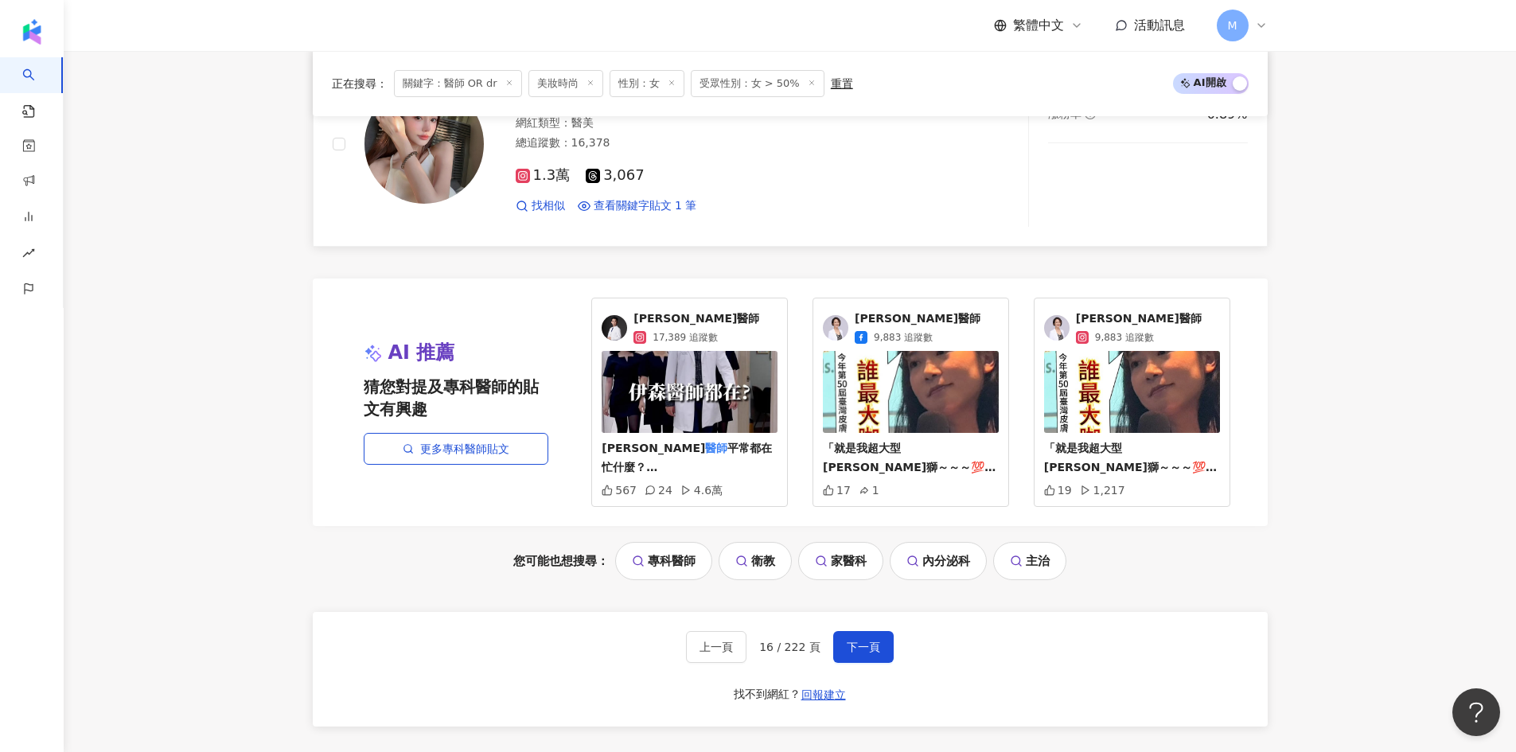
scroll to position [3297, 0]
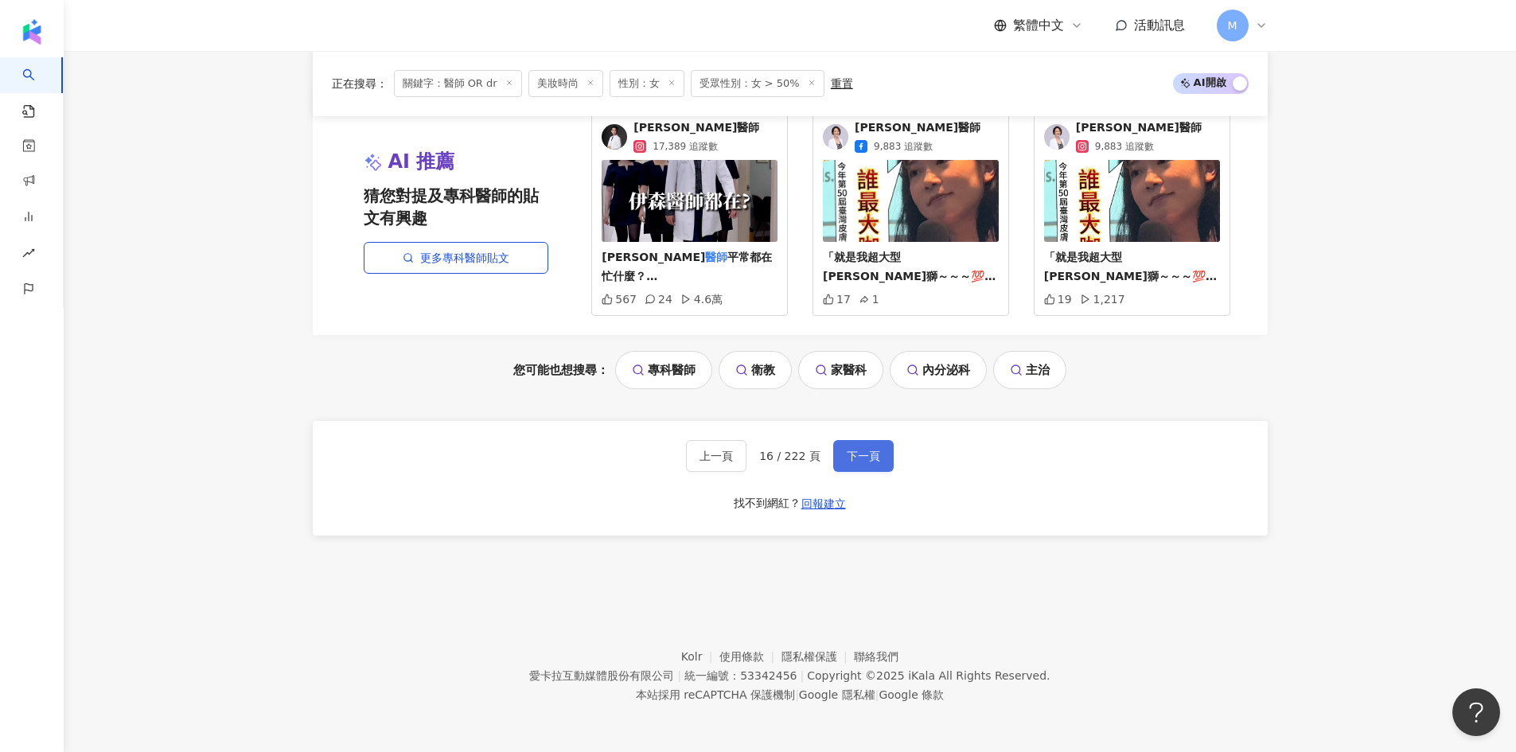
click at [867, 469] on button "下一頁" at bounding box center [863, 456] width 60 height 32
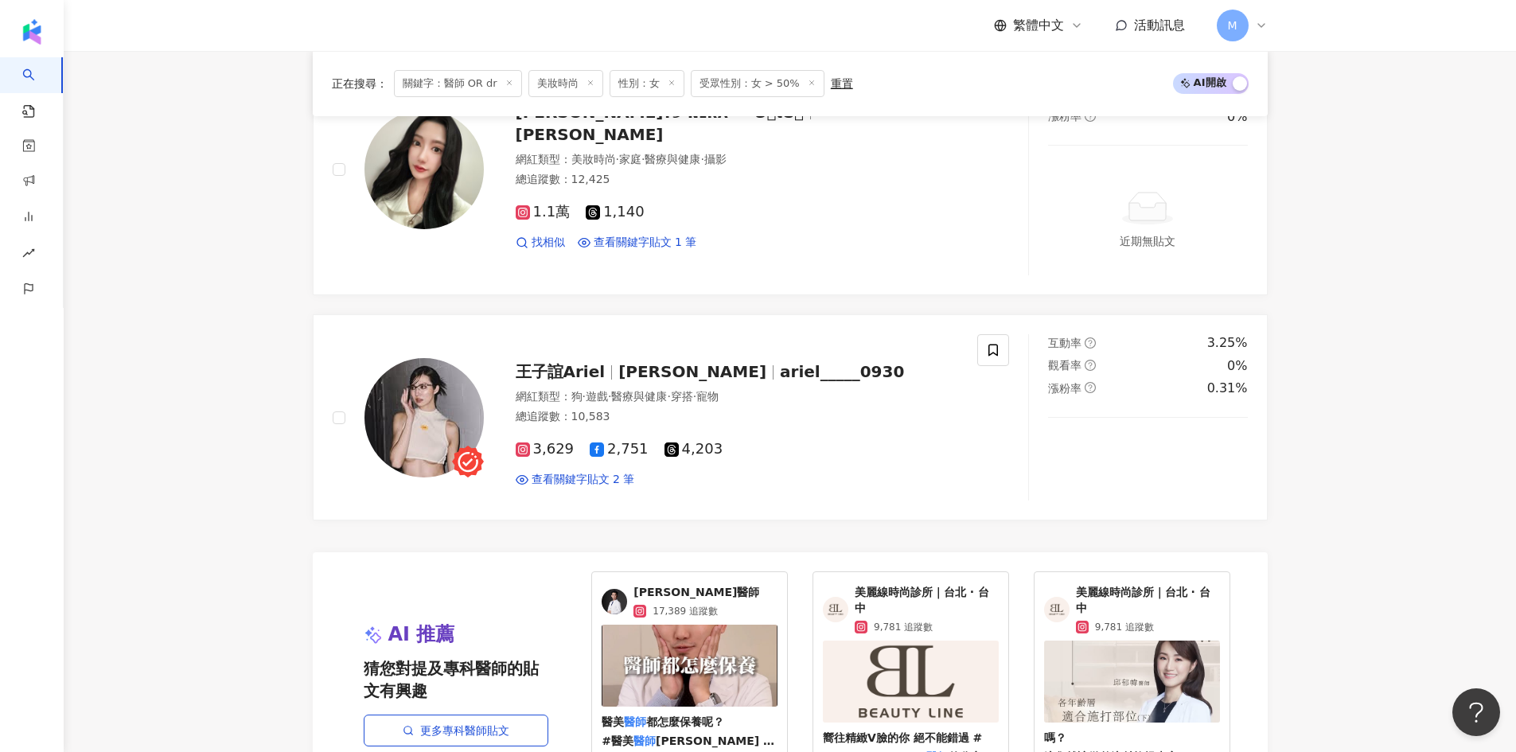
scroll to position [3103, 0]
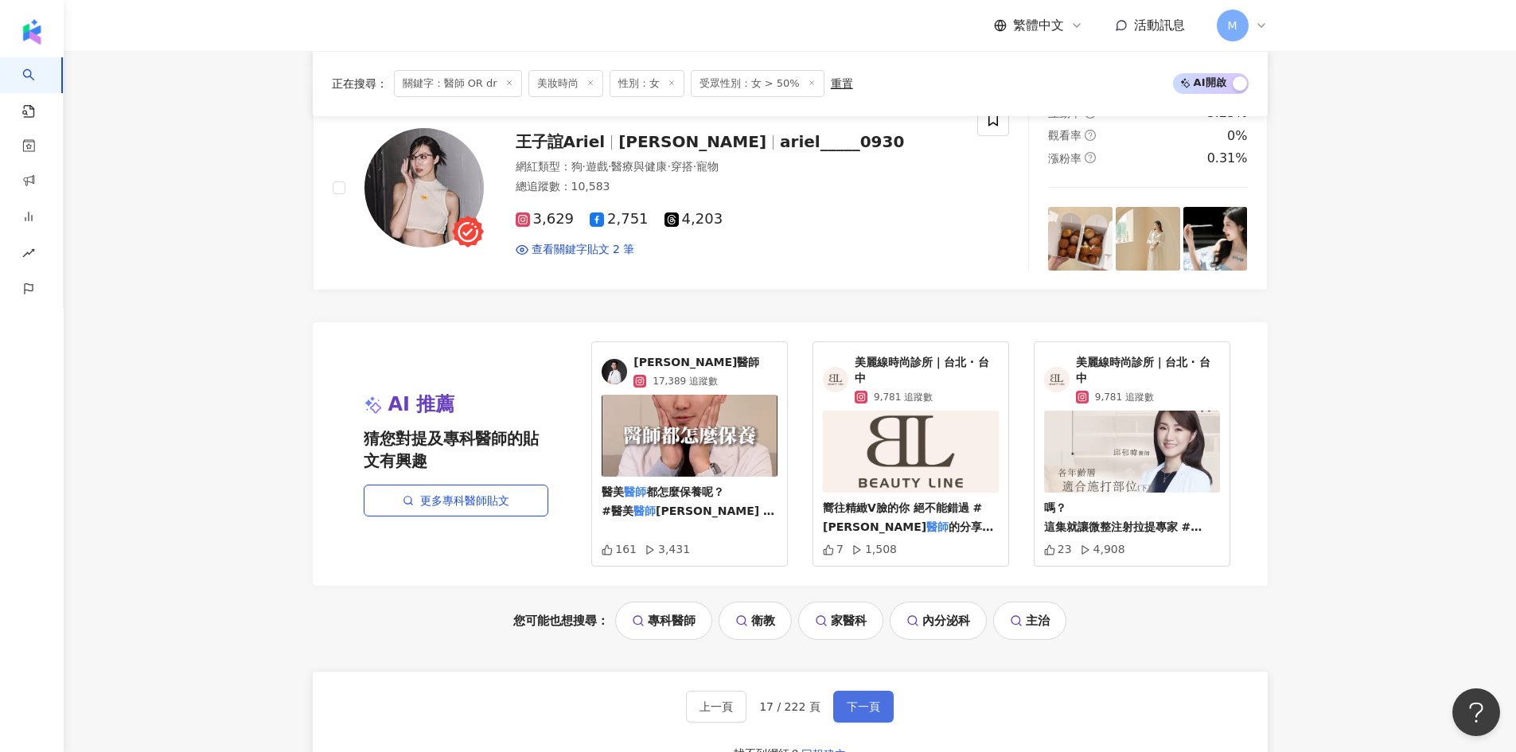
click at [877, 708] on button "下一頁" at bounding box center [863, 707] width 60 height 32
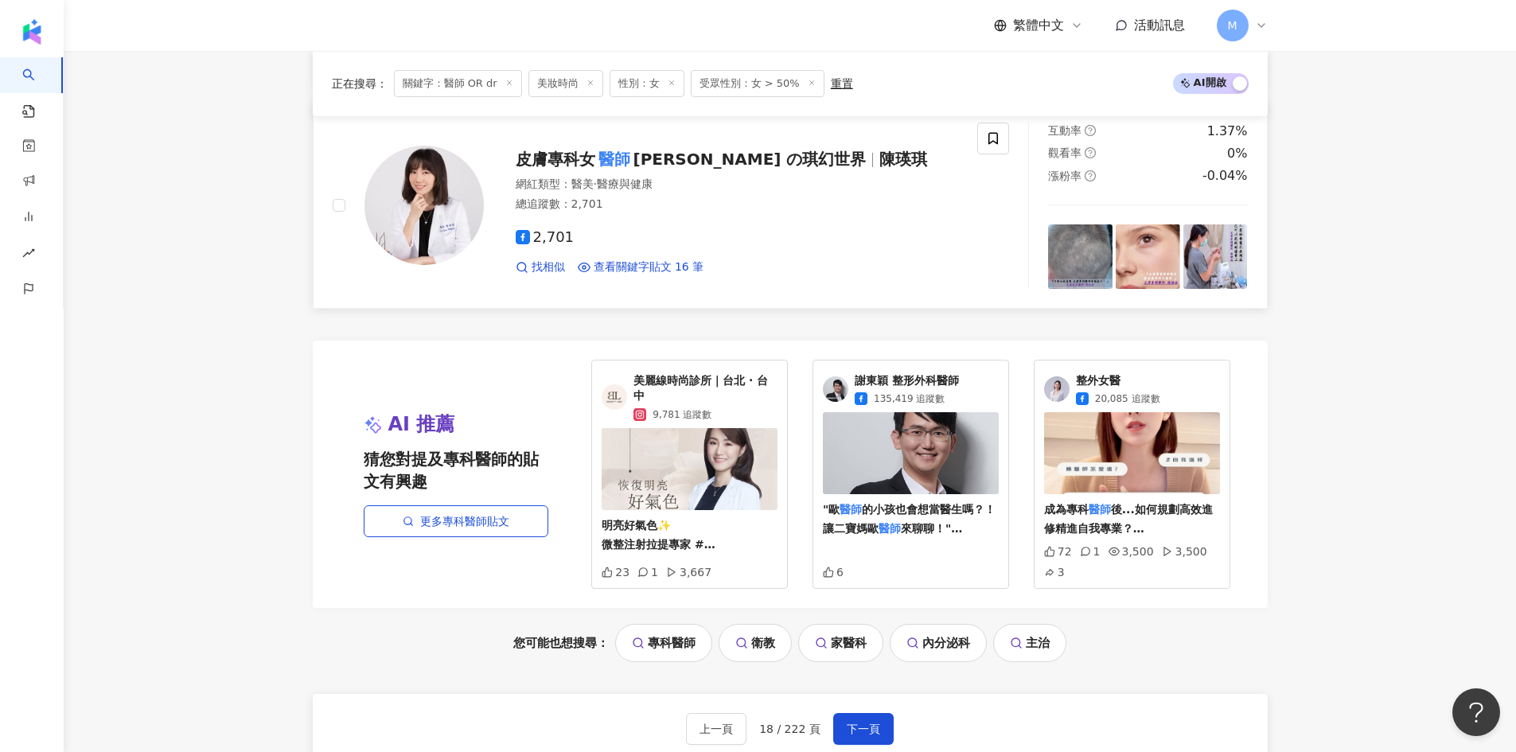
click at [773, 158] on span "皮膚專科女 醫師 陳瑛琪 の琪幻世界" at bounding box center [698, 159] width 364 height 19
click at [867, 726] on span "下一頁" at bounding box center [863, 728] width 33 height 13
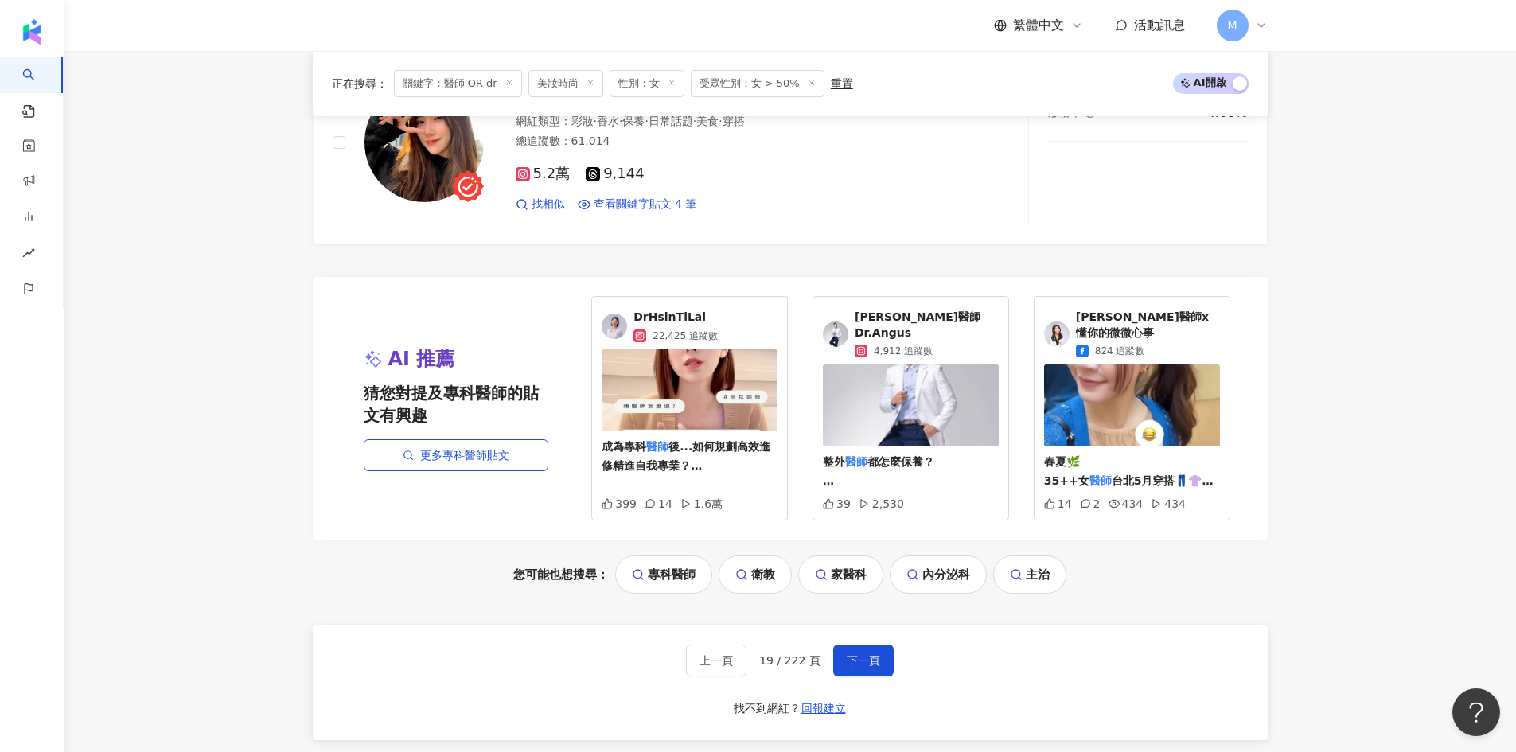
scroll to position [3297, 0]
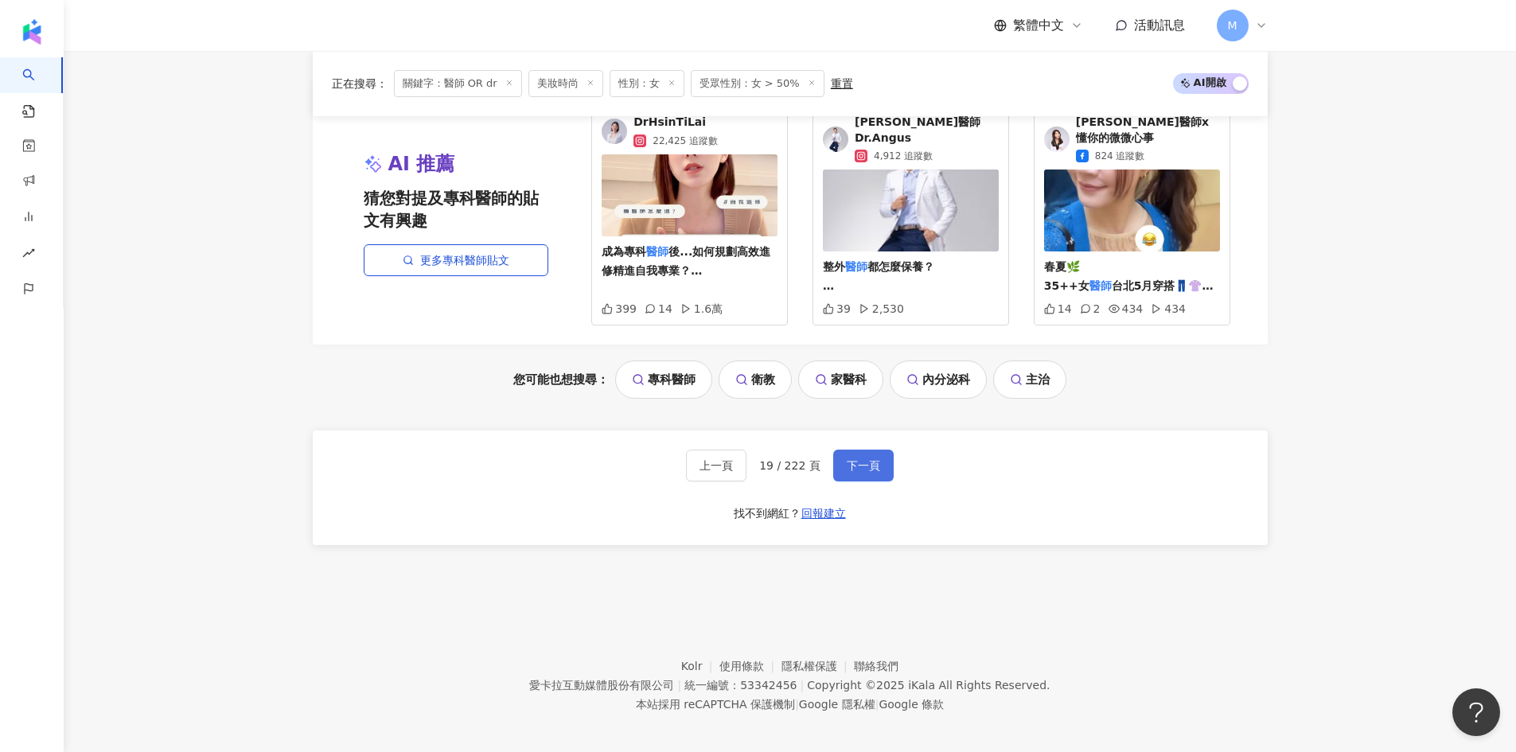
click at [876, 459] on span "下一頁" at bounding box center [863, 465] width 33 height 13
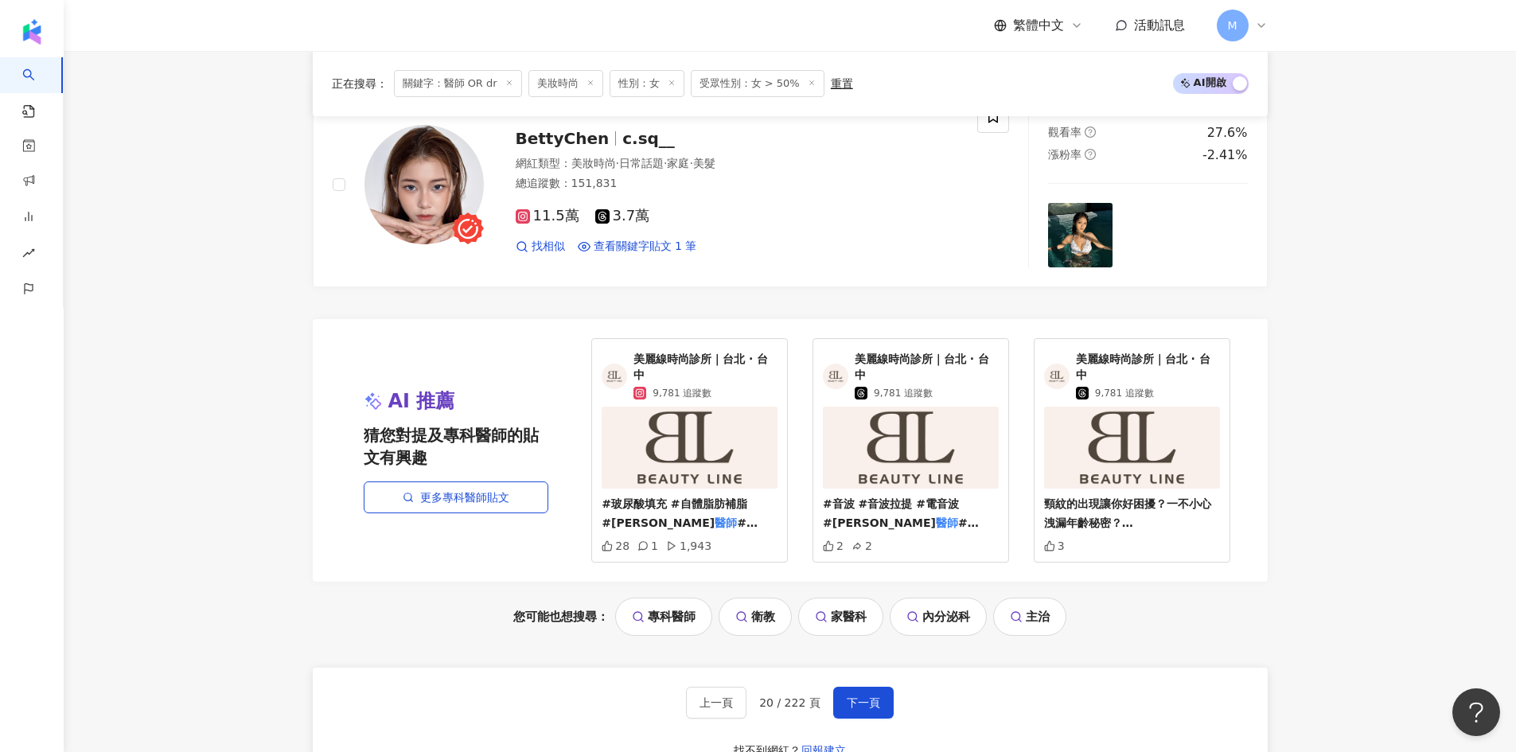
scroll to position [3313, 0]
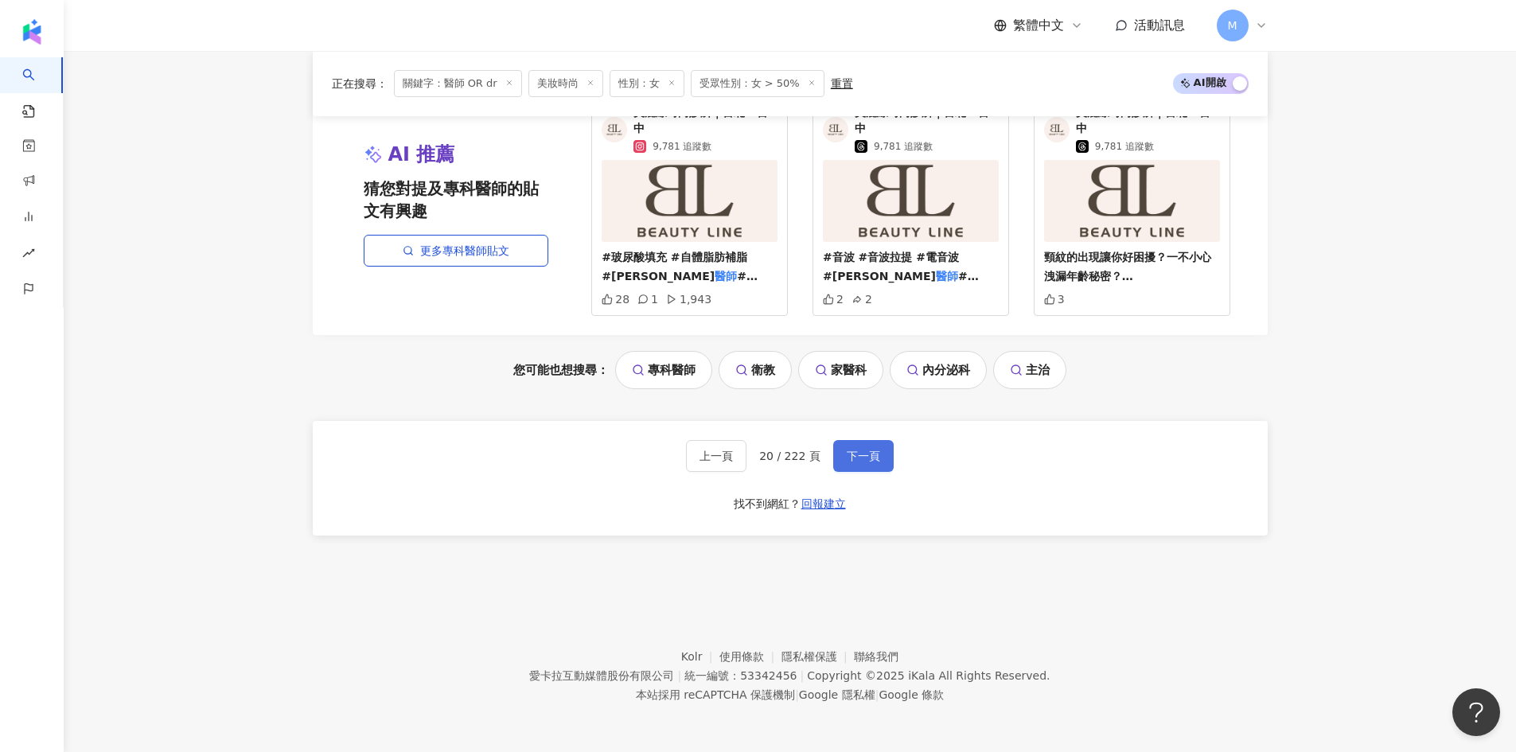
click at [878, 455] on button "下一頁" at bounding box center [863, 456] width 60 height 32
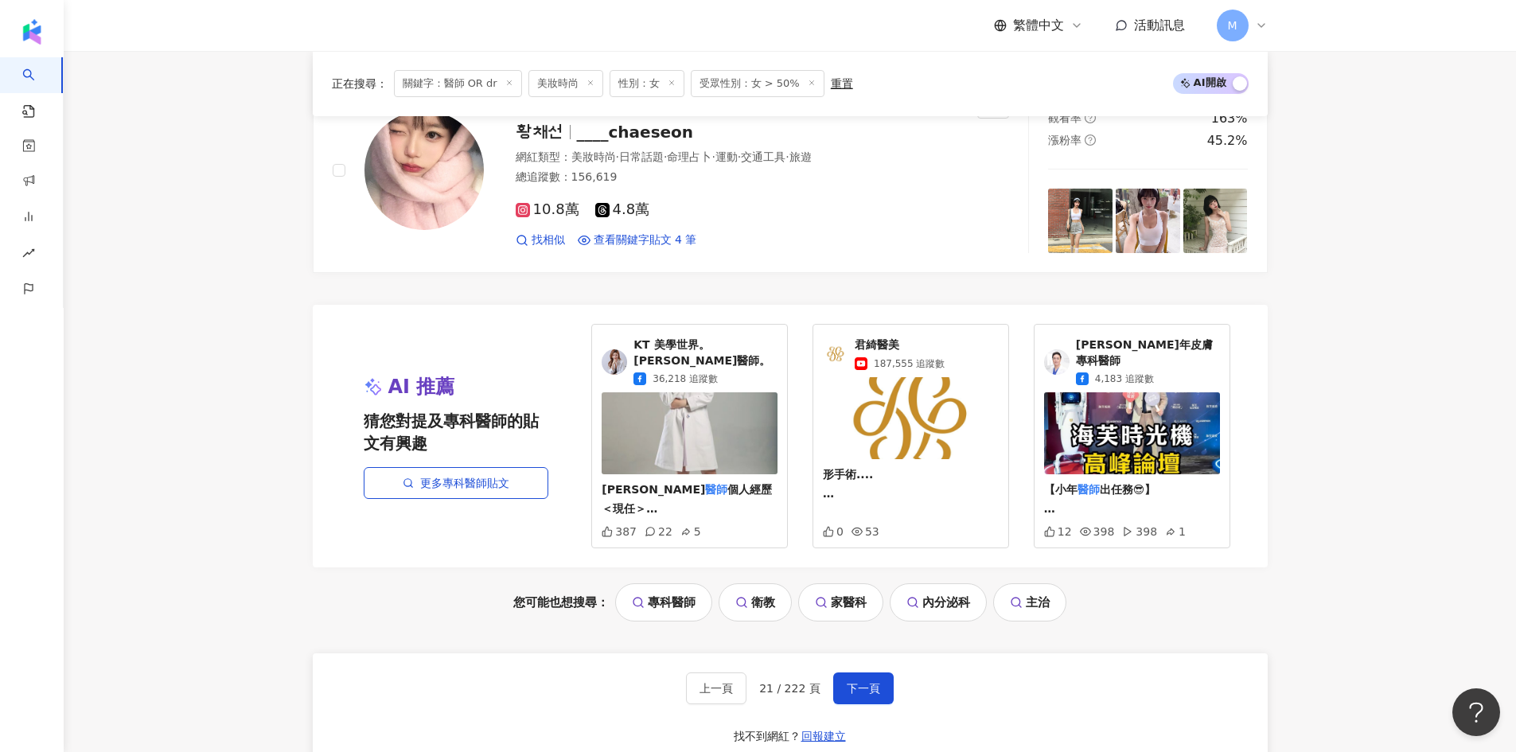
scroll to position [3297, 0]
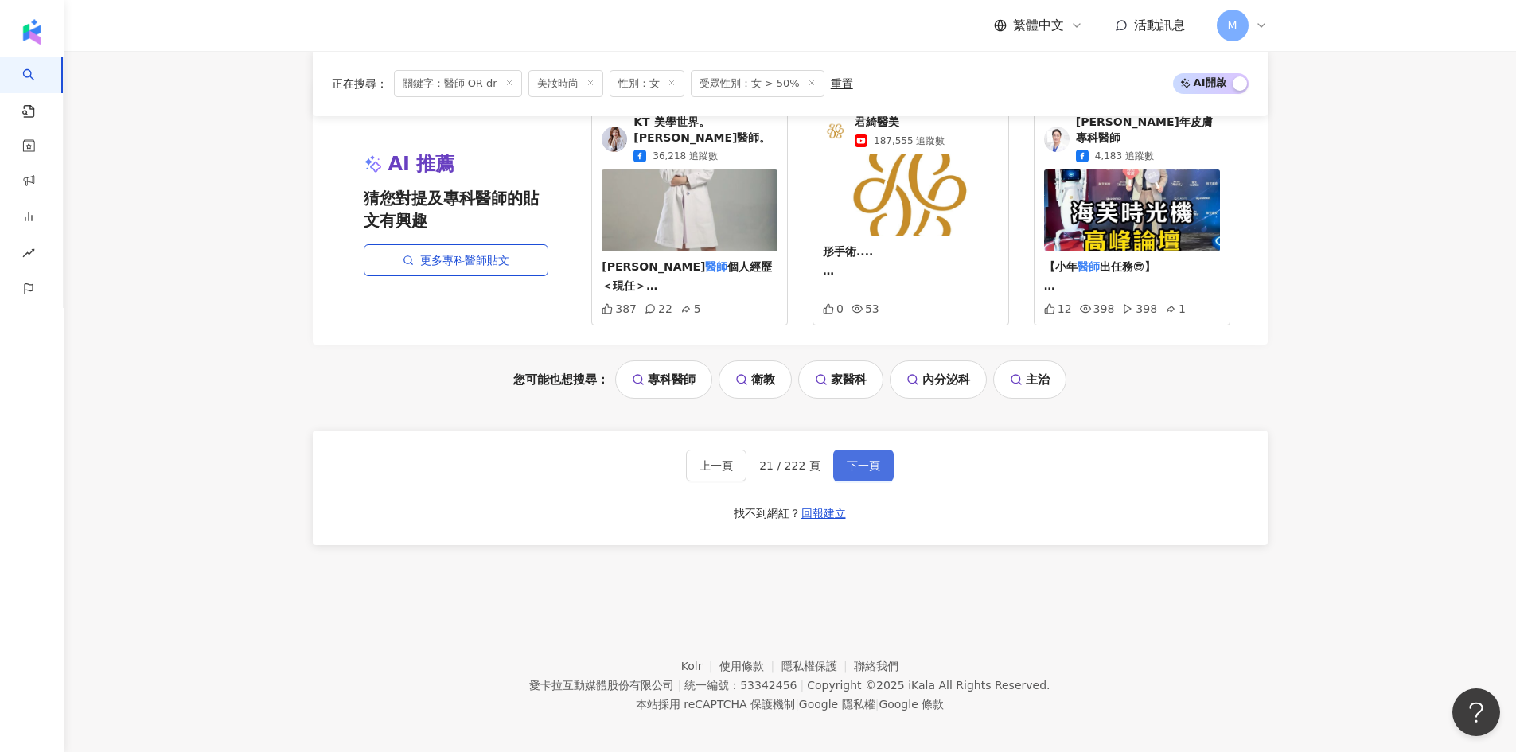
click at [877, 464] on button "下一頁" at bounding box center [863, 466] width 60 height 32
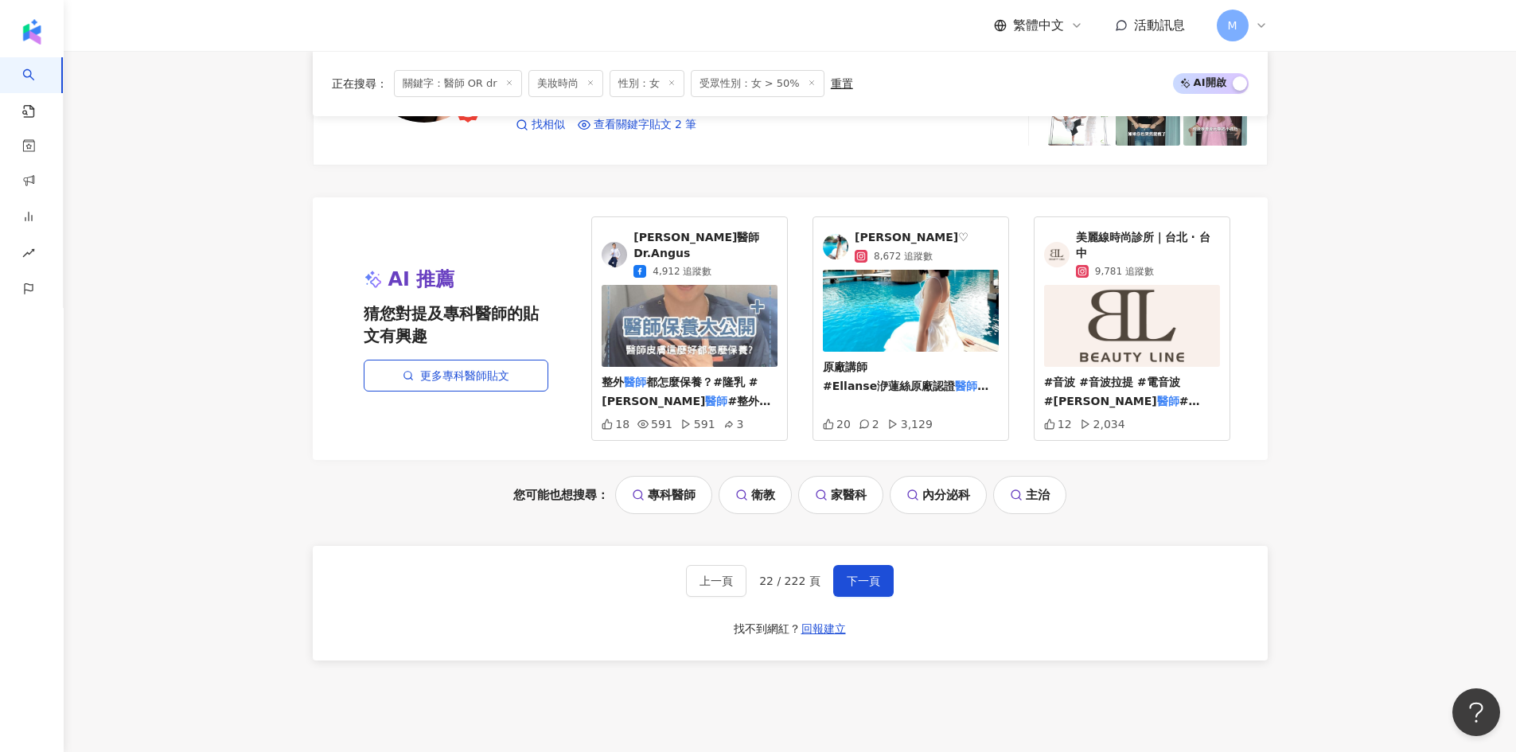
scroll to position [3182, 0]
click at [866, 586] on span "下一頁" at bounding box center [863, 580] width 33 height 13
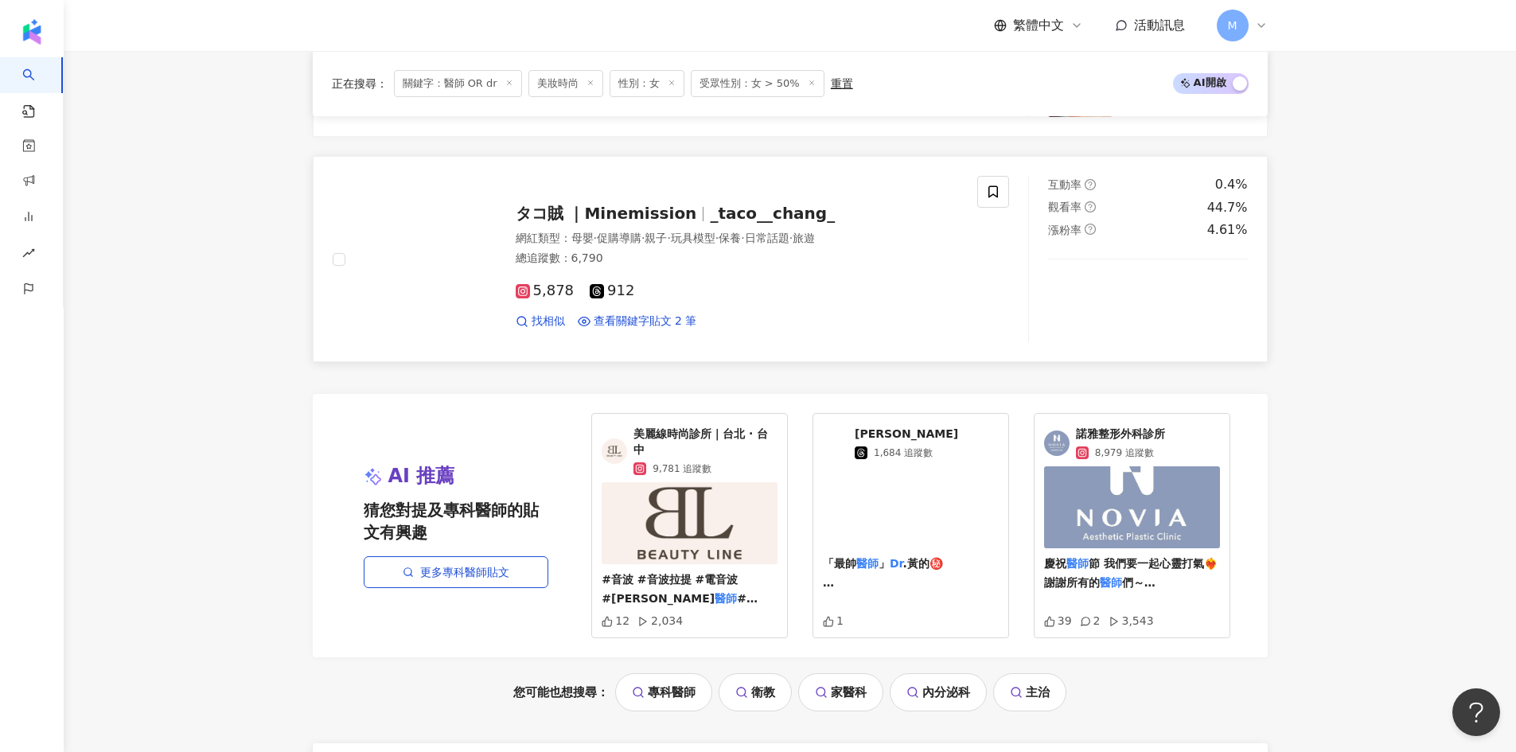
scroll to position [3341, 0]
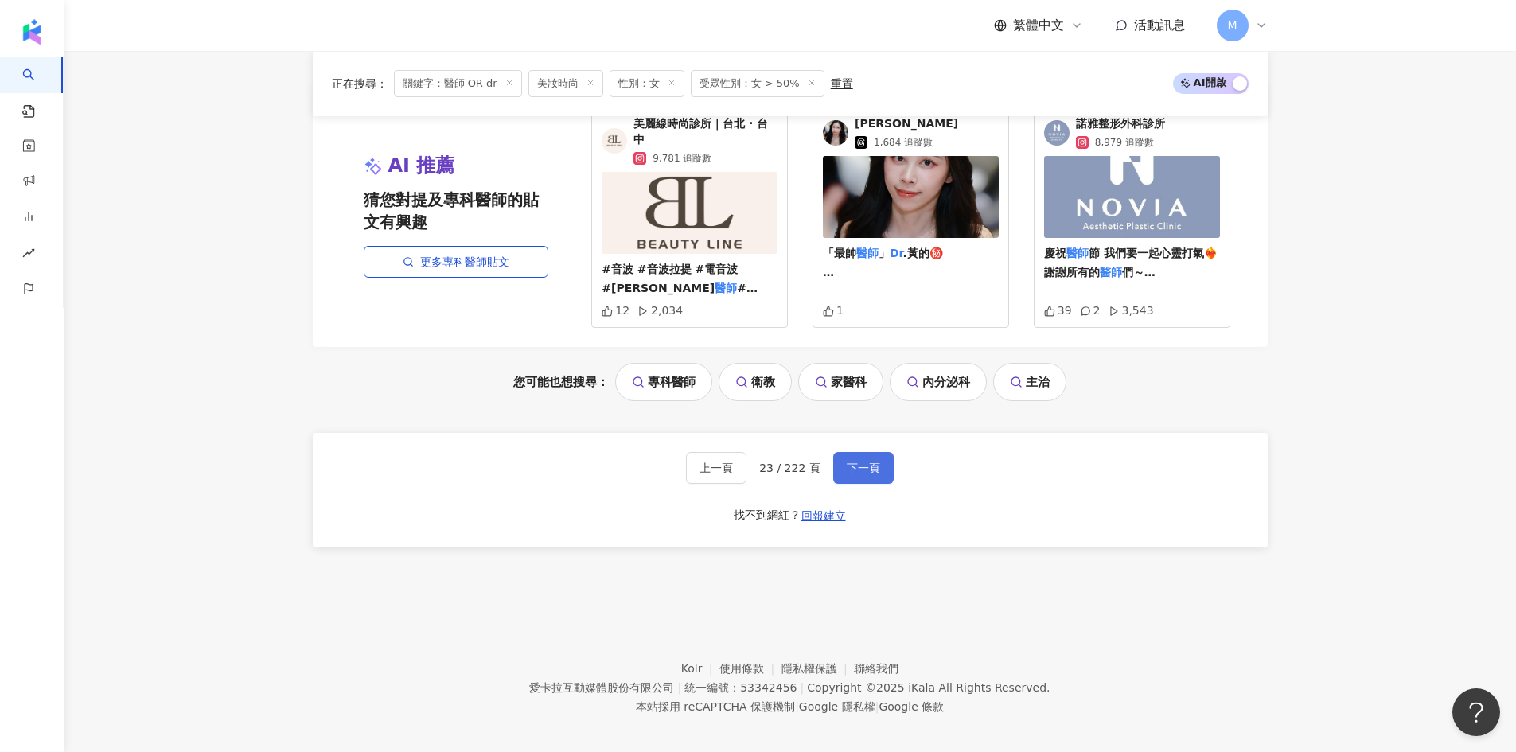
click at [870, 484] on button "下一頁" at bounding box center [863, 468] width 60 height 32
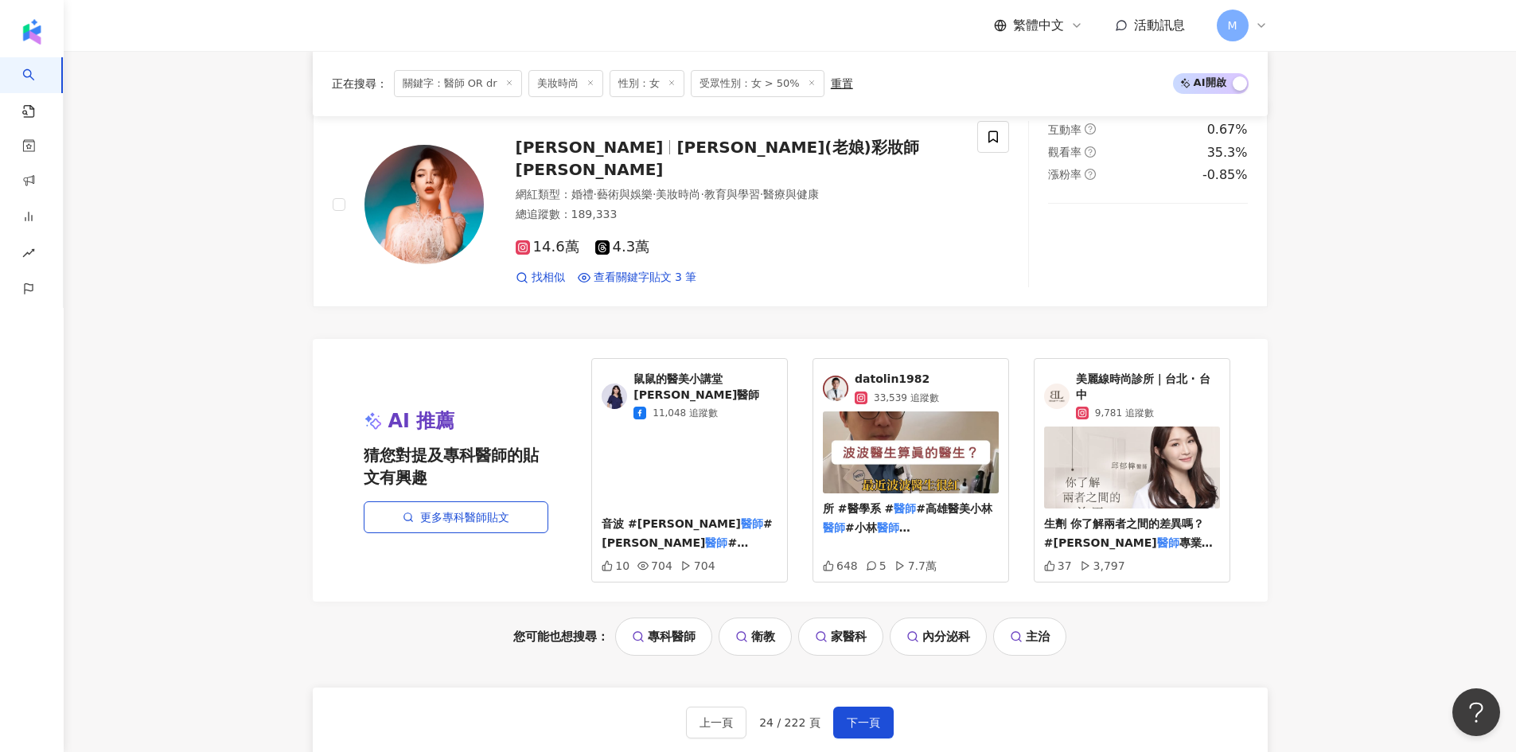
scroll to position [3313, 0]
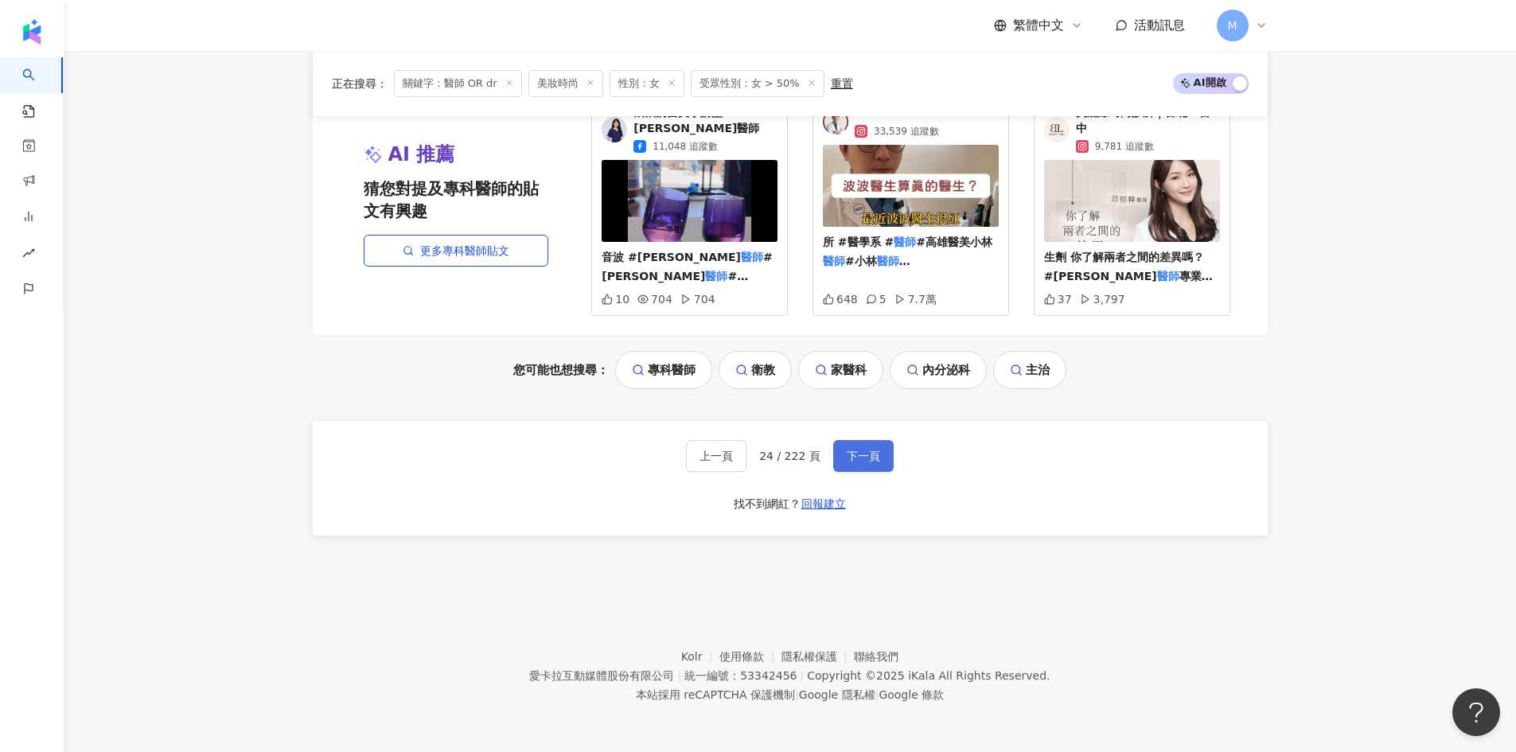
click at [870, 462] on span "下一頁" at bounding box center [863, 456] width 33 height 13
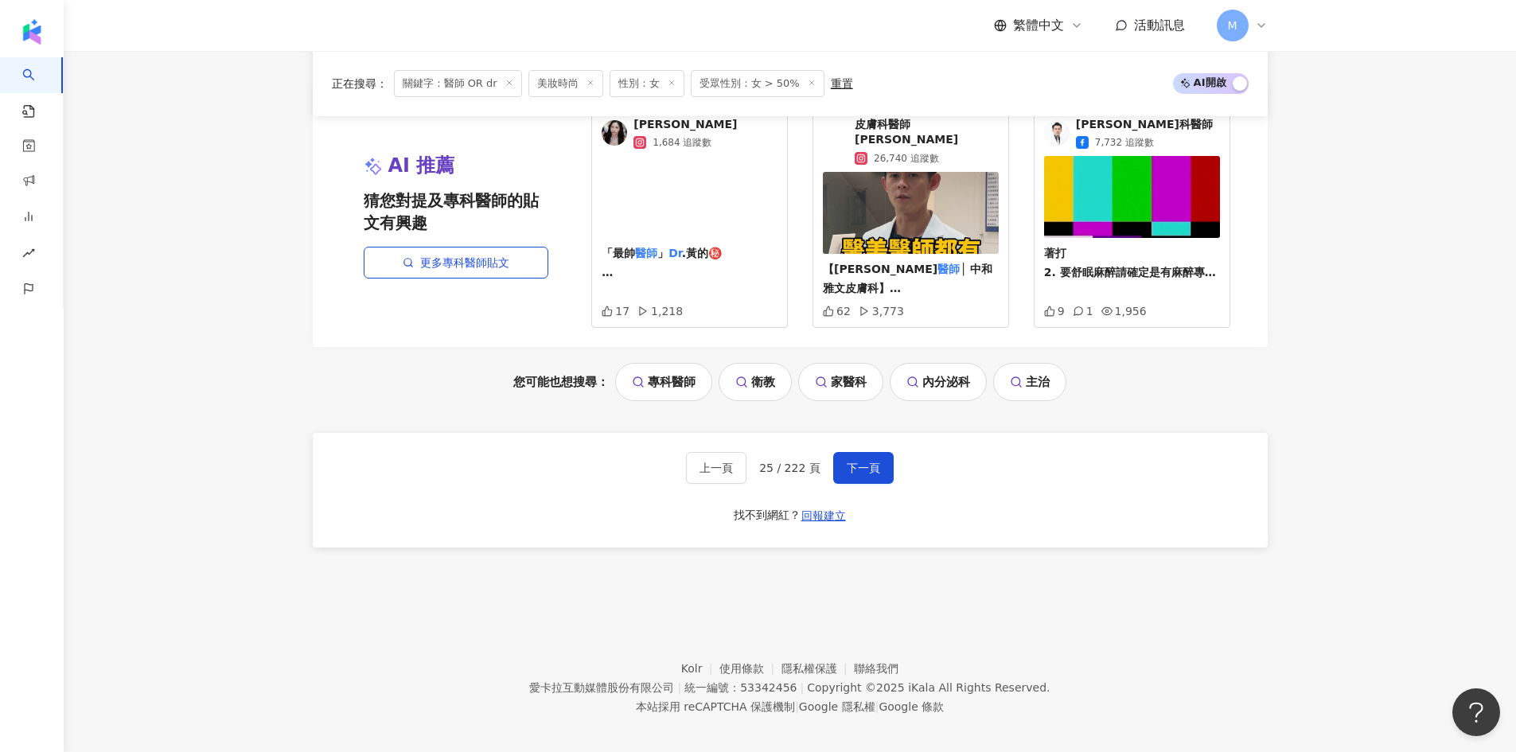
scroll to position [3330, 0]
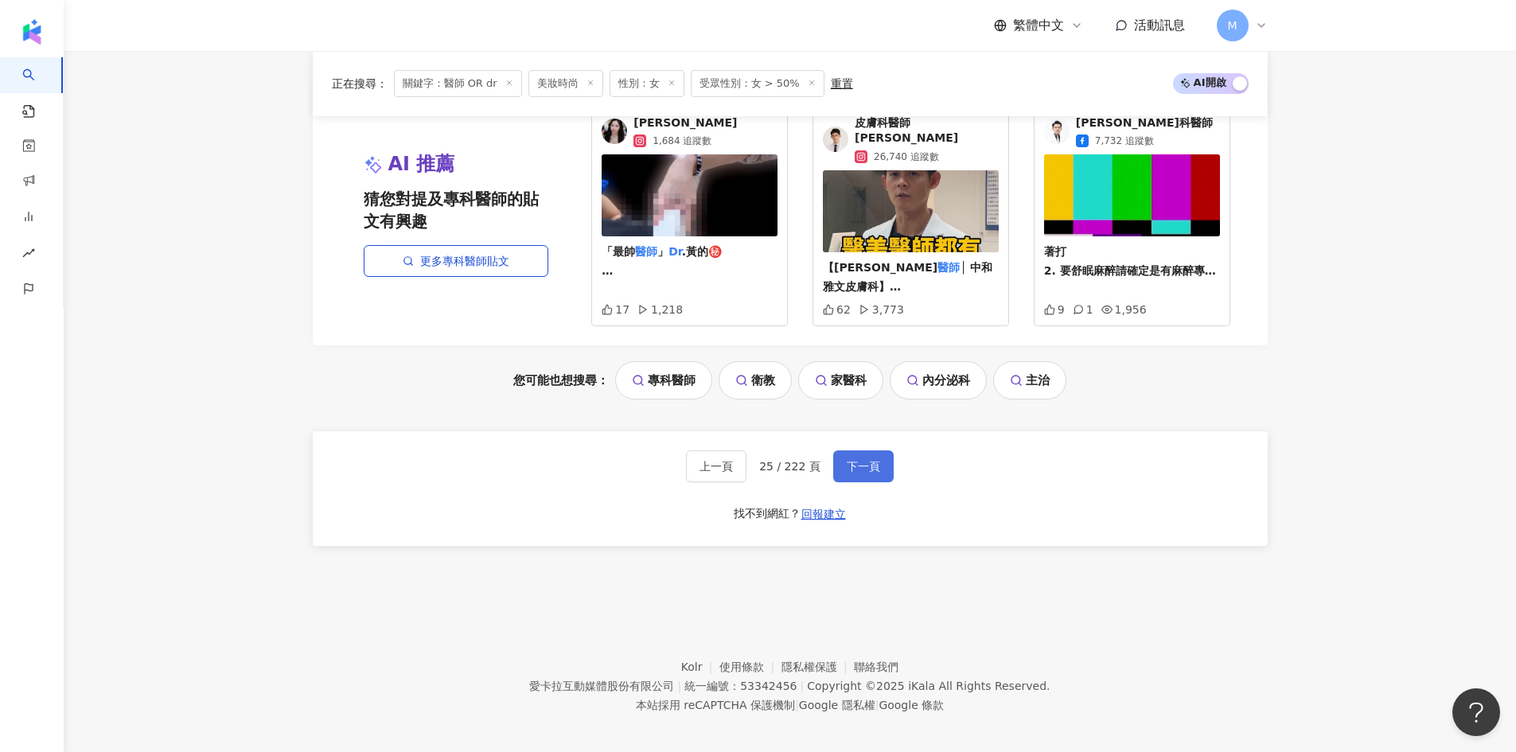
click at [872, 460] on span "下一頁" at bounding box center [863, 466] width 33 height 13
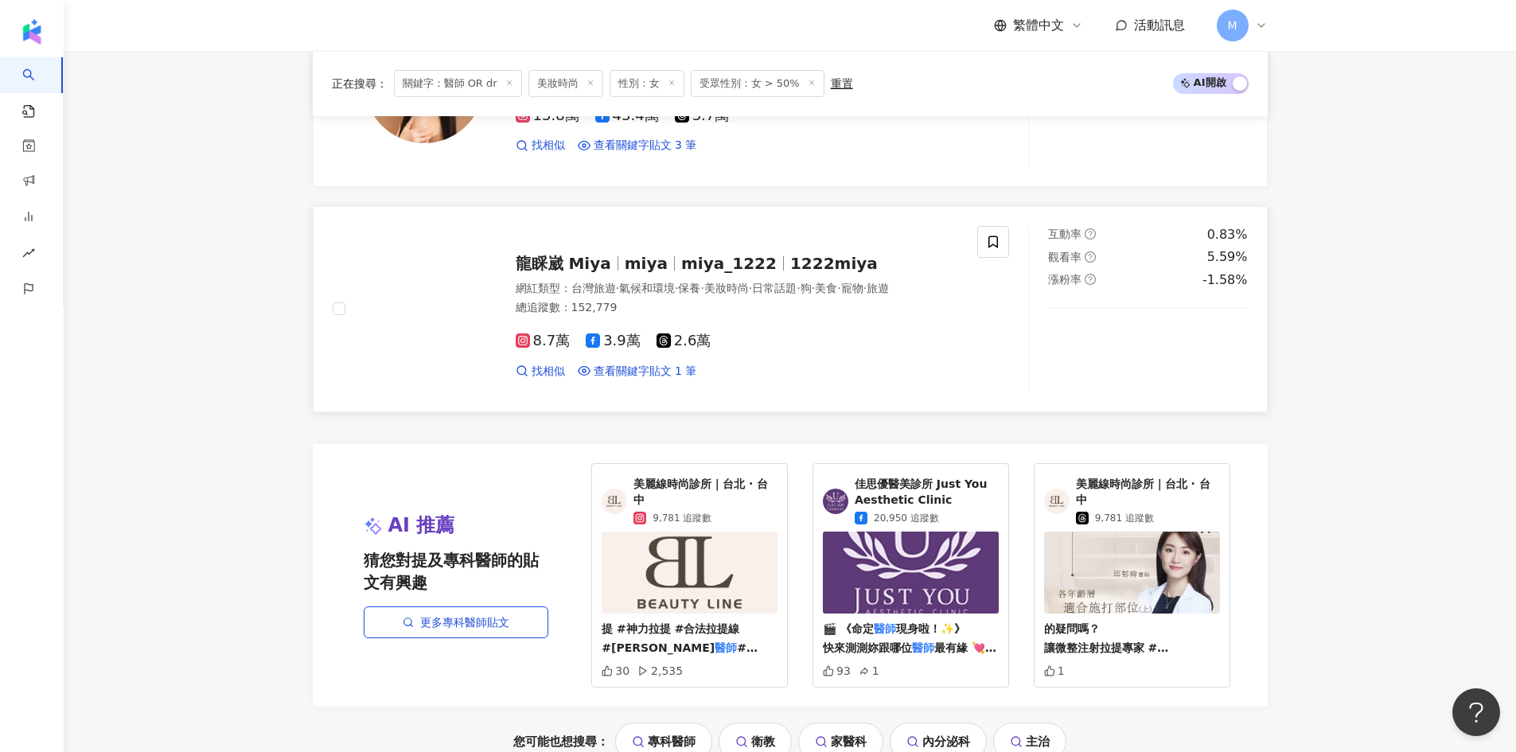
scroll to position [3322, 0]
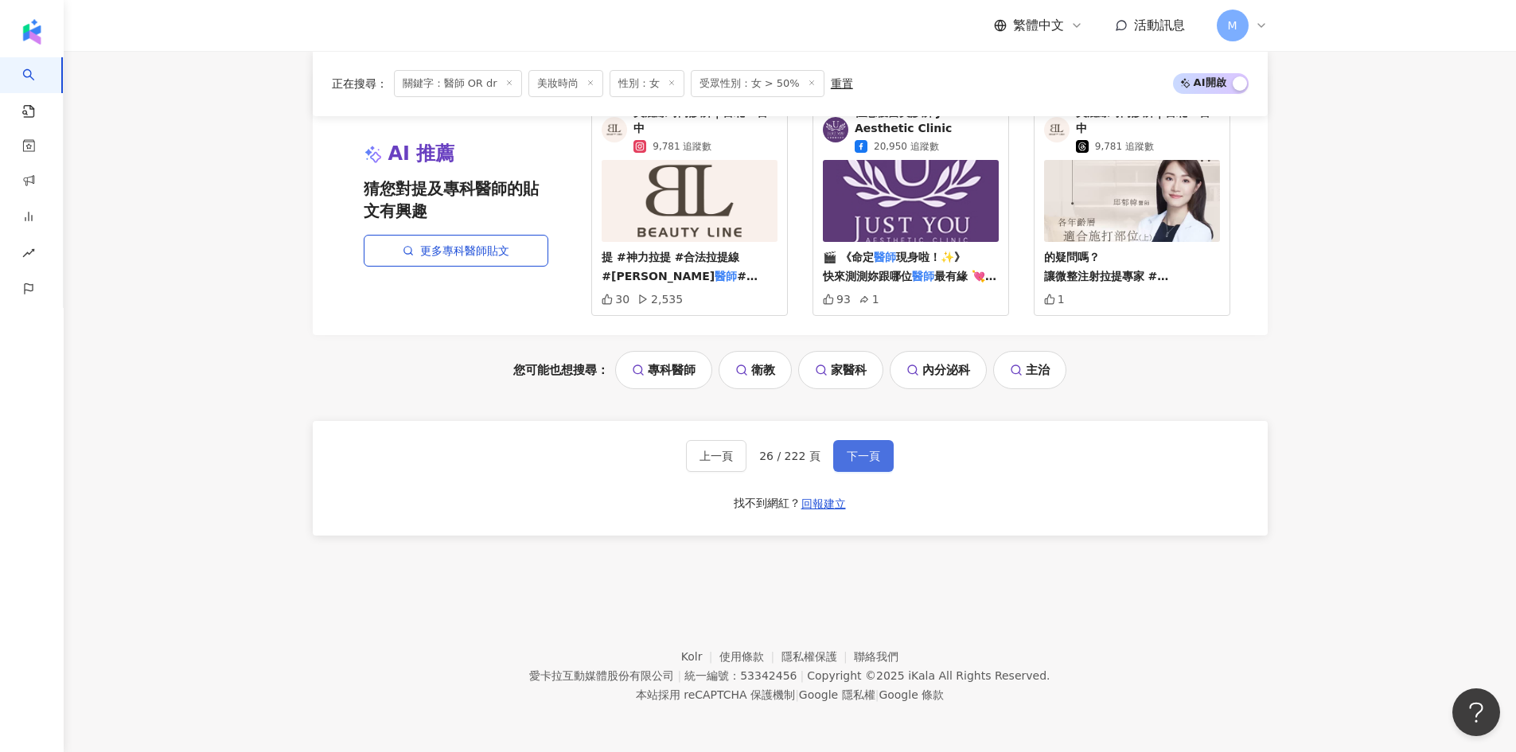
click at [860, 451] on span "下一頁" at bounding box center [863, 456] width 33 height 13
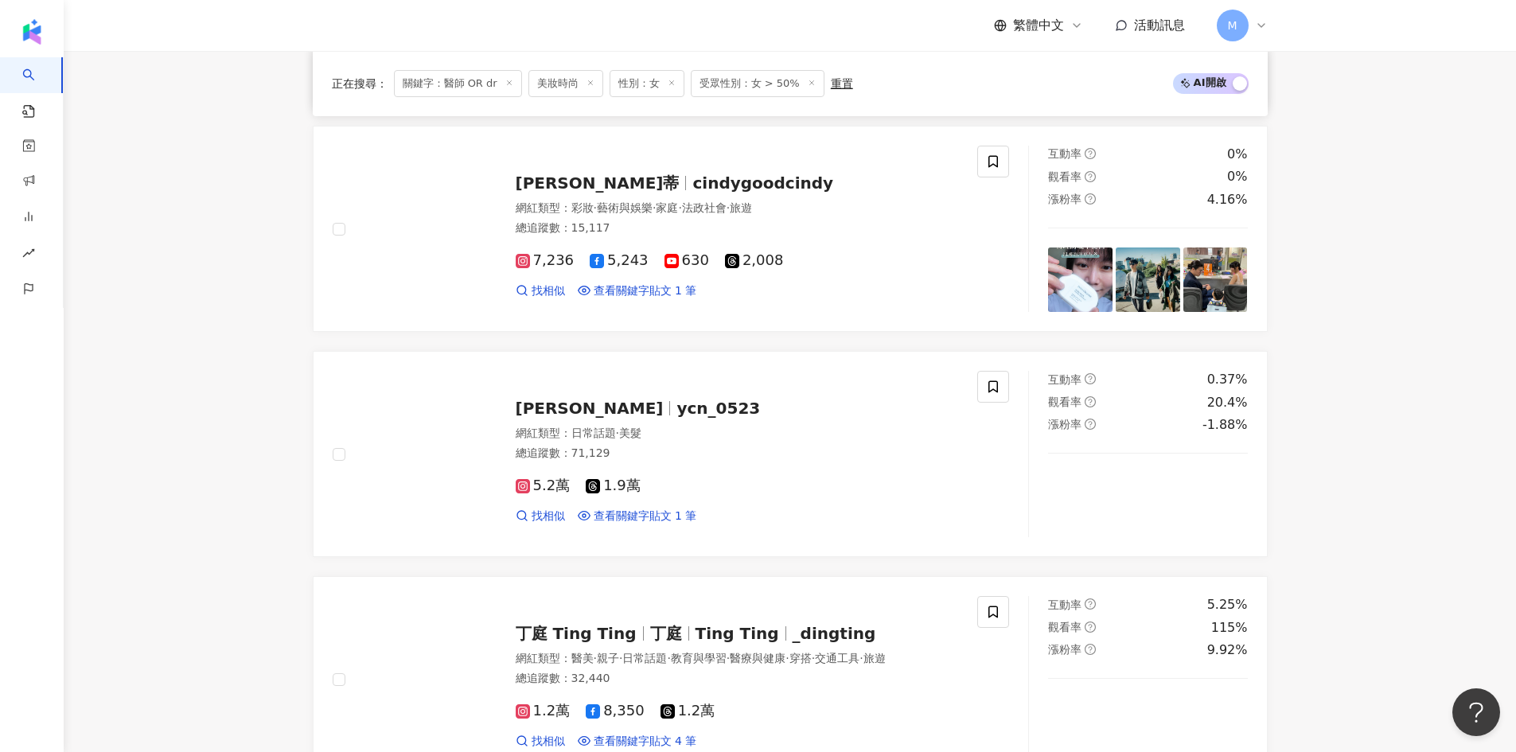
scroll to position [2466, 0]
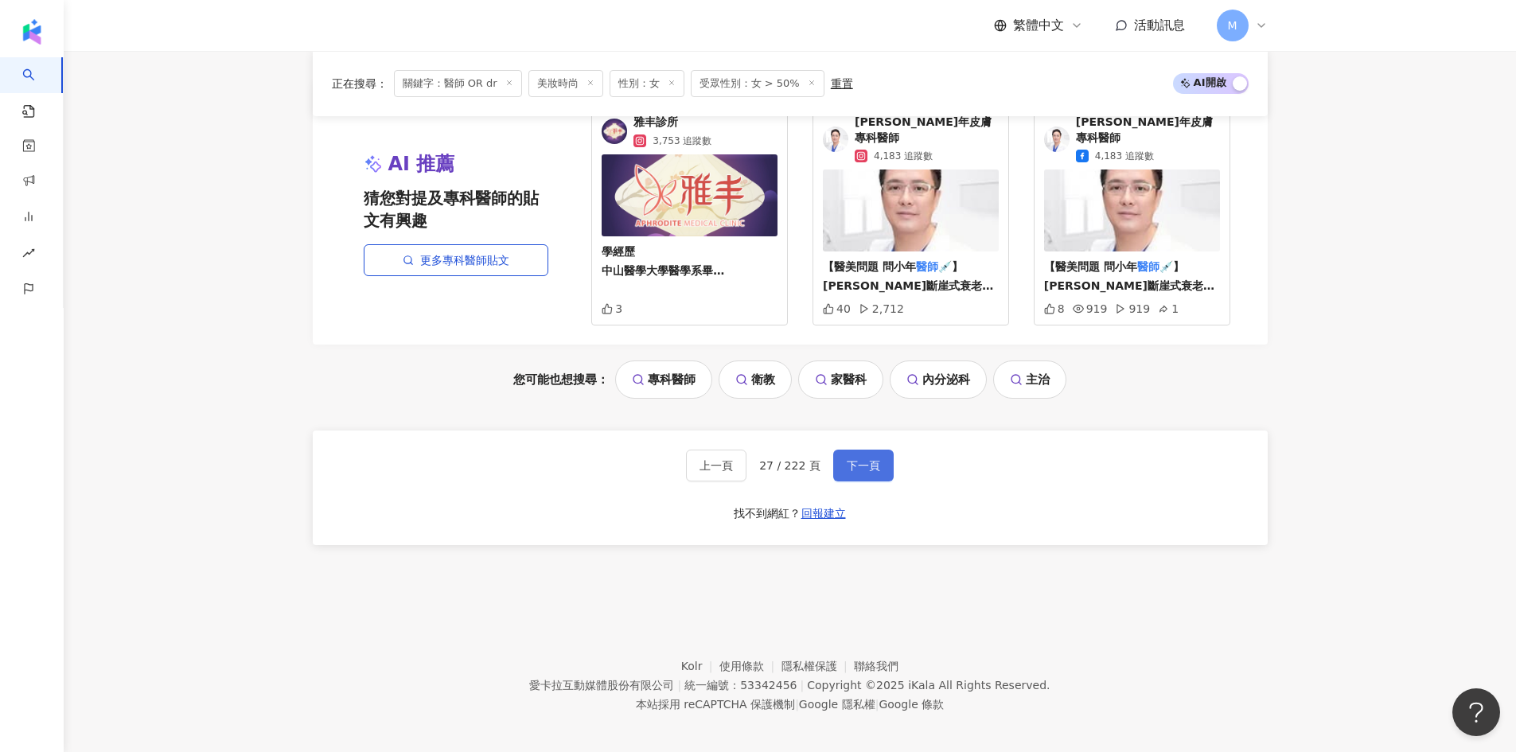
click at [854, 450] on button "下一頁" at bounding box center [863, 466] width 60 height 32
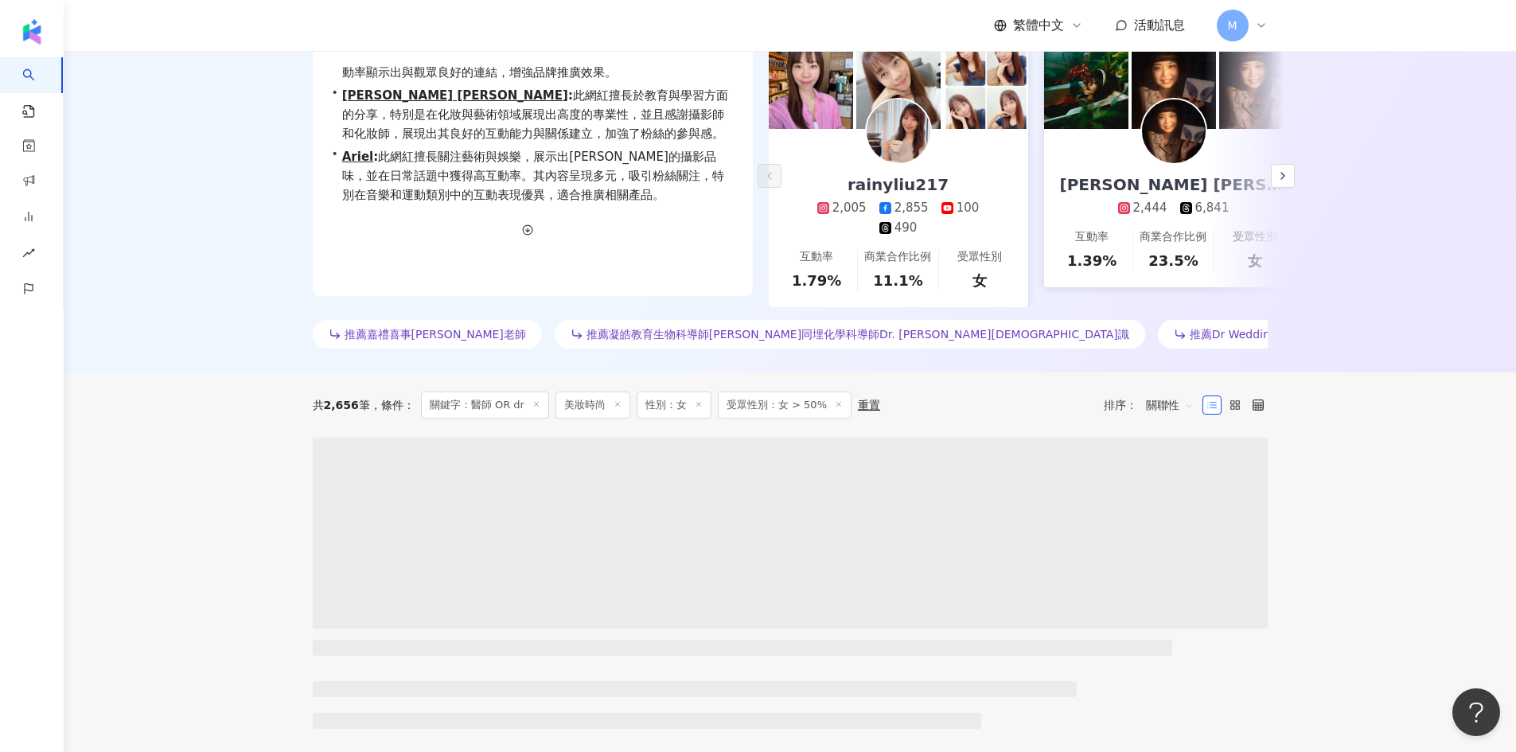
scroll to position [489, 0]
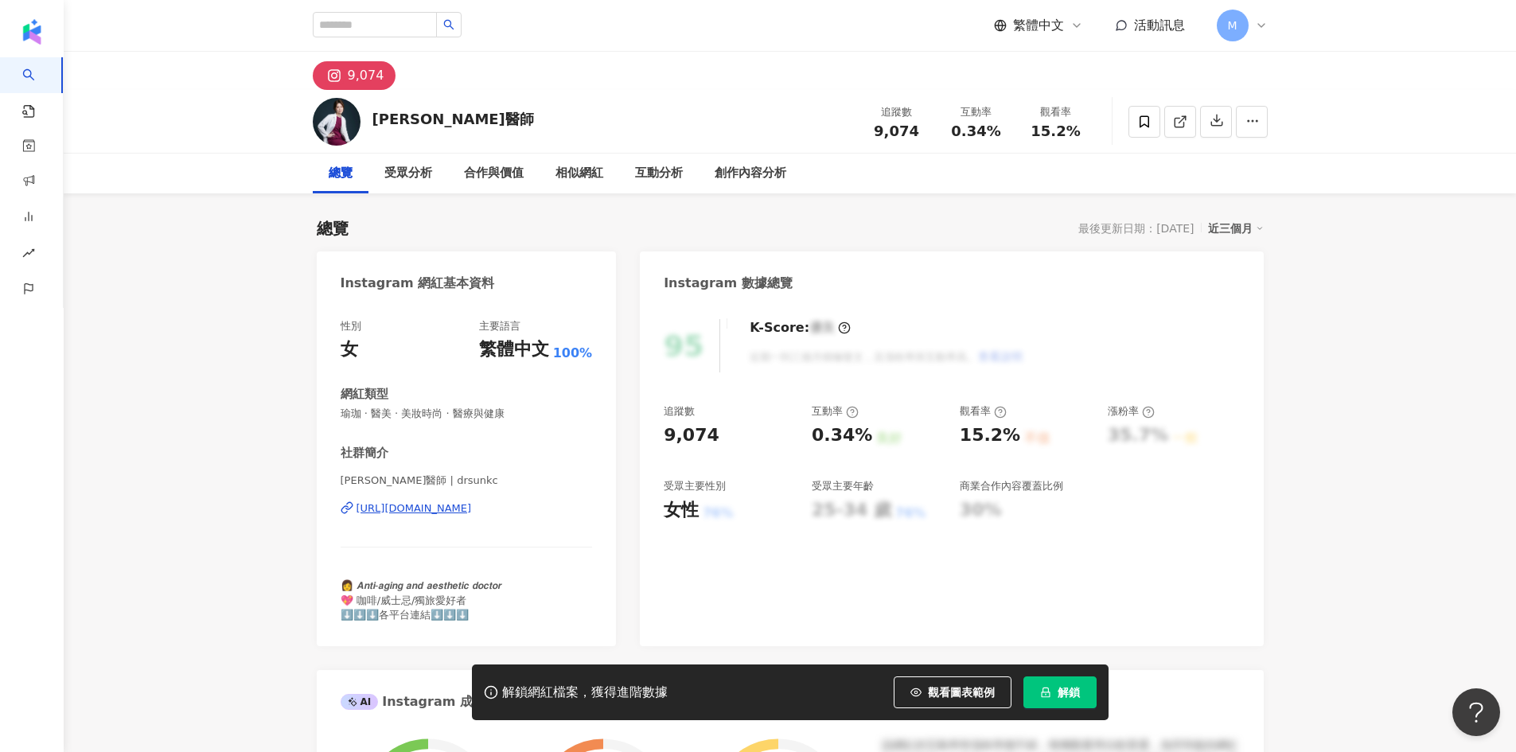
click at [472, 509] on div "https://www.instagram.com/drsunkc/" at bounding box center [413, 508] width 115 height 14
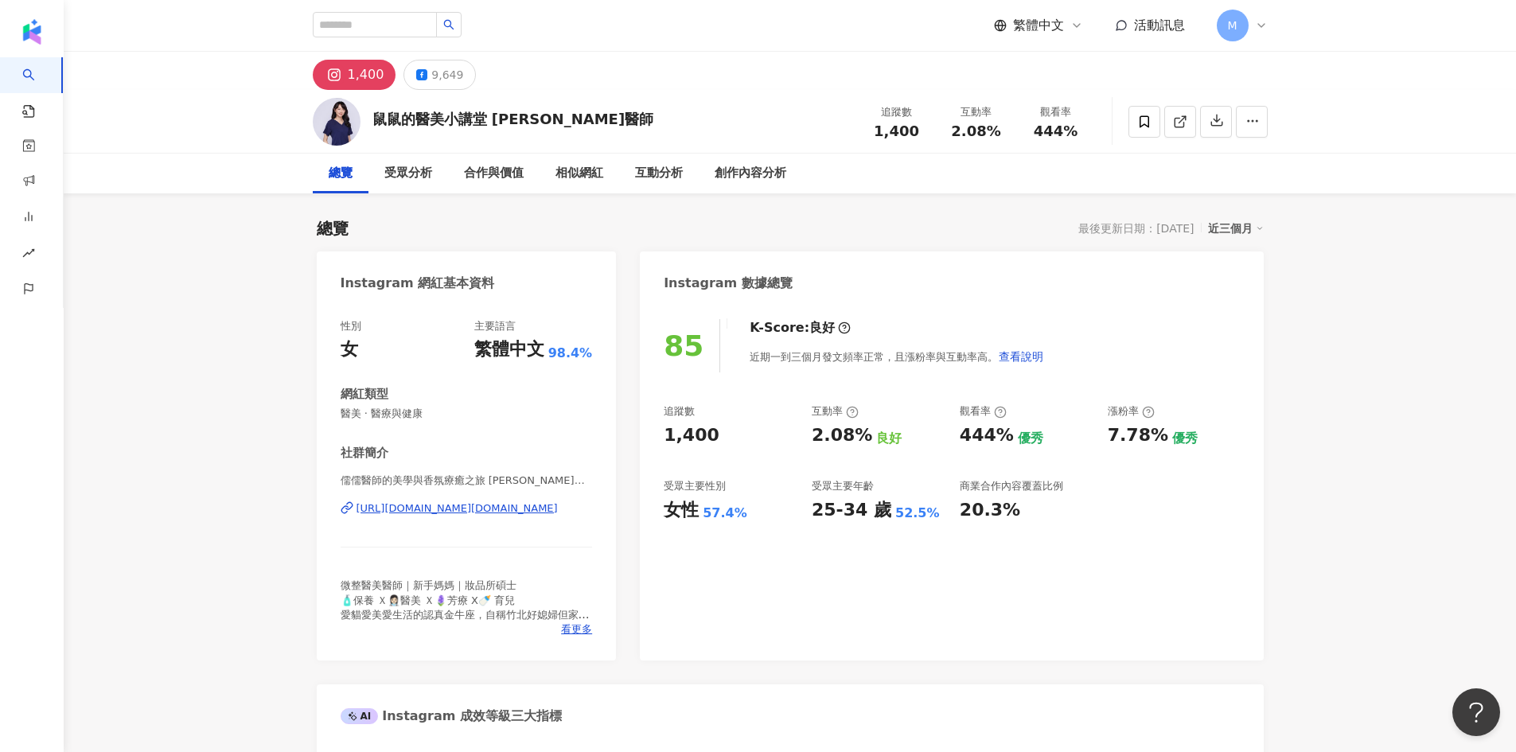
click at [496, 511] on div "https://www.instagram.com/dr.iroo/" at bounding box center [456, 508] width 201 height 14
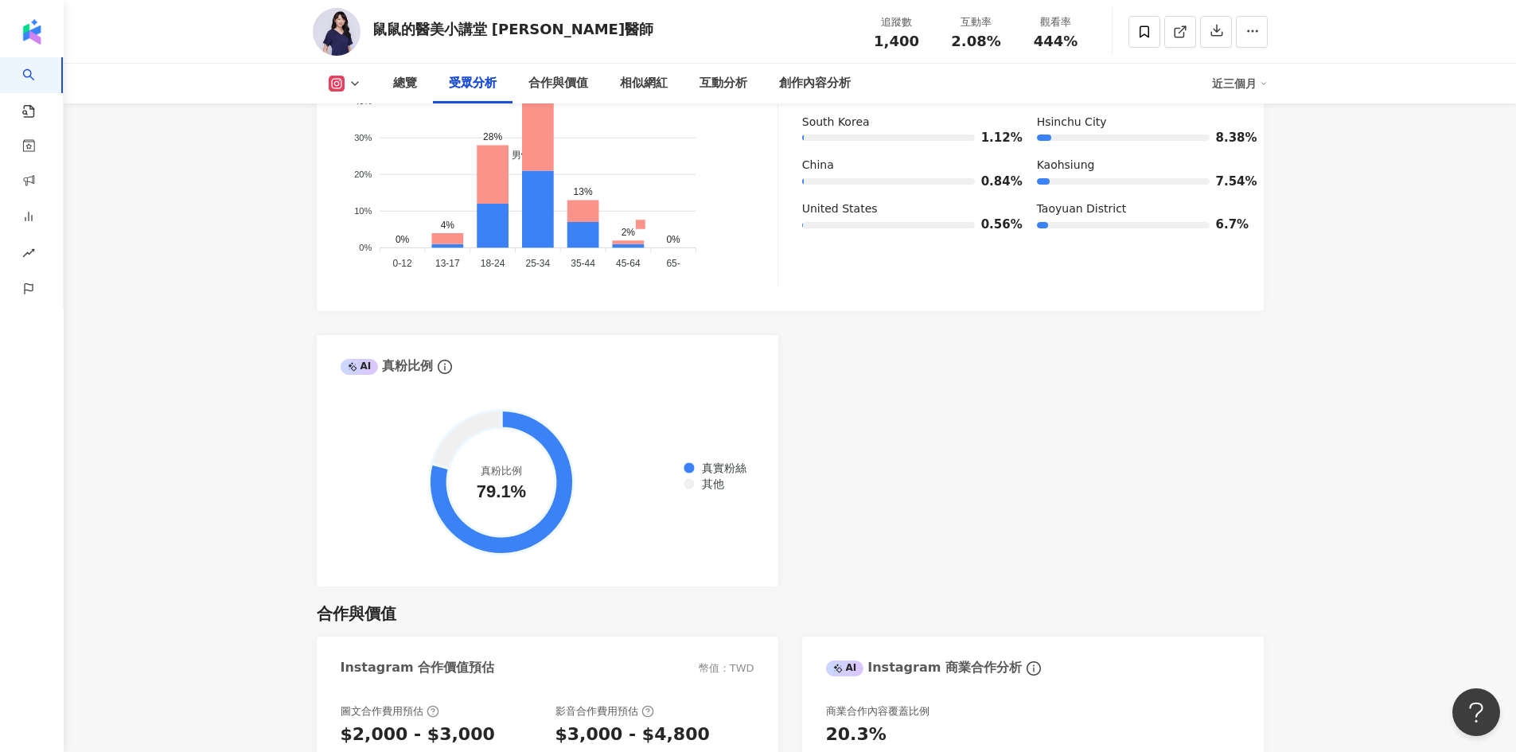
scroll to position [1989, 0]
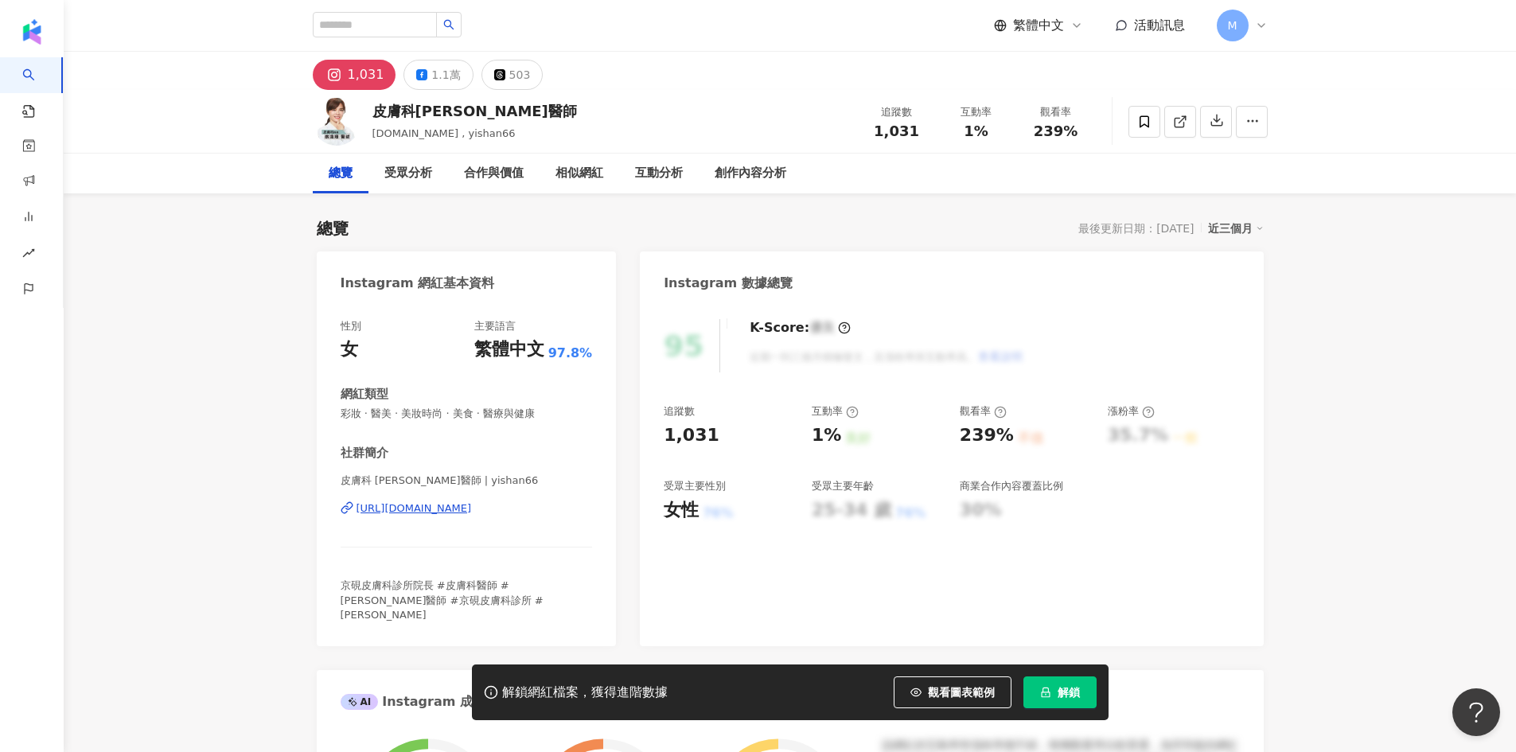
click at [472, 515] on div "https://www.instagram.com/yishan66/" at bounding box center [413, 508] width 115 height 14
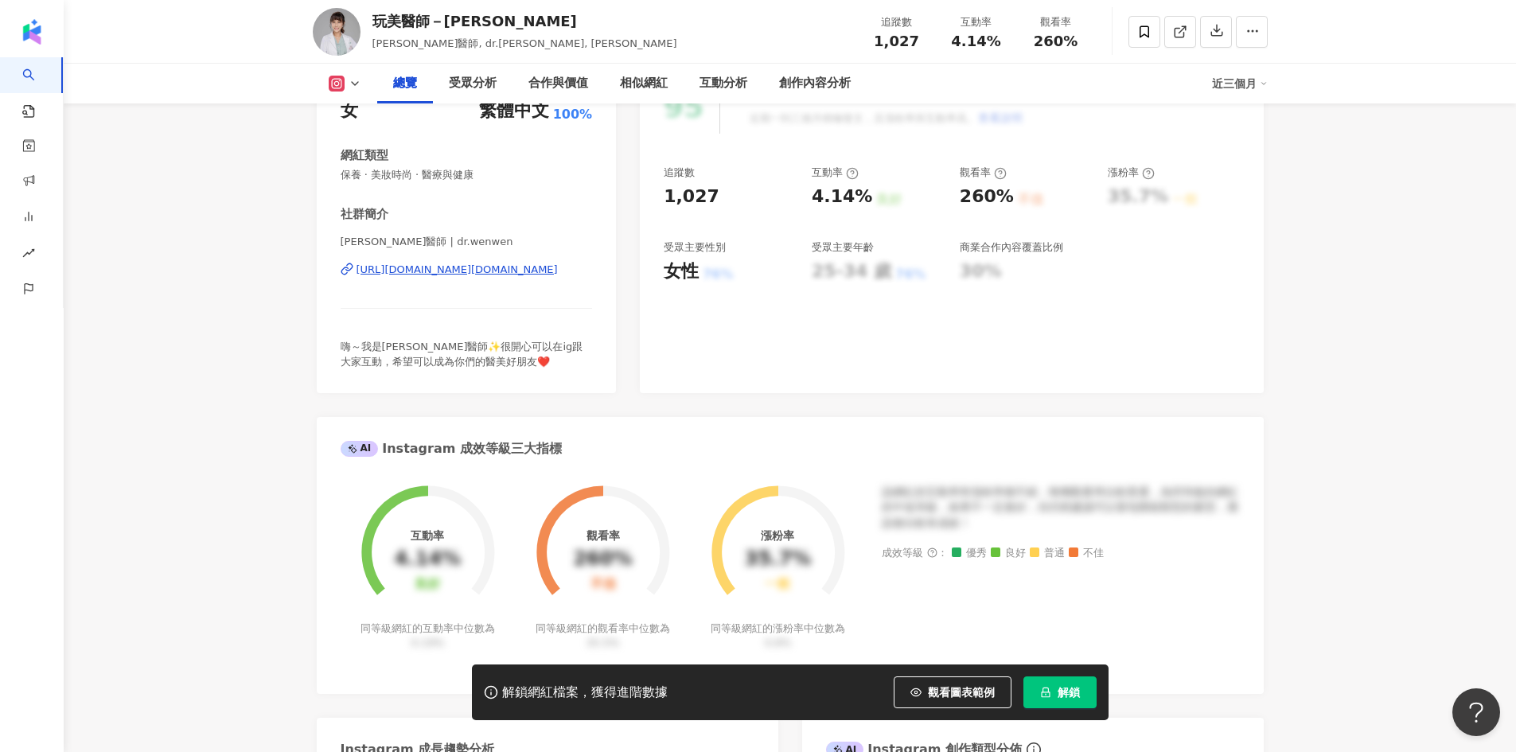
click at [534, 269] on div "https://www.instagram.com/dr.wenwen/" at bounding box center [456, 270] width 201 height 14
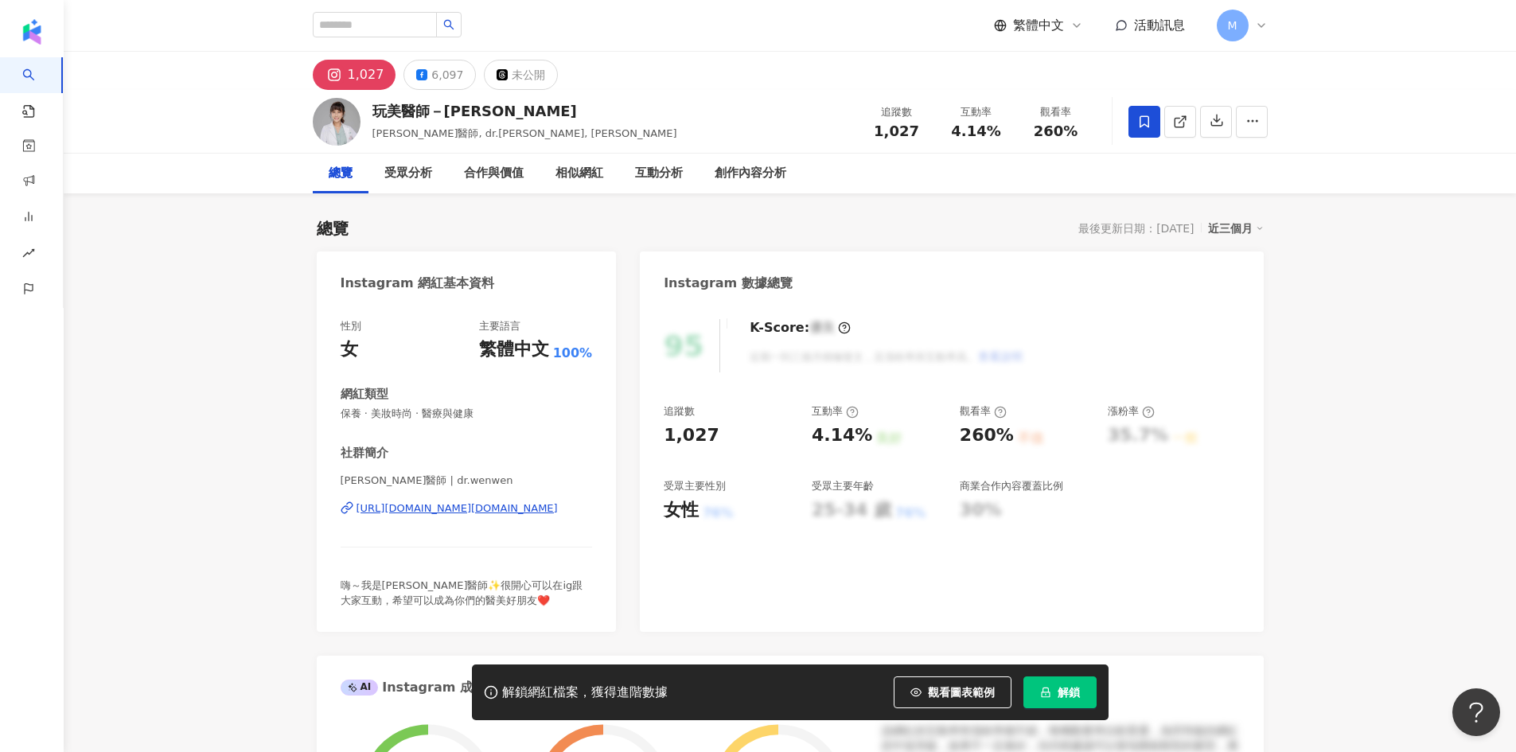
click at [1139, 119] on icon at bounding box center [1144, 122] width 14 height 14
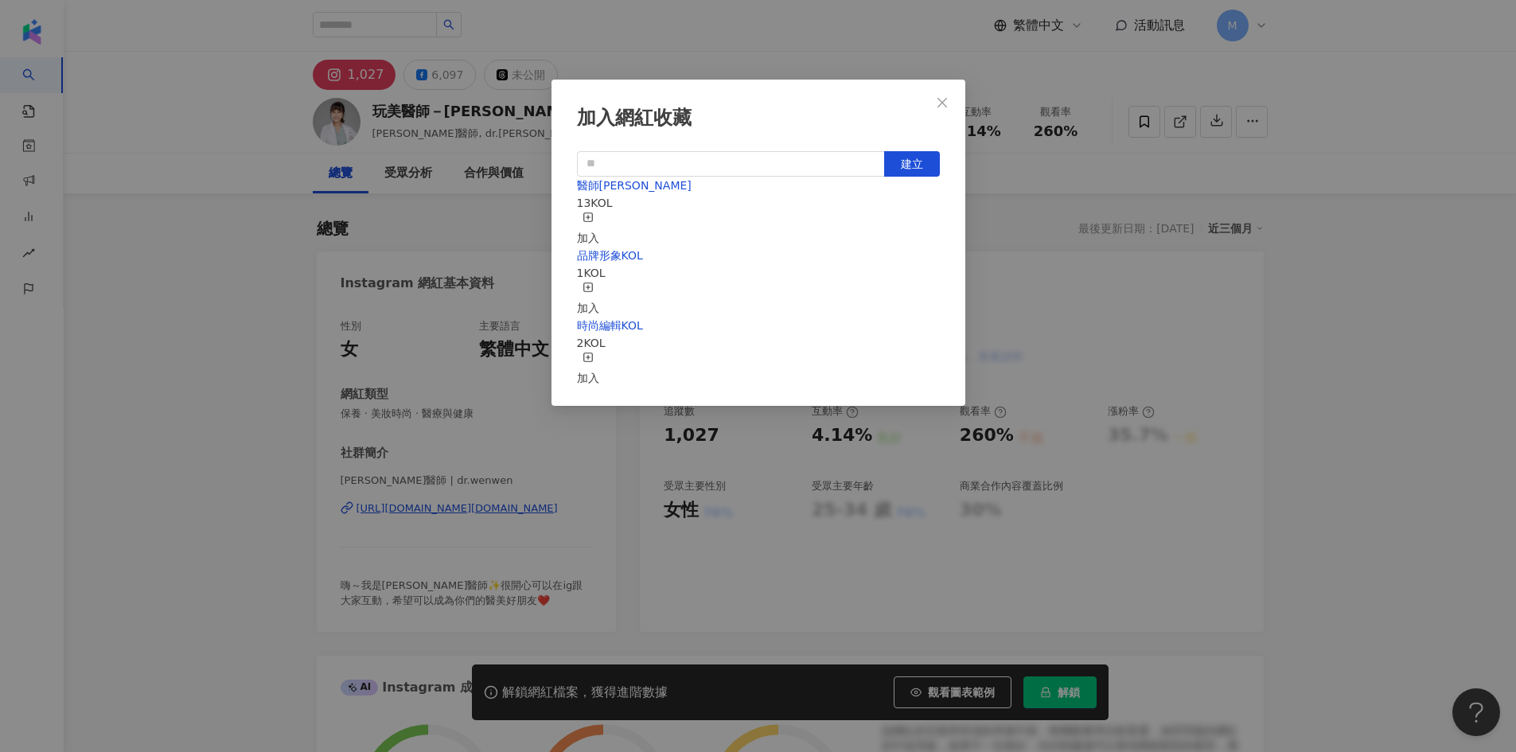
click at [599, 221] on div "加入" at bounding box center [588, 229] width 22 height 35
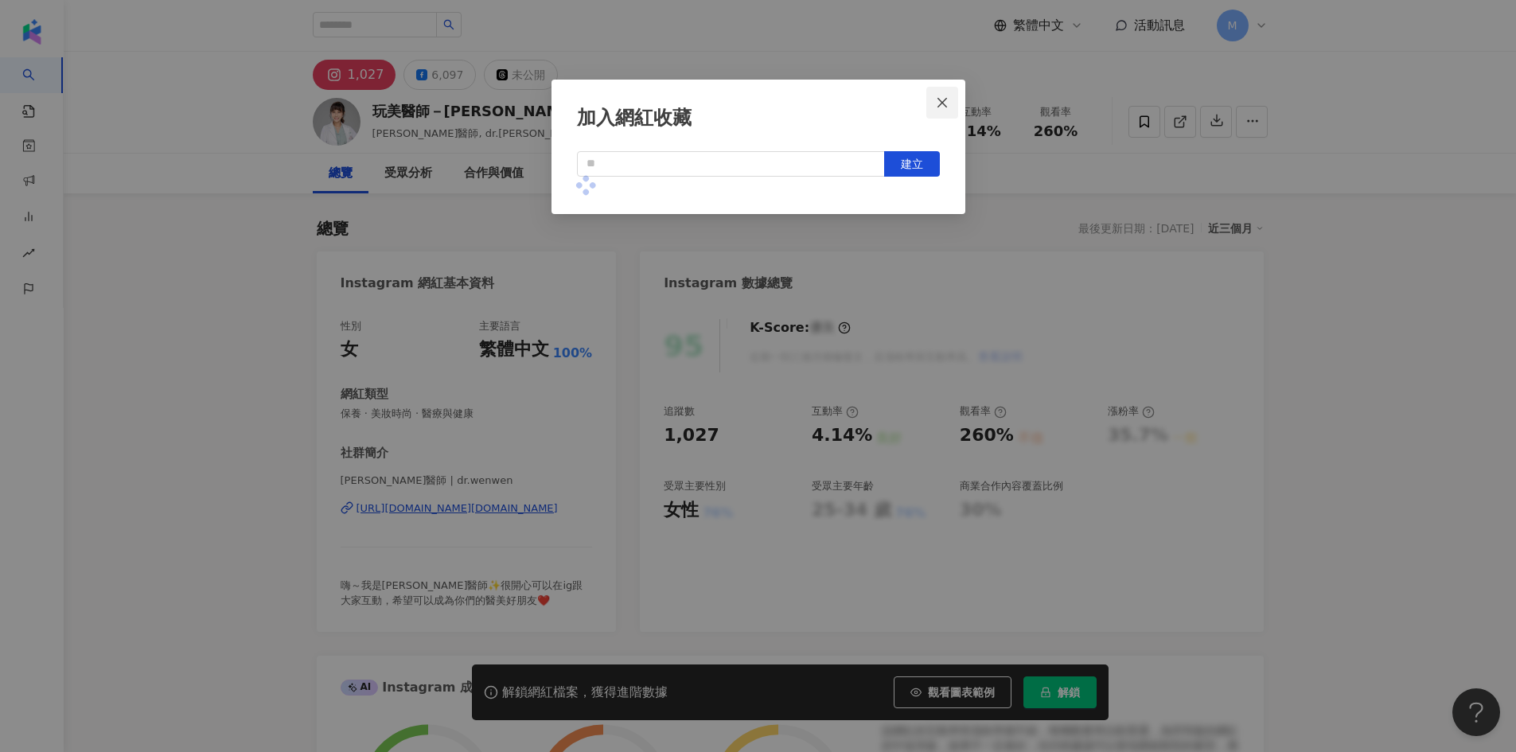
click at [943, 109] on button "Close" at bounding box center [942, 103] width 32 height 32
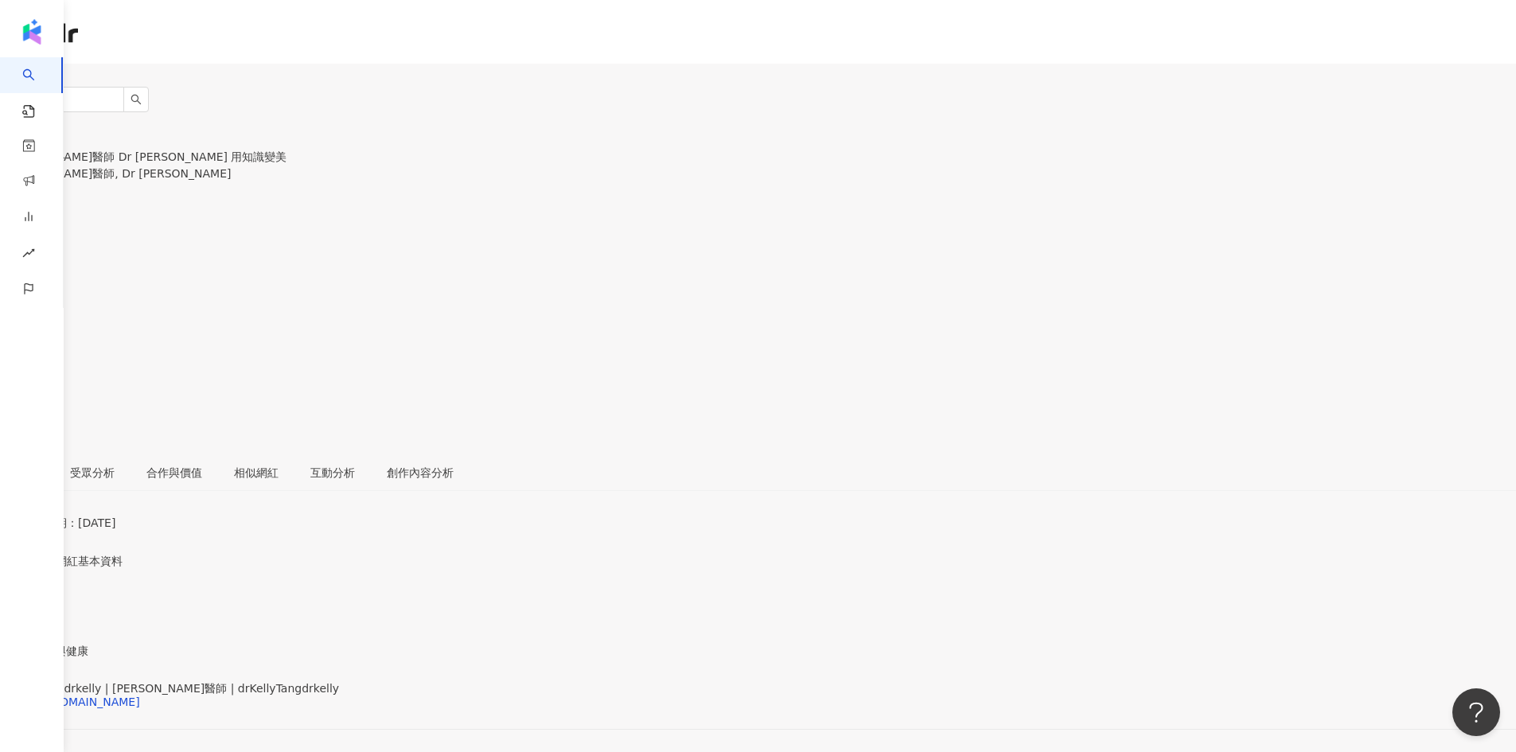
drag, startPoint x: 529, startPoint y: 512, endPoint x: 457, endPoint y: 6, distance: 511.2
click at [140, 695] on div "[URL][DOMAIN_NAME]" at bounding box center [78, 701] width 124 height 13
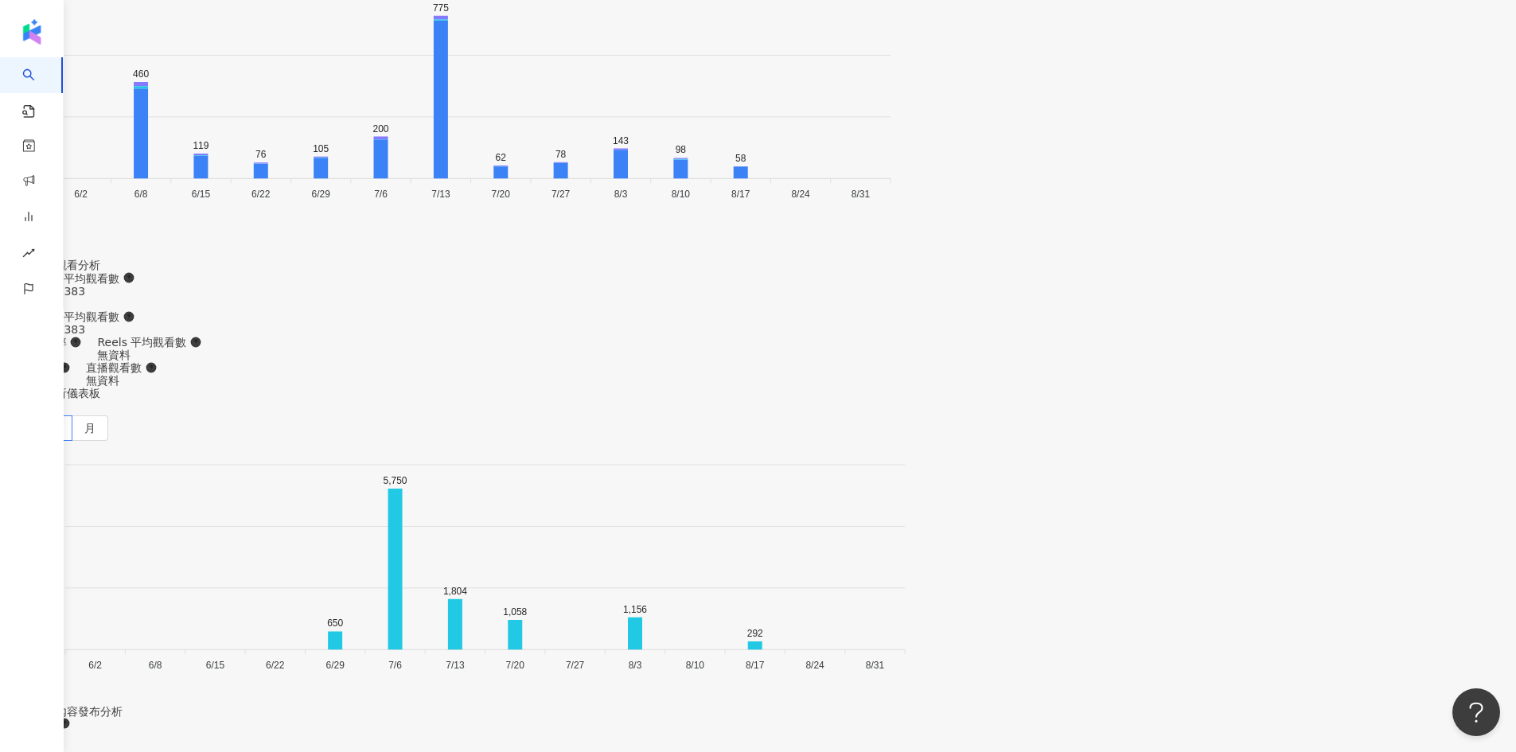
scroll to position [4376, 0]
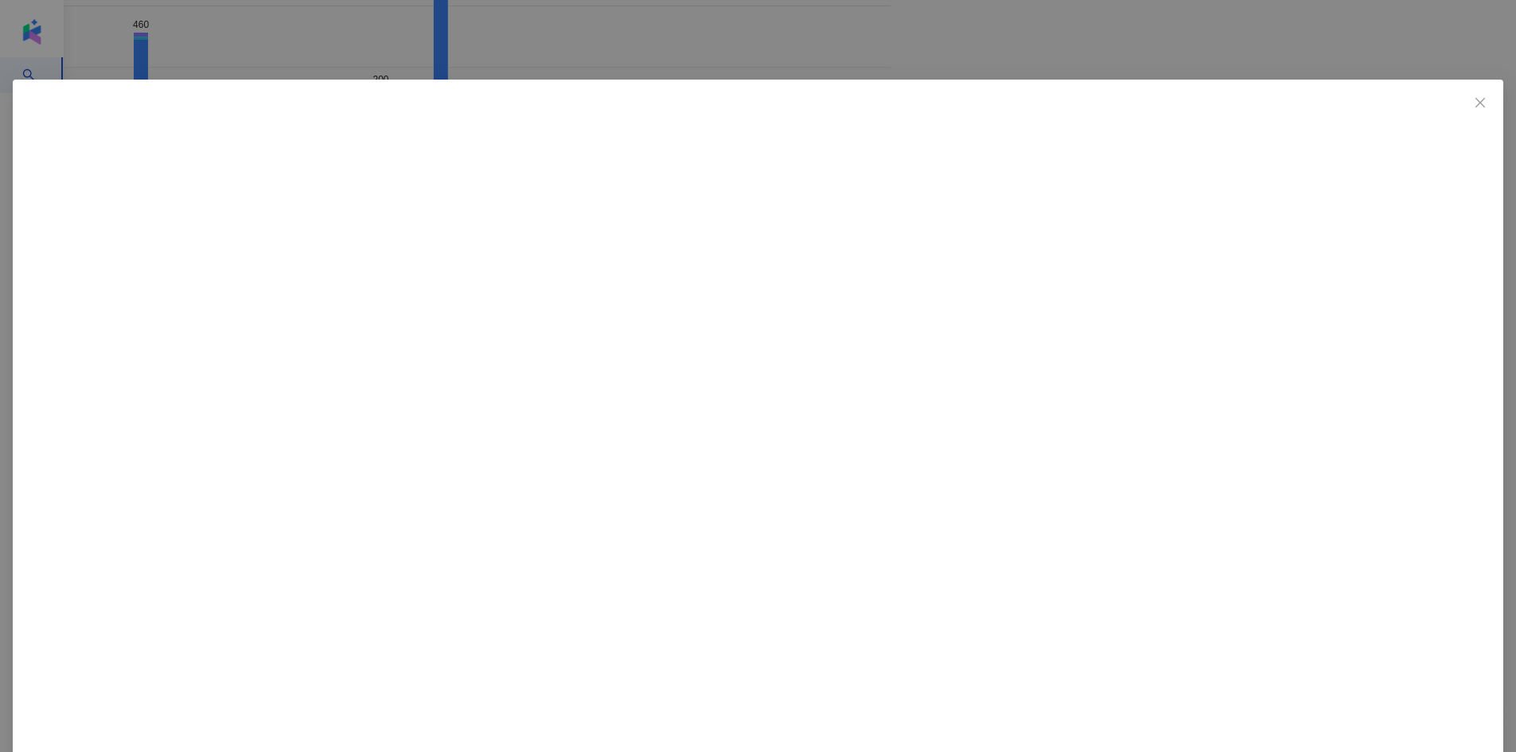
click at [1307, 400] on div "唐豪悅醫師 Dr Kelly Tang 用知識變美 2025/8/17 19 1 查看原始貼文" at bounding box center [758, 376] width 1516 height 752
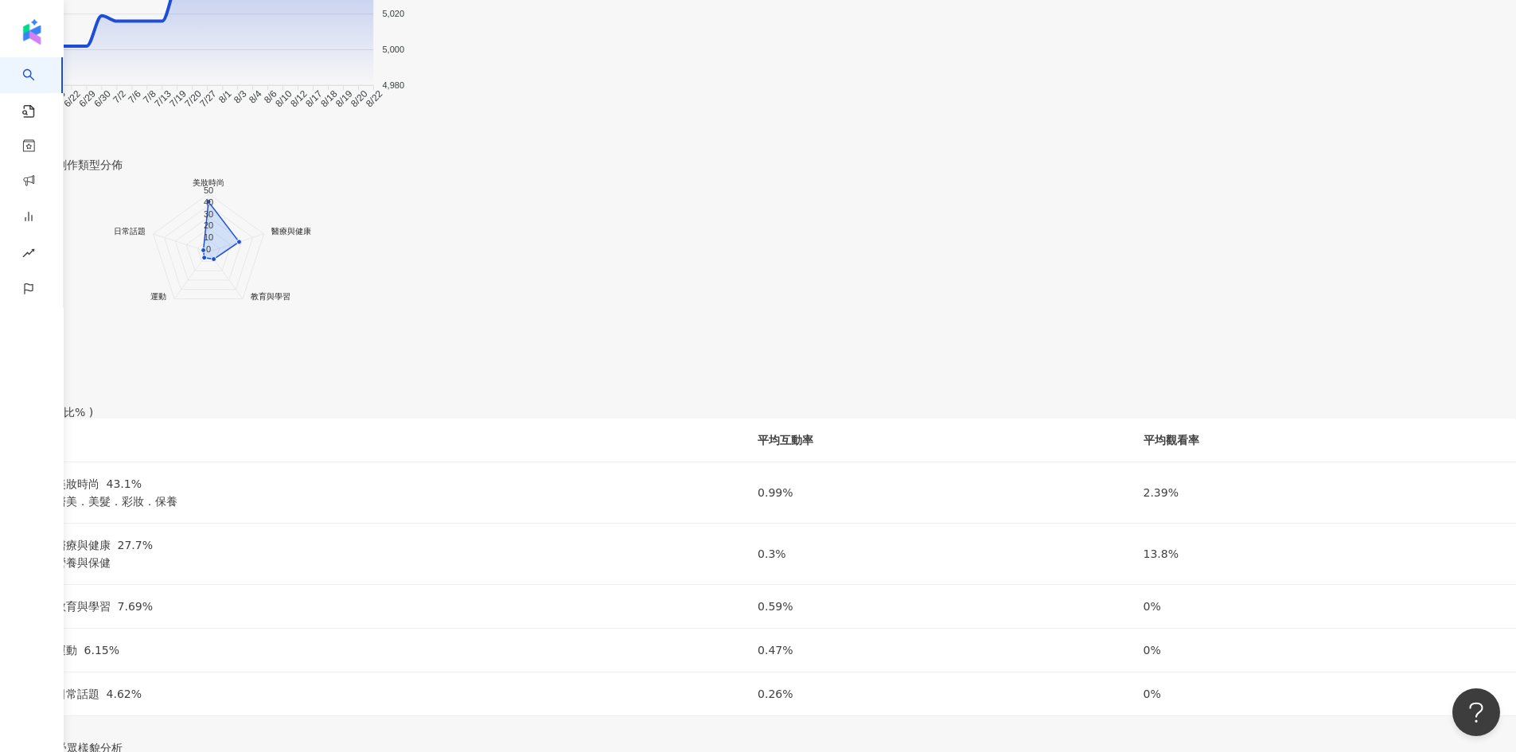
scroll to position [1750, 0]
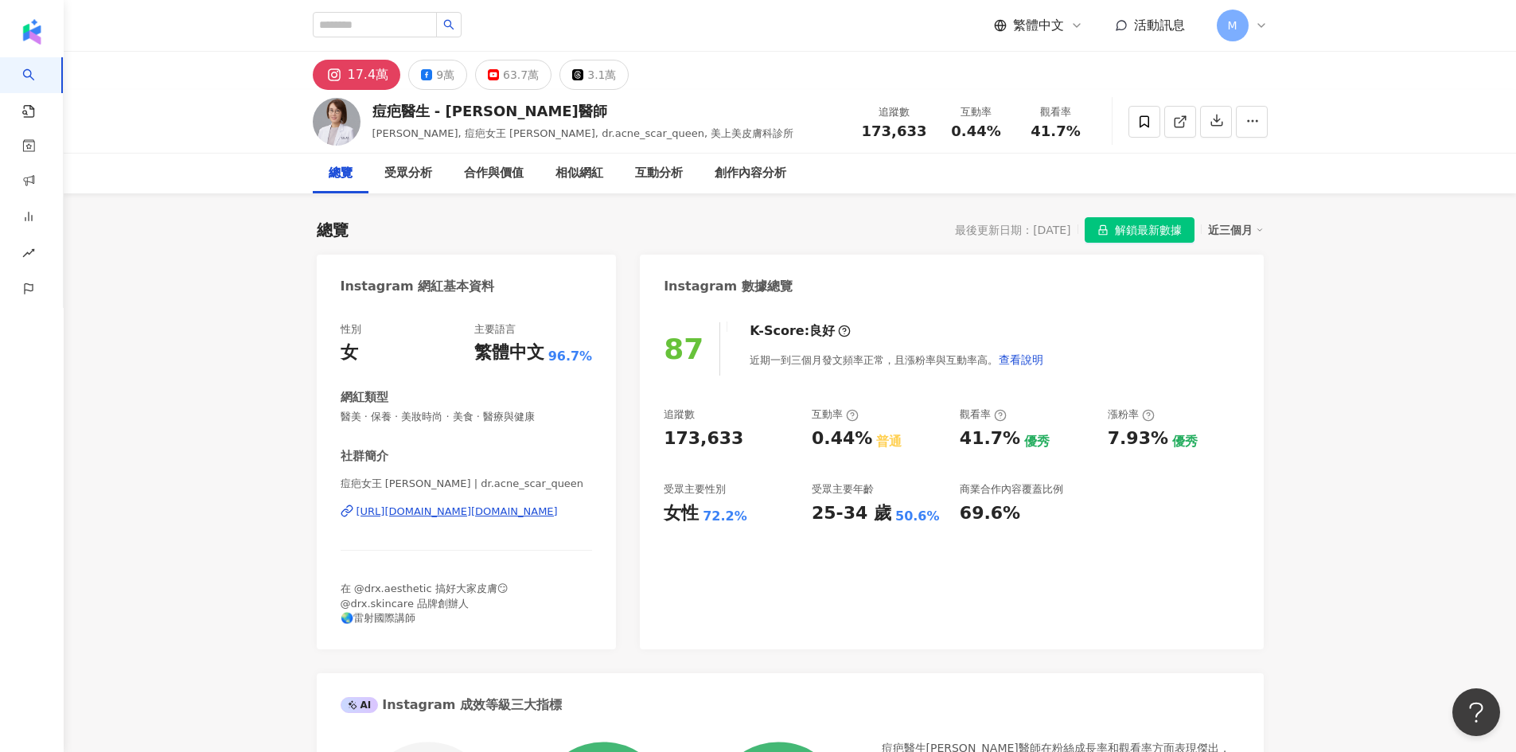
click at [422, 512] on div "[URL][DOMAIN_NAME][DOMAIN_NAME]" at bounding box center [456, 511] width 201 height 14
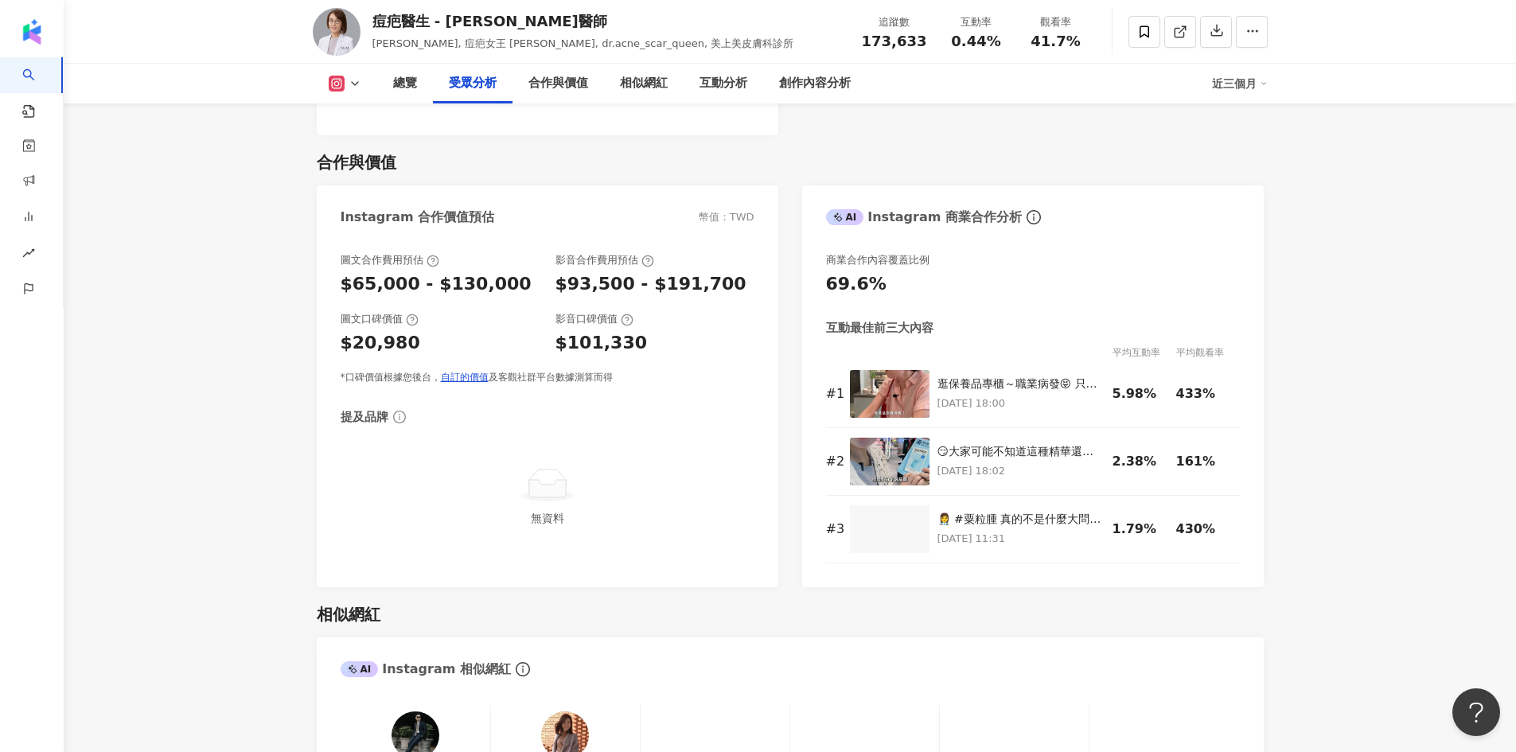
scroll to position [2148, 0]
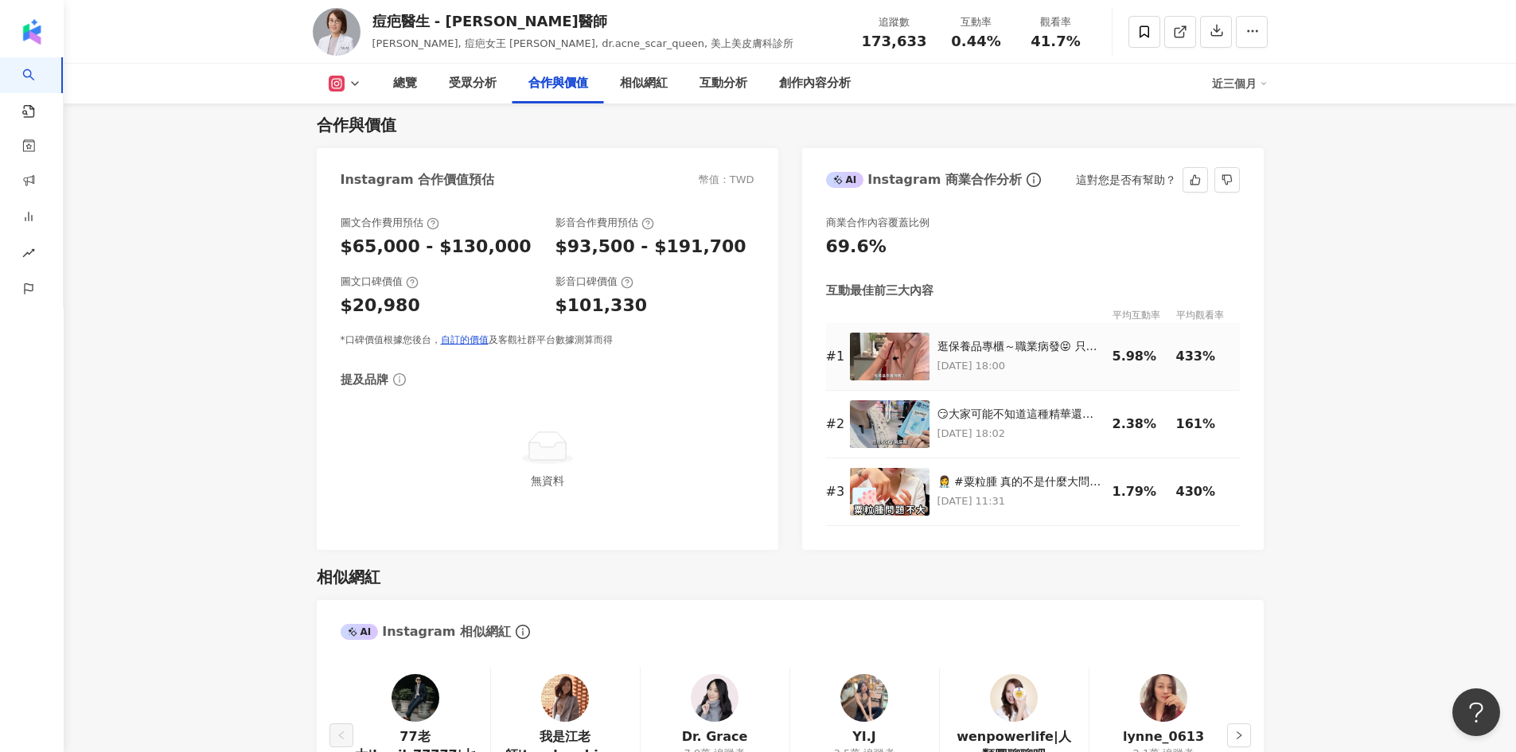
click at [900, 359] on img at bounding box center [890, 357] width 80 height 48
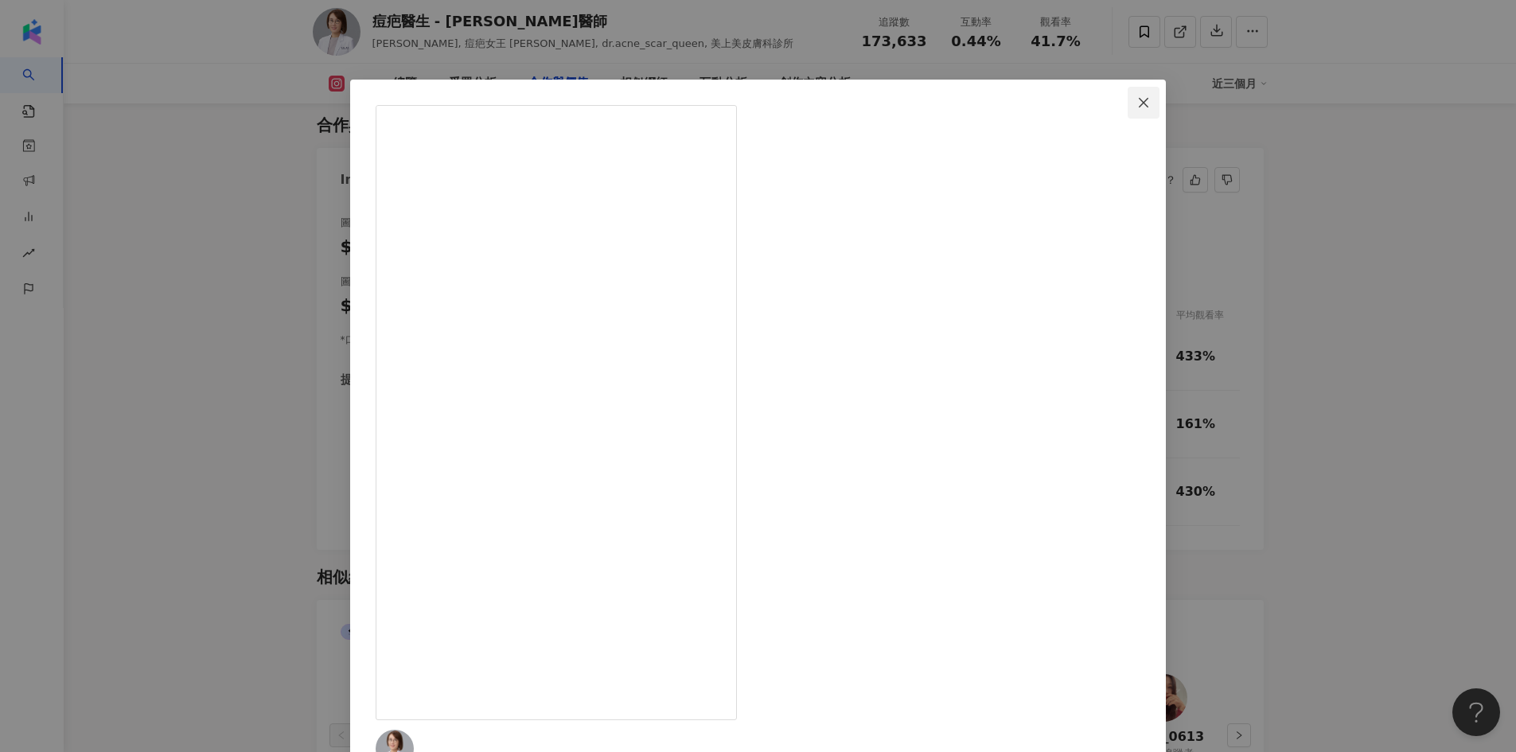
scroll to position [2228, 0]
click at [1127, 99] on span "Close" at bounding box center [1143, 102] width 32 height 13
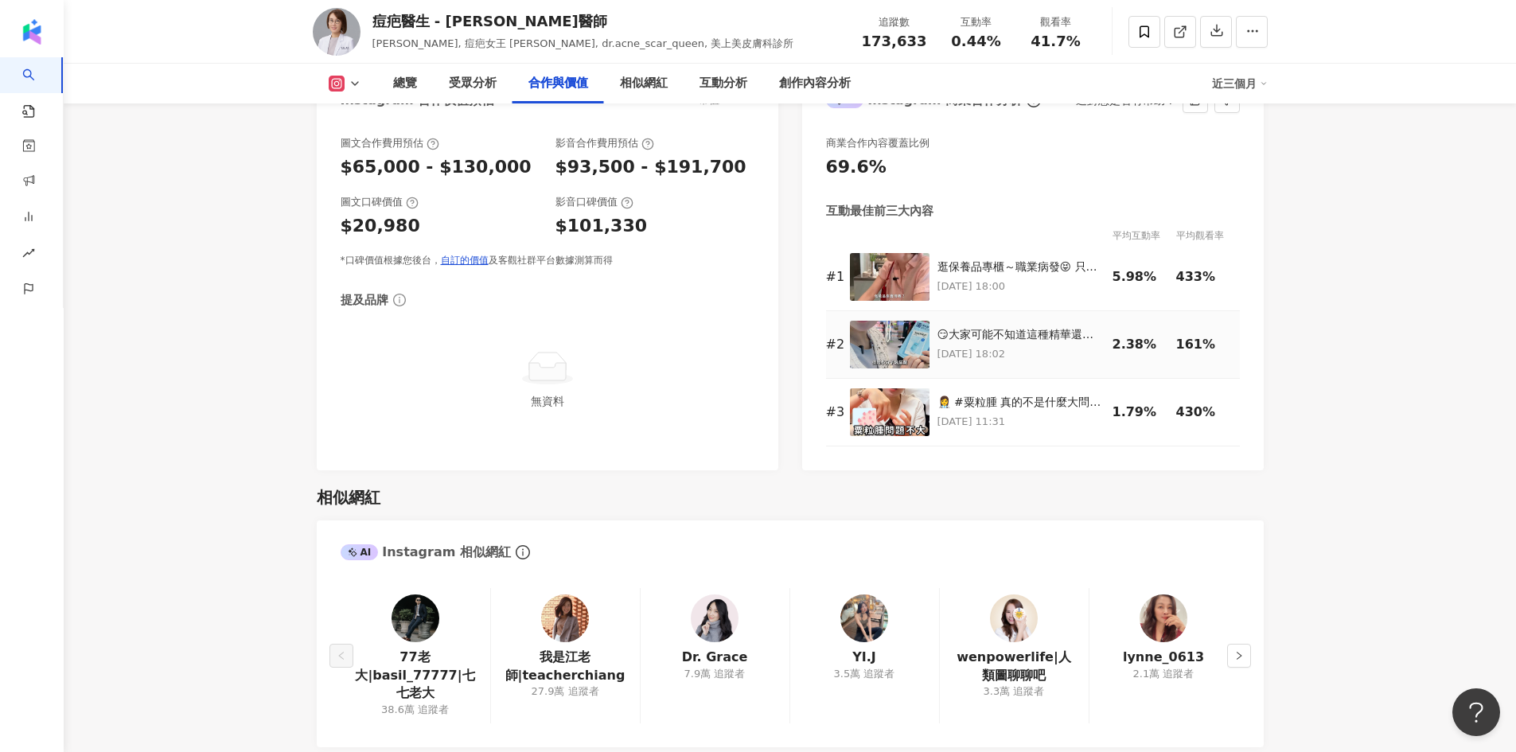
click at [894, 336] on img at bounding box center [890, 345] width 80 height 48
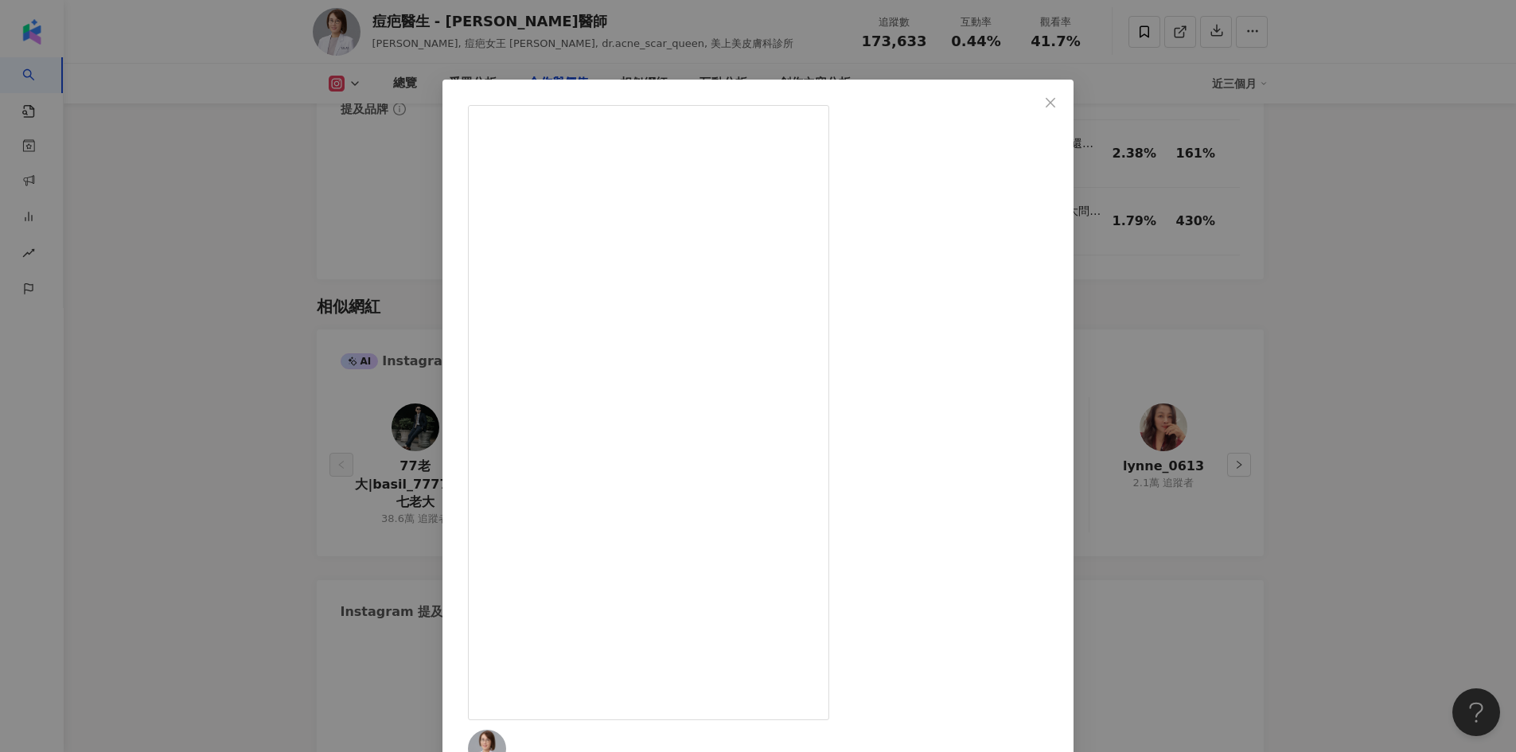
scroll to position [2466, 0]
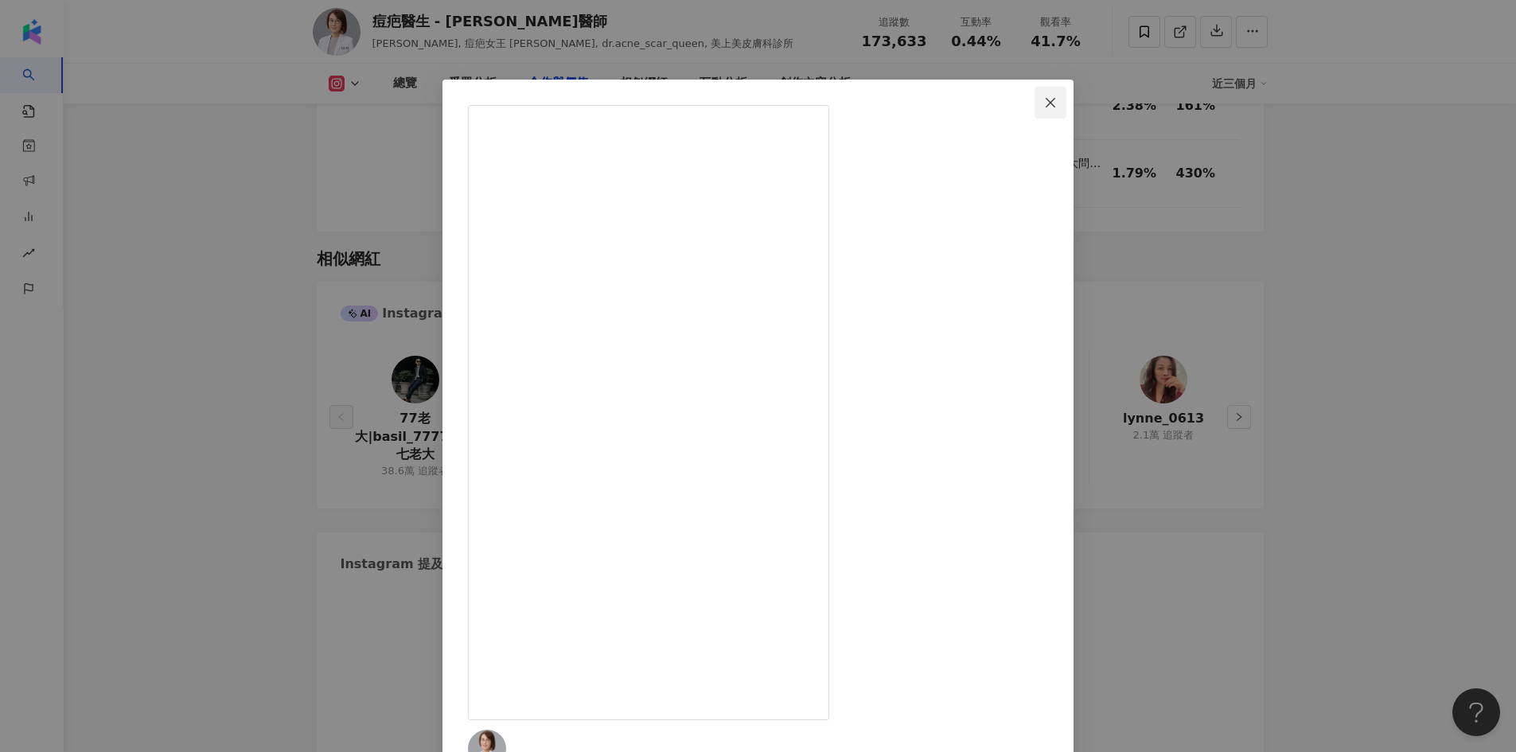
click at [1066, 95] on button "Close" at bounding box center [1050, 103] width 32 height 32
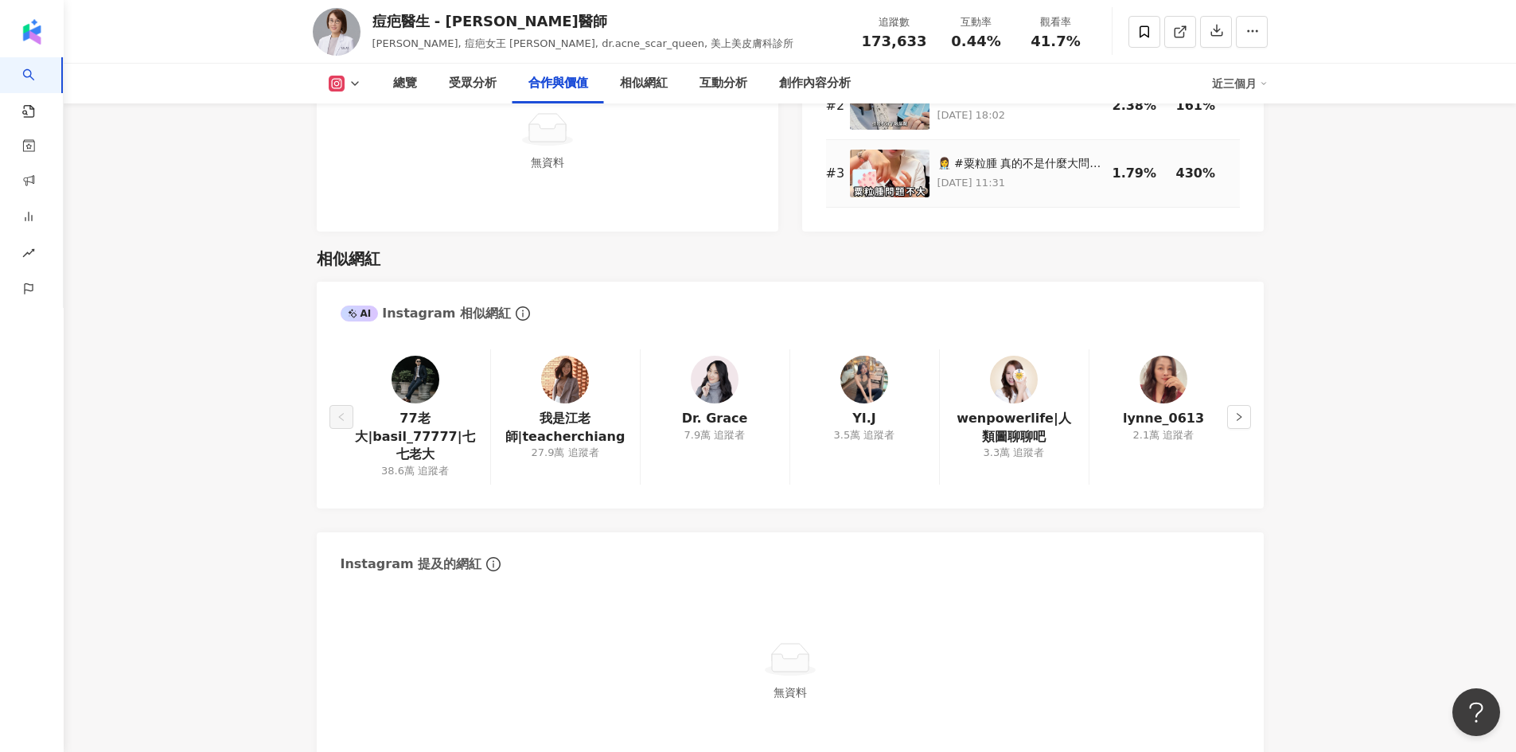
click at [903, 161] on img at bounding box center [890, 174] width 80 height 48
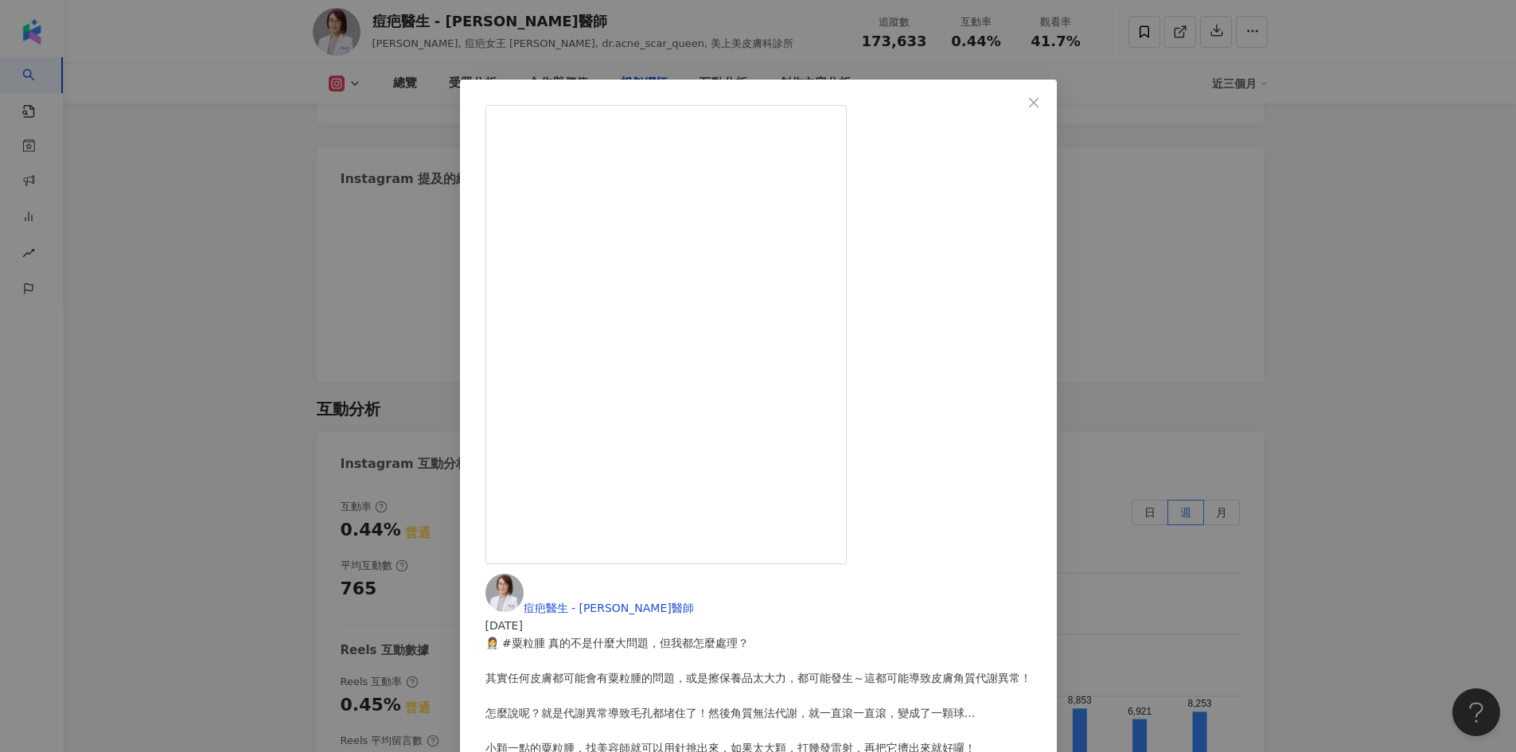
scroll to position [2864, 0]
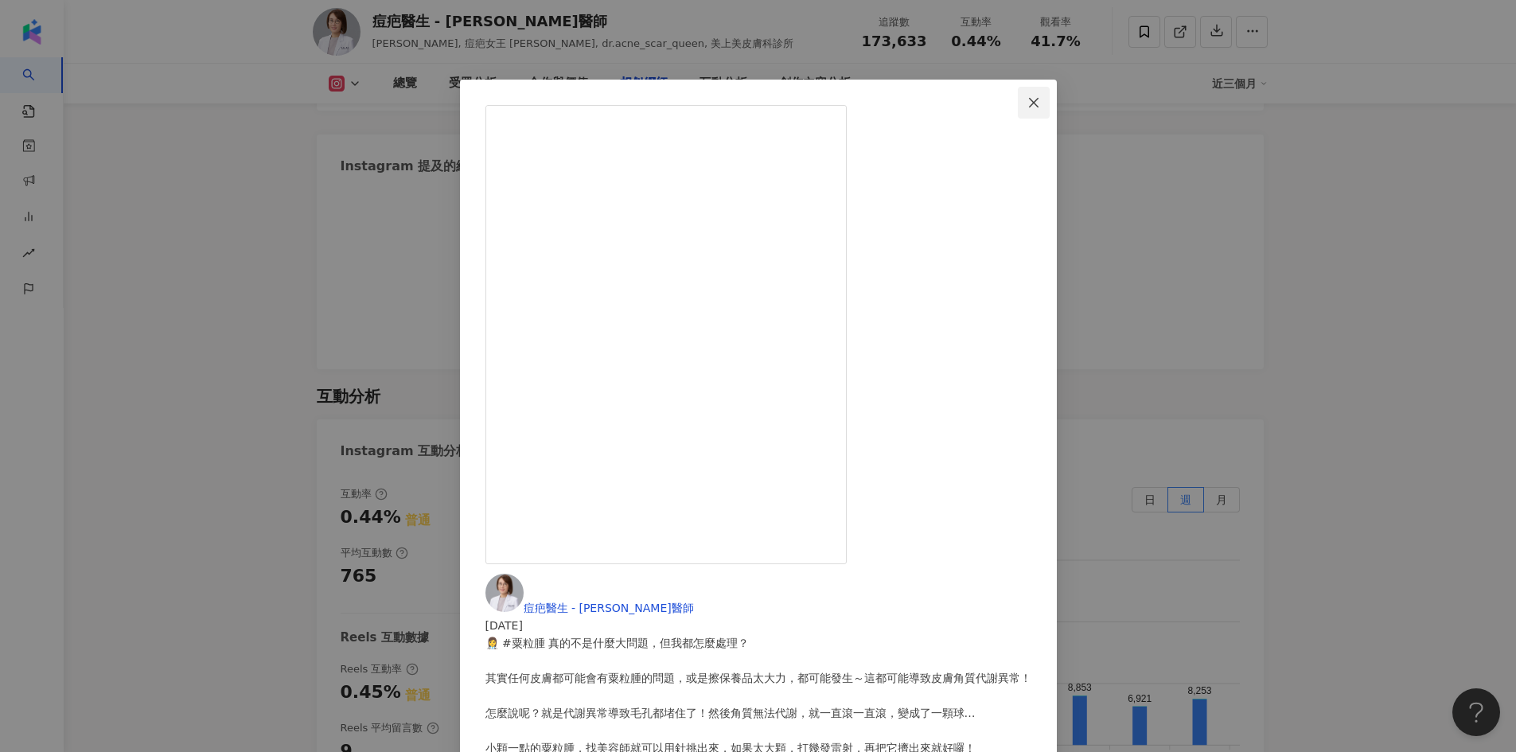
click at [1049, 103] on span "Close" at bounding box center [1034, 102] width 32 height 13
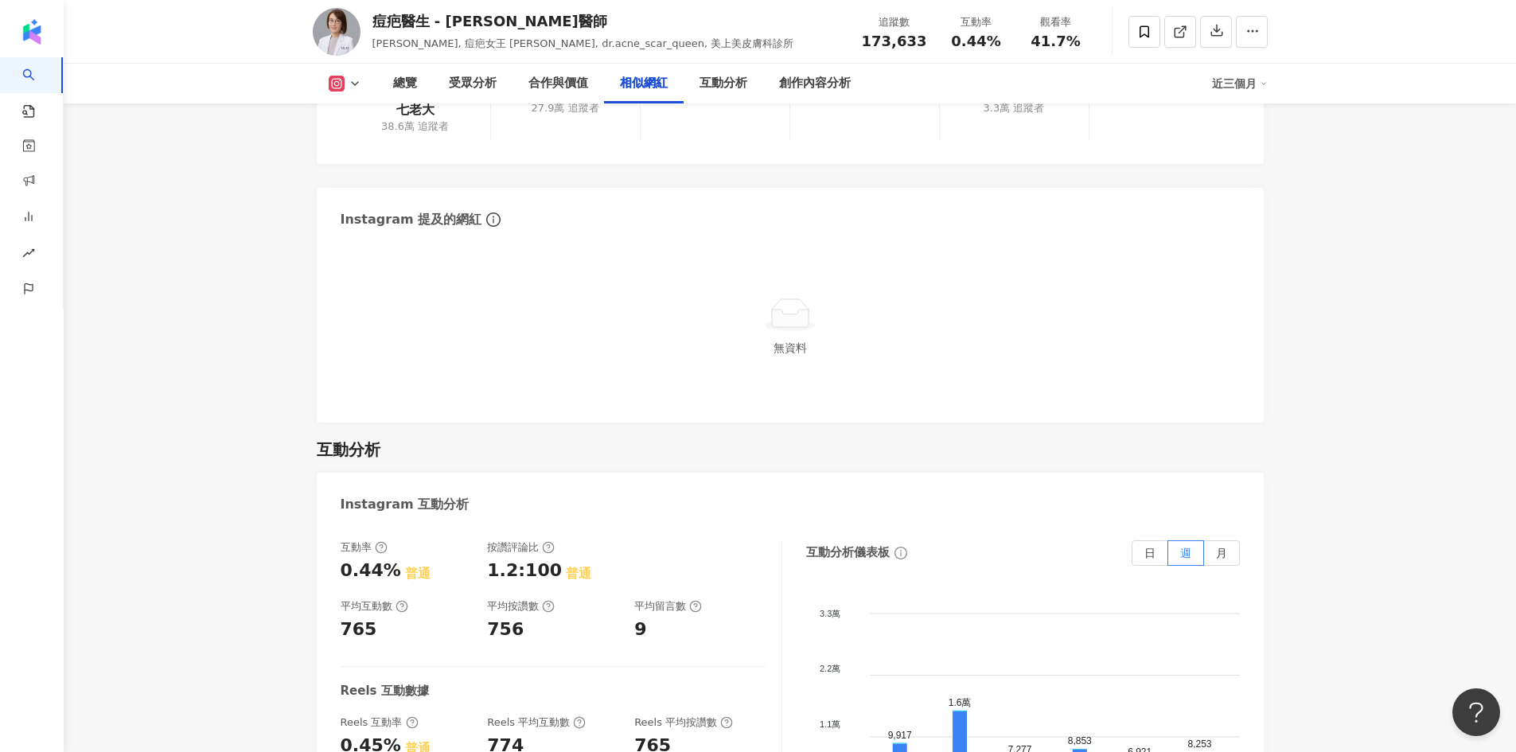
scroll to position [2705, 0]
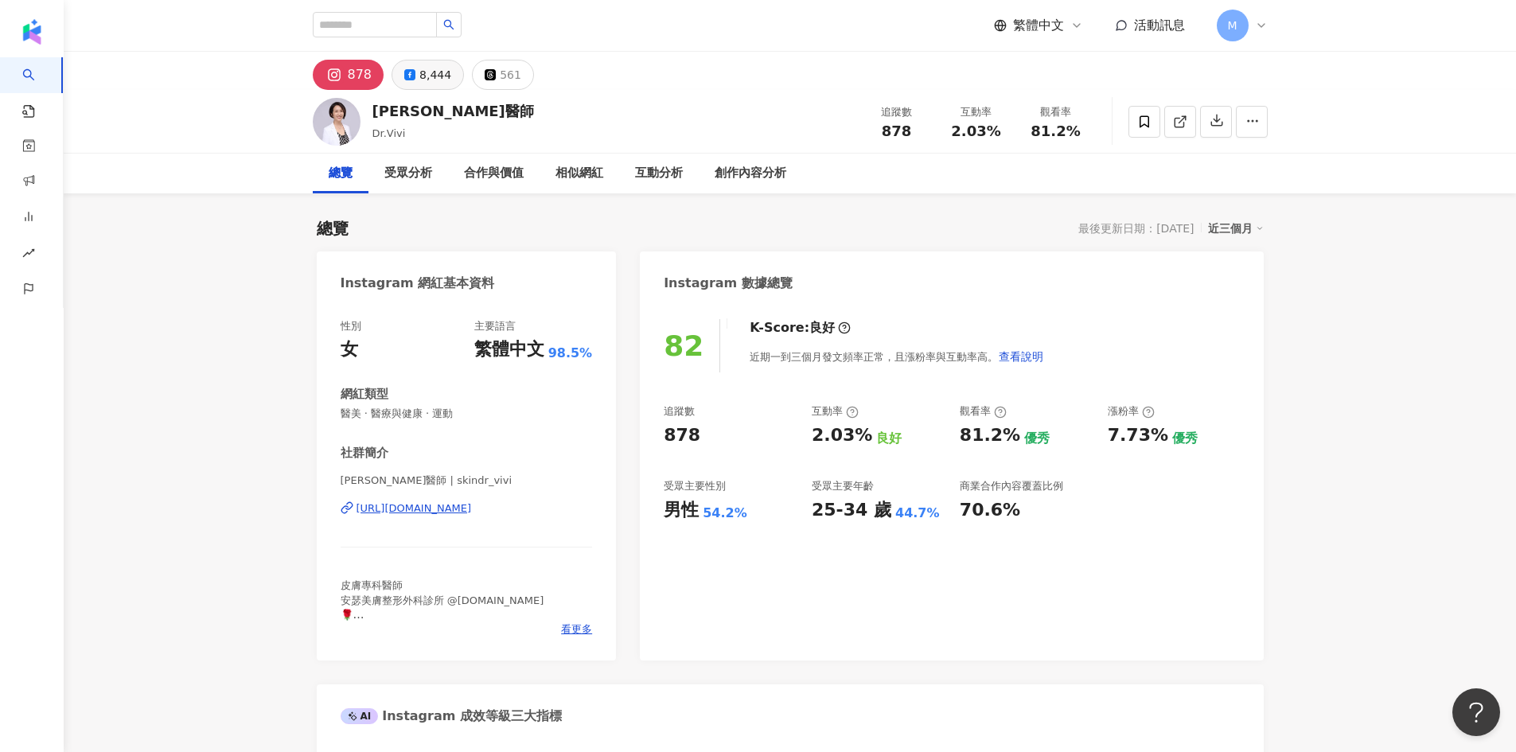
click at [455, 72] on button "8,444" at bounding box center [427, 75] width 72 height 30
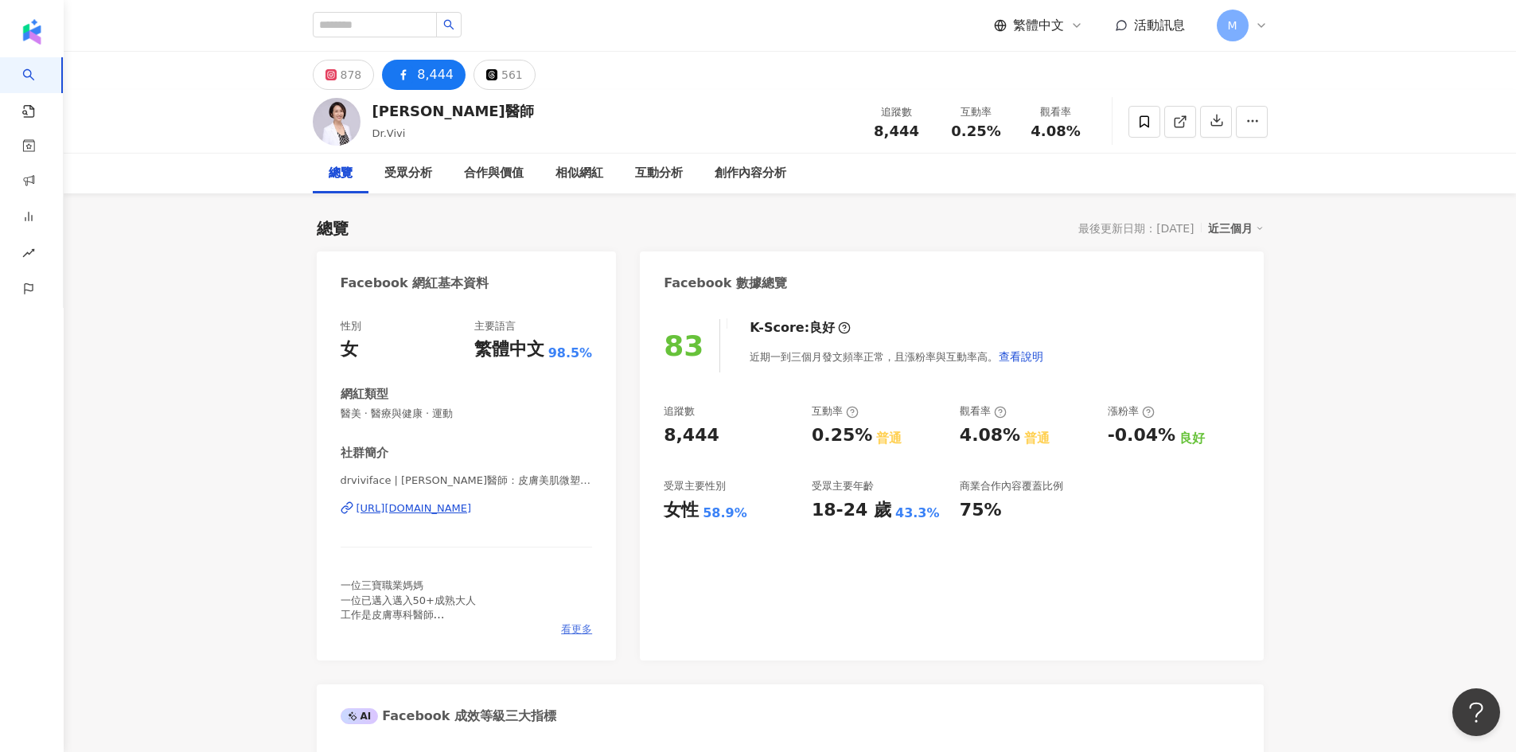
click at [573, 629] on span "看更多" at bounding box center [576, 629] width 31 height 14
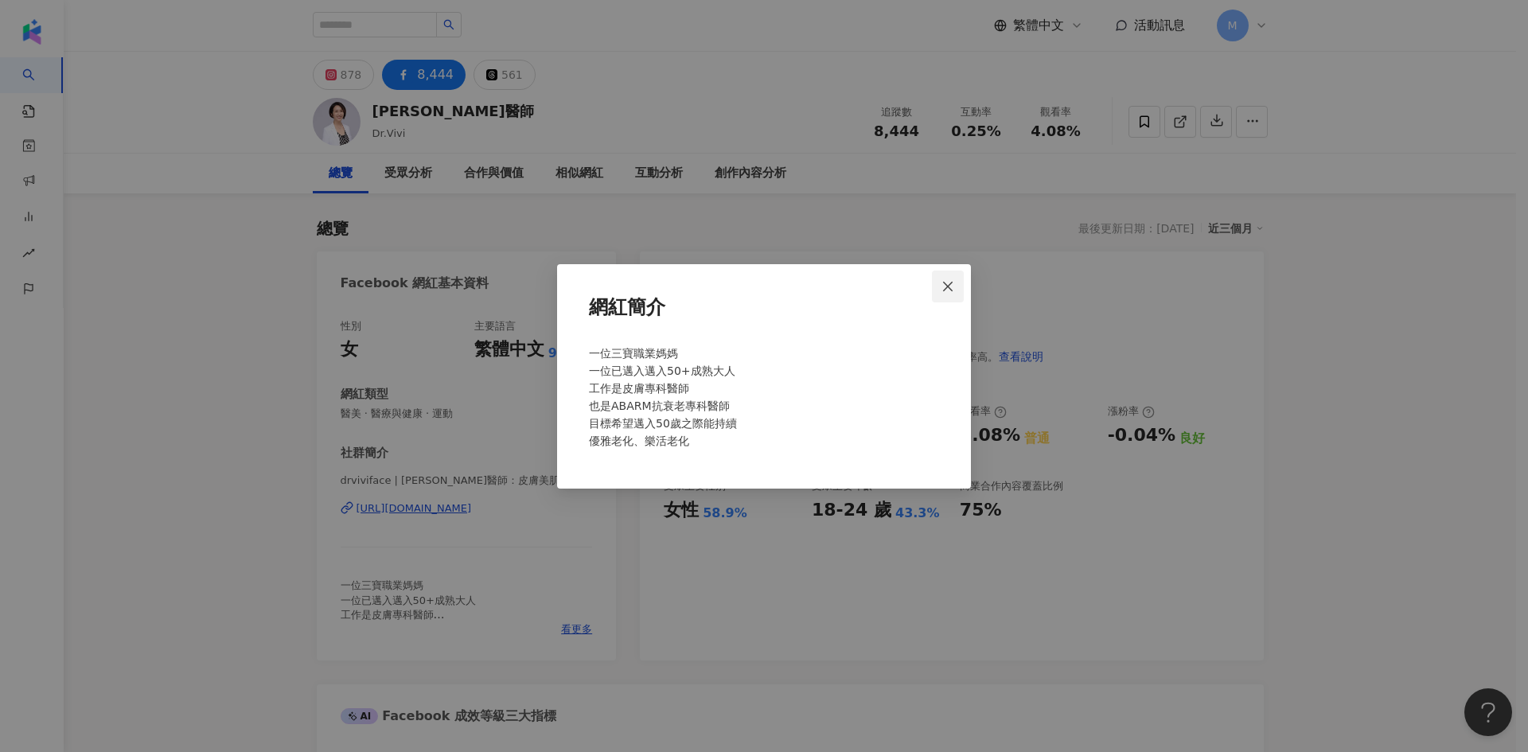
click at [941, 286] on span "Close" at bounding box center [948, 286] width 32 height 13
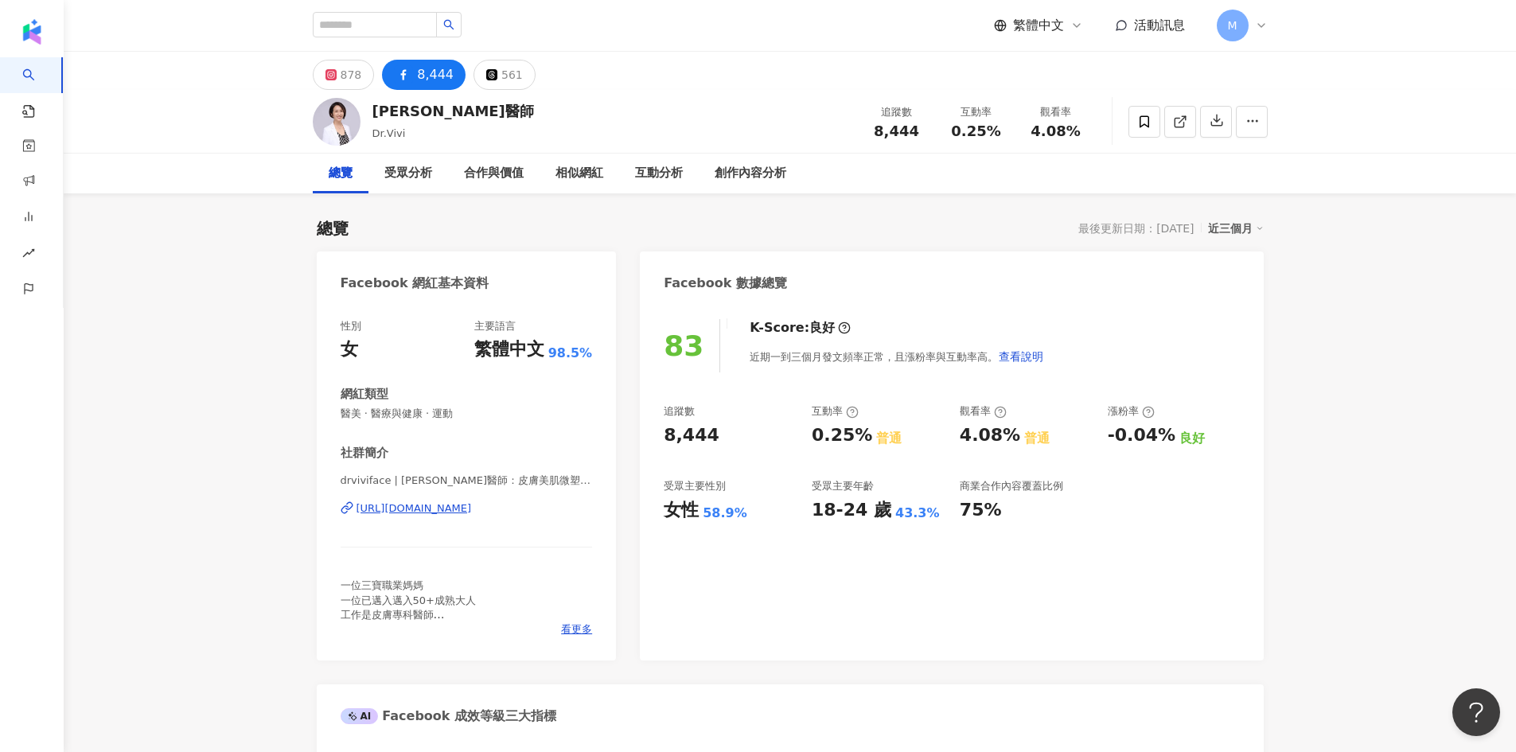
click at [458, 512] on div "https://www.facebook.com/500729376629051" at bounding box center [413, 508] width 115 height 14
click at [1138, 119] on icon at bounding box center [1144, 122] width 14 height 14
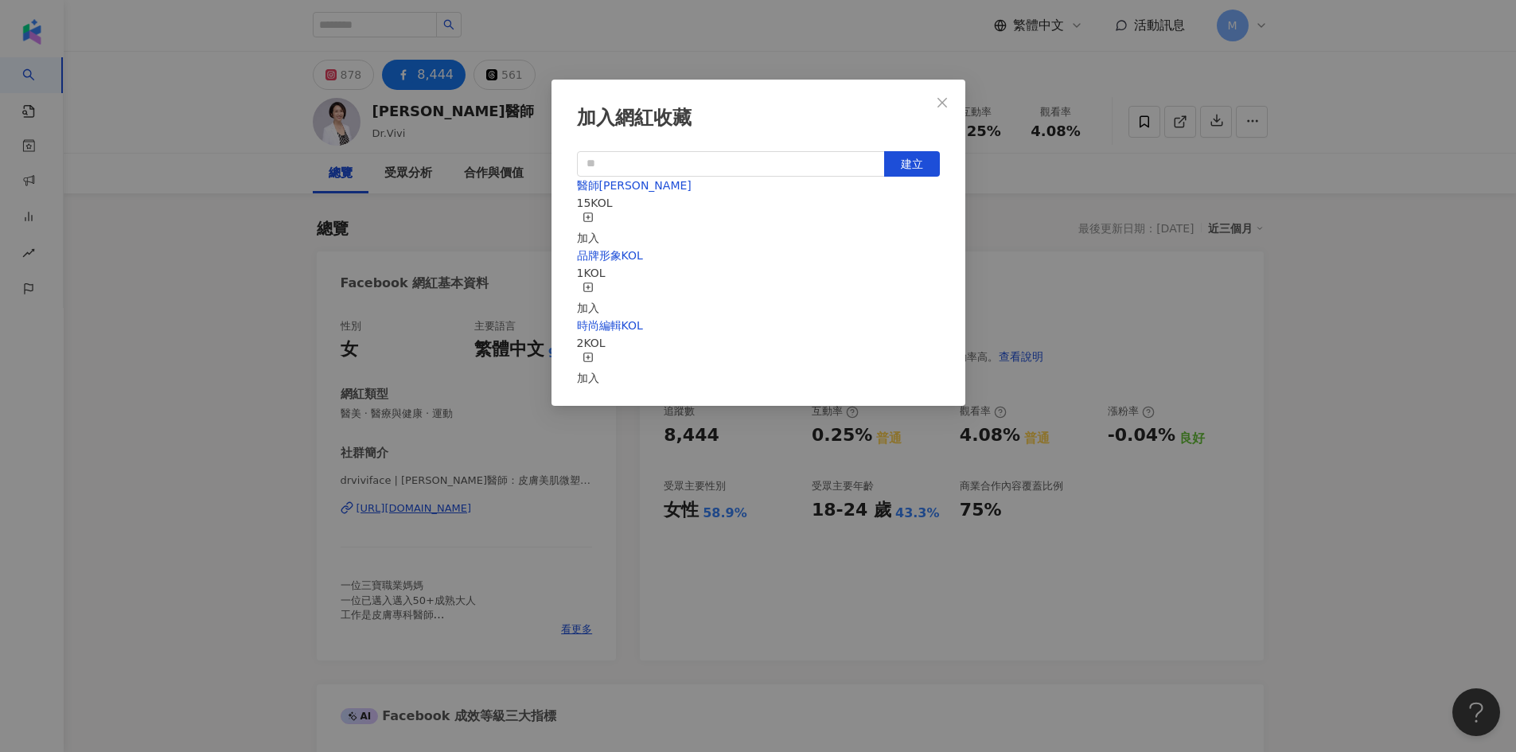
click at [599, 220] on div "加入" at bounding box center [588, 229] width 22 height 35
click at [244, 126] on div "加入網紅收藏 建立 醫師KOL 16 KOL 已加入 品牌形象KOL 1 KOL 加入 時尚編輯KOL 2 KOL 加入" at bounding box center [758, 376] width 1516 height 752
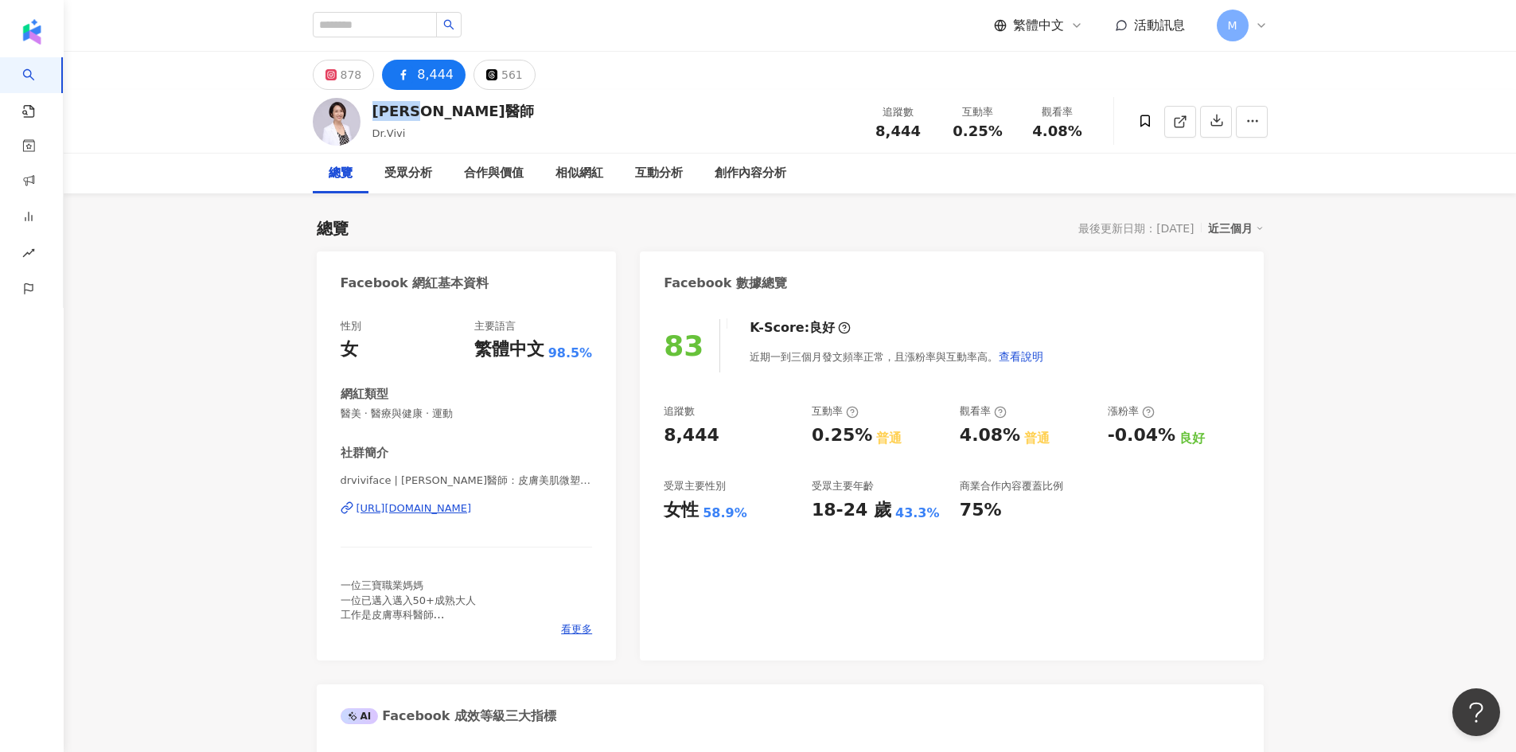
drag, startPoint x: 371, startPoint y: 112, endPoint x: 442, endPoint y: 115, distance: 71.6
click at [442, 115] on div "鄭惠文醫師 Dr.Vivi 追蹤數 8,444 互動率 0.25% 觀看率 4.08%" at bounding box center [790, 121] width 1018 height 63
copy div "鄭惠文醫師"
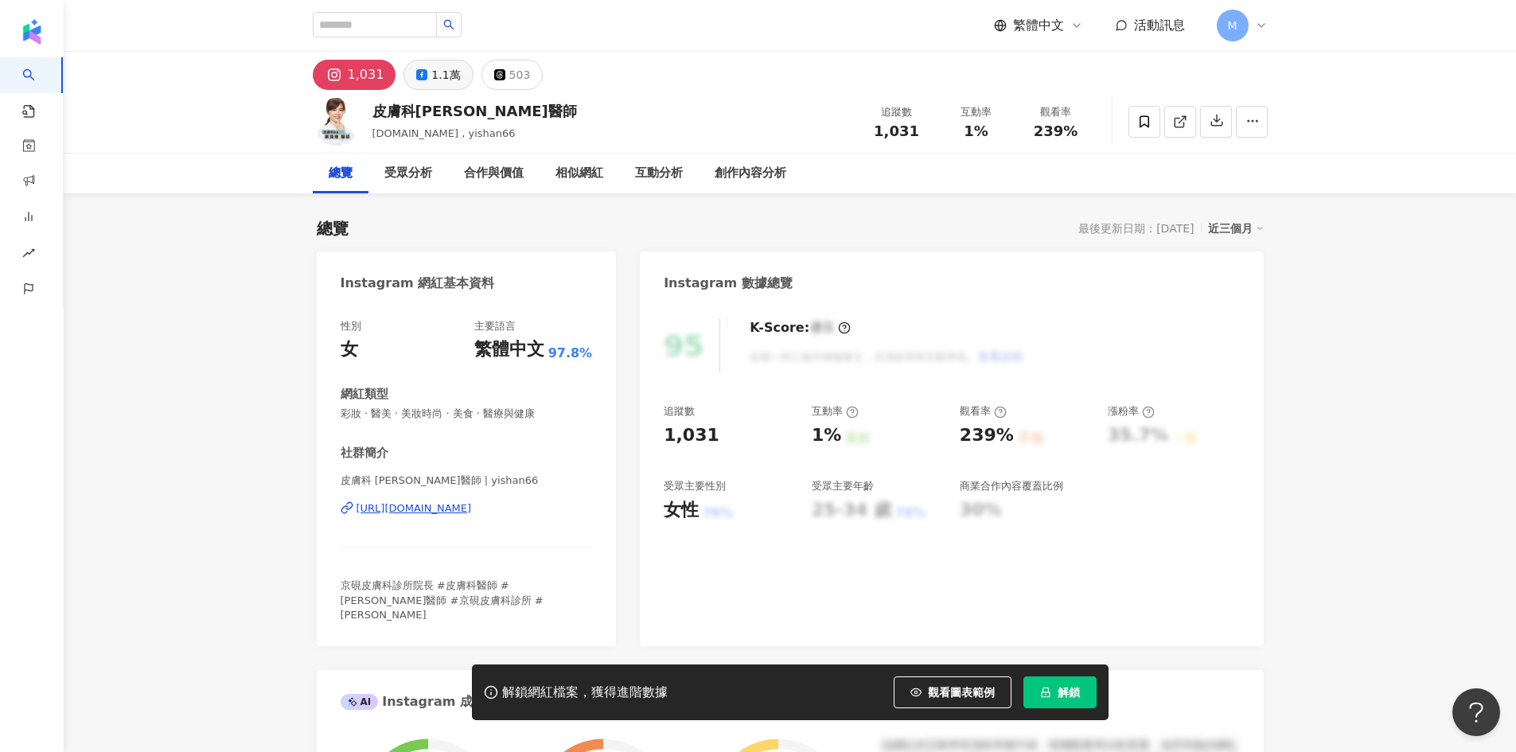
click at [431, 76] on div "1.1萬" at bounding box center [445, 75] width 29 height 22
click at [442, 81] on div "1.1萬" at bounding box center [445, 75] width 29 height 22
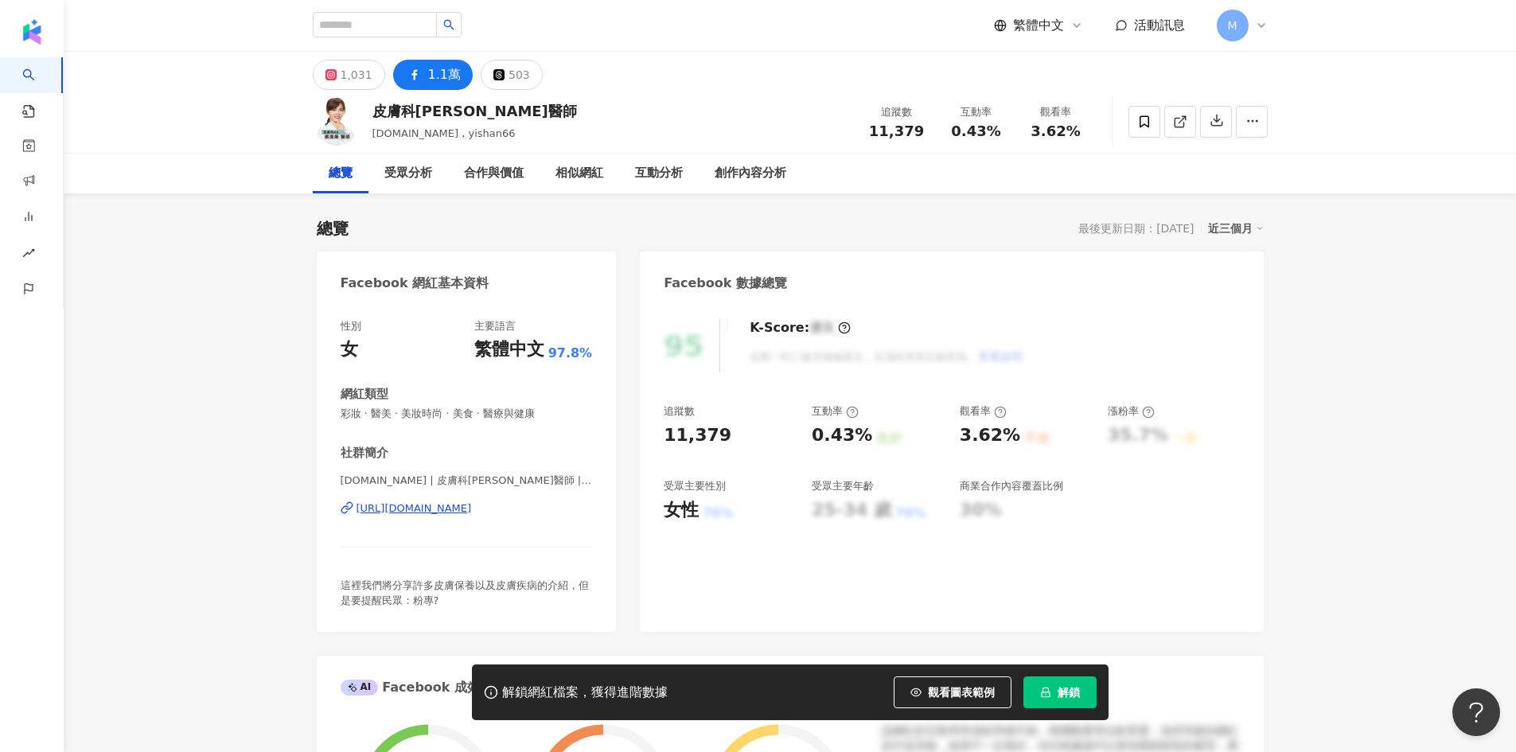
click at [1058, 692] on span "解鎖" at bounding box center [1068, 692] width 22 height 13
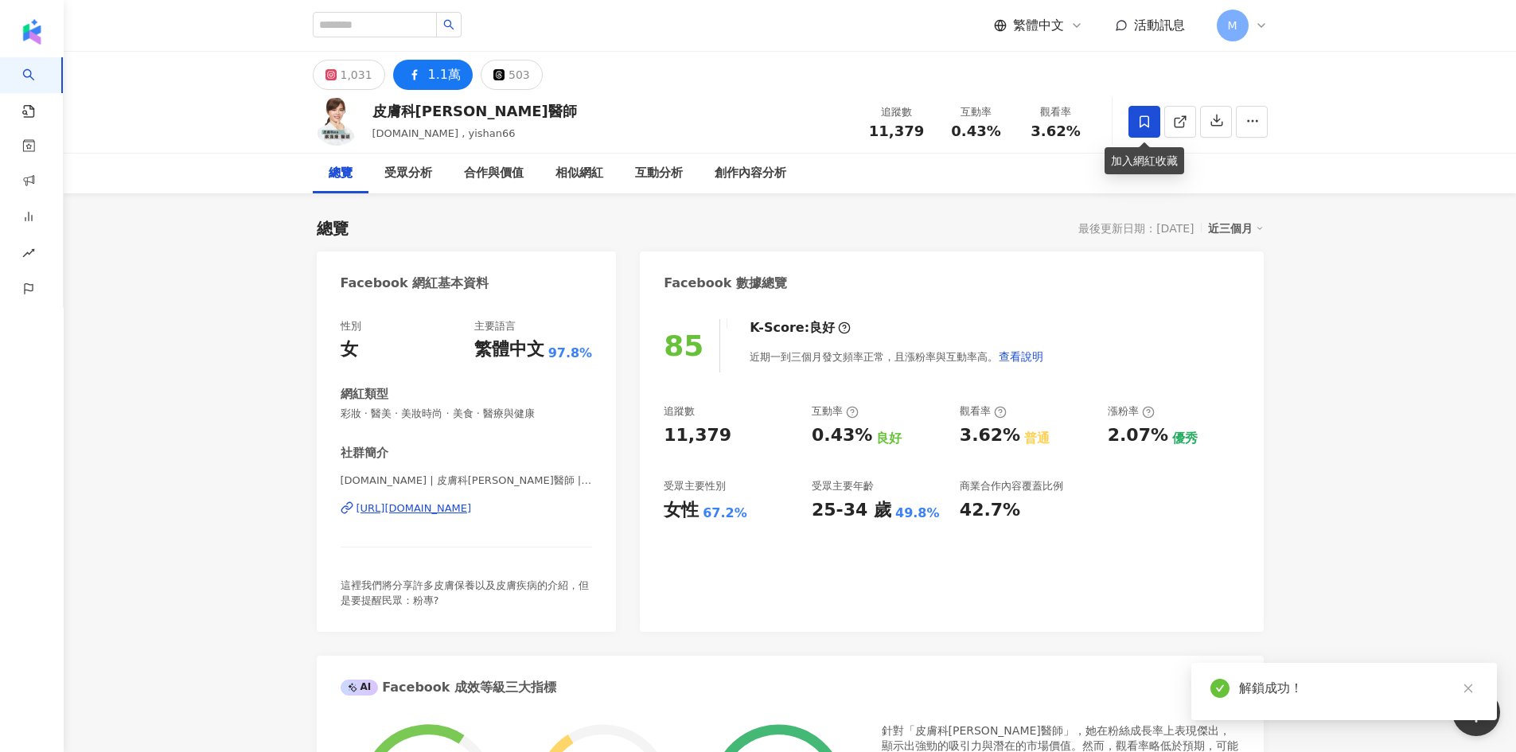
click at [1146, 125] on icon at bounding box center [1144, 122] width 14 height 14
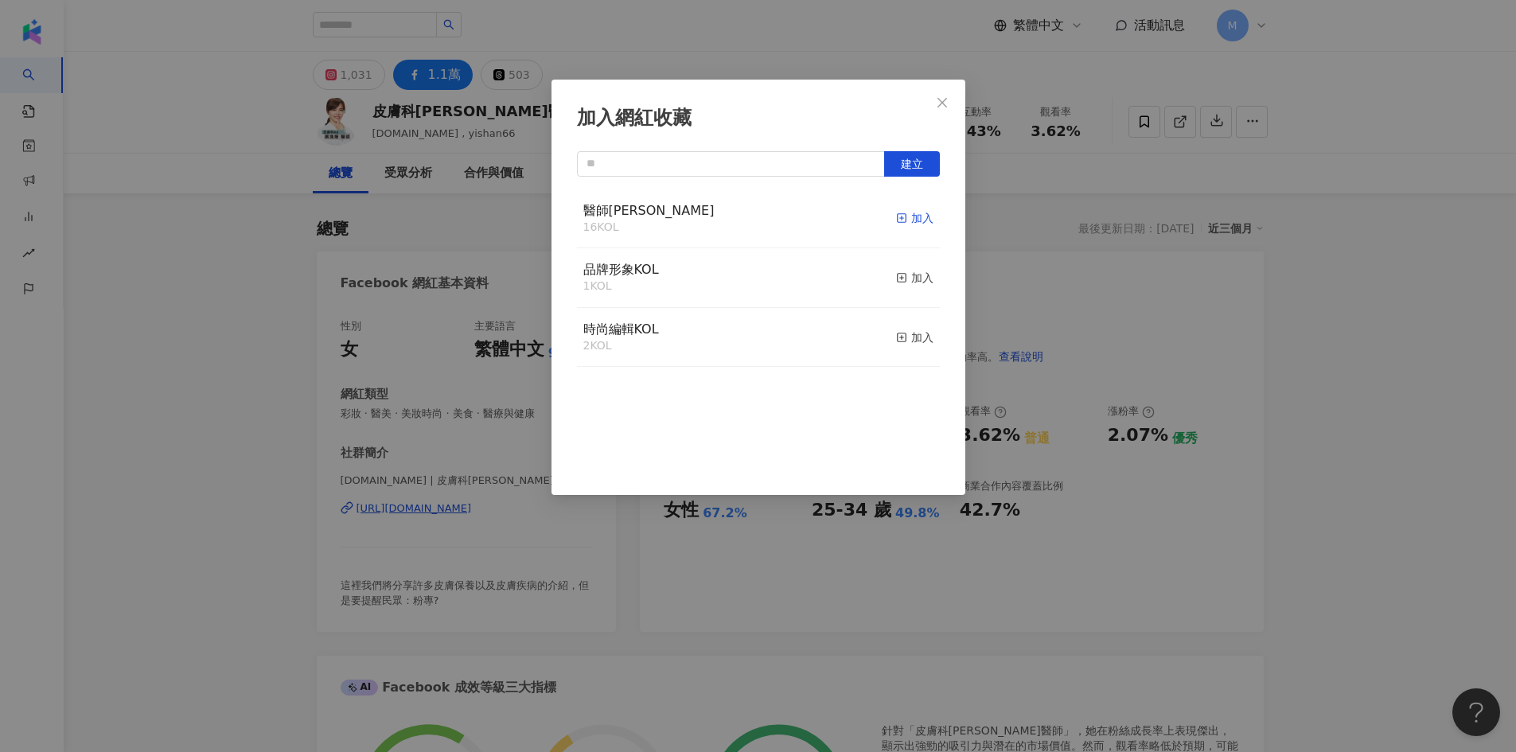
click at [912, 218] on div "加入" at bounding box center [914, 218] width 37 height 18
click at [941, 107] on icon "close" at bounding box center [942, 102] width 13 height 13
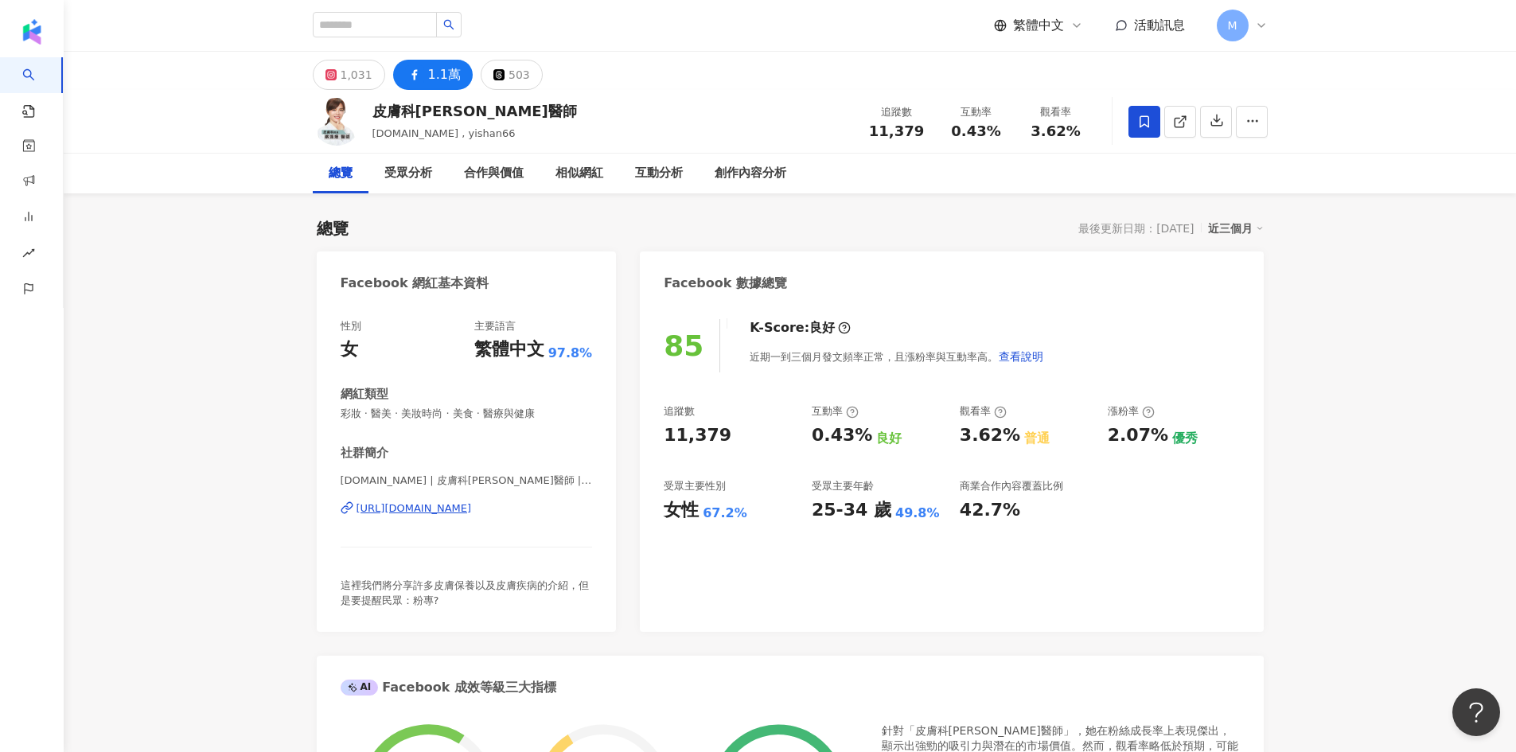
click at [461, 509] on div "https://www.facebook.com/1441636449268151" at bounding box center [413, 508] width 115 height 14
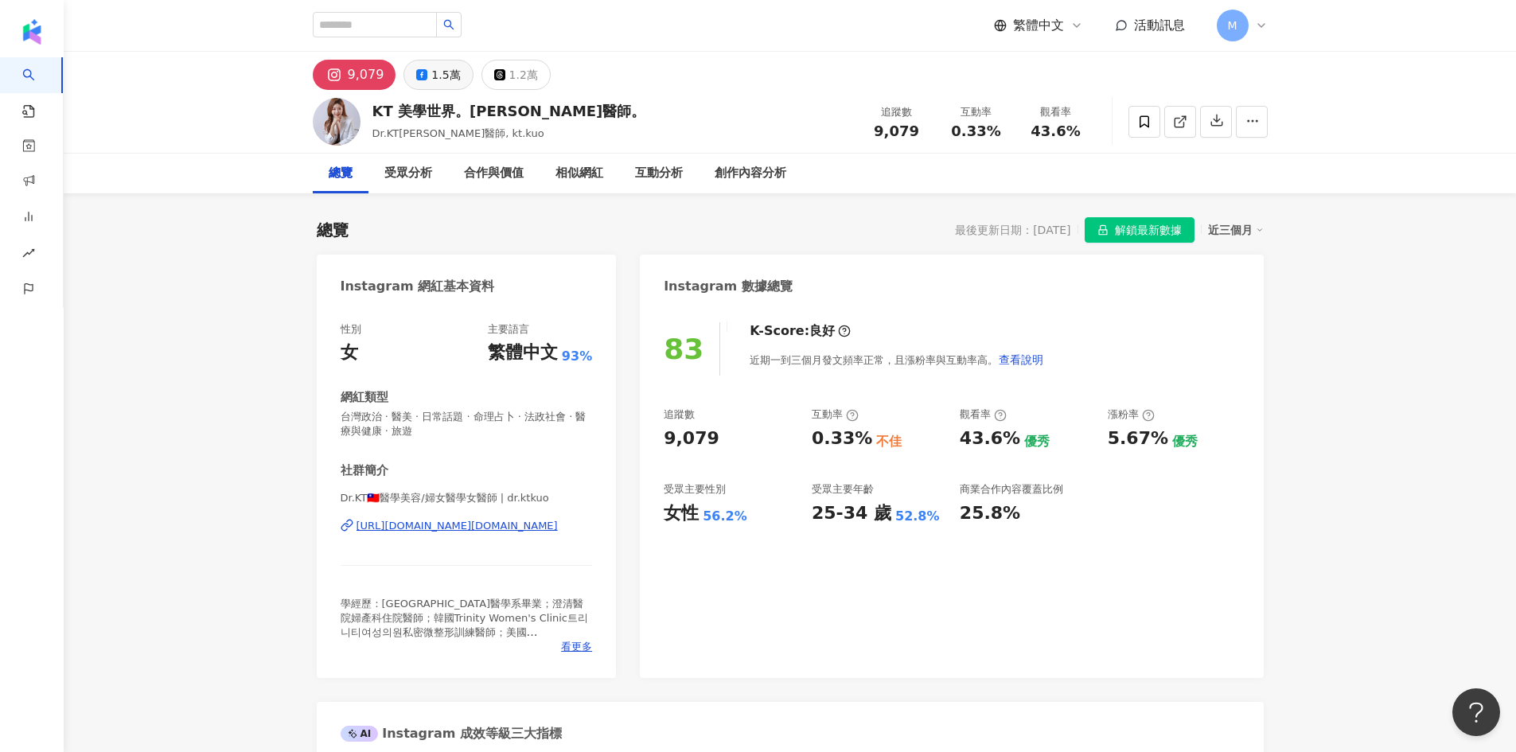
click at [456, 82] on button "1.5萬" at bounding box center [437, 75] width 69 height 30
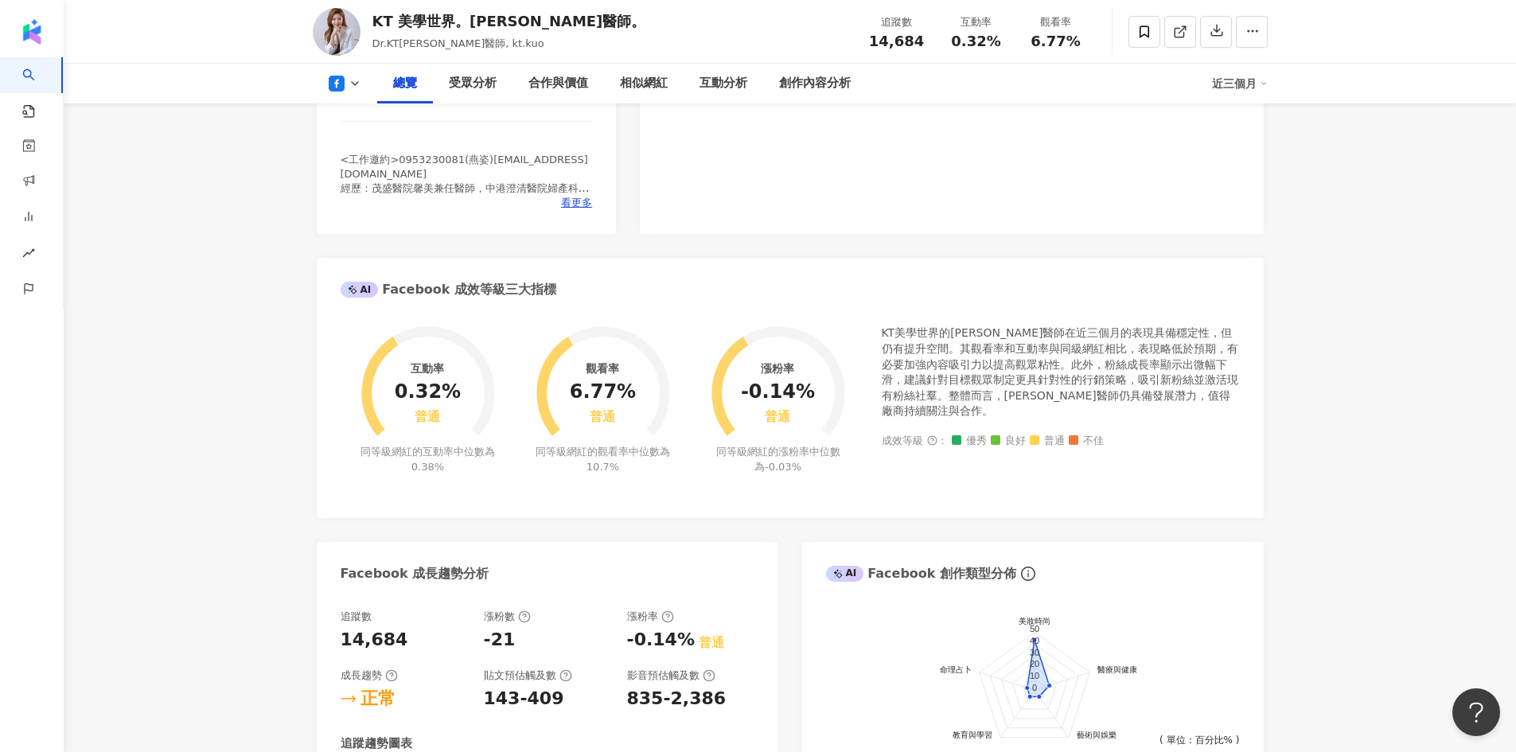
scroll to position [159, 0]
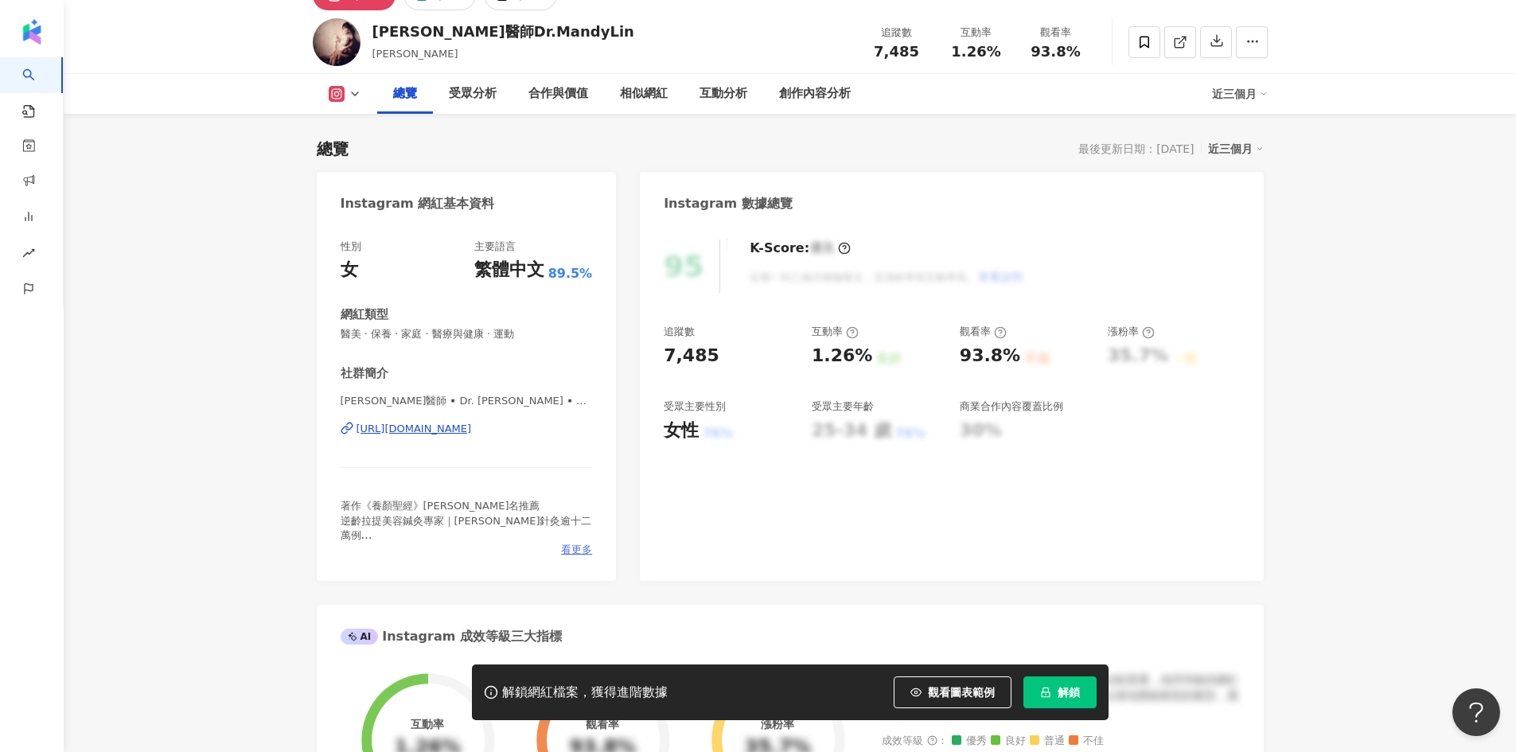
click at [574, 547] on span "看更多" at bounding box center [576, 550] width 31 height 14
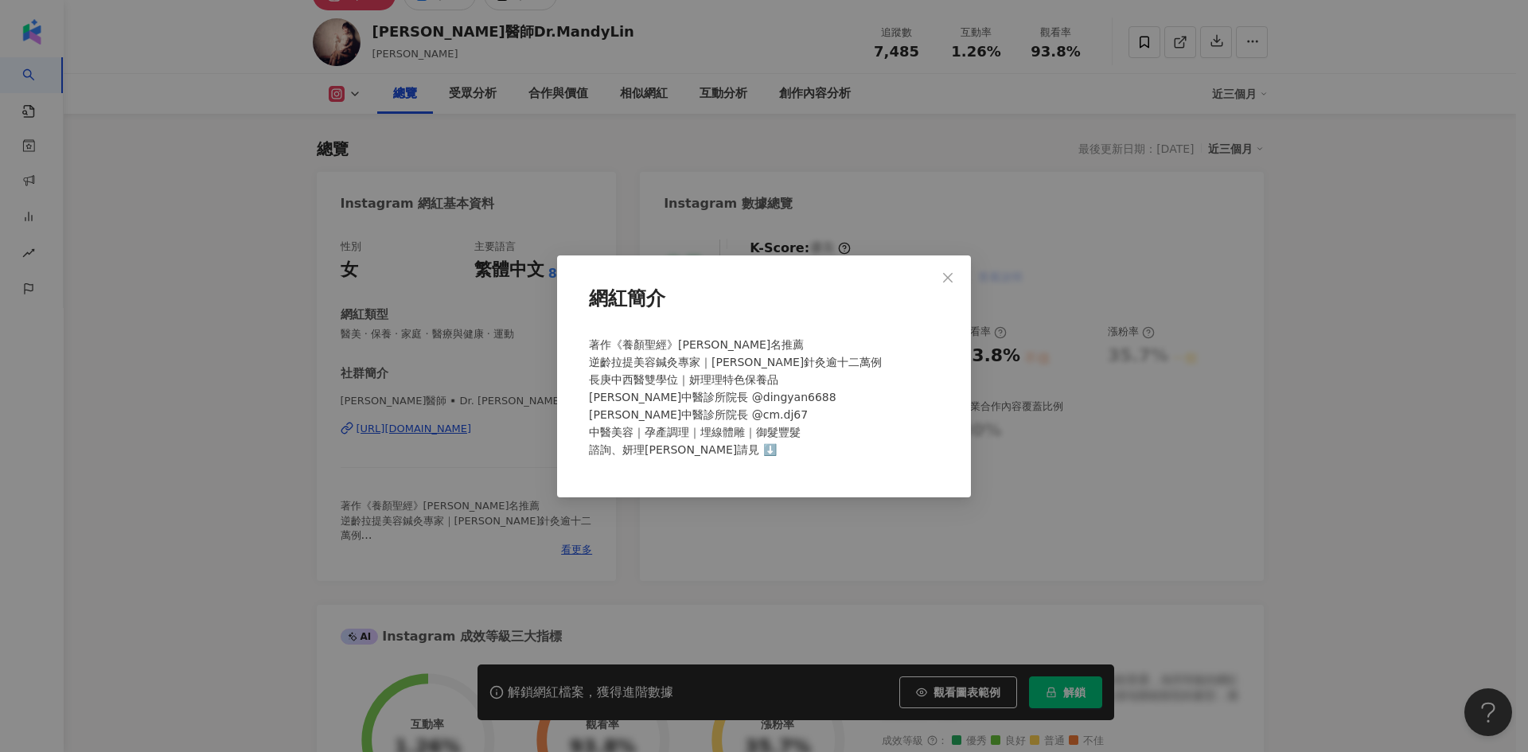
click at [457, 539] on div "網紅簡介 著作《養顏聖經》賈靜雯掛名推薦 逆齡拉提美容鍼灸專家｜美妍針灸逾十二萬例 長庚中西醫雙學位｜妍理理特色保養品 鼎妍中醫診所院長 @dingyan66…" at bounding box center [764, 376] width 1528 height 752
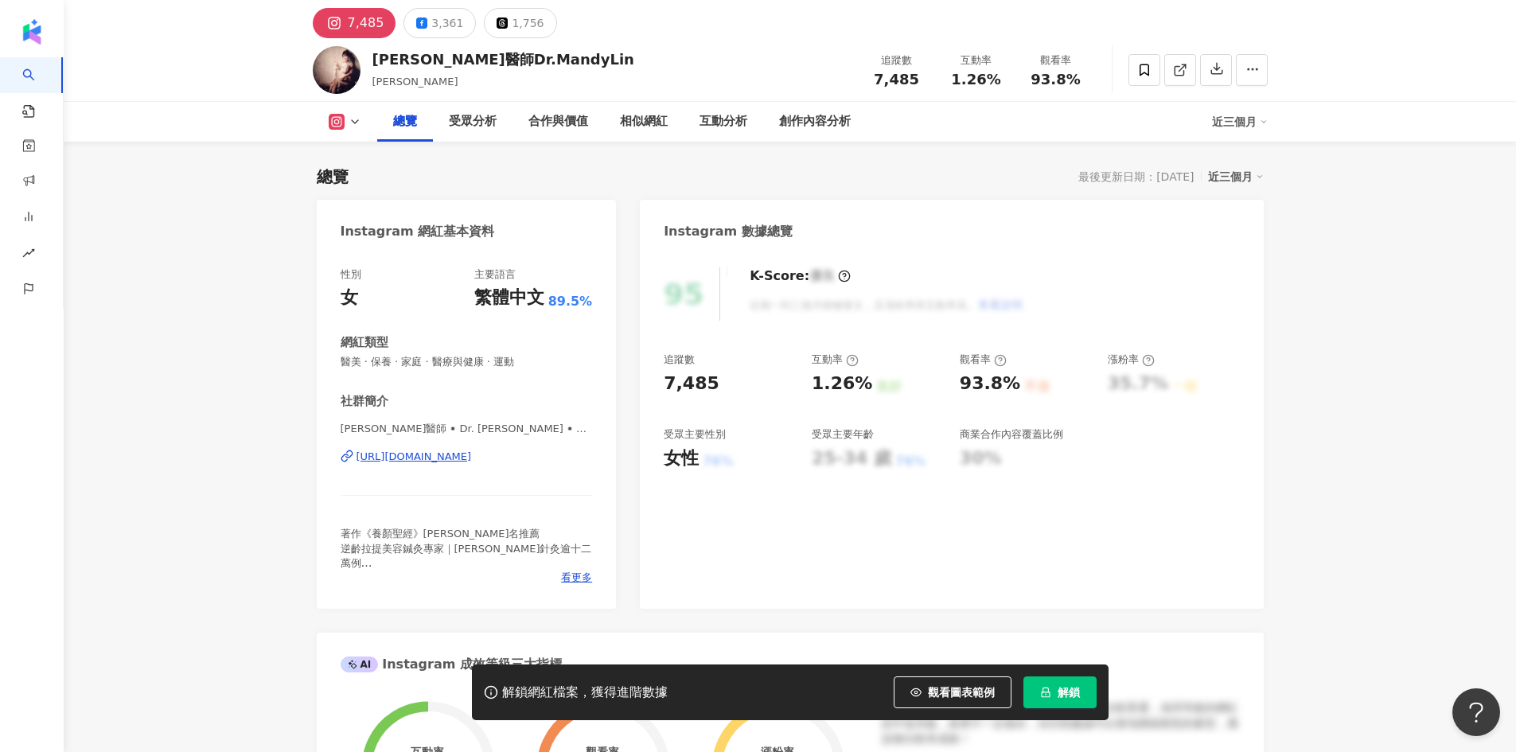
scroll to position [80, 0]
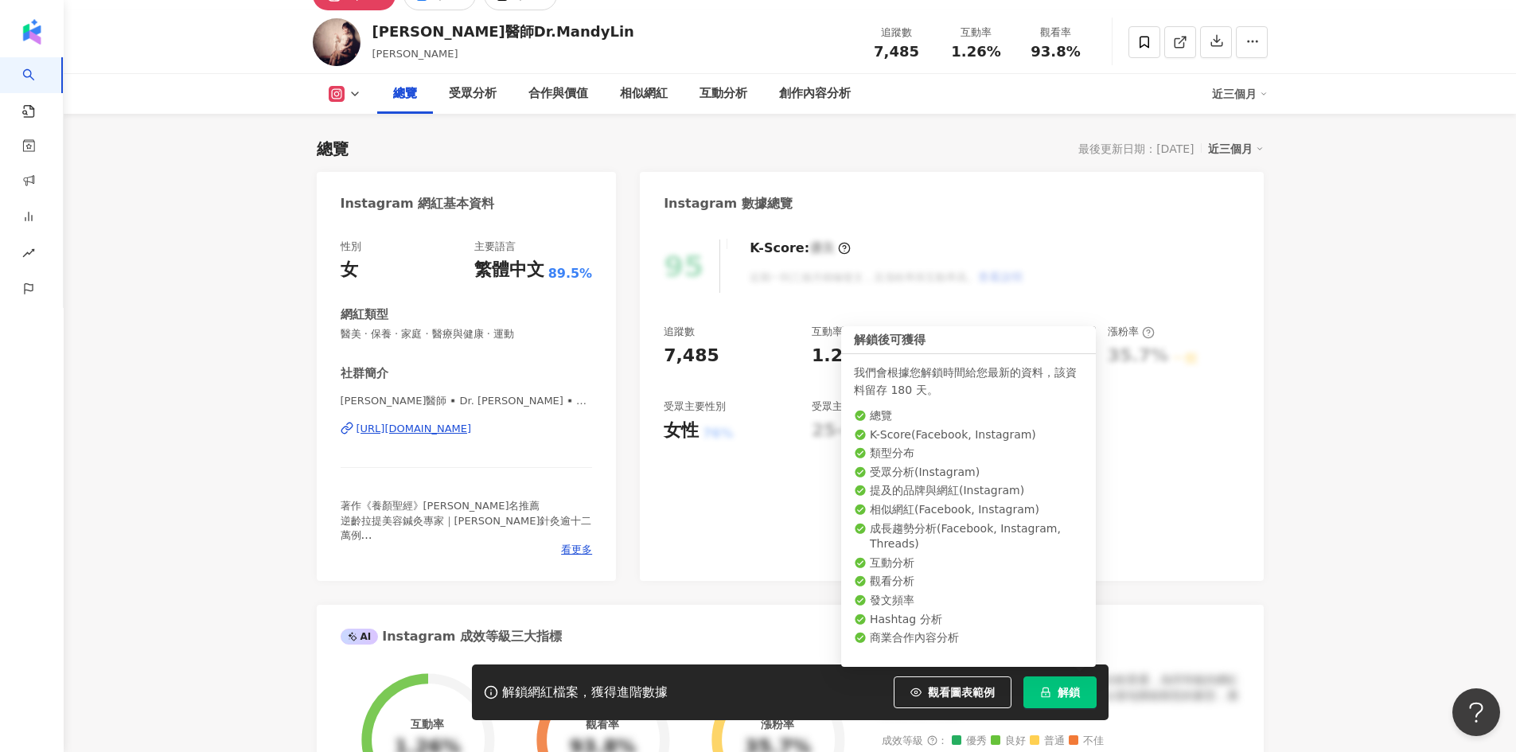
click at [1068, 688] on span "解鎖" at bounding box center [1068, 692] width 22 height 13
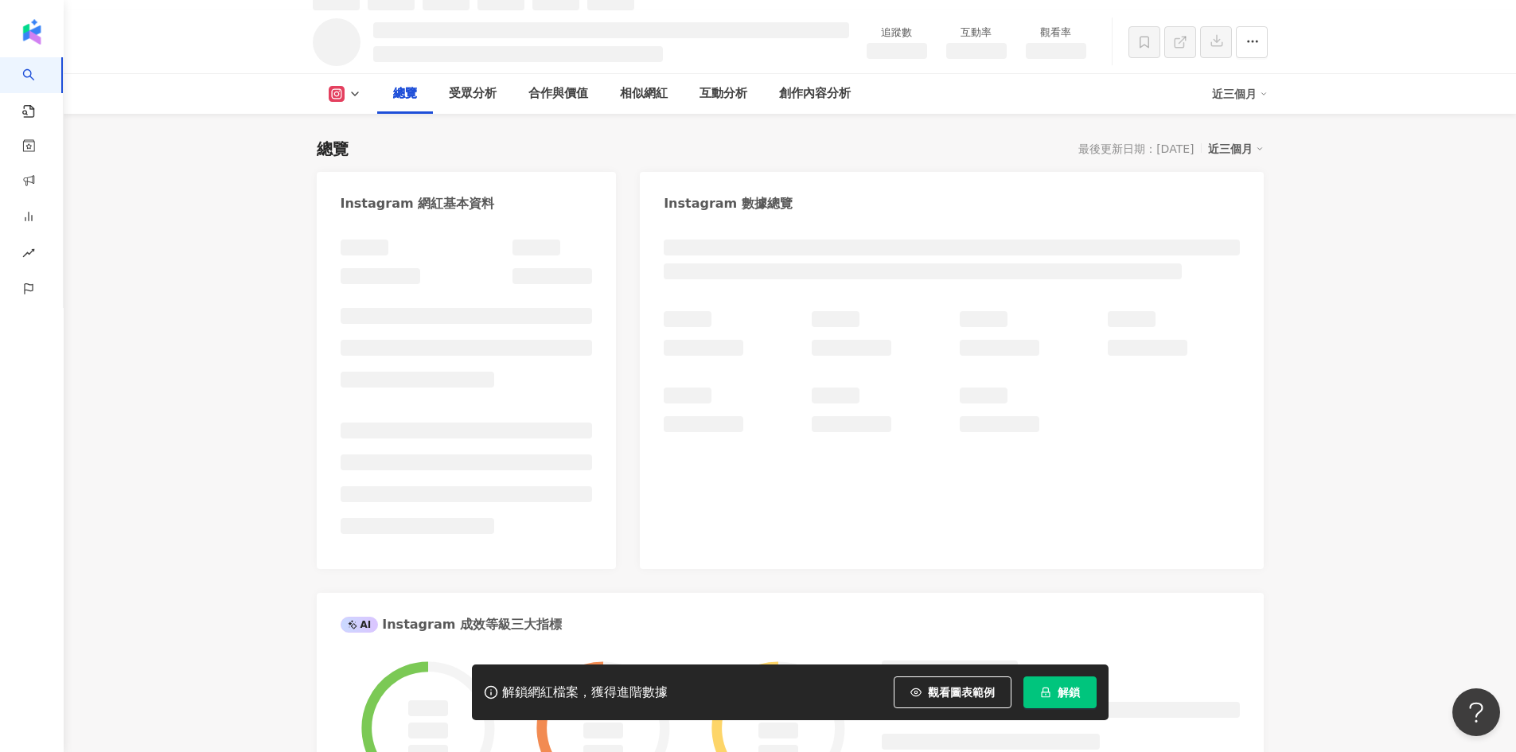
scroll to position [97, 0]
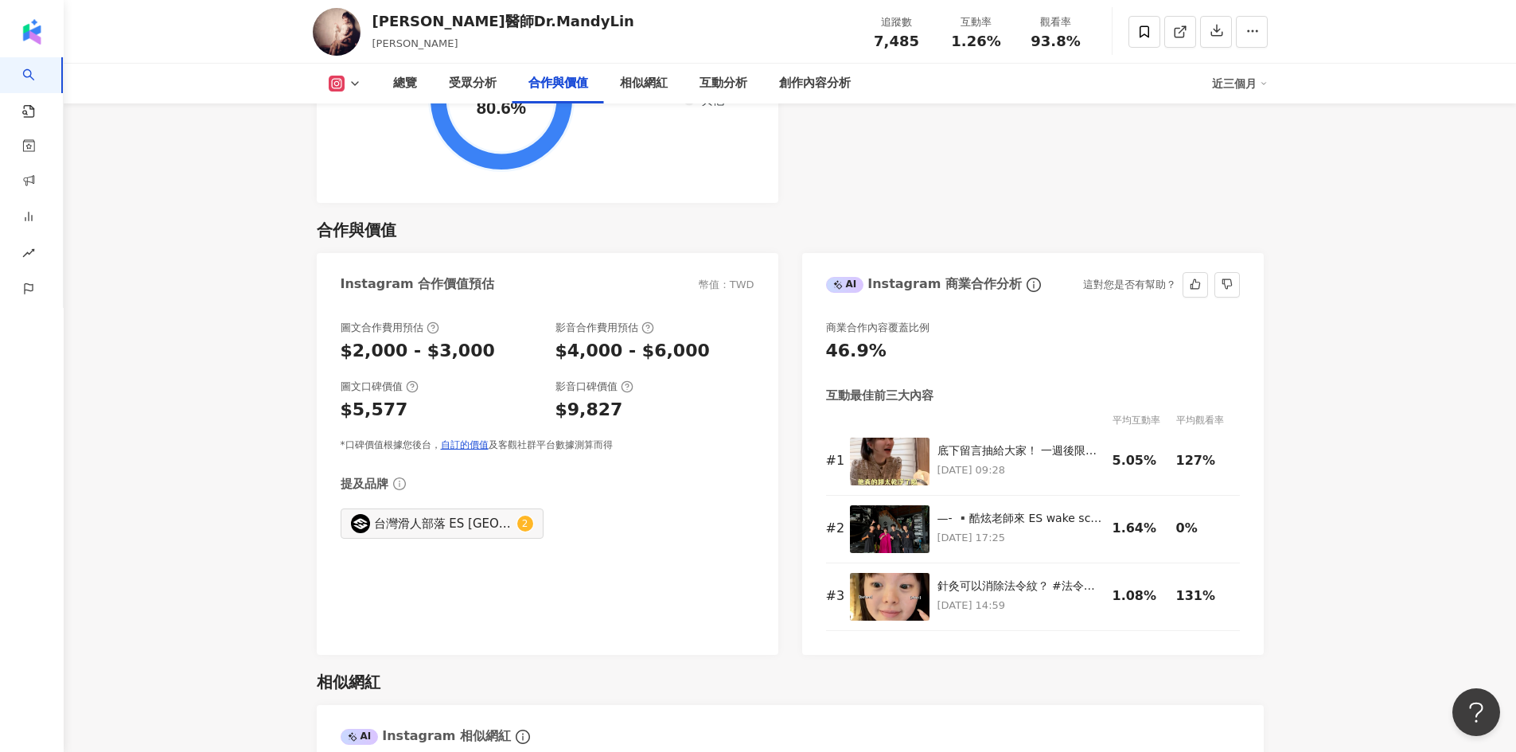
scroll to position [2166, 0]
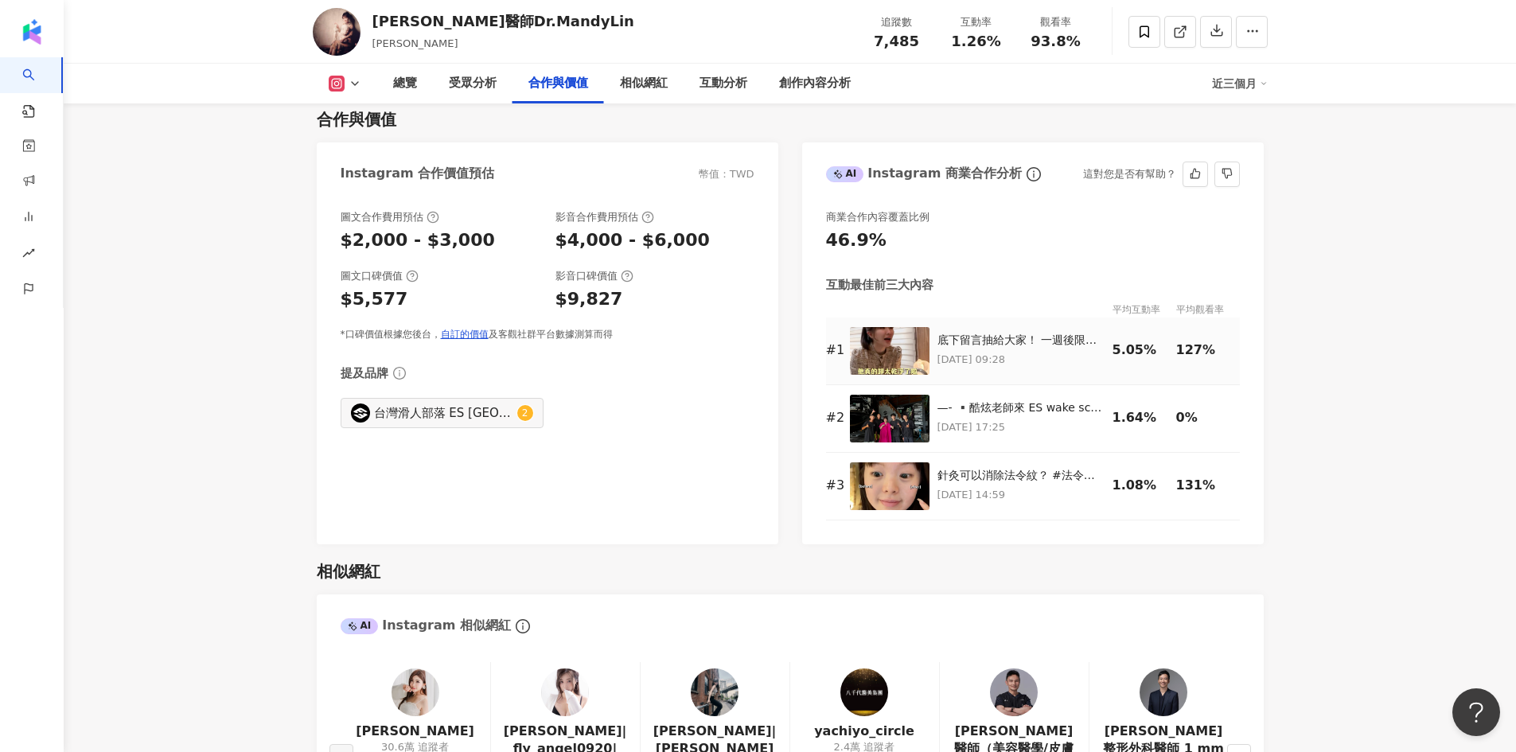
click at [889, 349] on img at bounding box center [890, 351] width 80 height 48
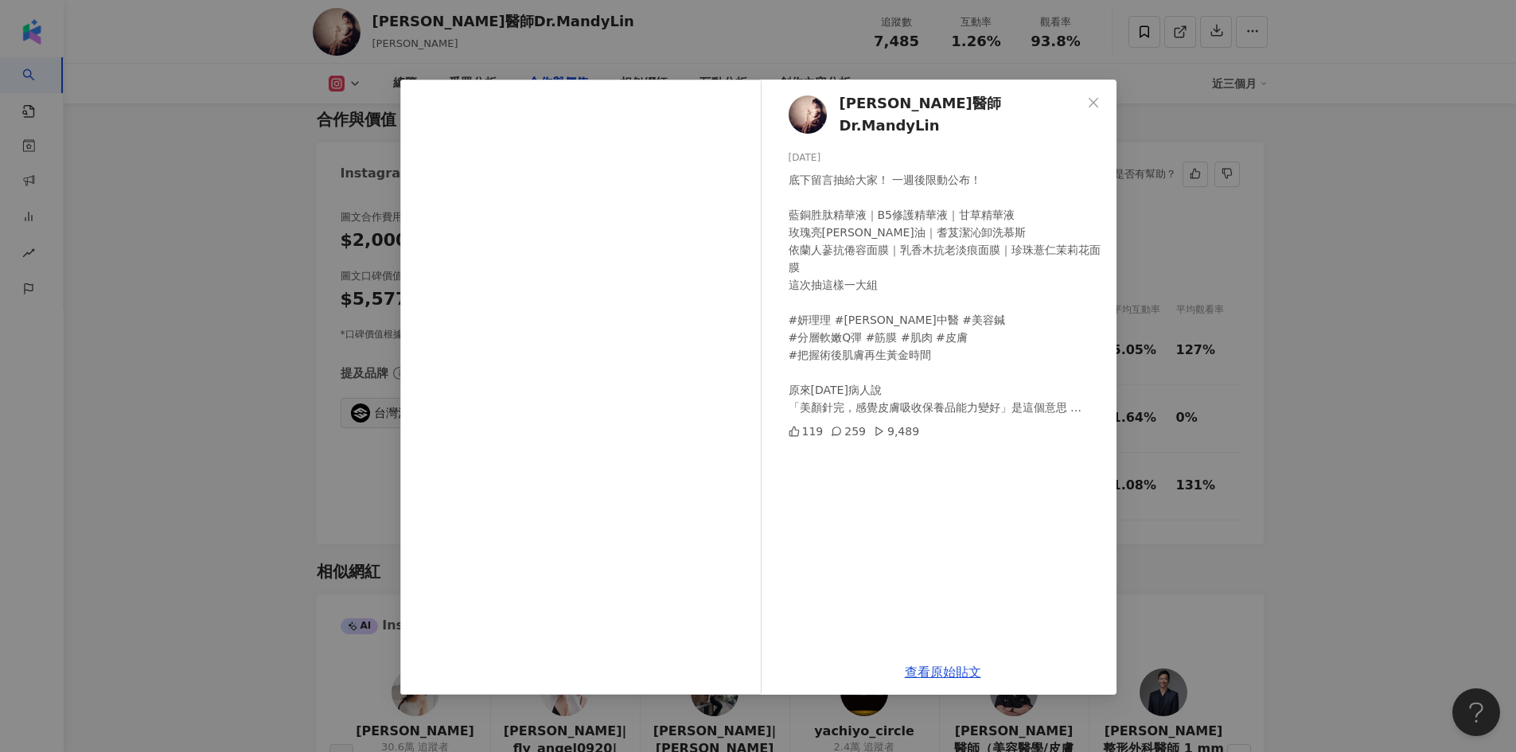
click at [1321, 364] on div "林孟穎醫師Dr.MandyLin 2025/6/12 底下留言抽給大家！ 一週後限動公布！ 藍銅胜肽精華液｜B5修護精華液｜甘草精華液 玫瑰亮顏精質油｜耆芨潔…" at bounding box center [758, 376] width 1516 height 752
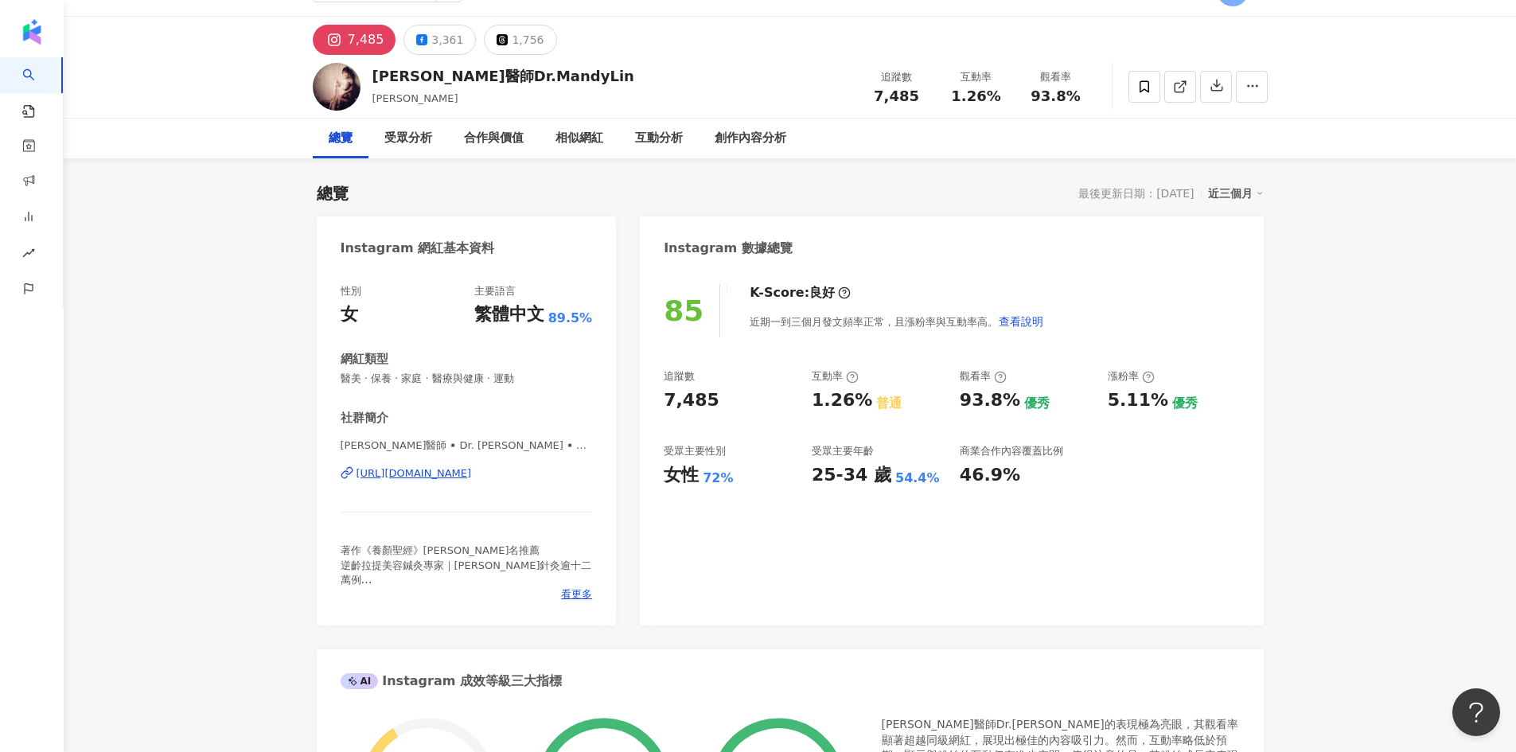
scroll to position [0, 0]
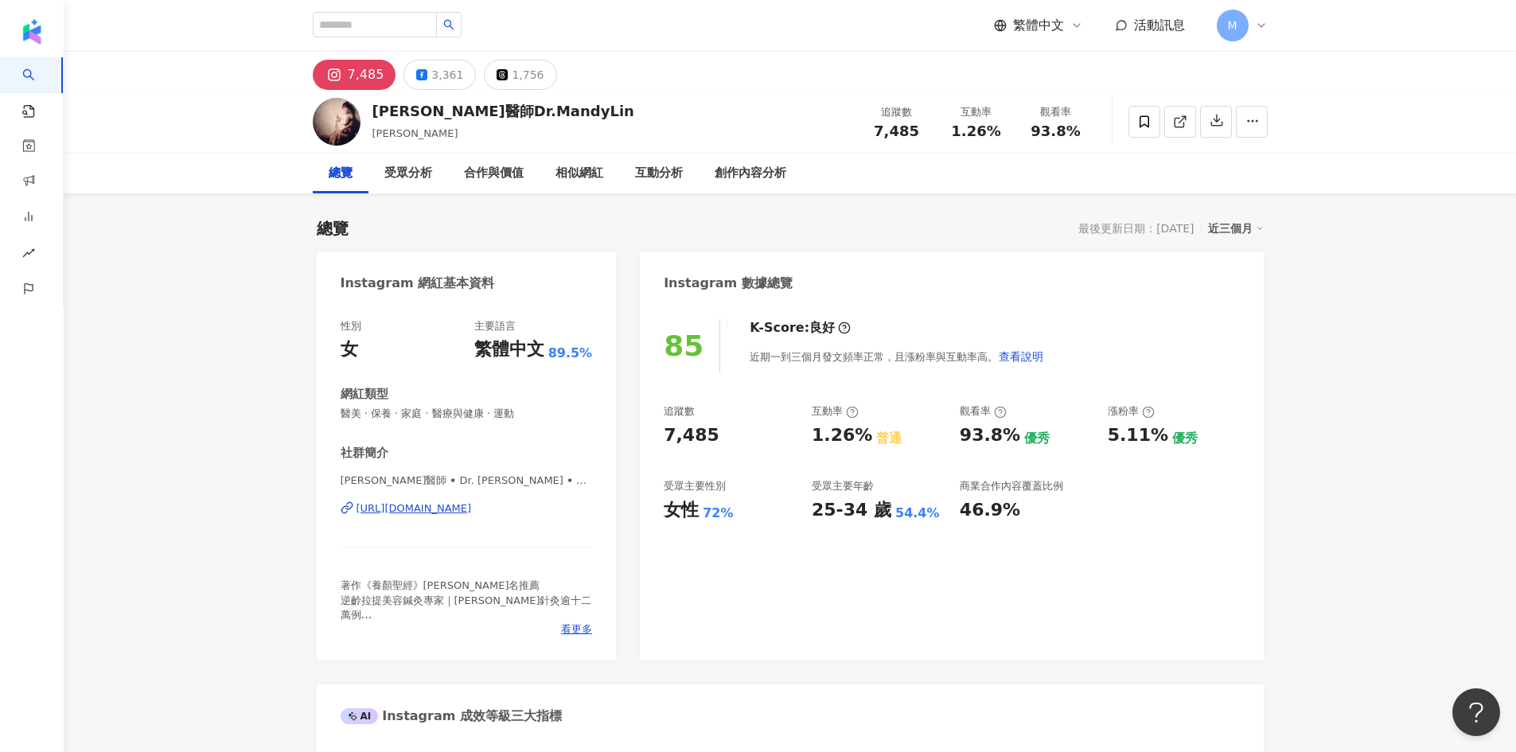
click at [472, 508] on div "https://www.instagram.com/mandy_drlin/" at bounding box center [413, 508] width 115 height 14
click at [1146, 111] on span at bounding box center [1144, 122] width 32 height 32
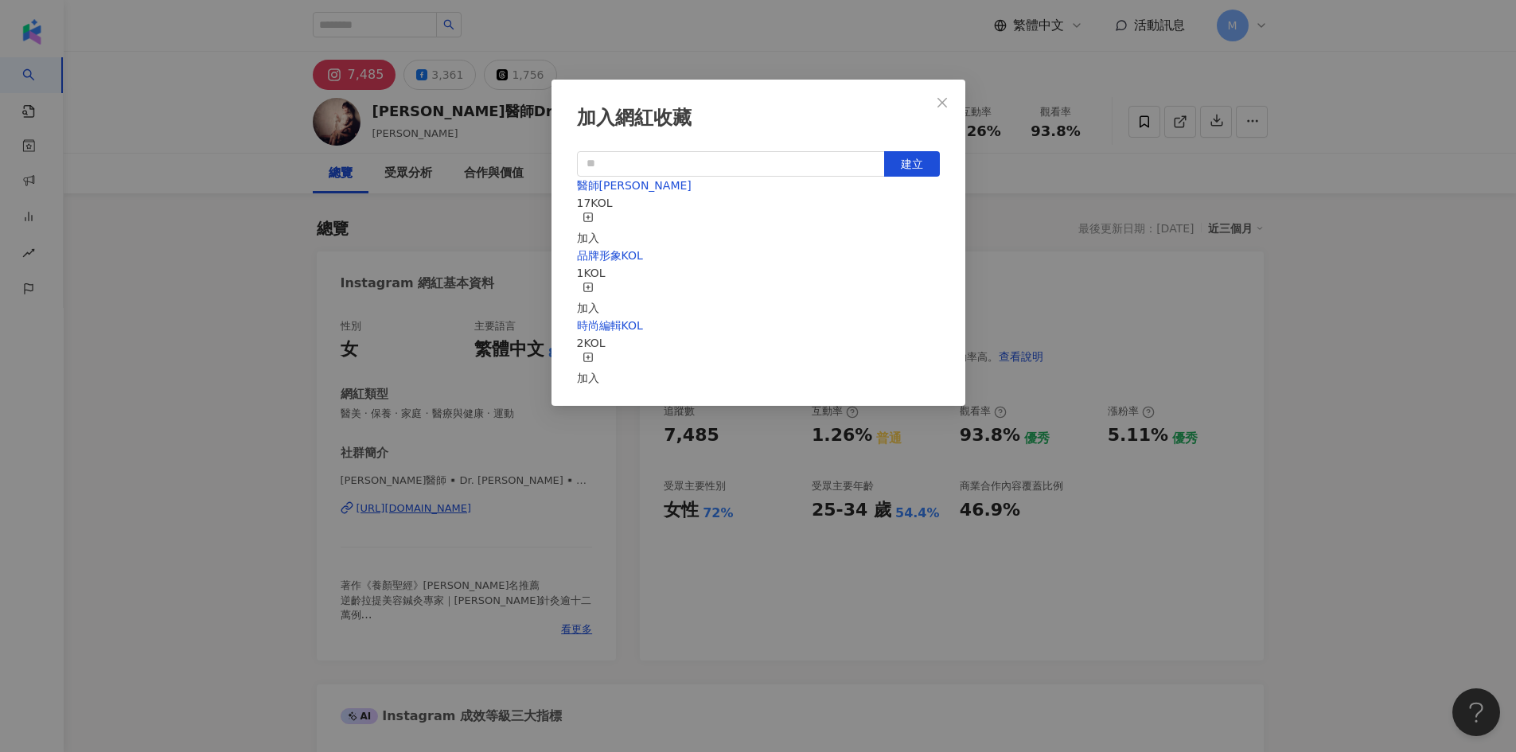
click at [599, 222] on div "加入" at bounding box center [588, 229] width 22 height 35
click at [943, 100] on icon "close" at bounding box center [942, 102] width 13 height 13
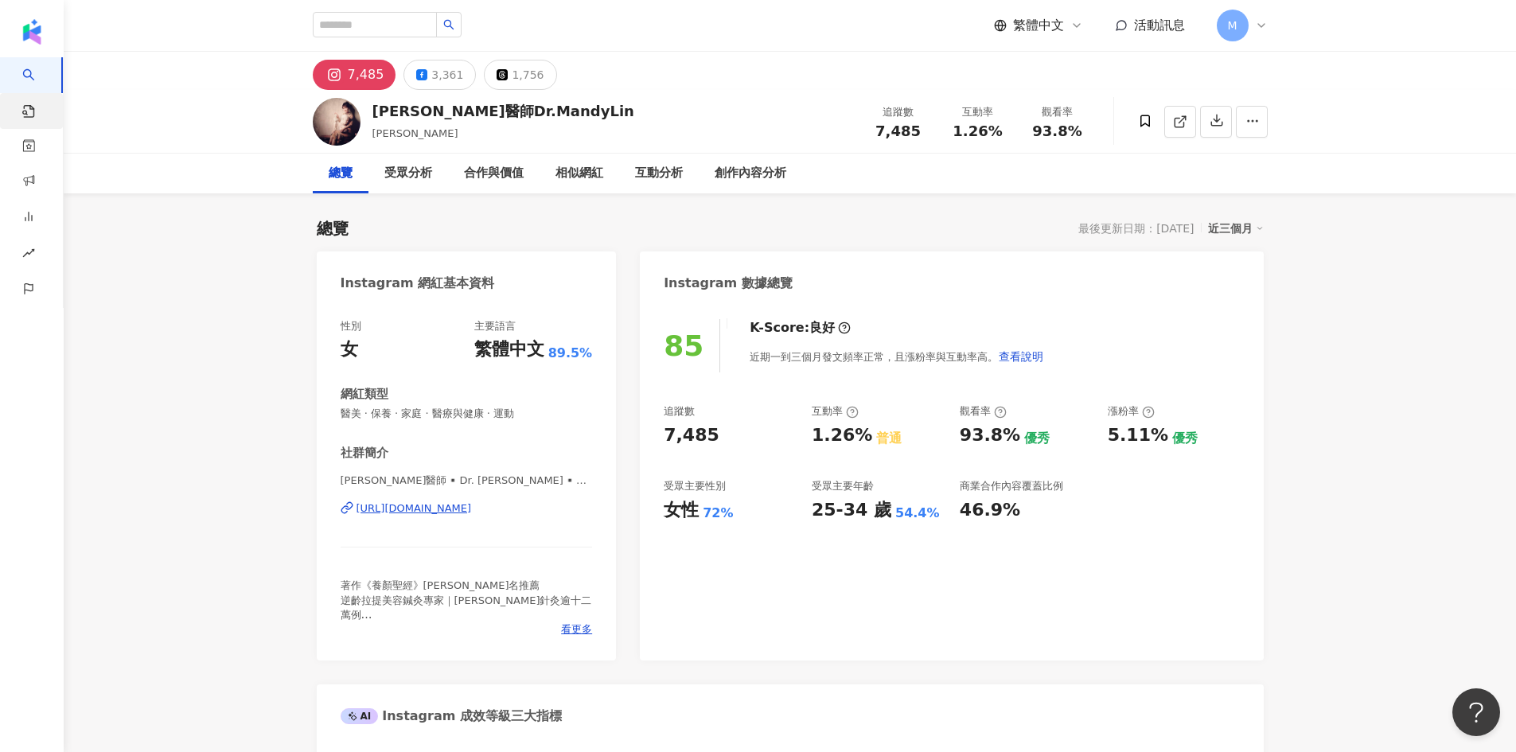
click at [40, 106] on link "找貼文" at bounding box center [38, 116] width 32 height 47
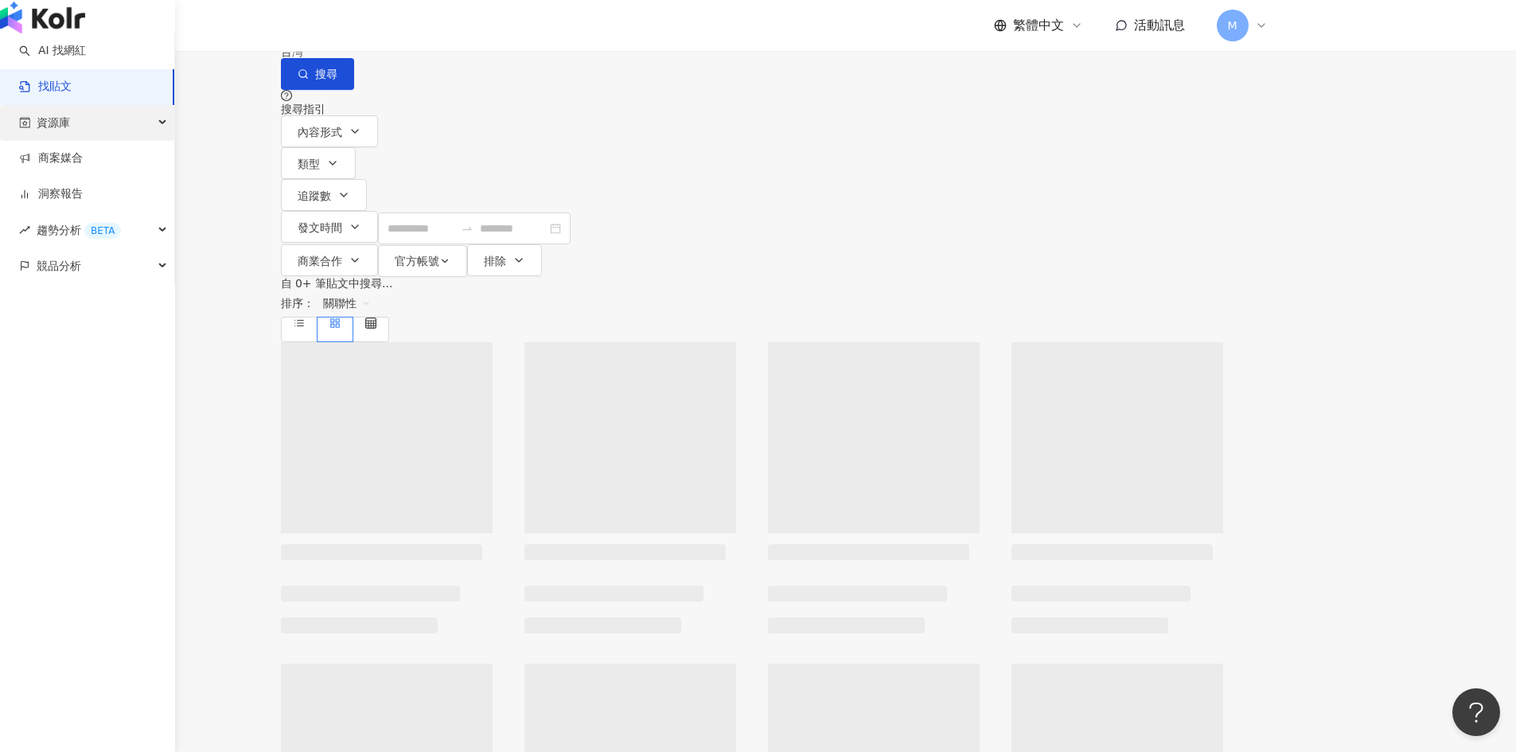
click at [96, 141] on div "資源庫" at bounding box center [87, 123] width 174 height 36
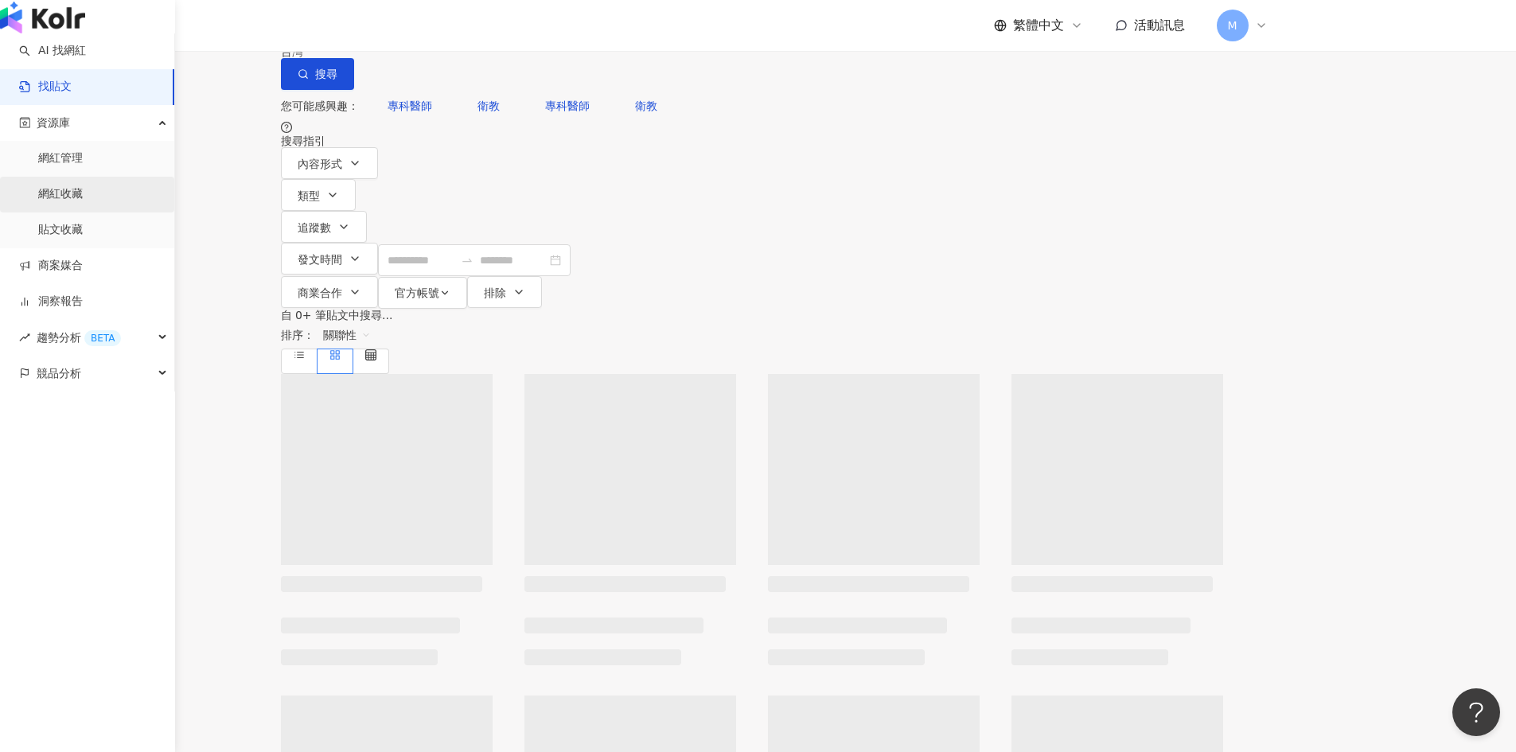
click at [83, 202] on link "網紅收藏" at bounding box center [60, 194] width 45 height 16
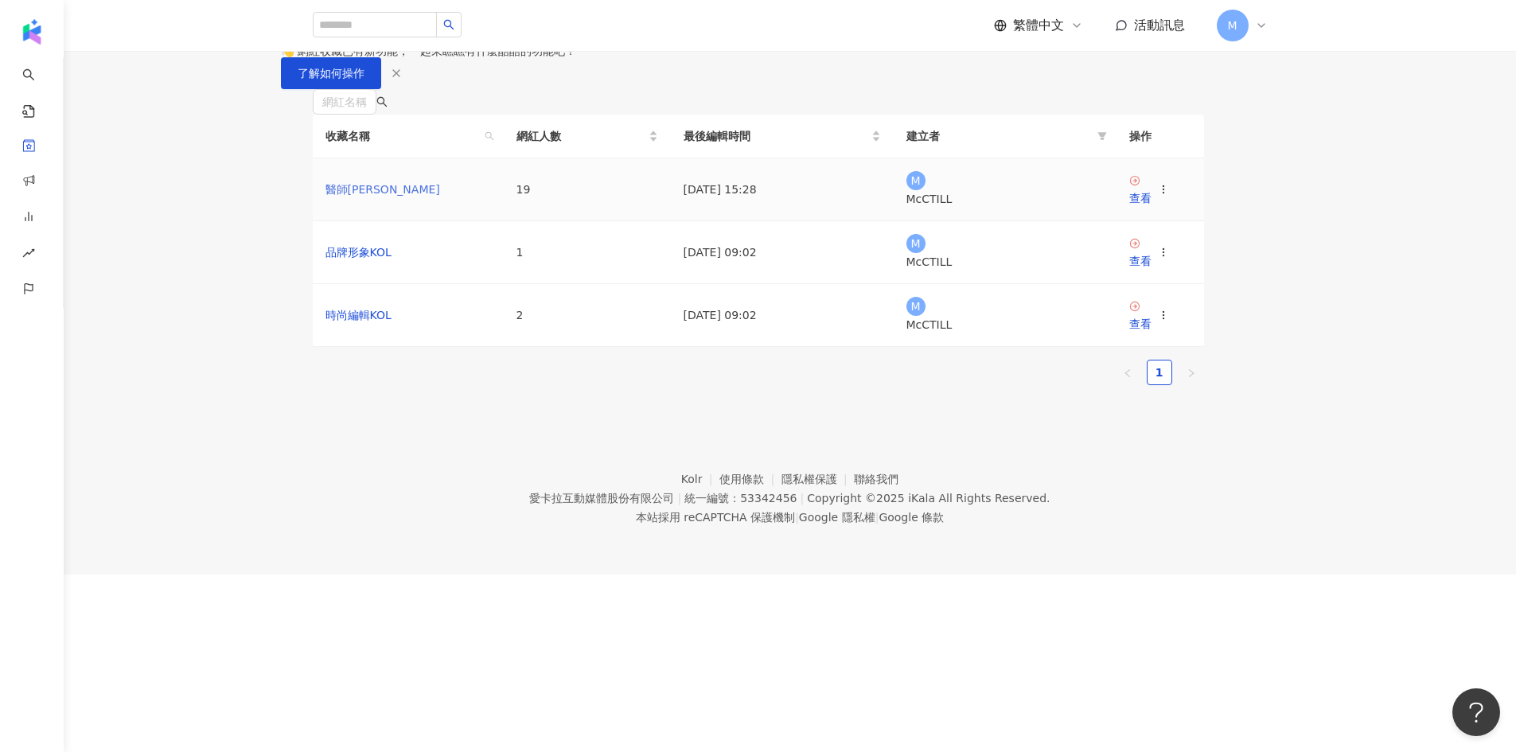
click at [390, 196] on link "醫師KOL" at bounding box center [382, 189] width 115 height 13
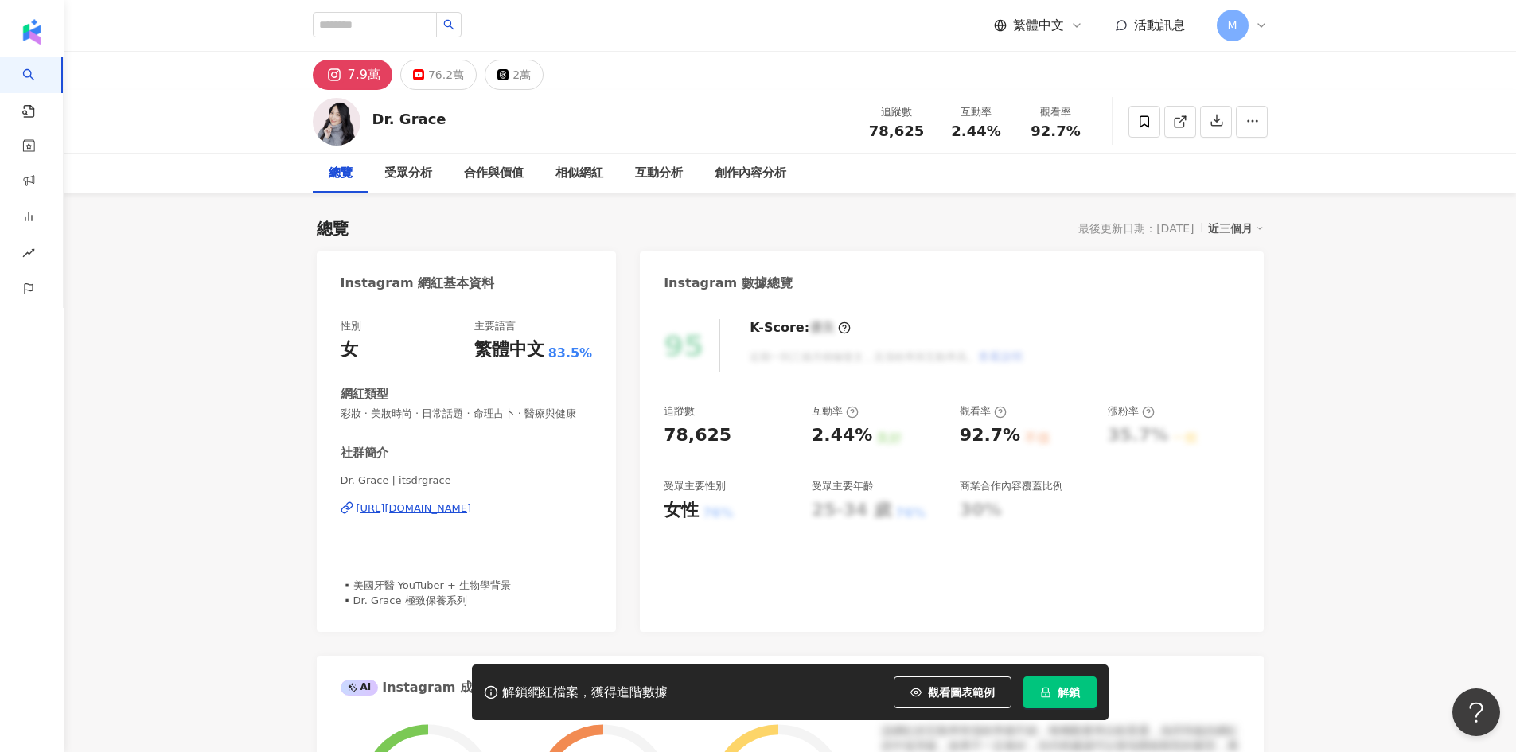
click at [1078, 693] on span "解鎖" at bounding box center [1068, 692] width 22 height 13
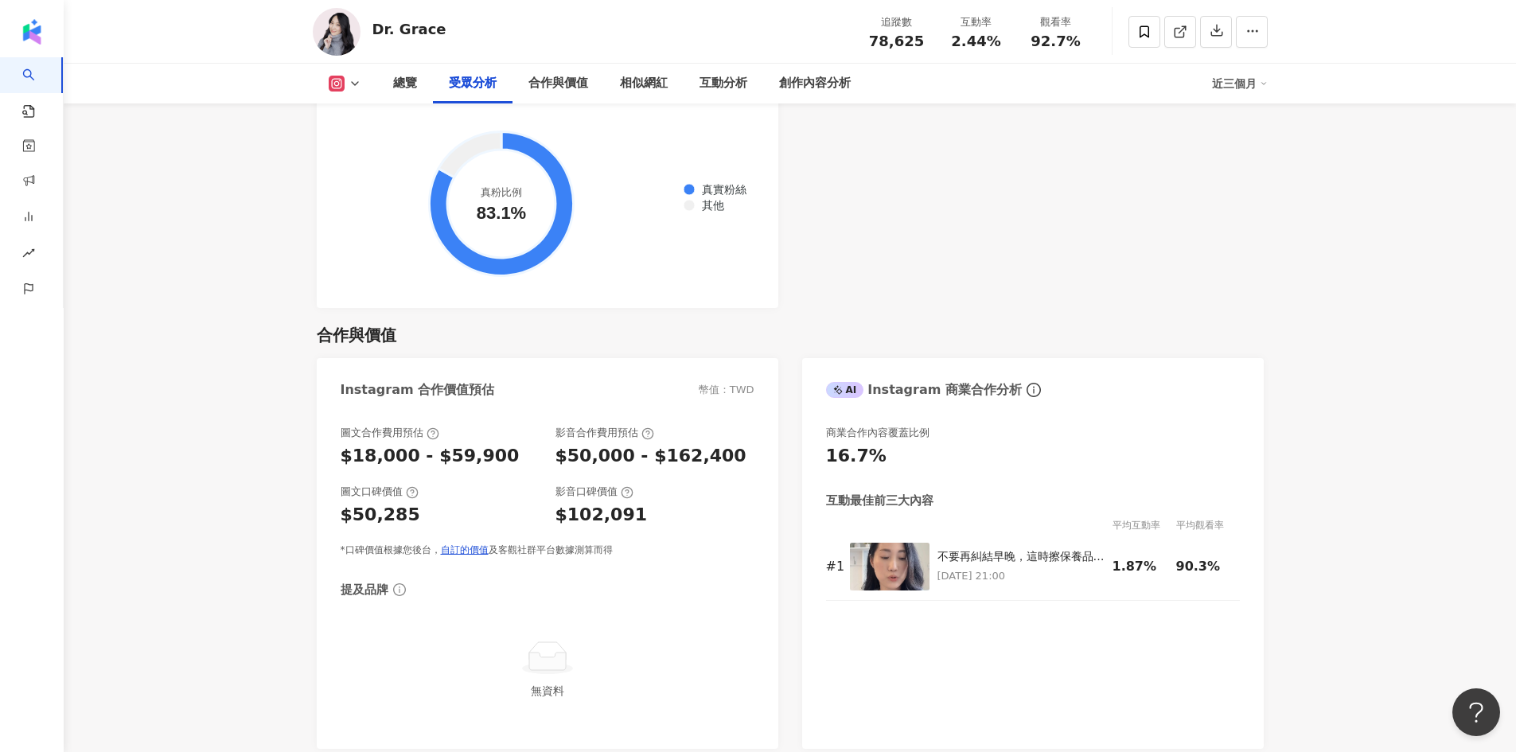
scroll to position [1927, 0]
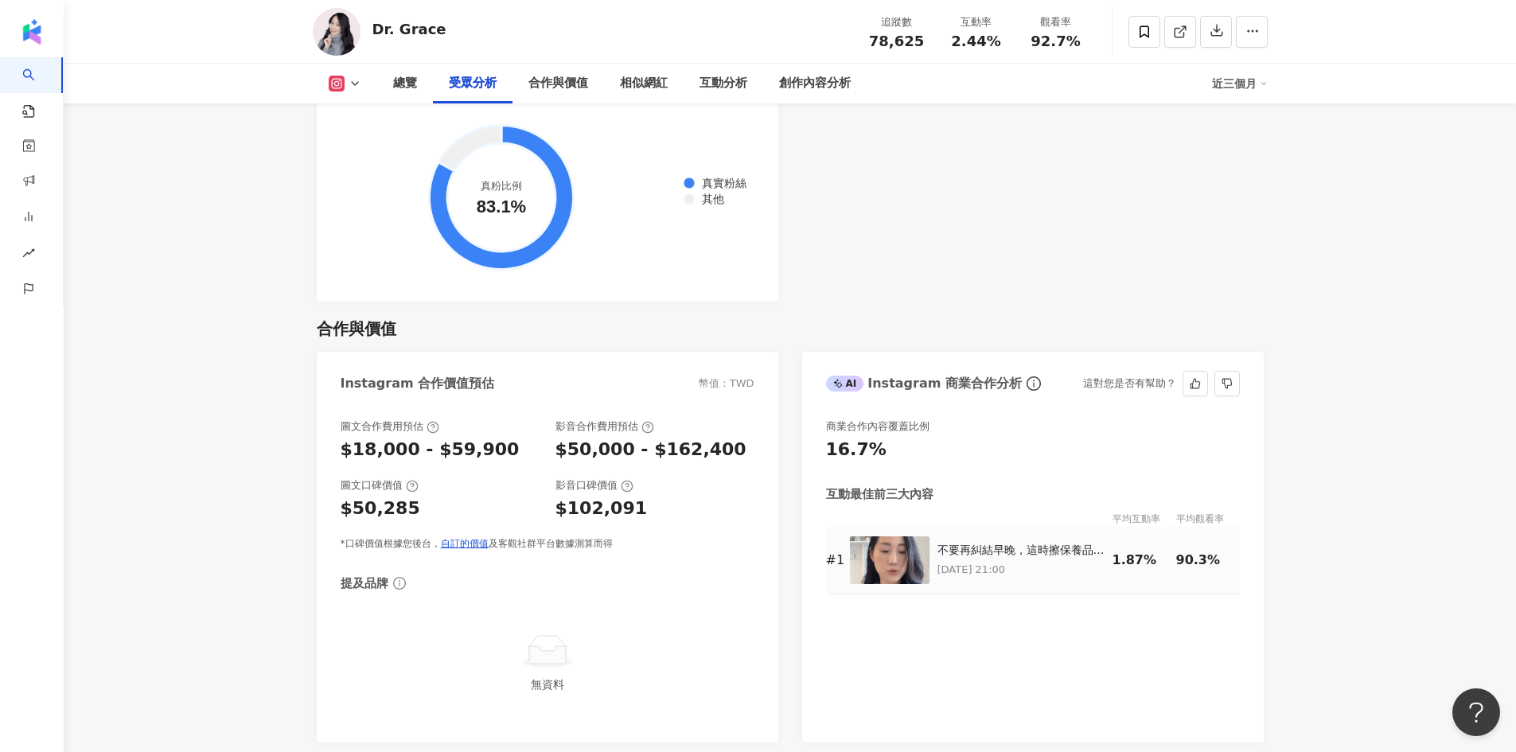
click at [893, 579] on img at bounding box center [890, 560] width 80 height 48
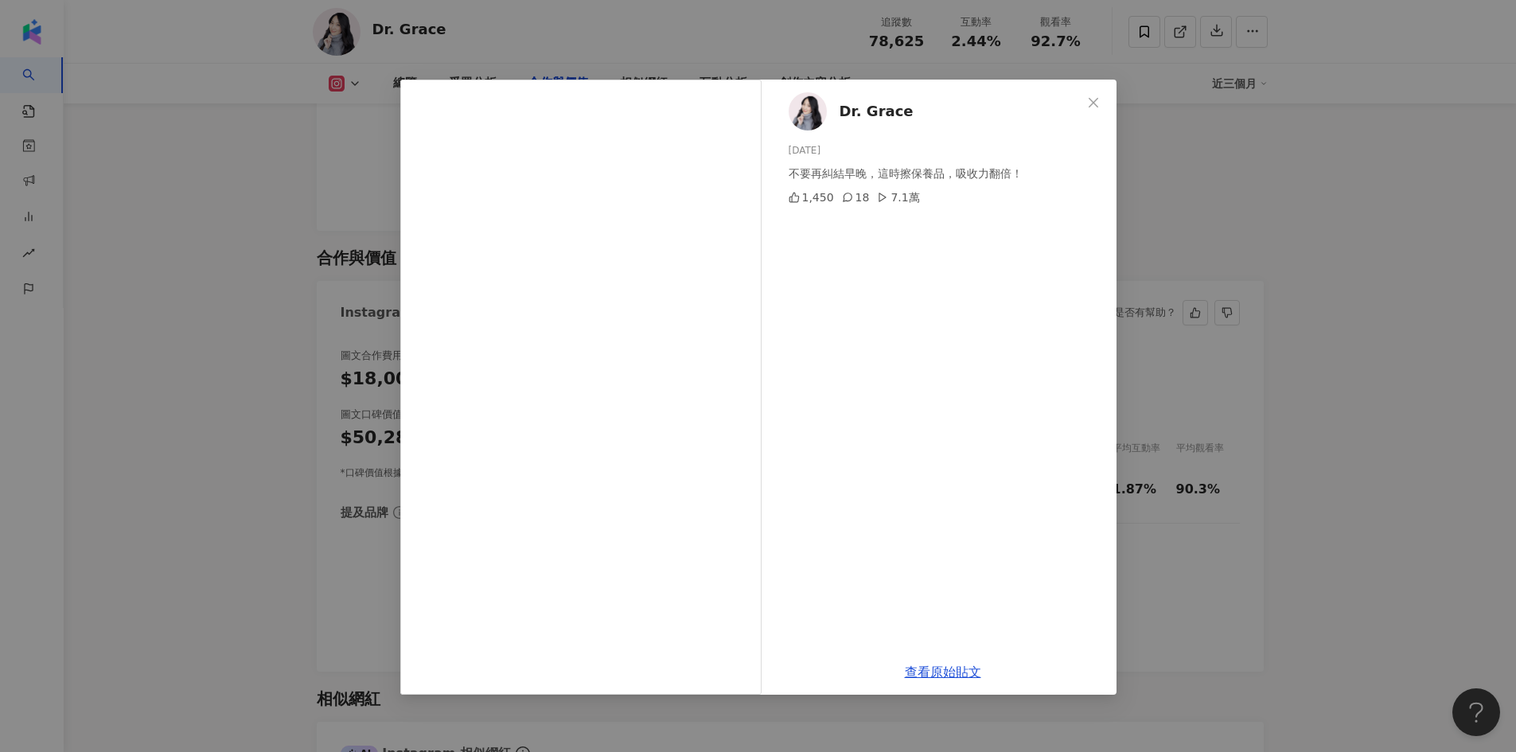
scroll to position [2166, 0]
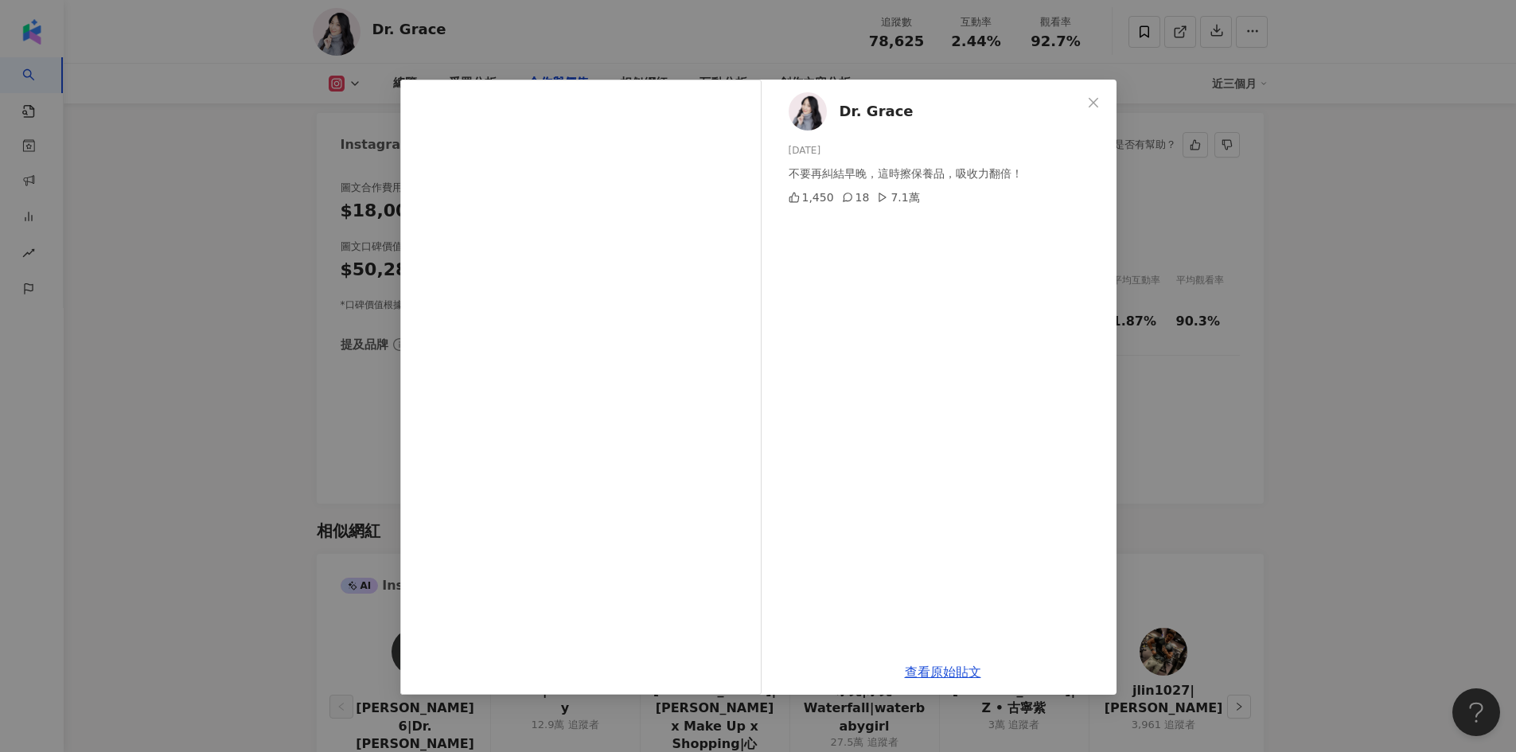
click at [1374, 424] on div "Dr. Grace 2025/8/16 不要再糾結早晚，這時擦保養品，吸收力翻倍！ 1,450 18 7.1萬 查看原始貼文" at bounding box center [758, 376] width 1516 height 752
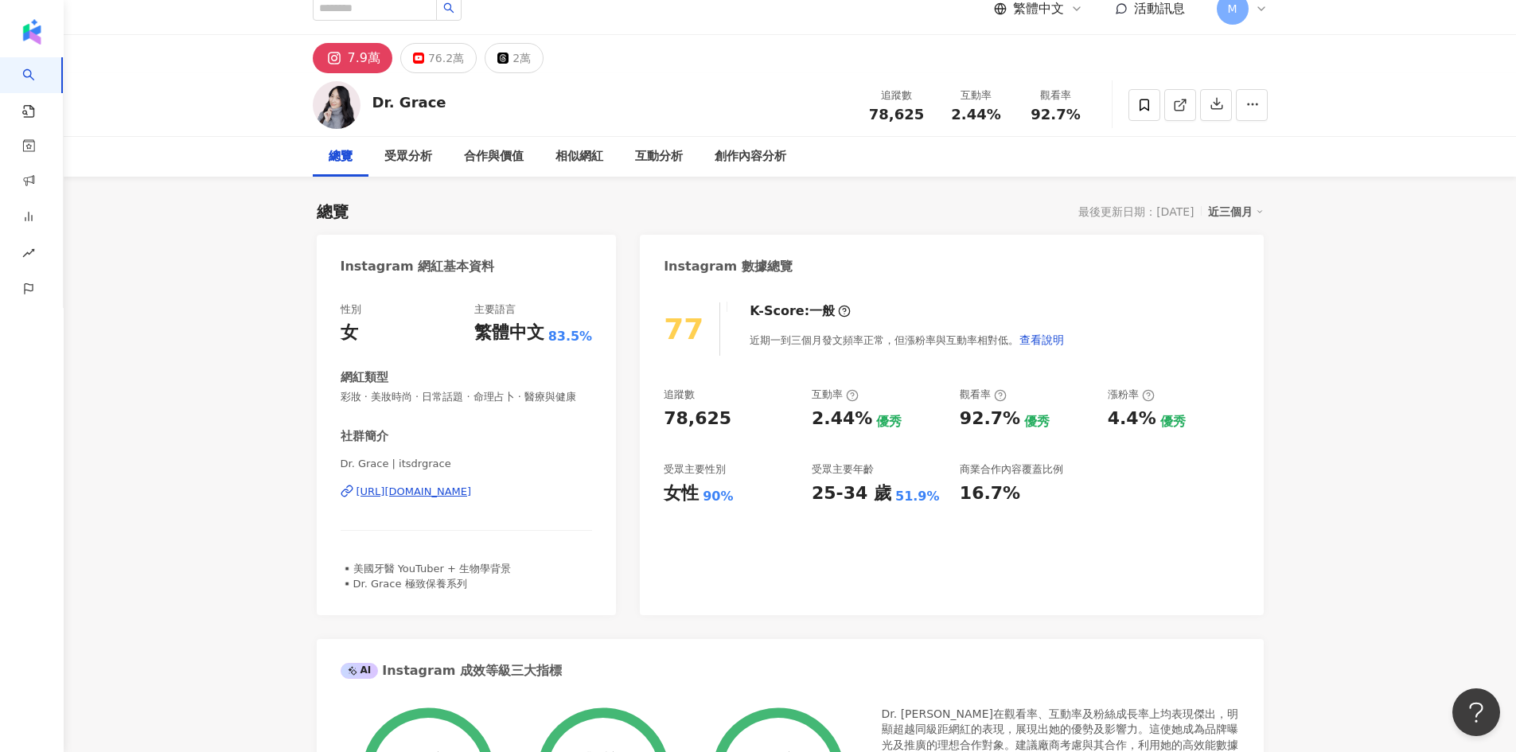
scroll to position [0, 0]
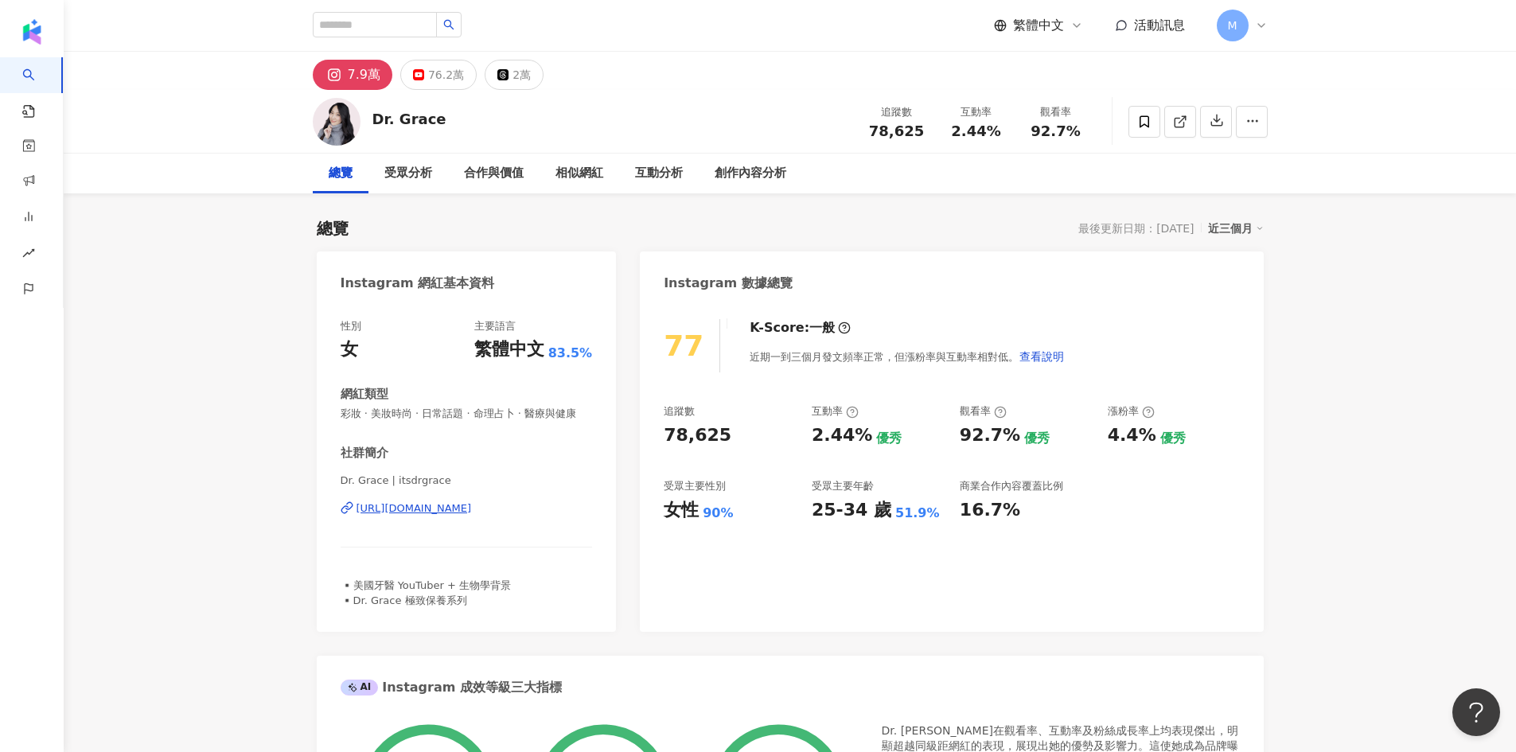
click at [472, 516] on div "https://www.instagram.com/itsdrgrace/" at bounding box center [413, 508] width 115 height 14
click at [1139, 126] on icon at bounding box center [1144, 122] width 14 height 14
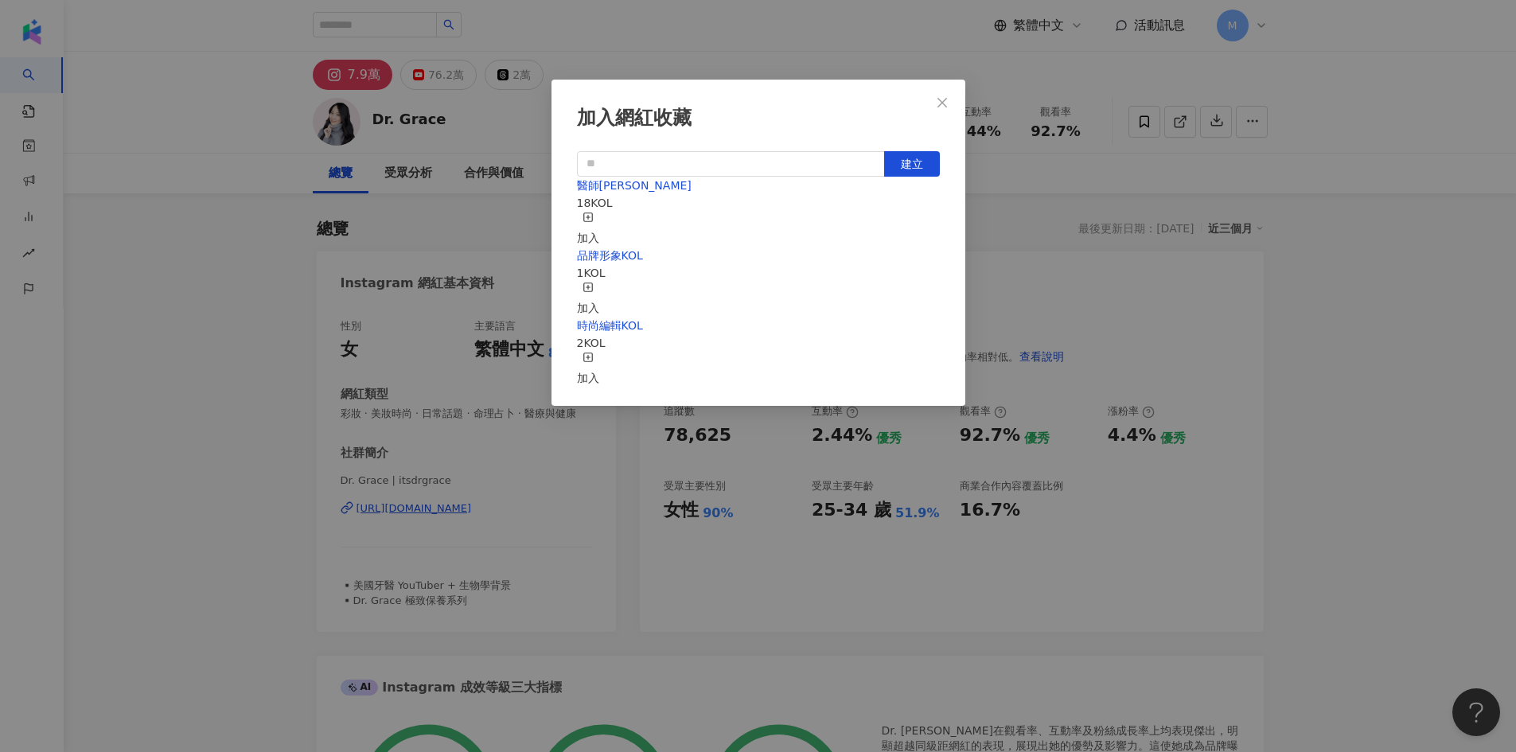
click at [599, 223] on div "加入" at bounding box center [588, 229] width 22 height 35
click at [941, 97] on icon "close" at bounding box center [942, 102] width 13 height 13
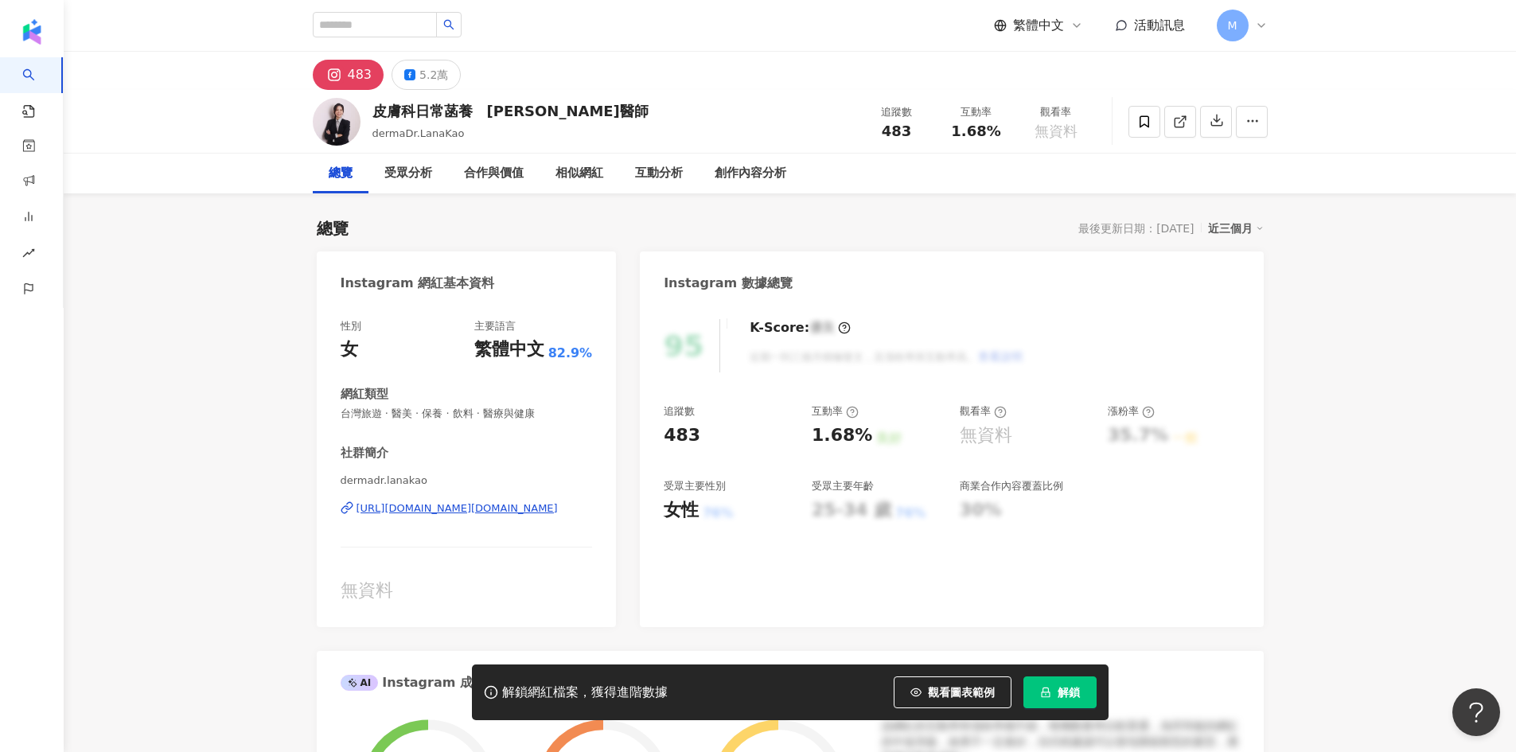
click at [1068, 690] on span "解鎖" at bounding box center [1068, 692] width 22 height 13
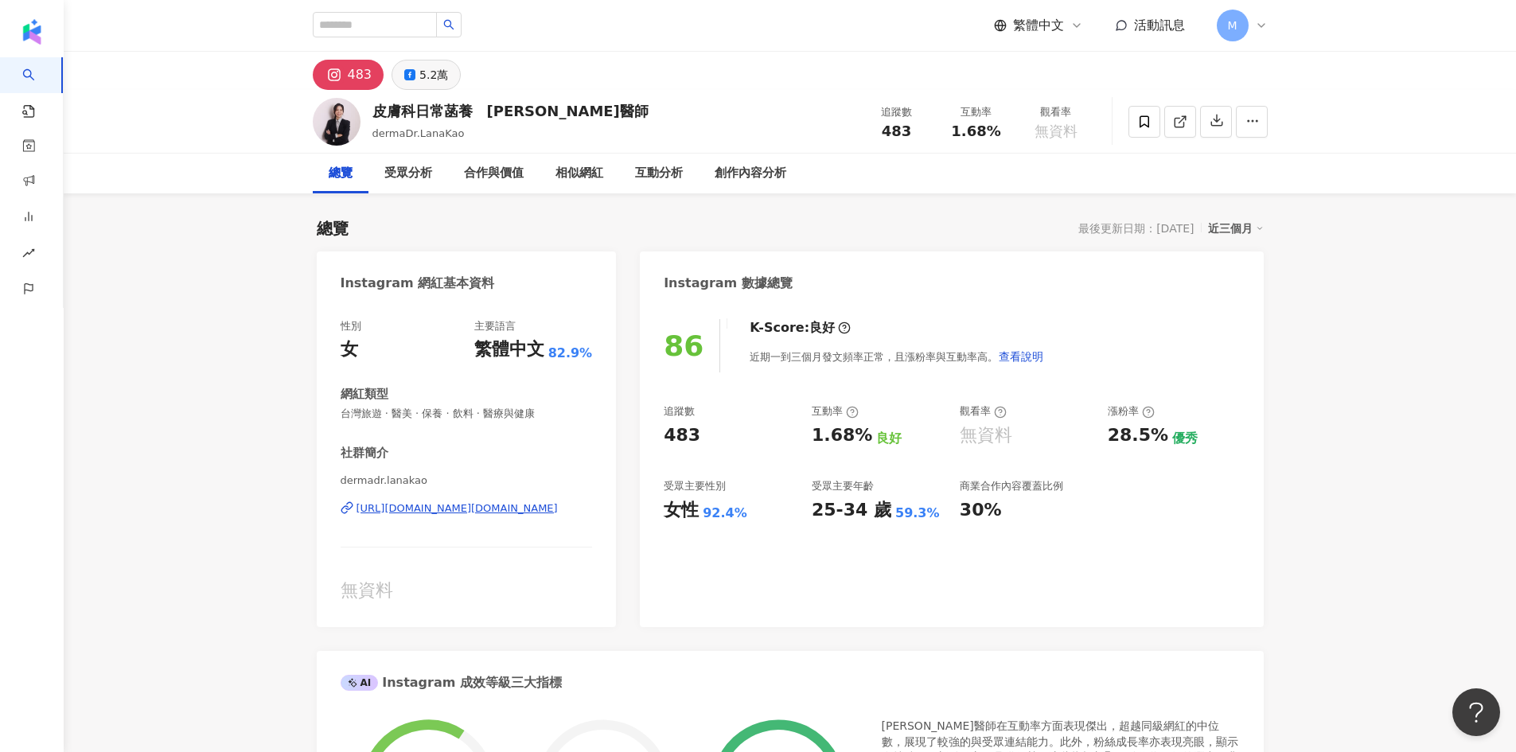
click at [422, 80] on div "5.2萬" at bounding box center [433, 75] width 29 height 22
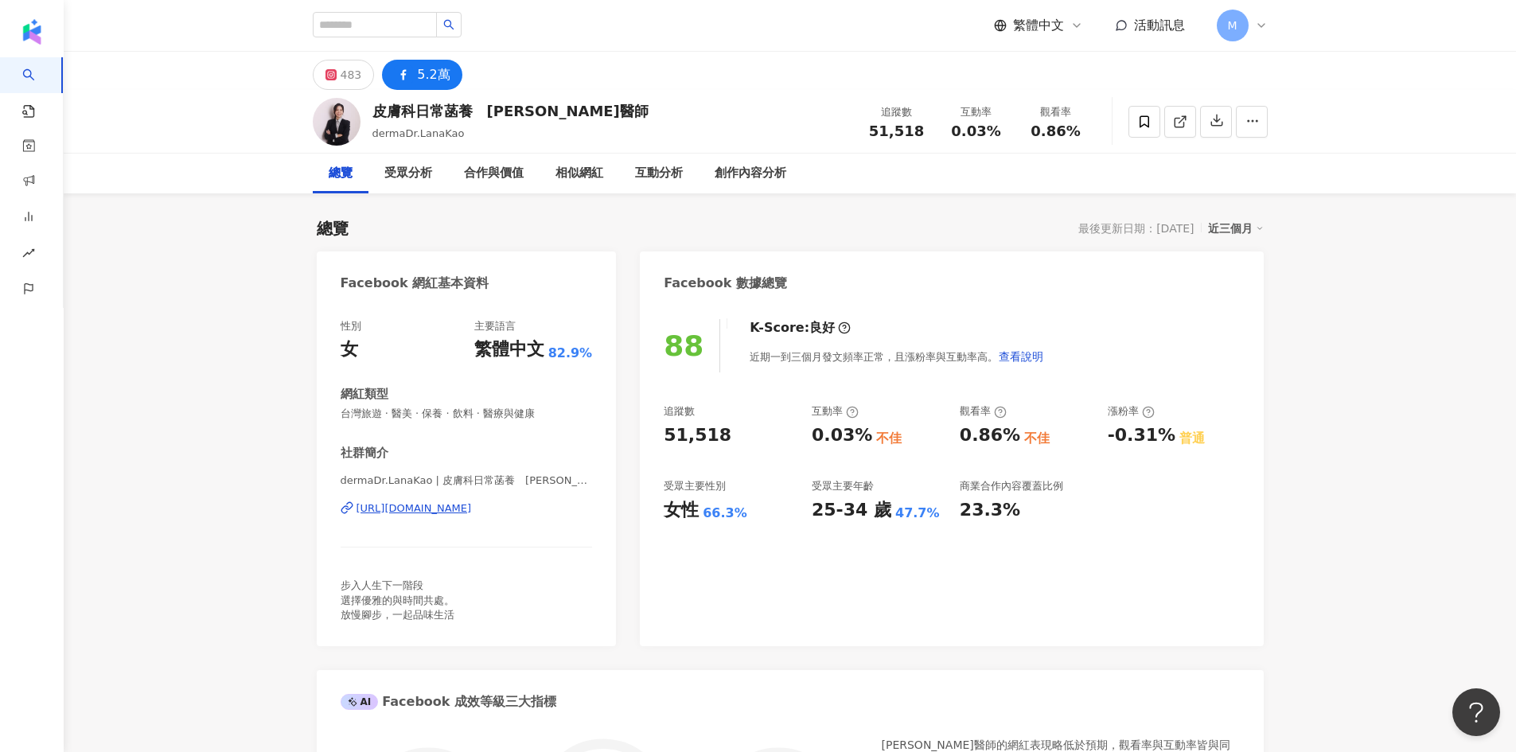
click at [472, 509] on div "[URL][DOMAIN_NAME]" at bounding box center [413, 508] width 115 height 14
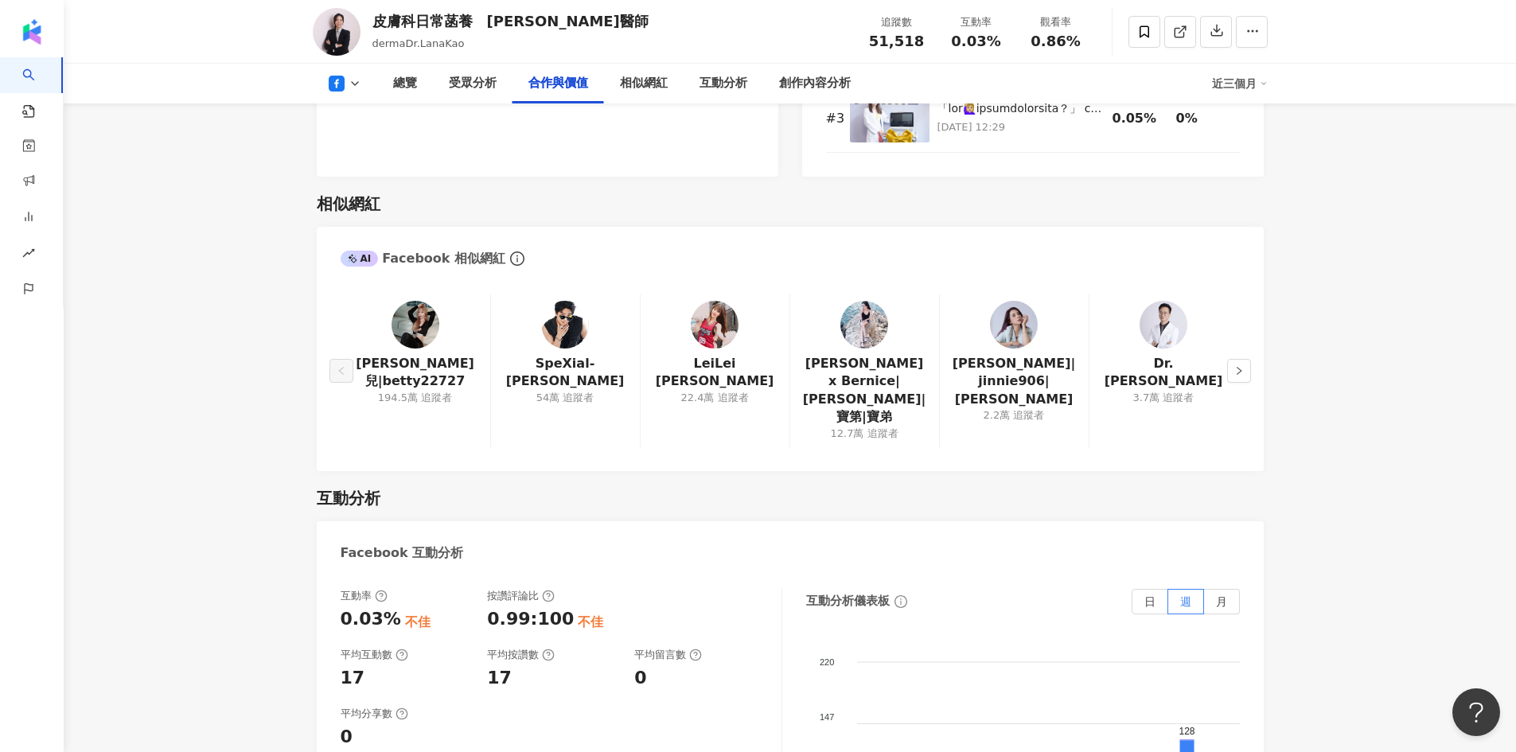
scroll to position [2171, 0]
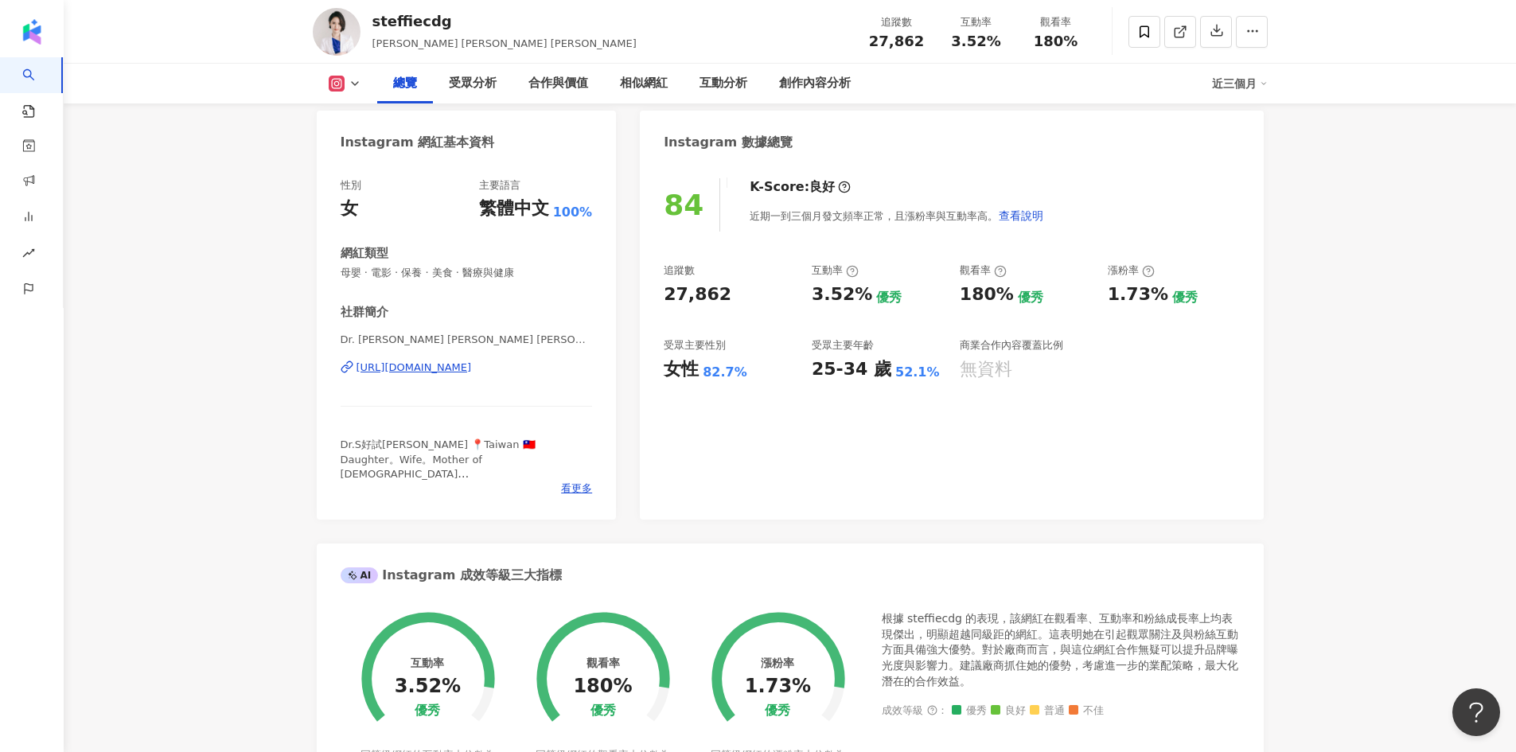
scroll to position [159, 0]
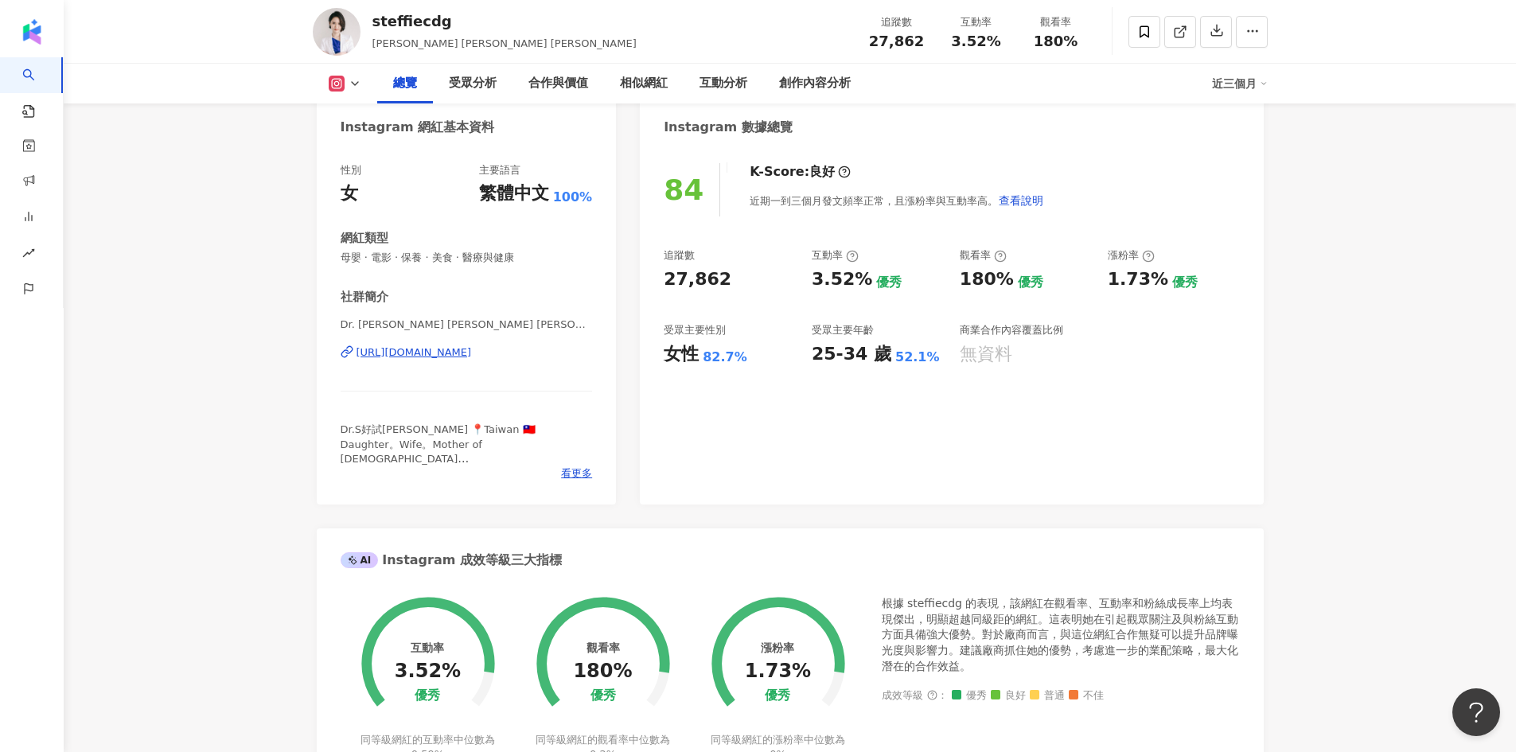
click at [472, 355] on div "[URL][DOMAIN_NAME]" at bounding box center [413, 352] width 115 height 14
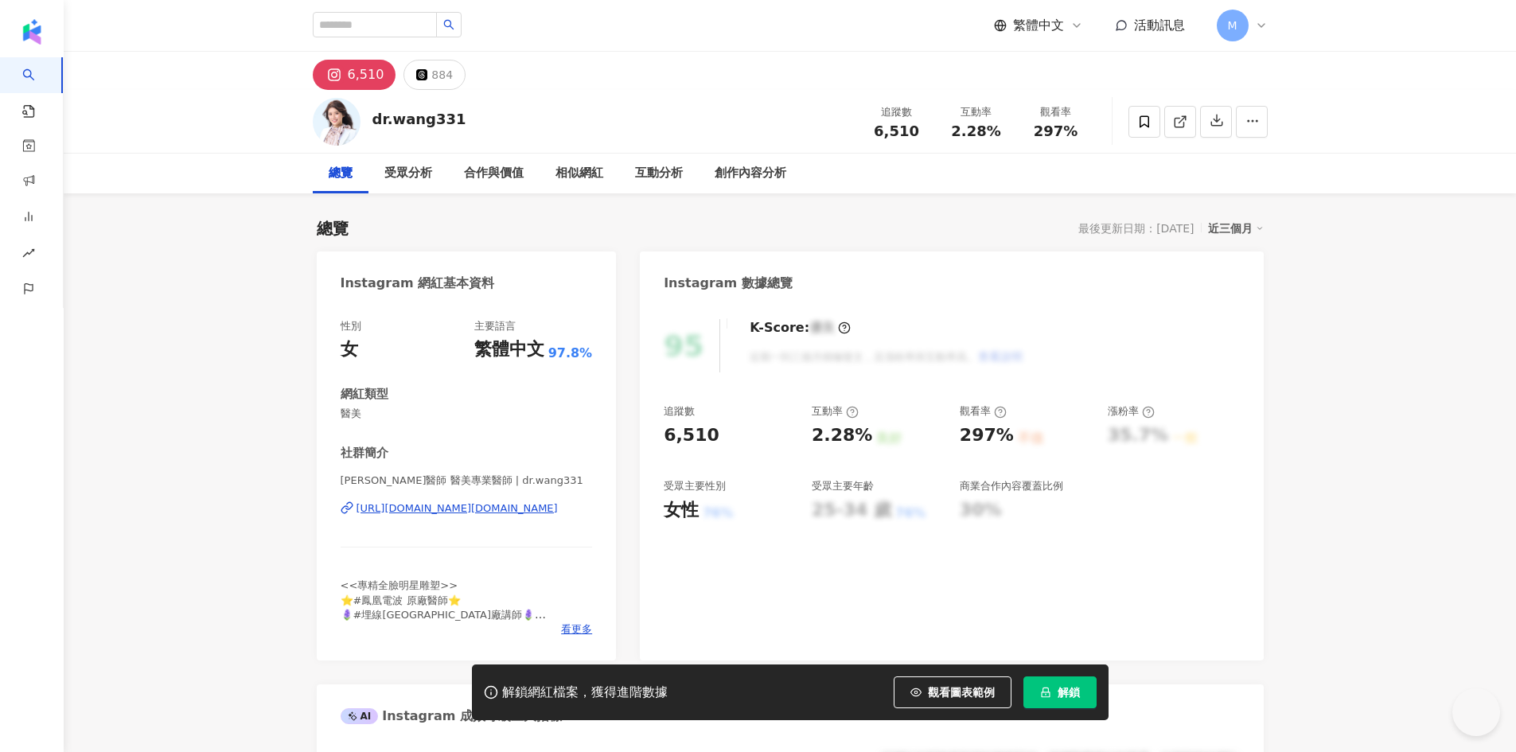
click at [506, 506] on div "https://www.instagram.com/dr.wang331/" at bounding box center [456, 508] width 201 height 14
click at [1070, 690] on span "解鎖" at bounding box center [1068, 692] width 22 height 13
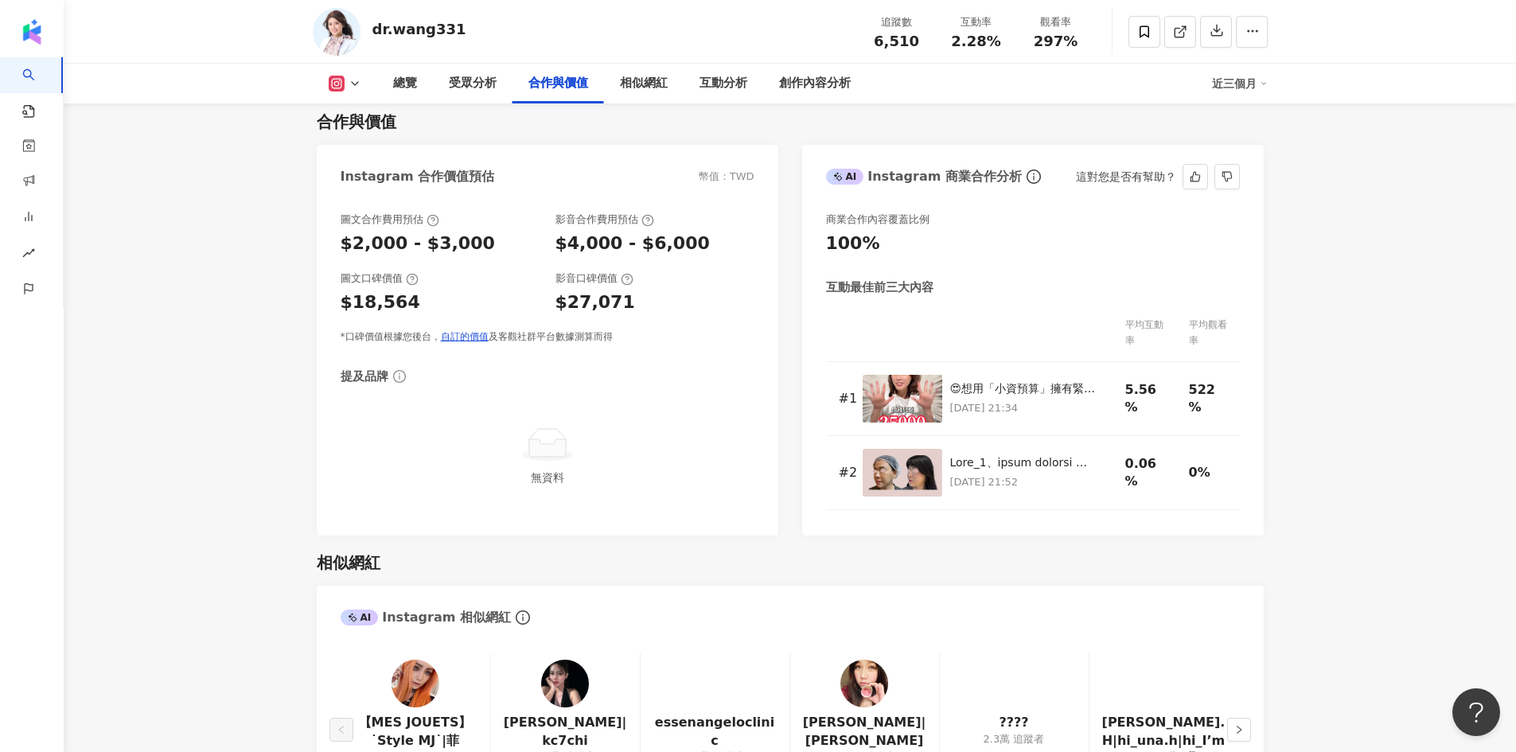
scroll to position [2069, 0]
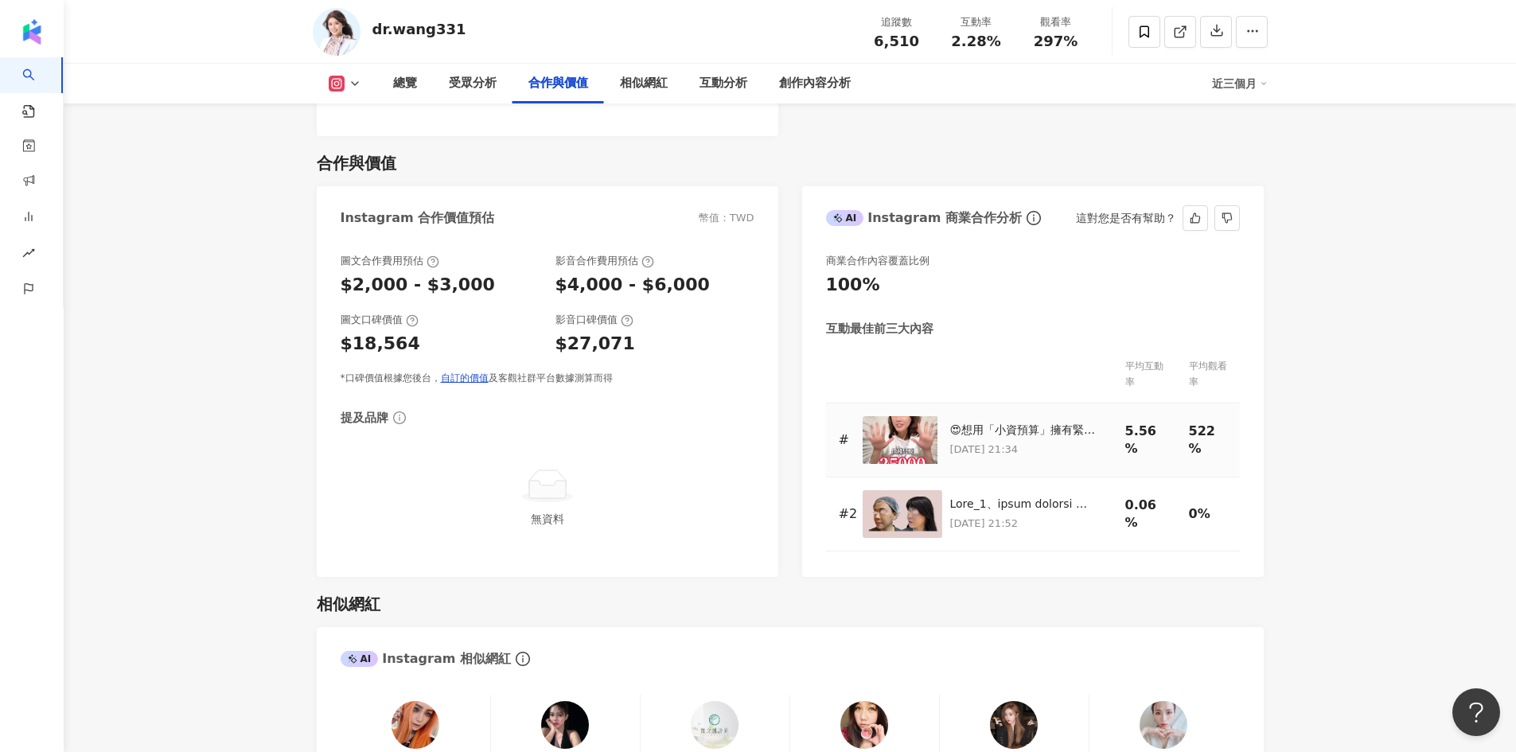
click at [897, 416] on img at bounding box center [902, 440] width 80 height 48
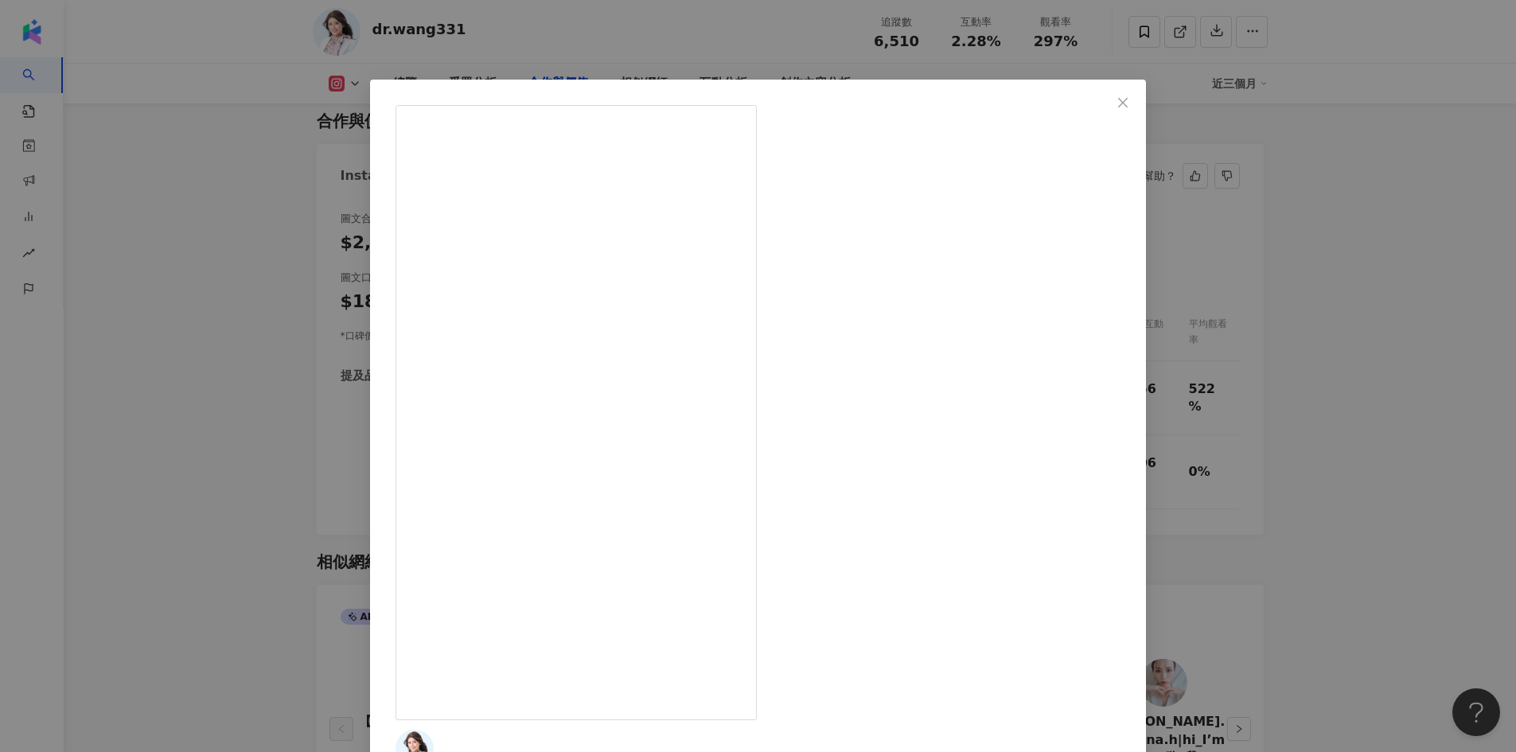
scroll to position [2148, 0]
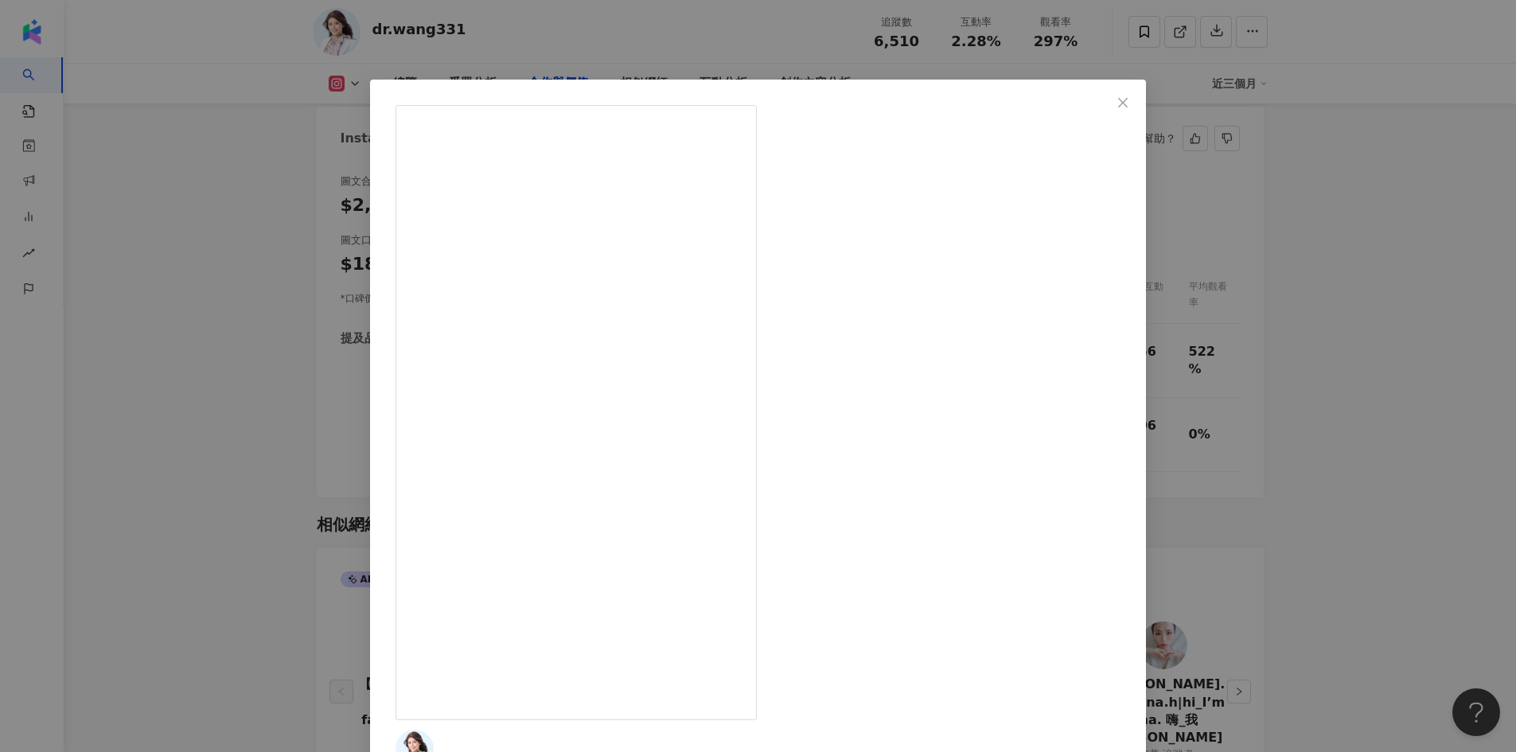
click at [1309, 429] on div "王彥惠醫師 醫美專業醫師 2025/7/31 😍想用「小資預算」擁有緊緻小V臉？ 25,000就能變美！ ✍「無痕筋膜拉提」專案，不需手術、恢復快，下班馬上變…" at bounding box center [758, 376] width 1516 height 752
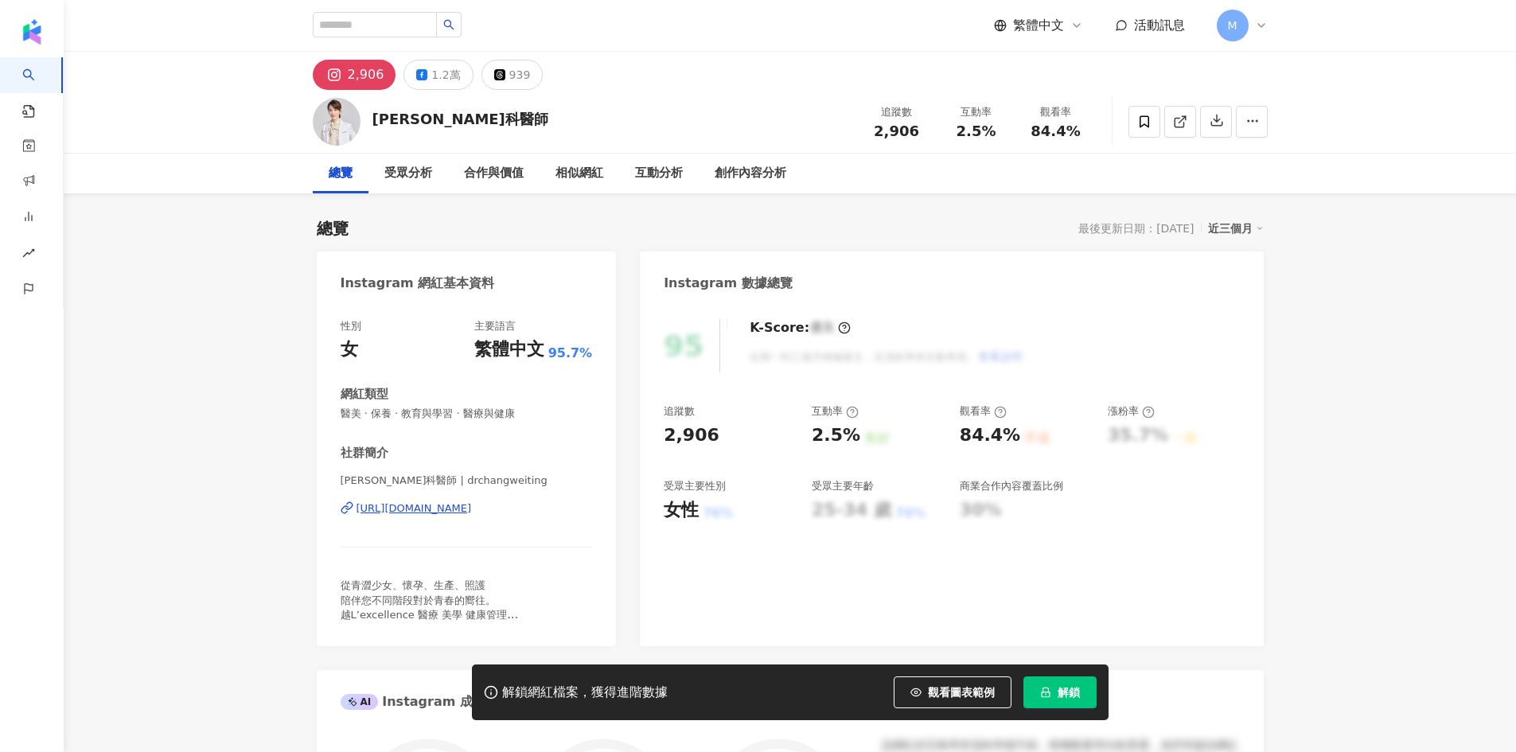
click at [1055, 691] on button "解鎖" at bounding box center [1059, 692] width 73 height 32
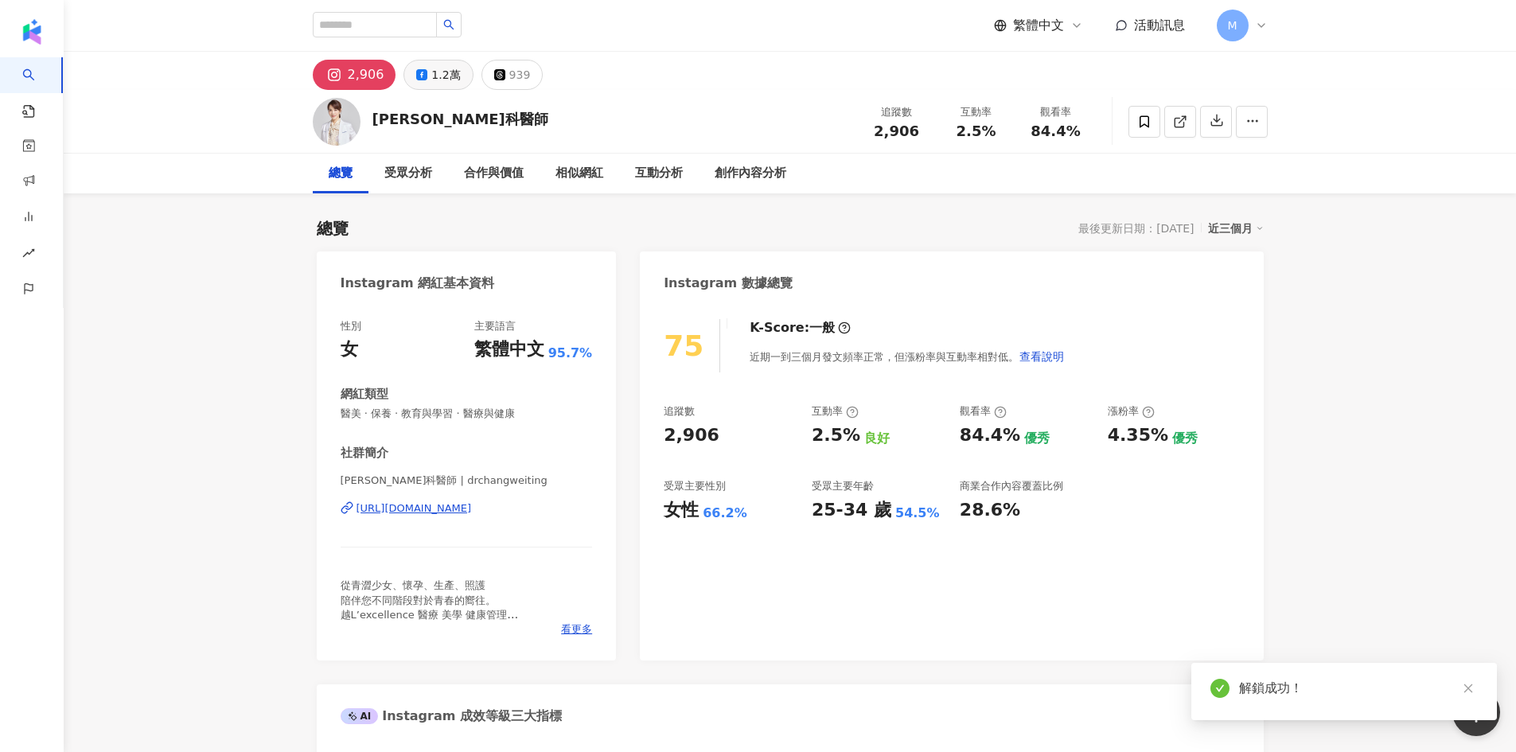
click at [424, 77] on button "1.2萬" at bounding box center [437, 75] width 69 height 30
click at [449, 88] on button "1.2萬" at bounding box center [437, 75] width 69 height 30
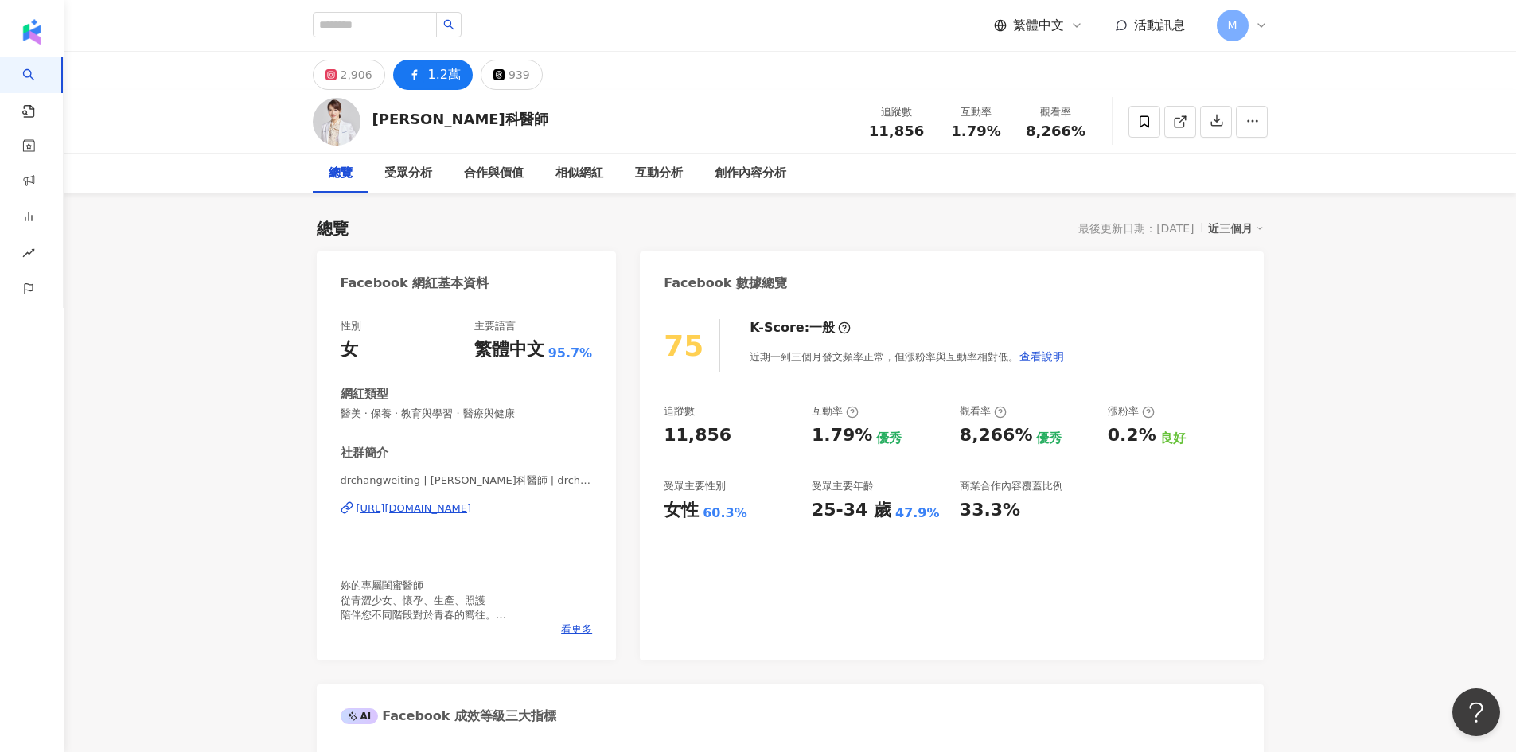
click at [472, 508] on div "https://www.facebook.com/1766857896901230" at bounding box center [413, 508] width 115 height 14
click at [1142, 124] on icon at bounding box center [1144, 121] width 10 height 12
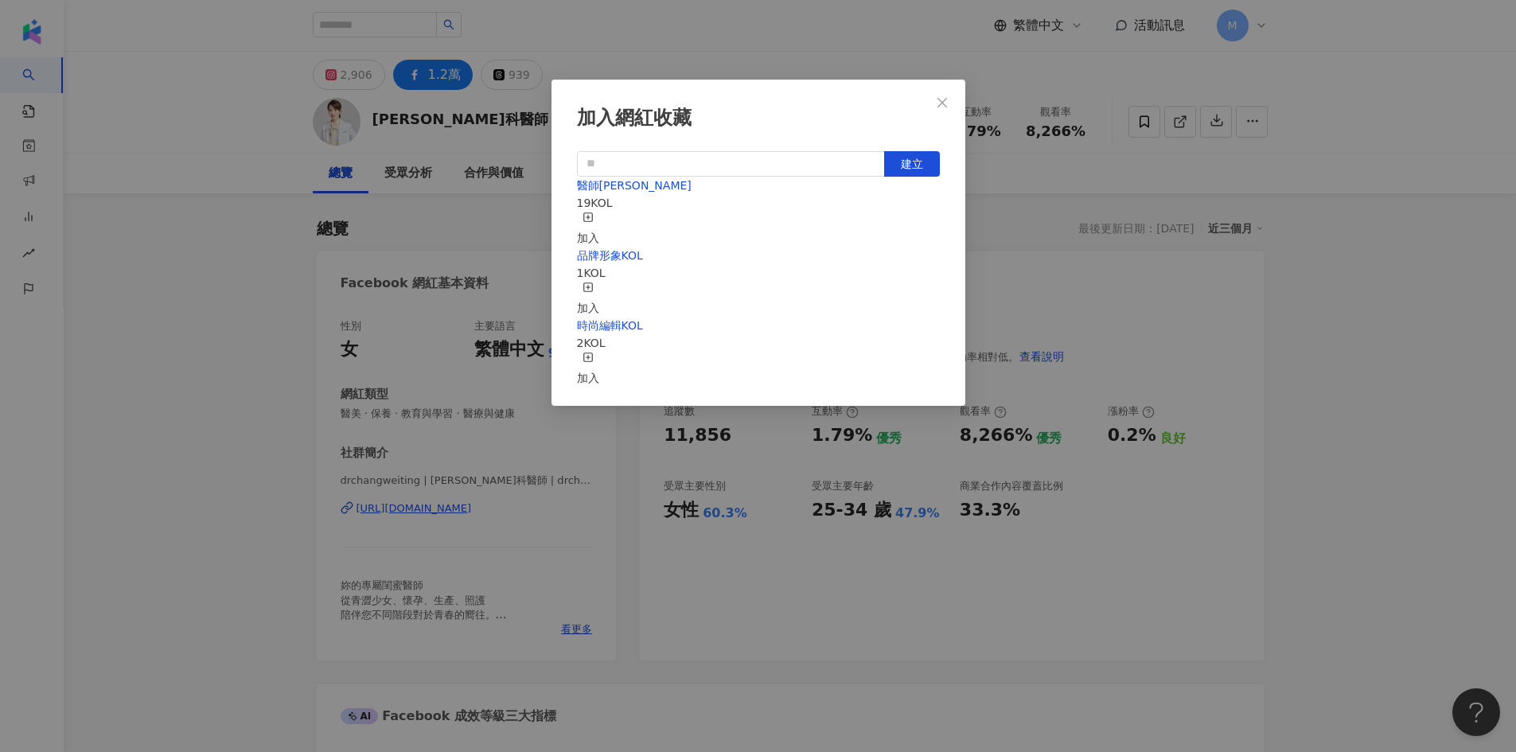
click at [599, 216] on div "加入" at bounding box center [588, 229] width 22 height 35
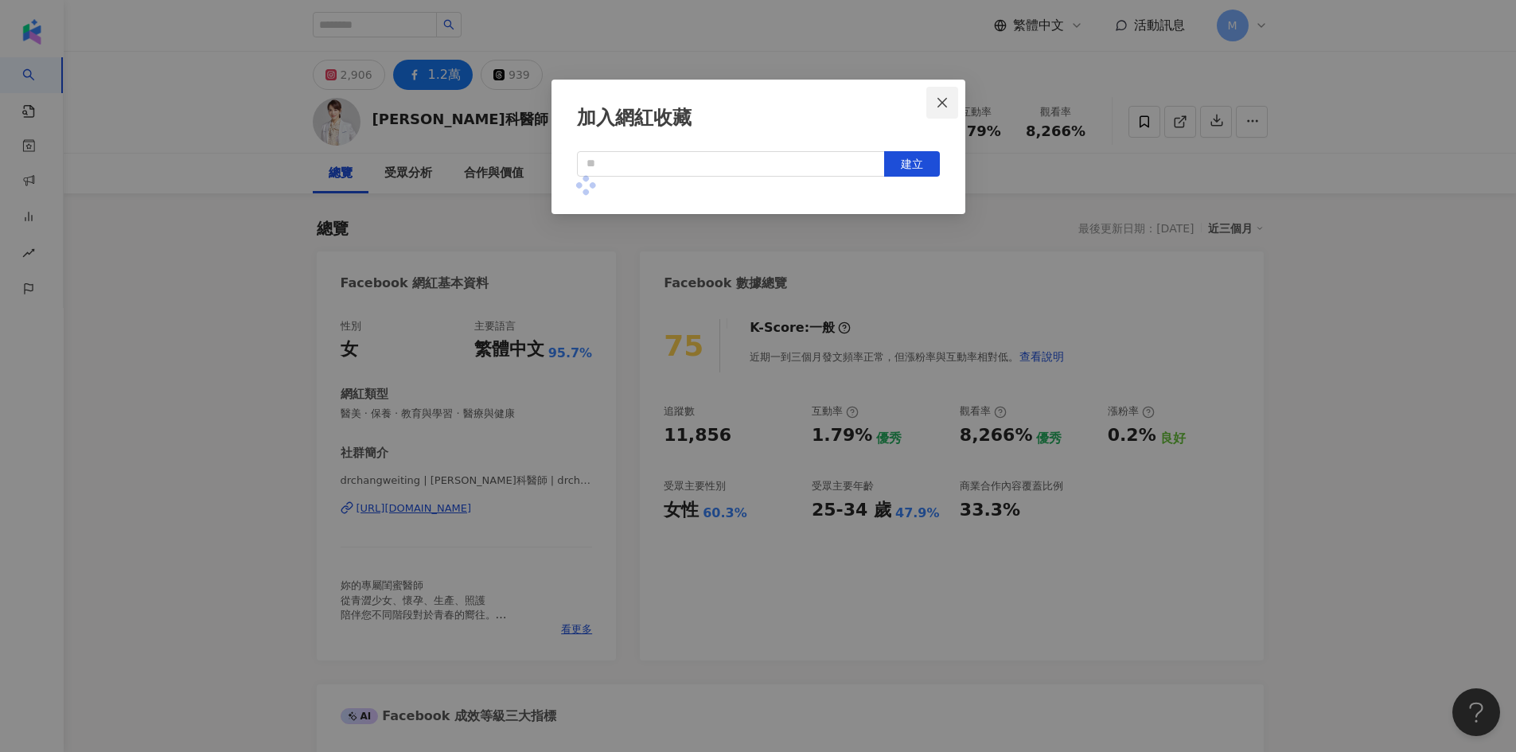
click at [943, 98] on icon "close" at bounding box center [942, 102] width 13 height 13
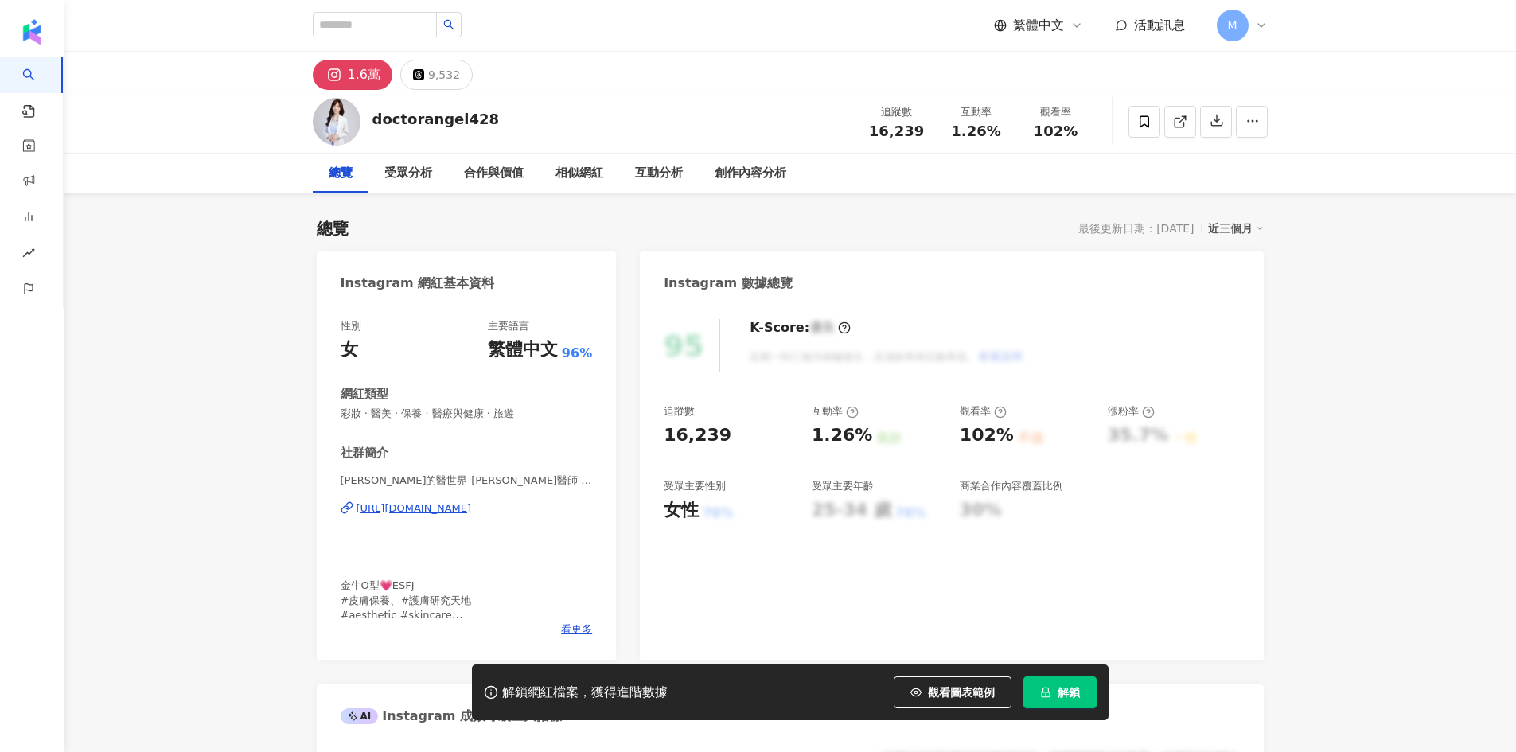
scroll to position [159, 0]
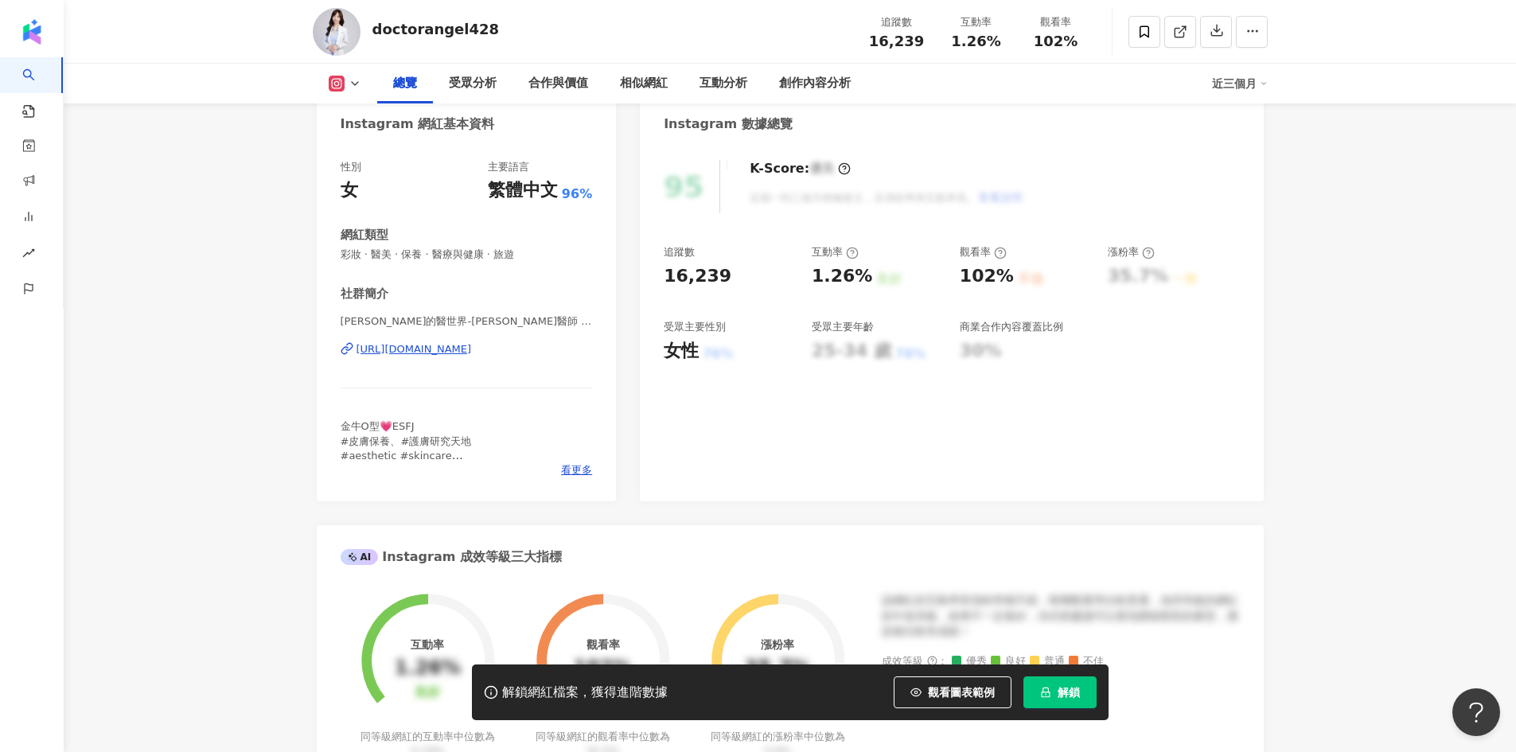
click at [472, 353] on div "[URL][DOMAIN_NAME]" at bounding box center [413, 349] width 115 height 14
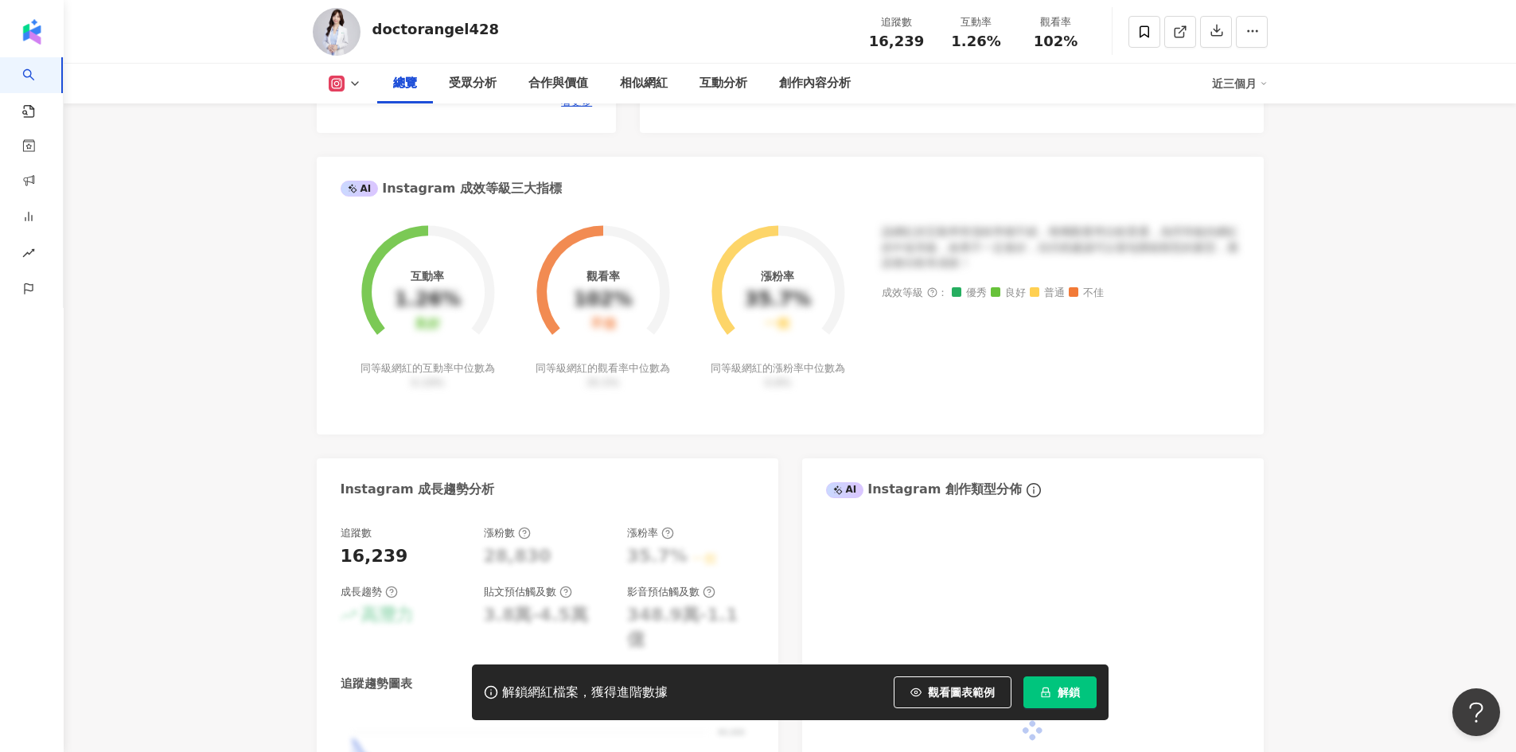
scroll to position [0, 0]
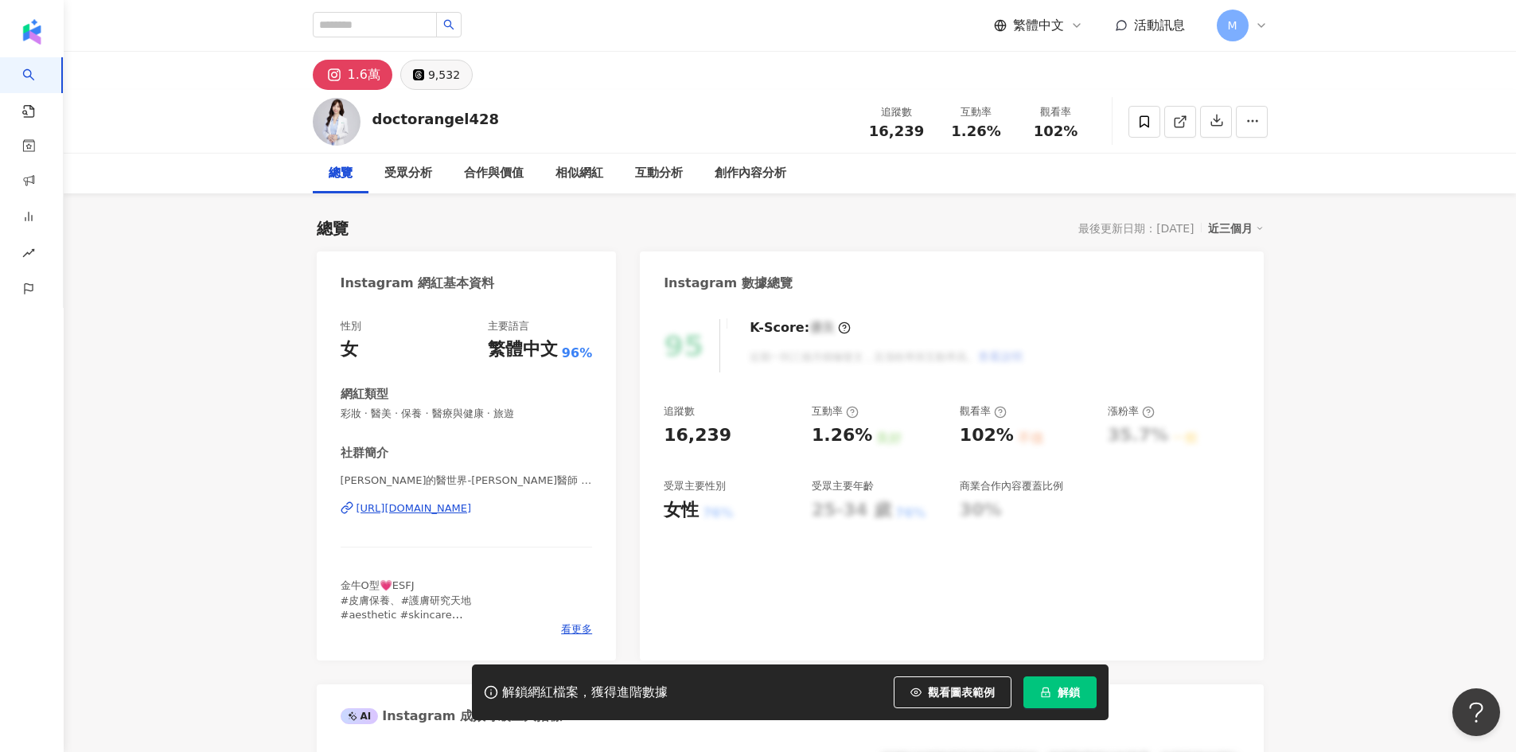
click at [439, 64] on div "9,532" at bounding box center [444, 75] width 32 height 22
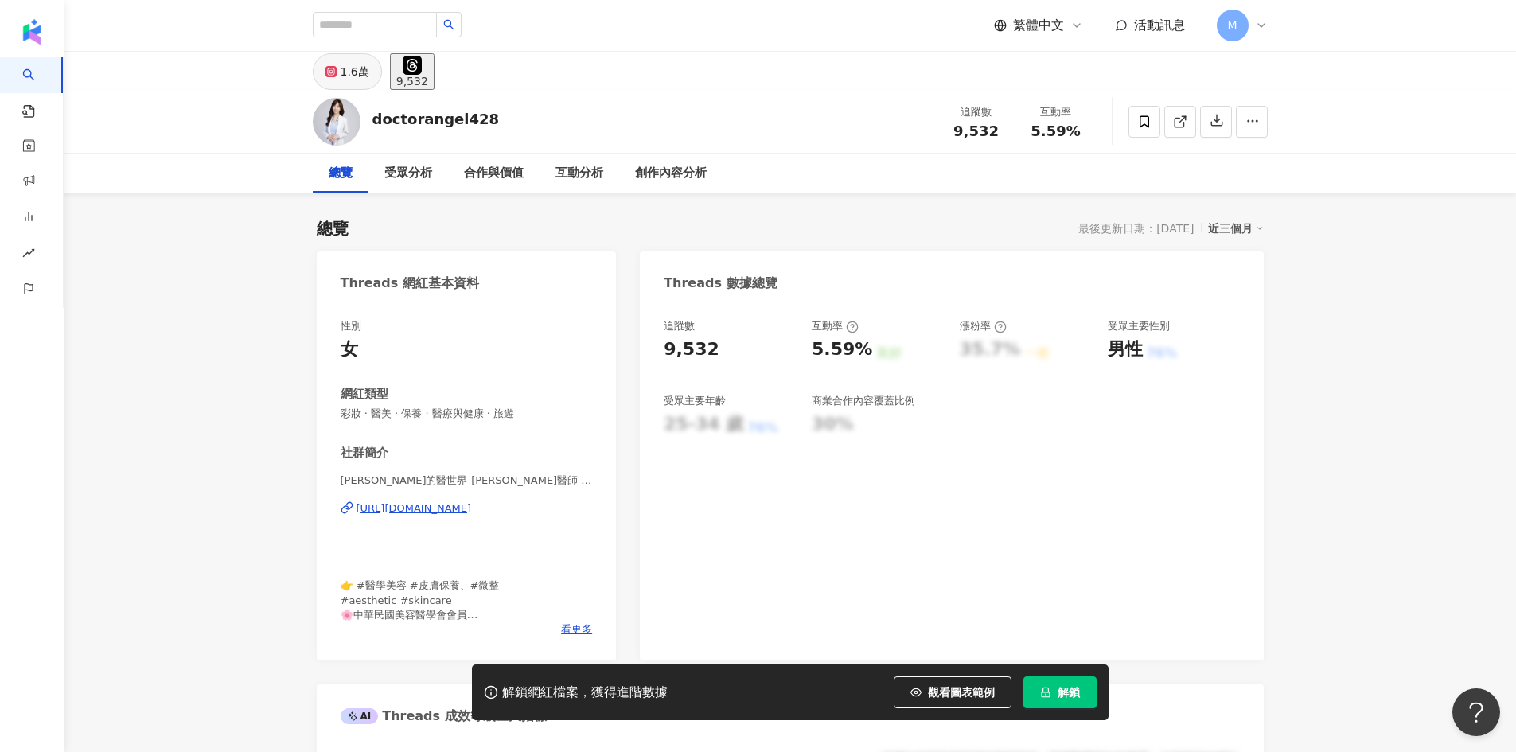
click at [348, 68] on div "1.6萬" at bounding box center [355, 71] width 29 height 22
click at [1052, 691] on button "解鎖" at bounding box center [1059, 692] width 73 height 32
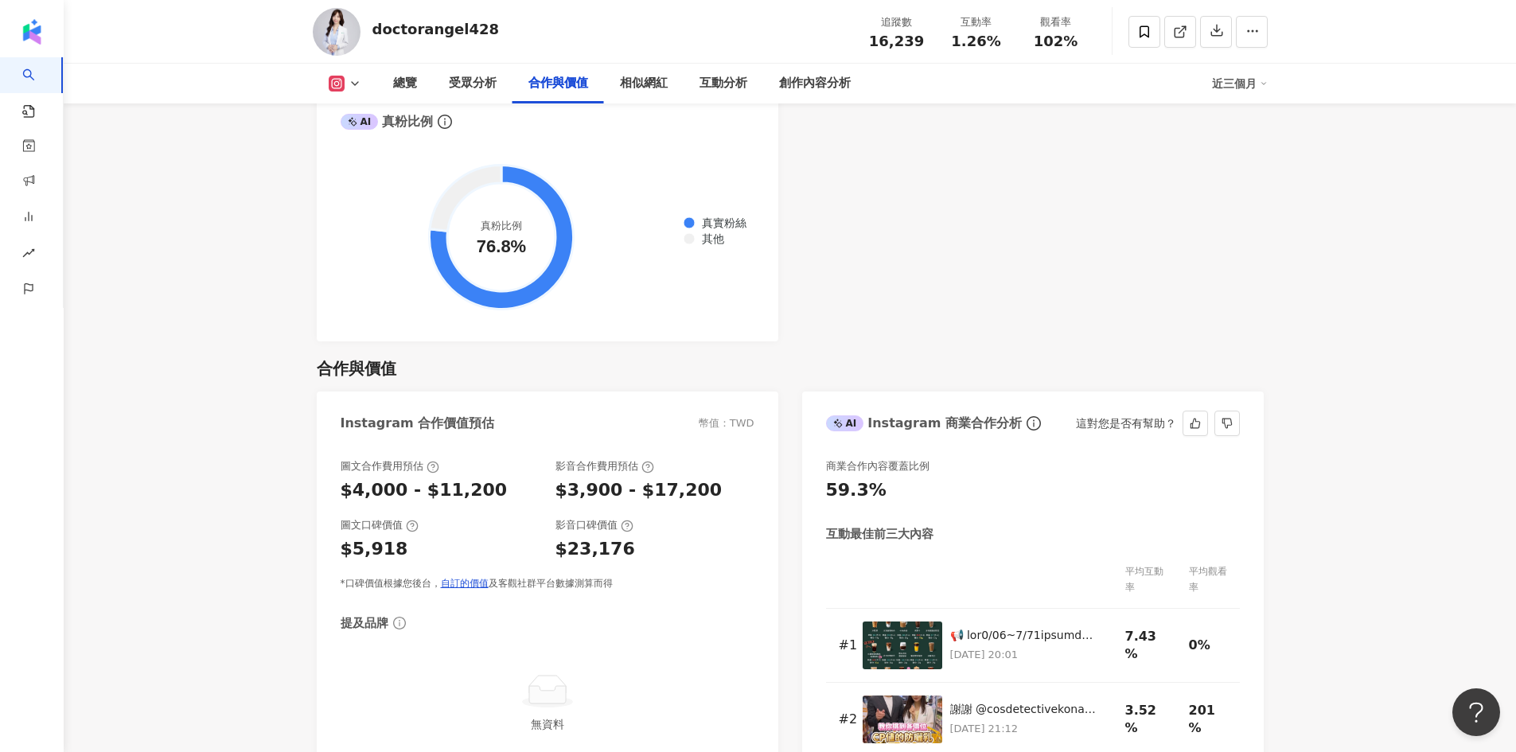
scroll to position [2307, 0]
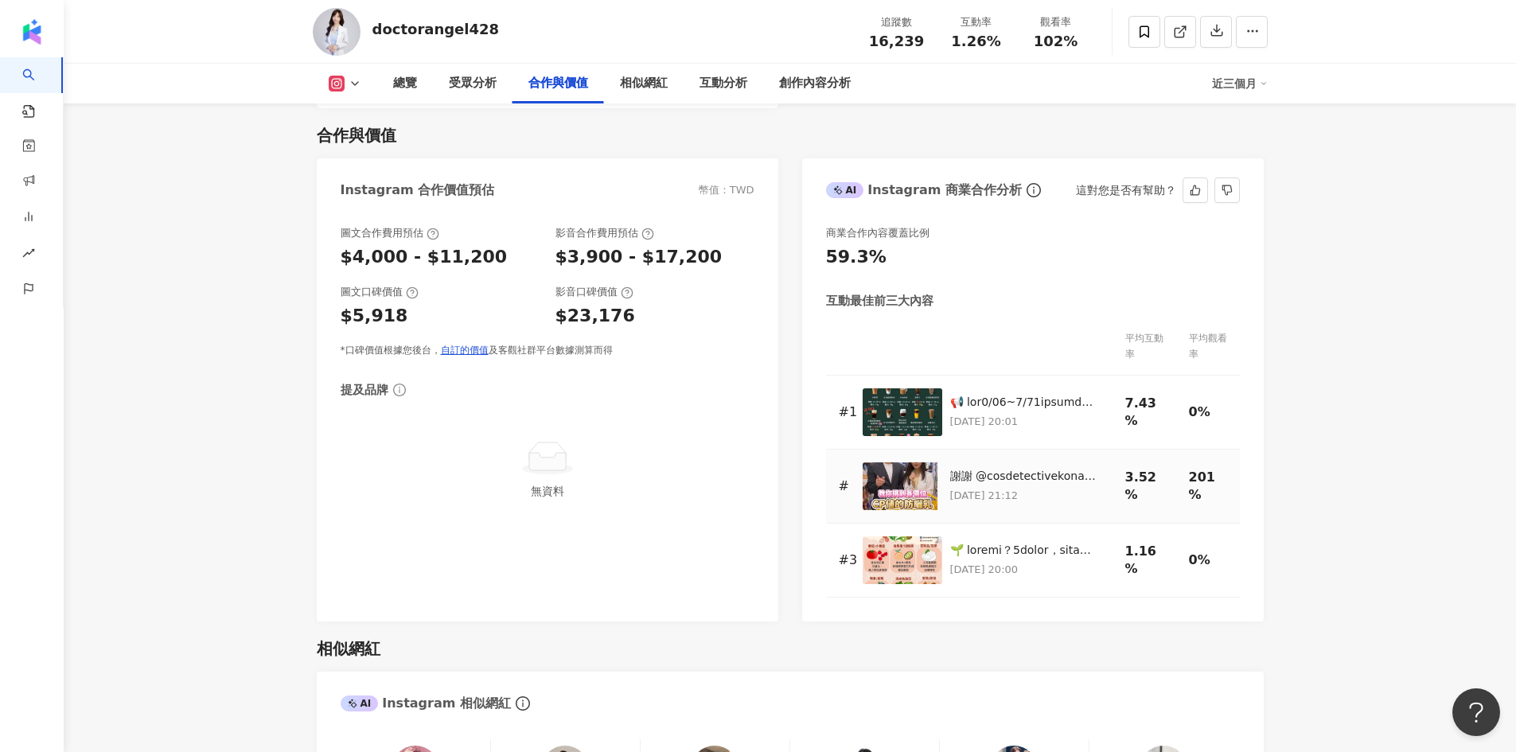
click at [880, 462] on img at bounding box center [902, 486] width 80 height 48
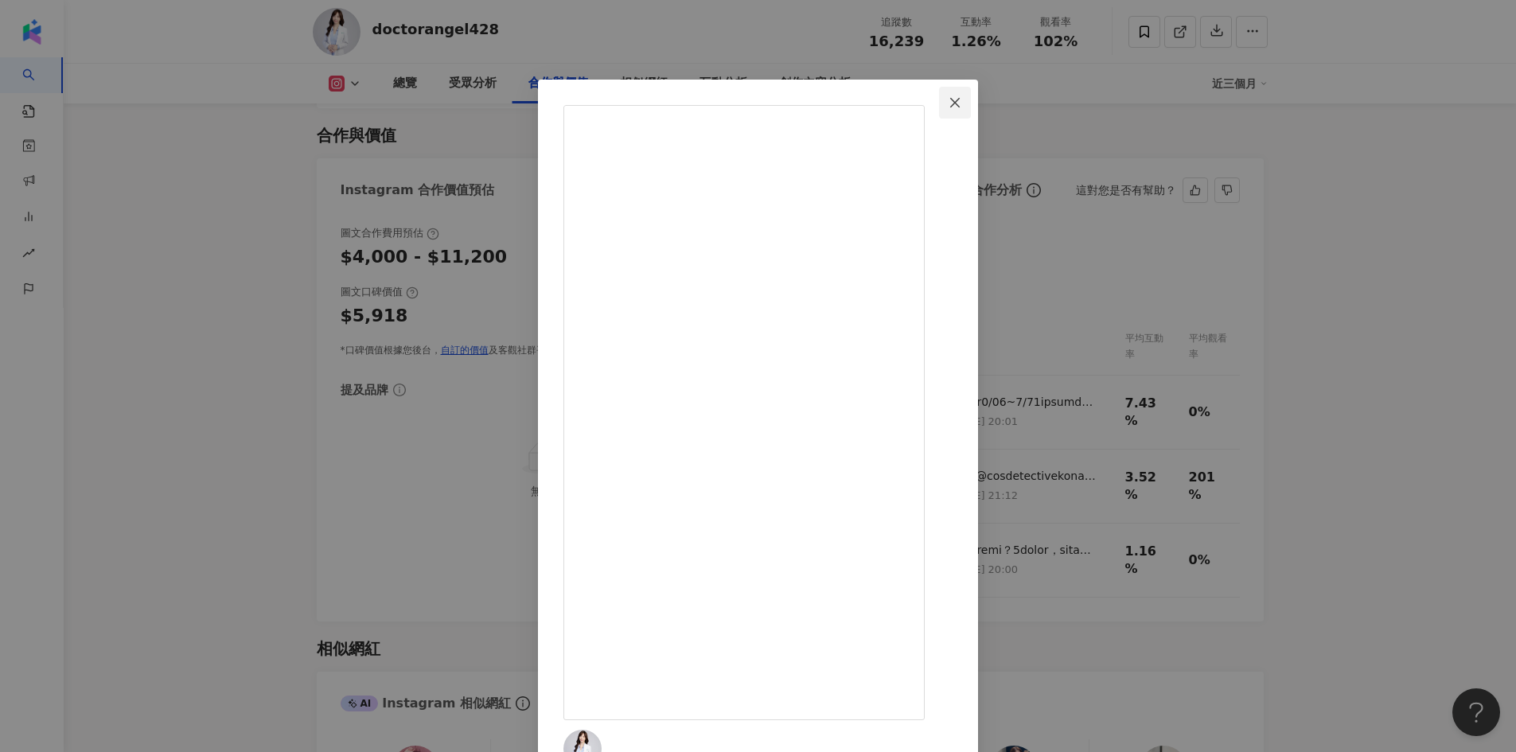
click at [961, 102] on icon "close" at bounding box center [954, 102] width 13 height 13
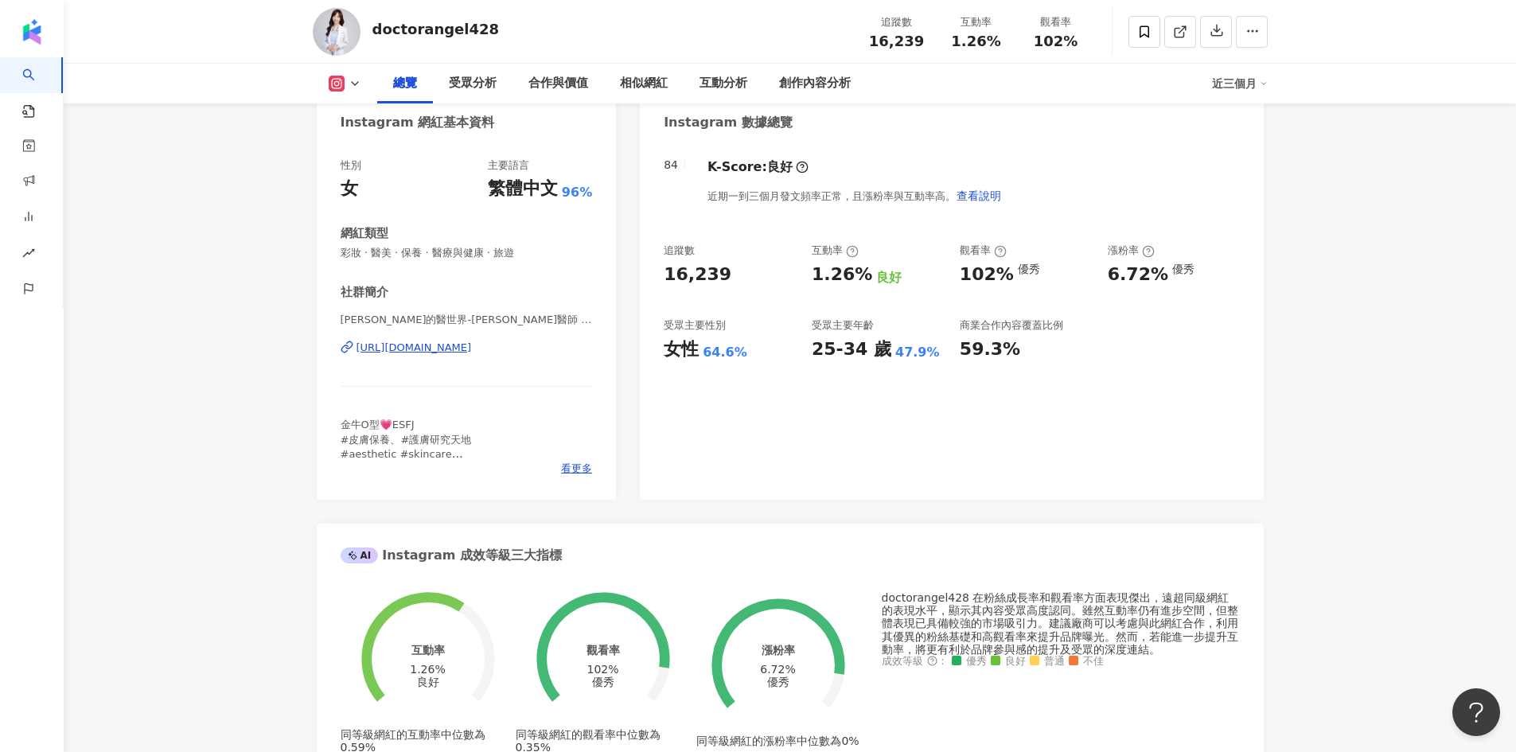
scroll to position [159, 0]
click at [472, 352] on div "[URL][DOMAIN_NAME]" at bounding box center [413, 349] width 115 height 14
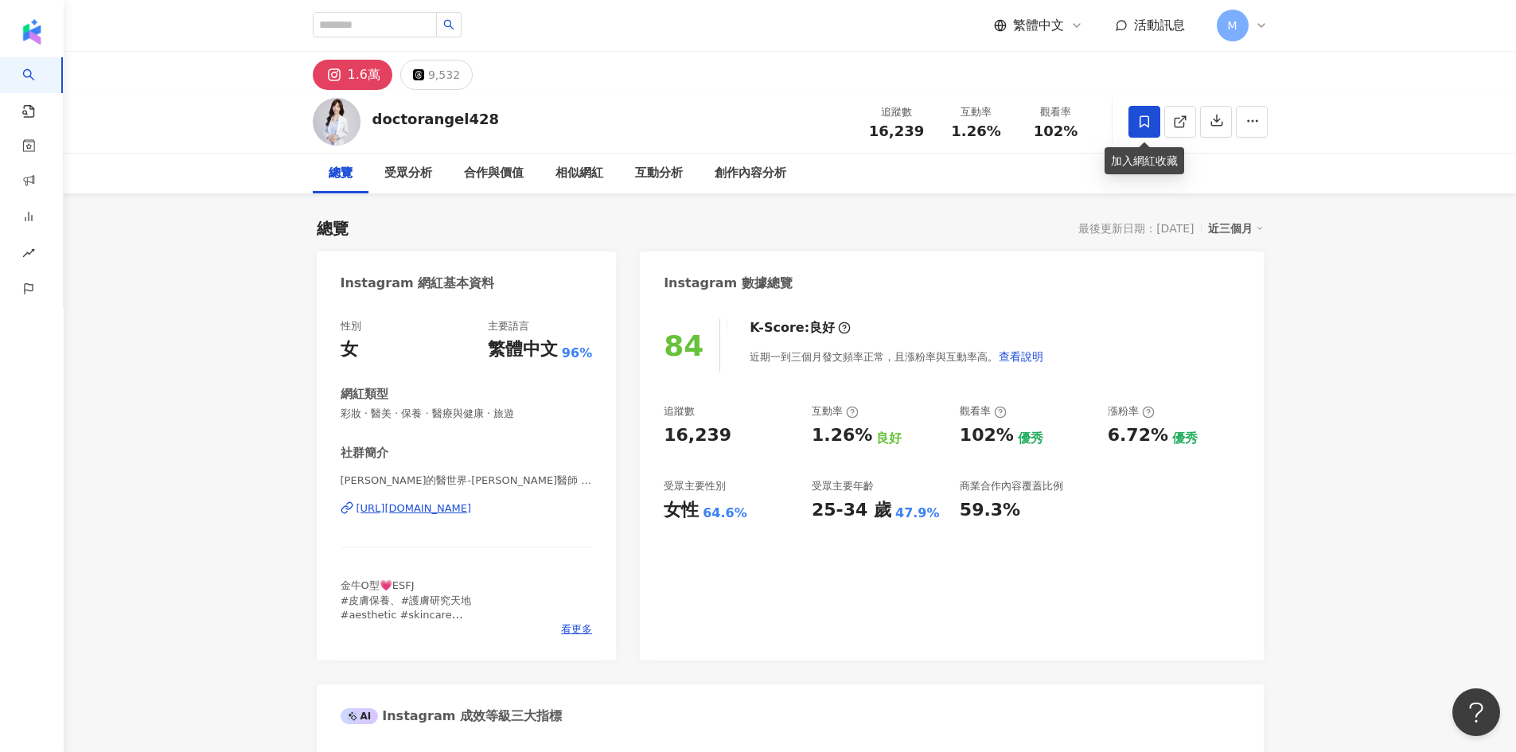
click at [1146, 115] on icon at bounding box center [1144, 122] width 14 height 14
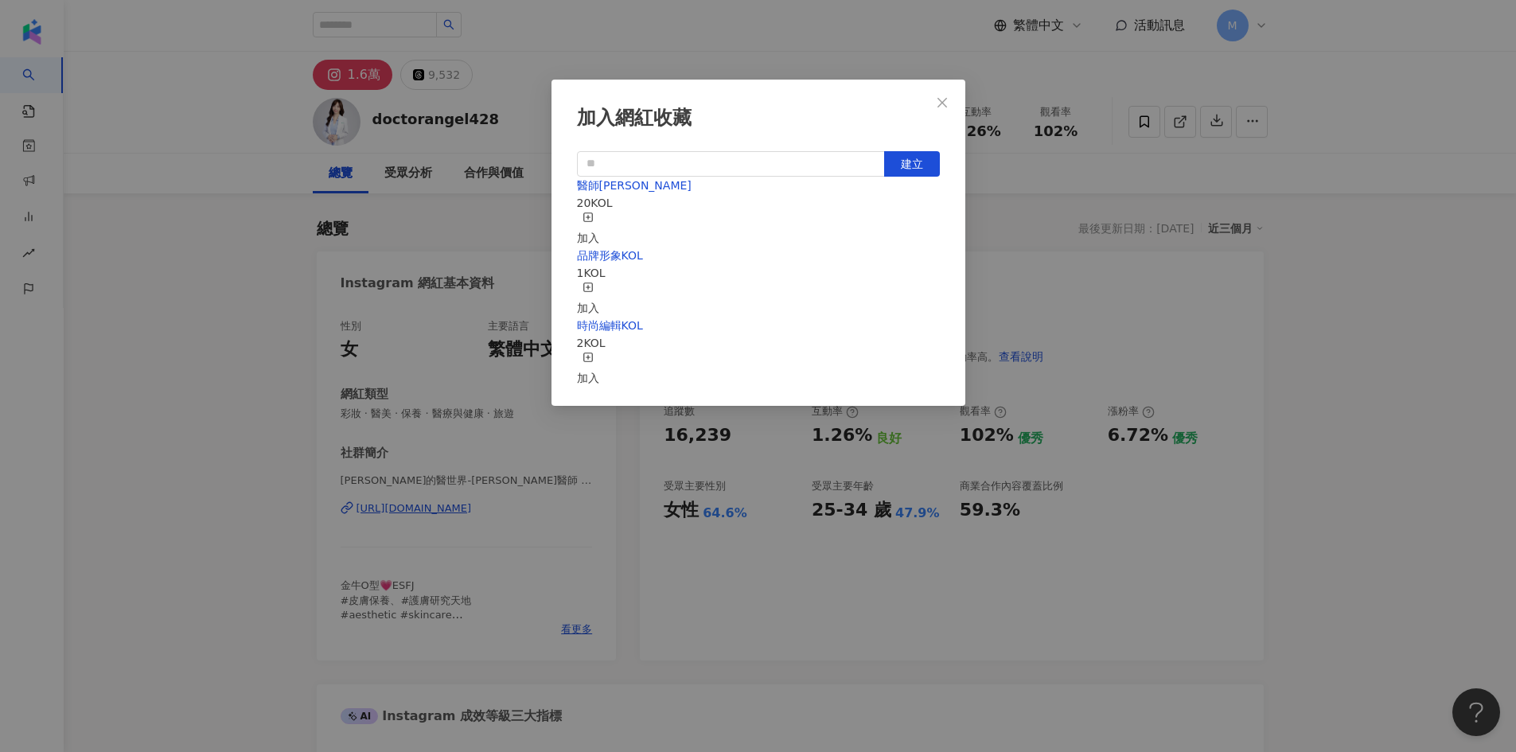
click at [594, 225] on span "button" at bounding box center [587, 220] width 11 height 13
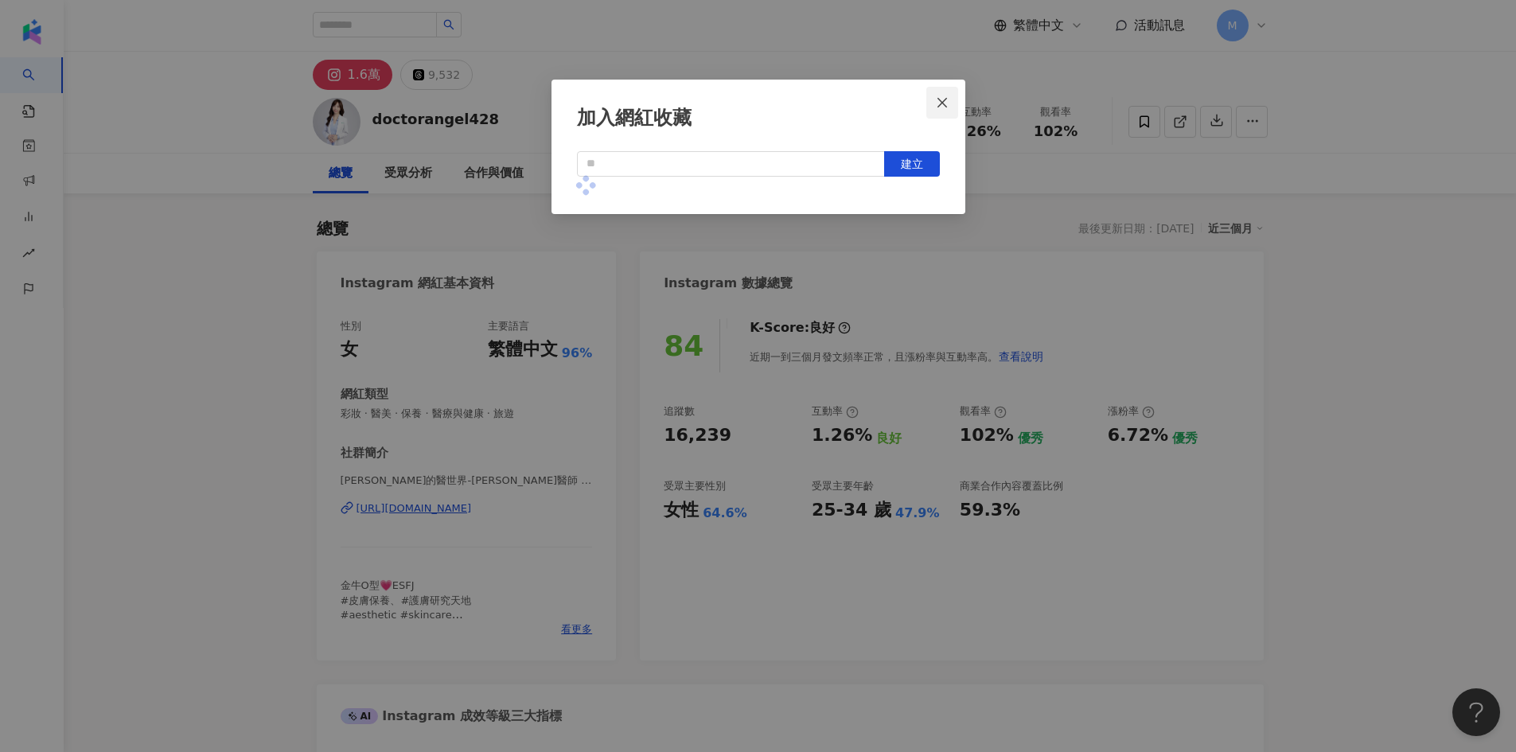
click at [938, 103] on icon "close" at bounding box center [942, 102] width 13 height 13
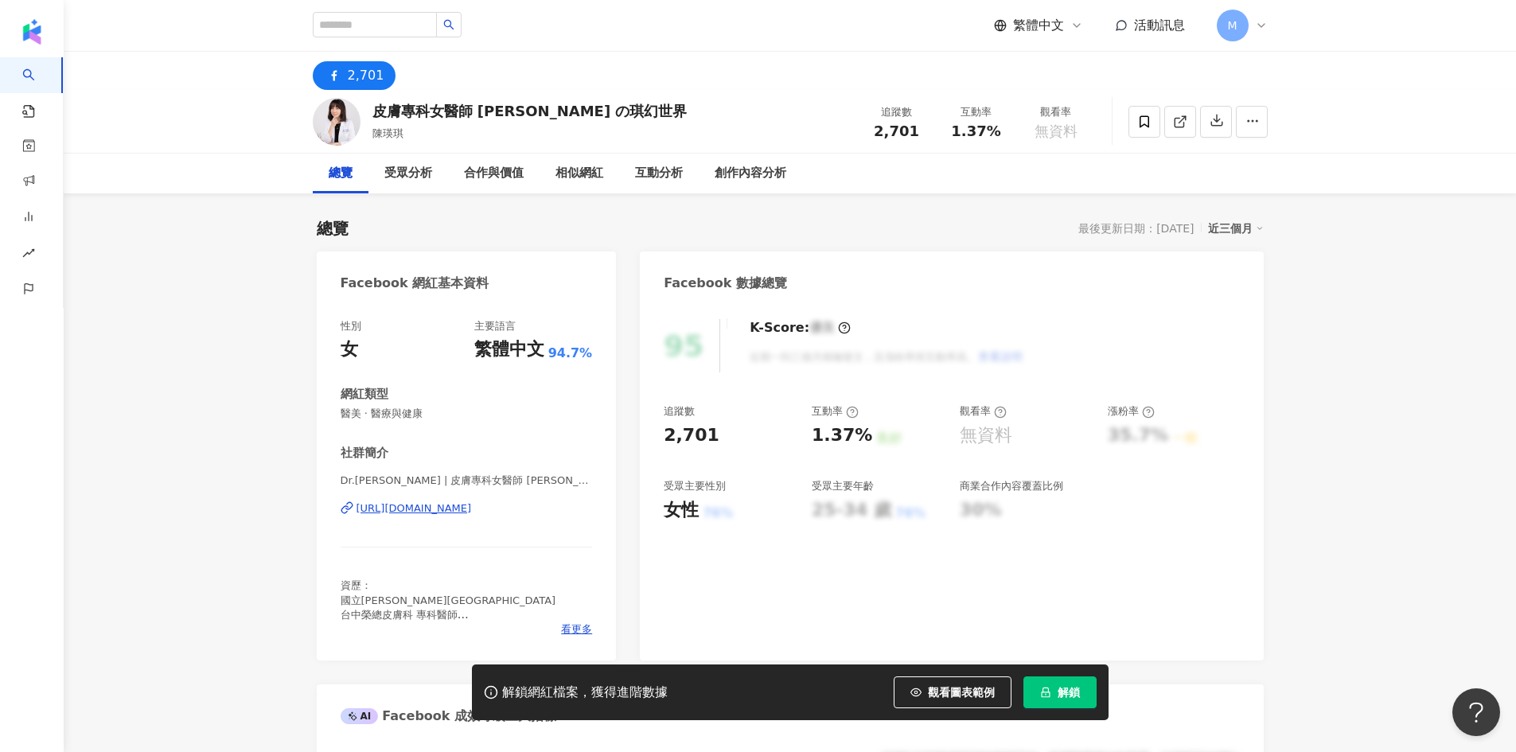
click at [1056, 695] on button "解鎖" at bounding box center [1059, 692] width 73 height 32
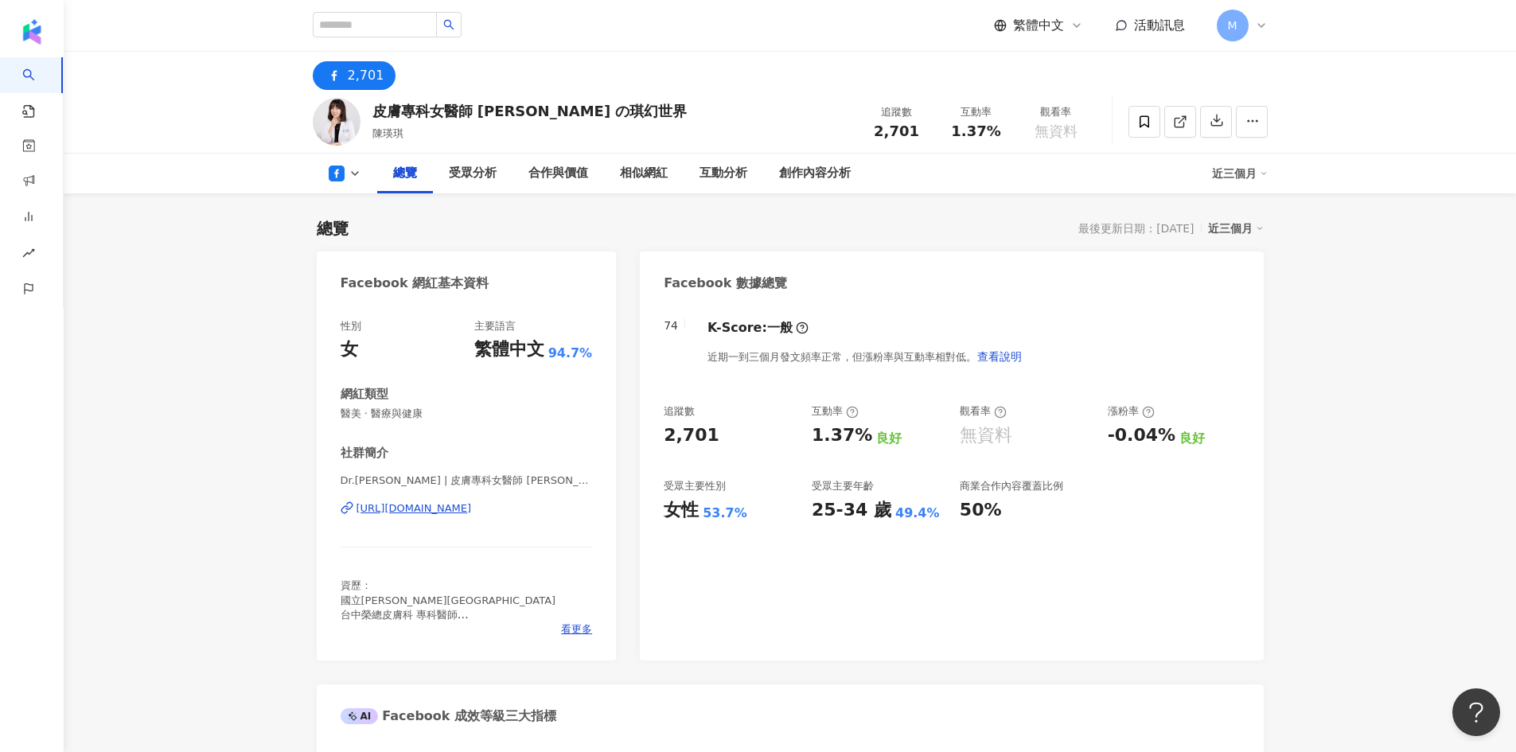
scroll to position [80, 0]
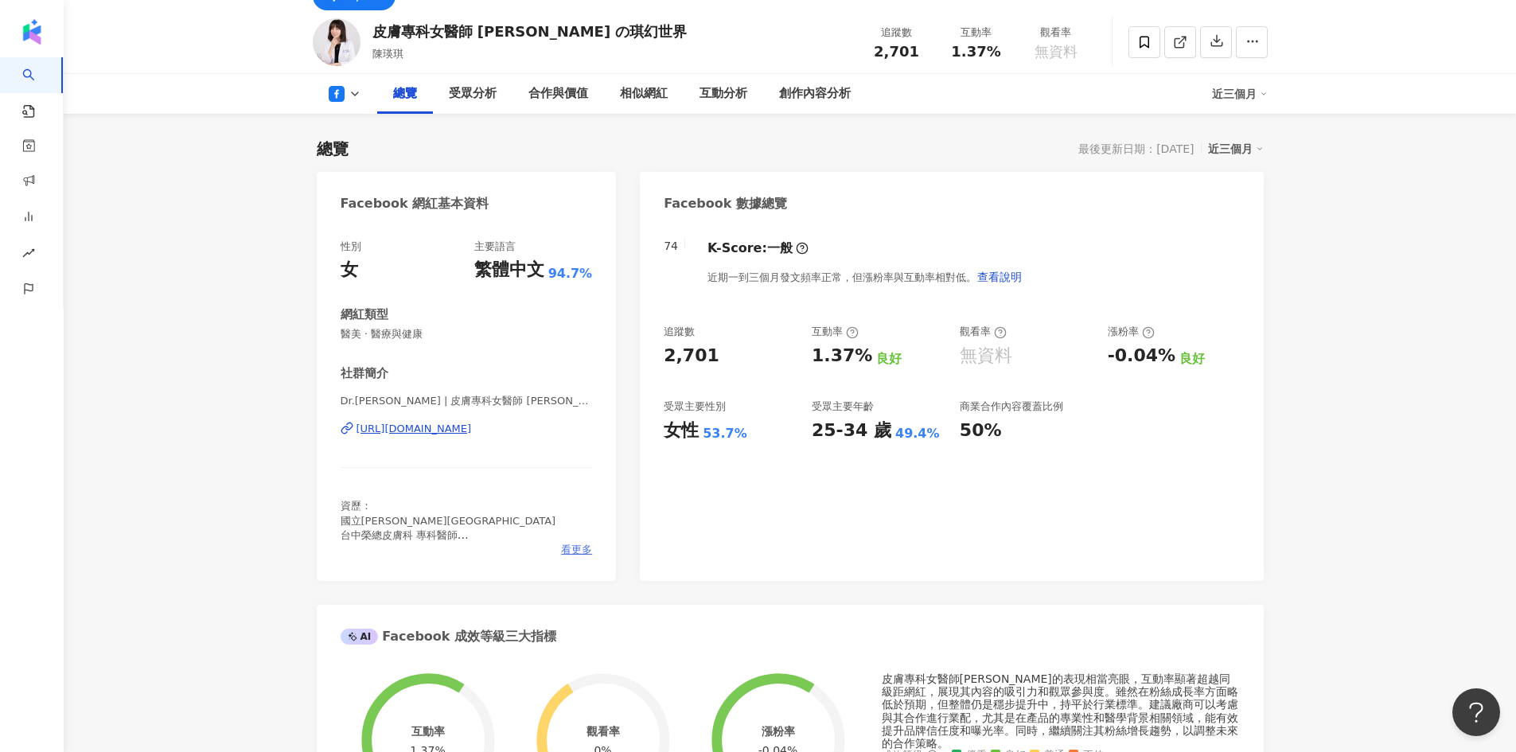
click at [574, 549] on span "看更多" at bounding box center [576, 550] width 31 height 14
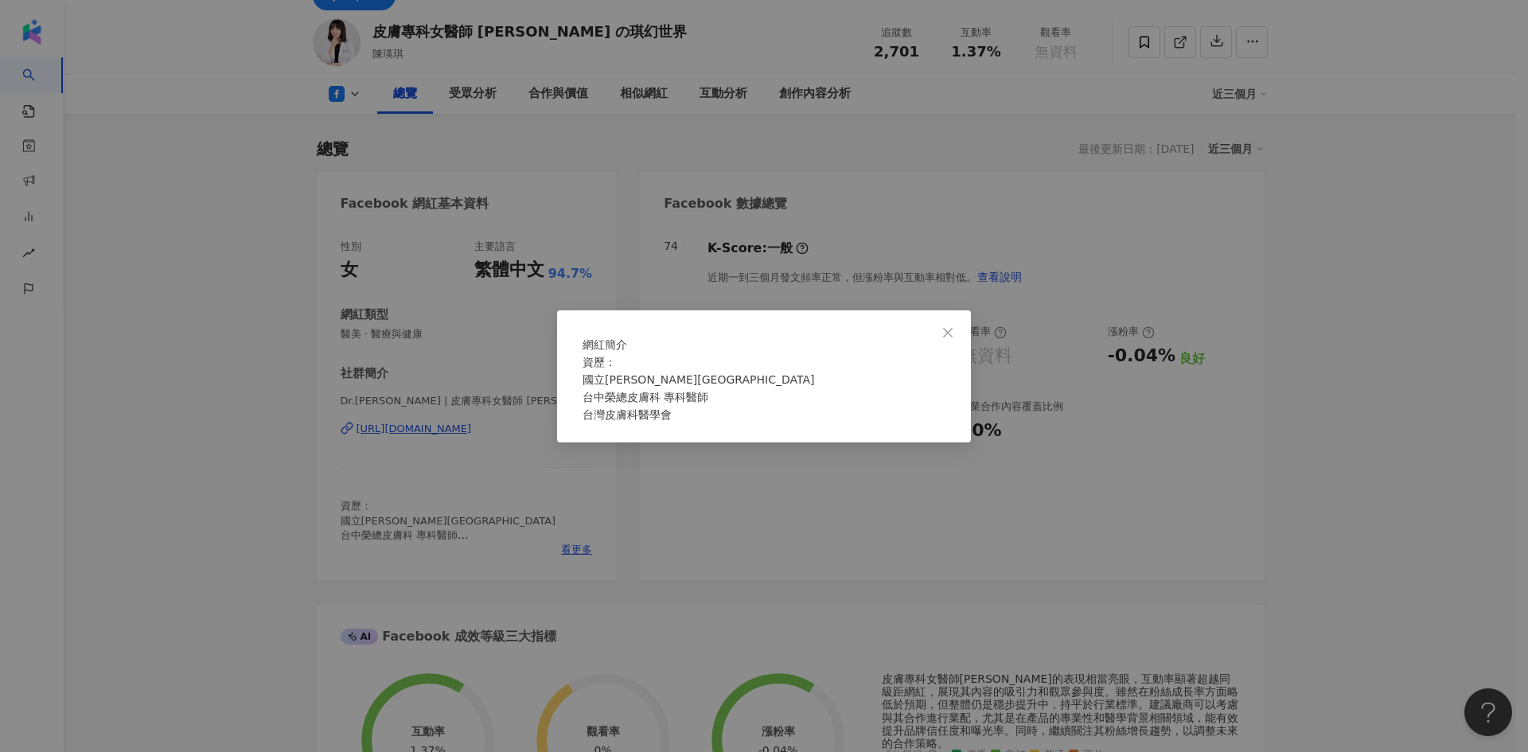
click at [574, 531] on div "網紅簡介 資歷： 國立陽明大學醫學院 台中榮總皮膚科 專科醫師 台灣皮膚科醫學會" at bounding box center [764, 376] width 1528 height 752
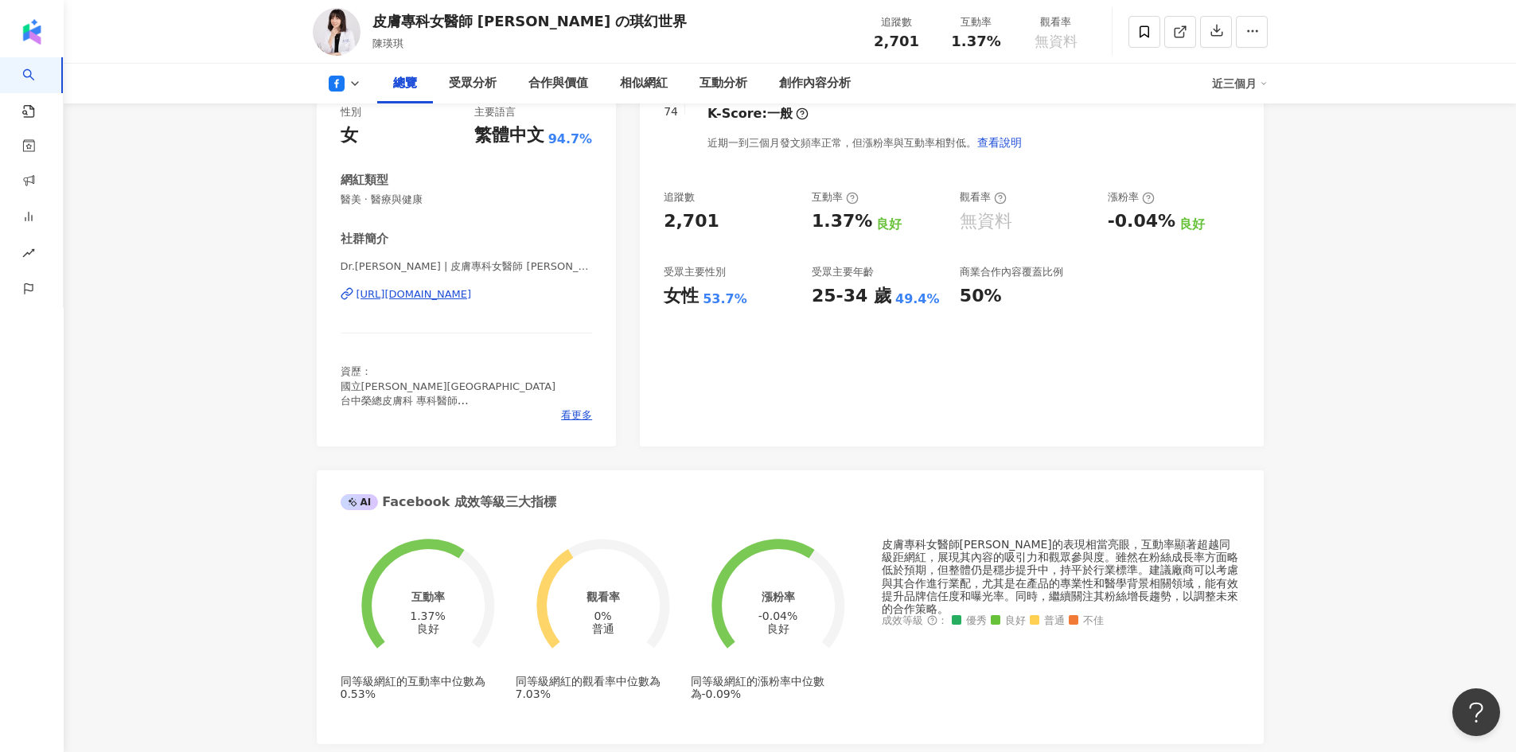
scroll to position [557, 0]
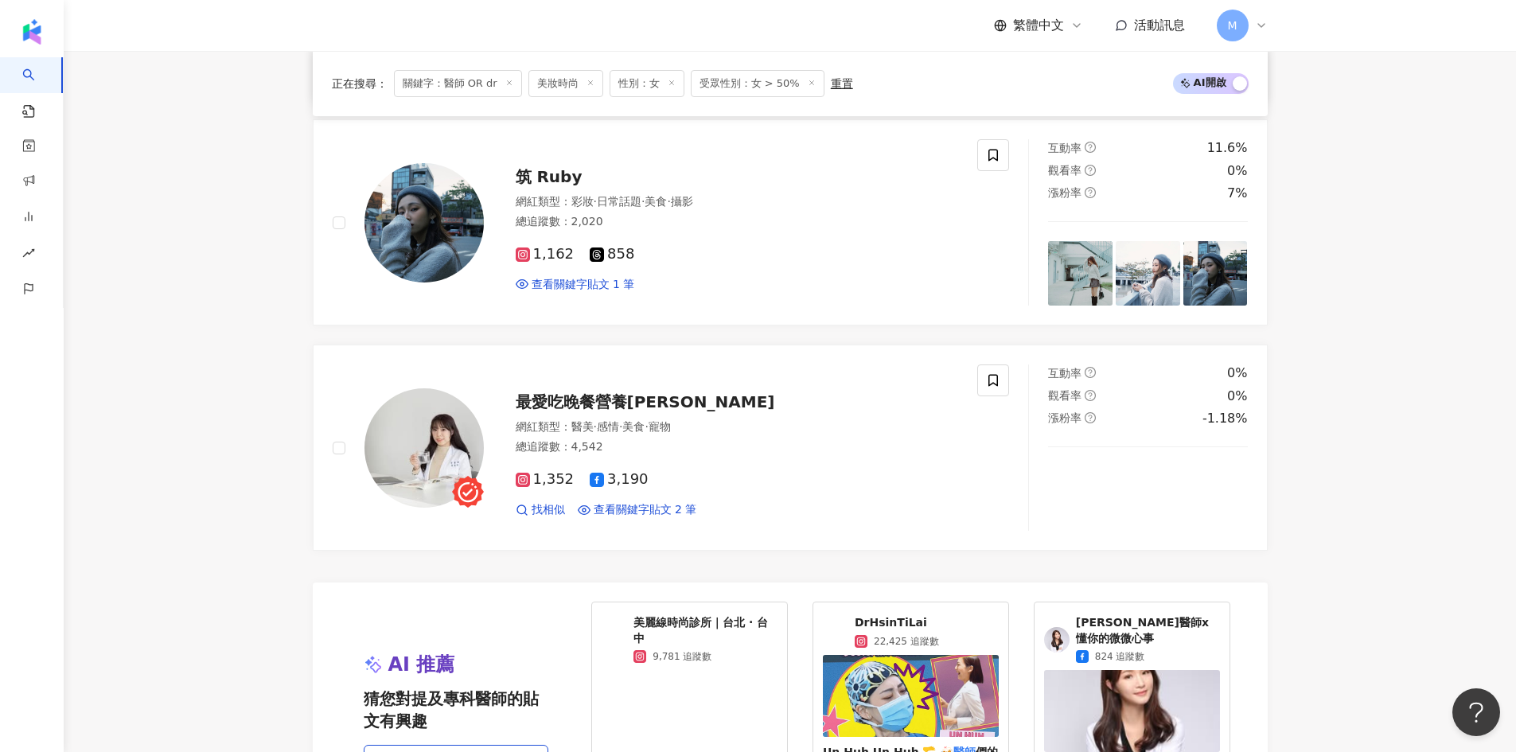
scroll to position [3274, 0]
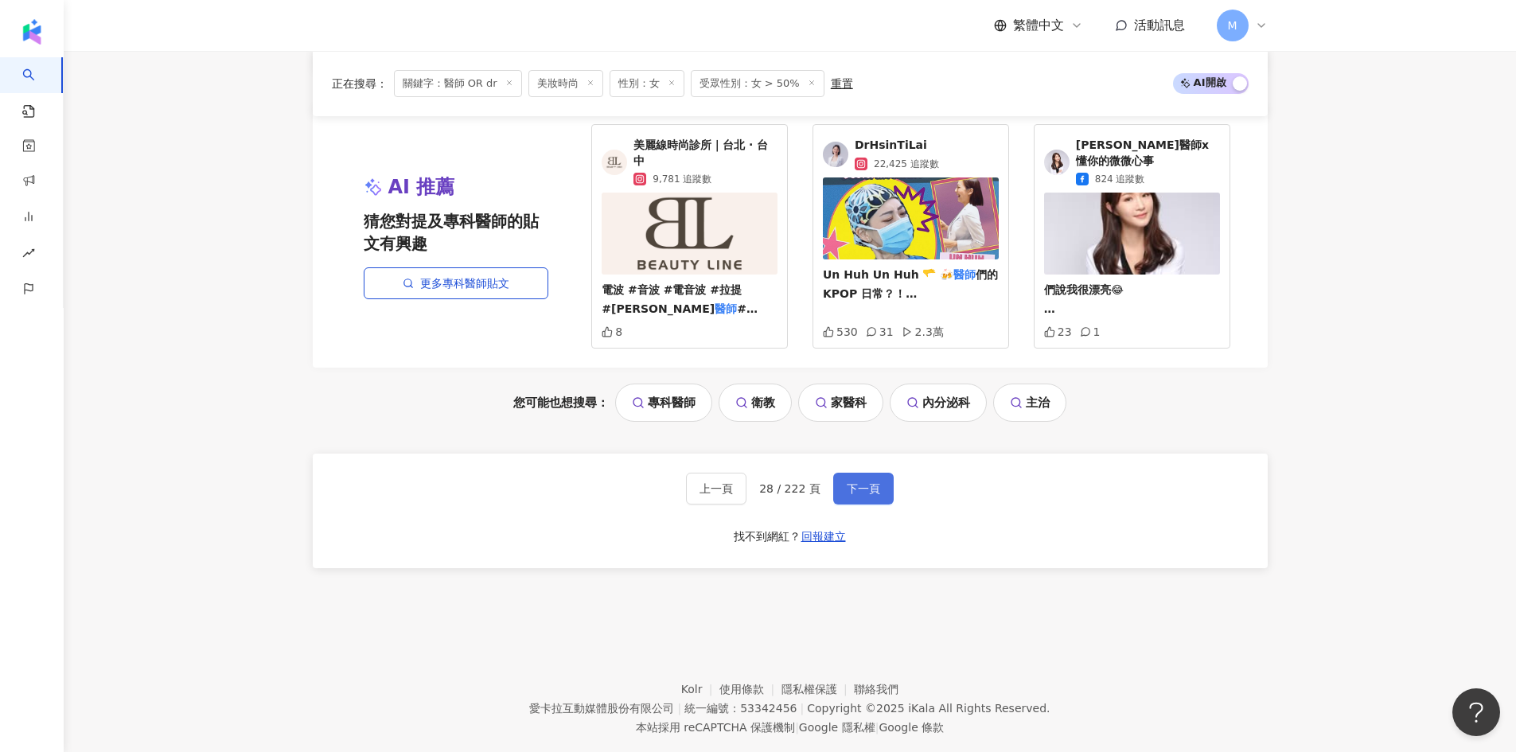
click at [848, 504] on button "下一頁" at bounding box center [863, 489] width 60 height 32
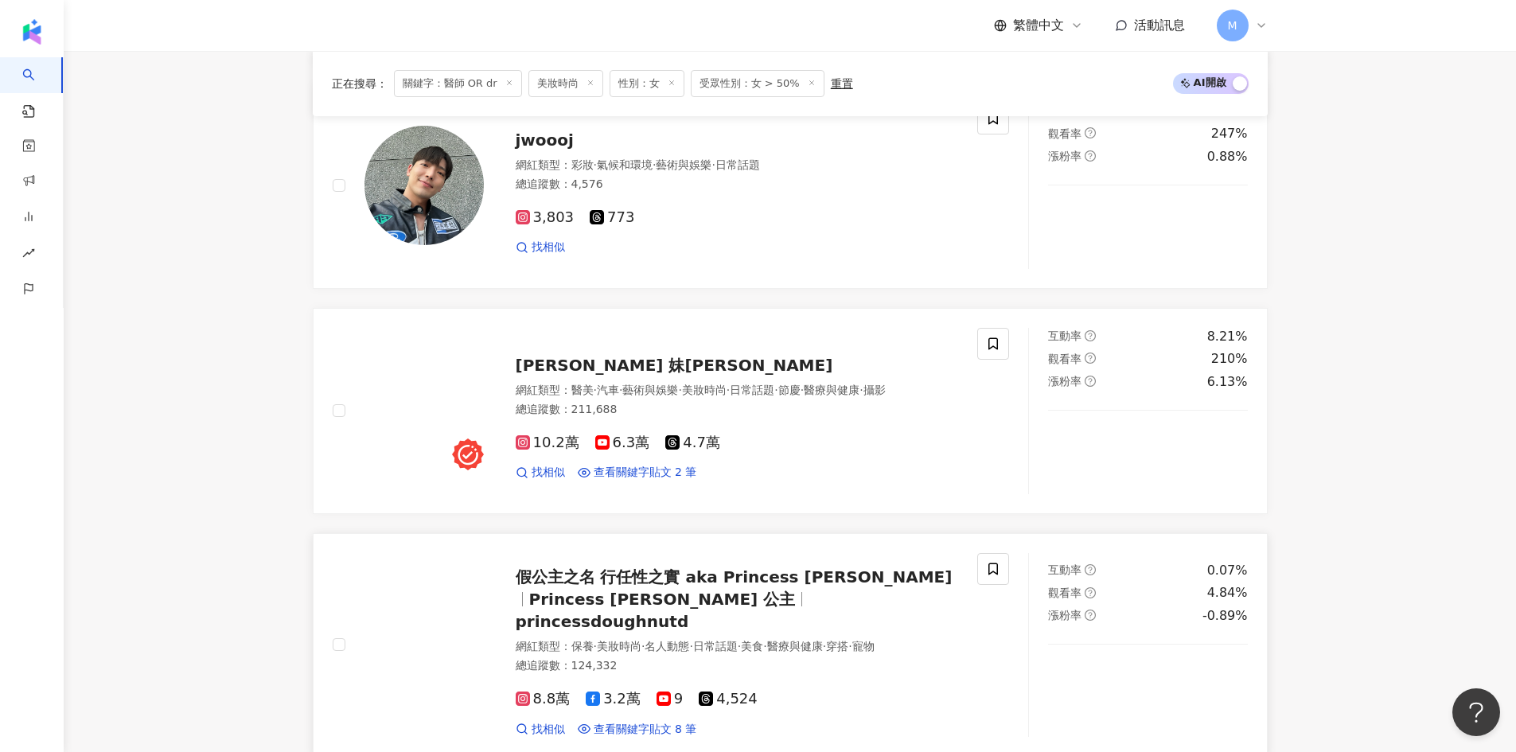
scroll to position [955, 0]
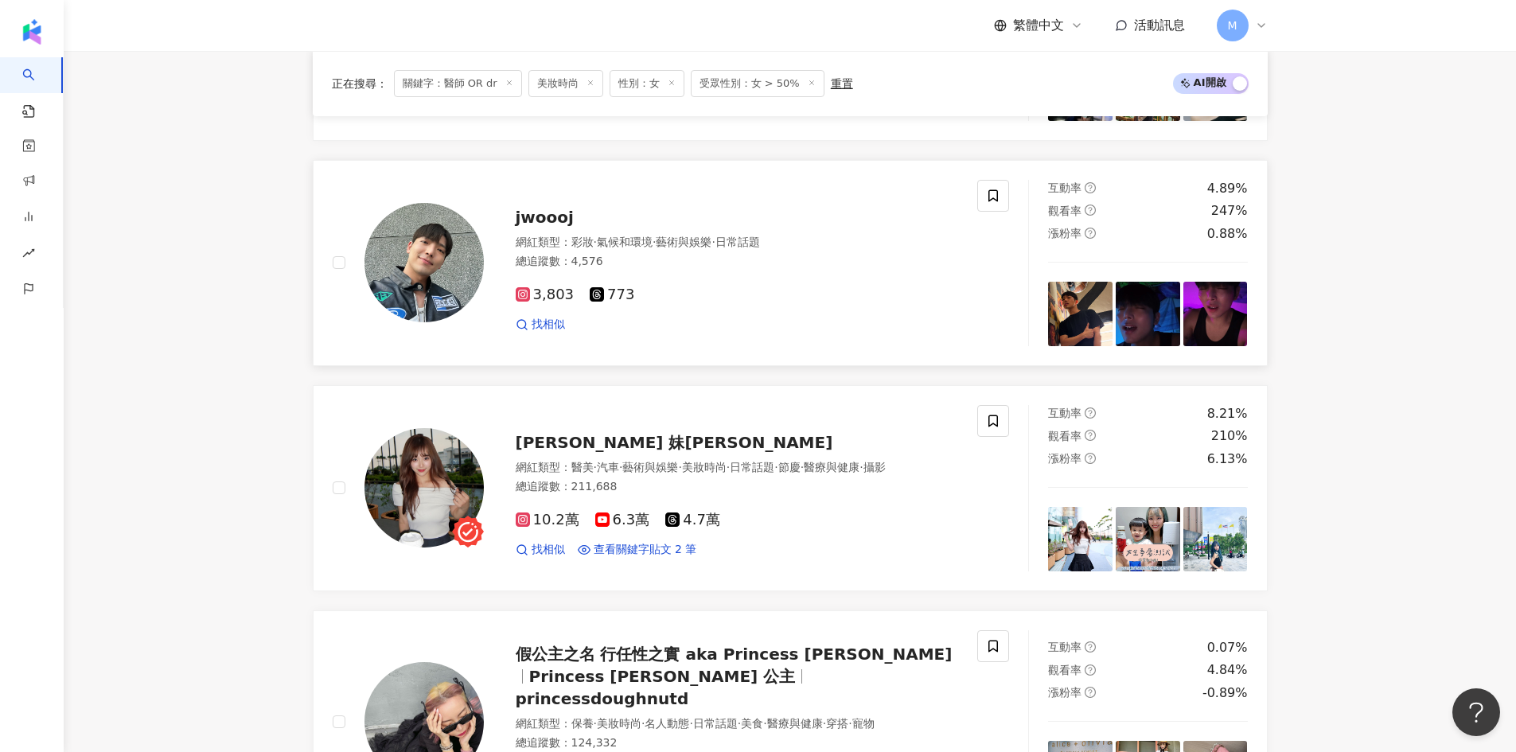
click at [544, 227] on span "jwoooj" at bounding box center [545, 217] width 58 height 19
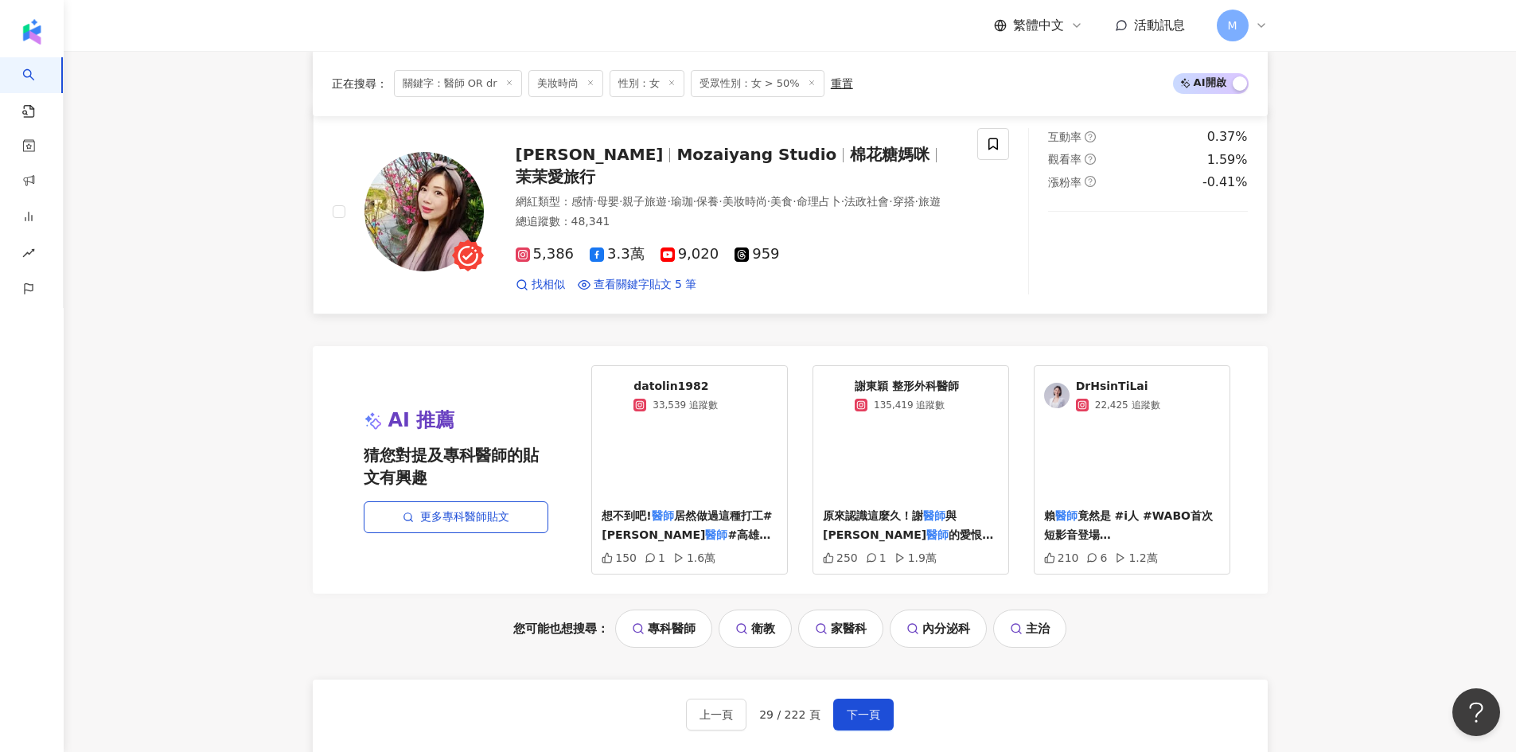
scroll to position [3307, 0]
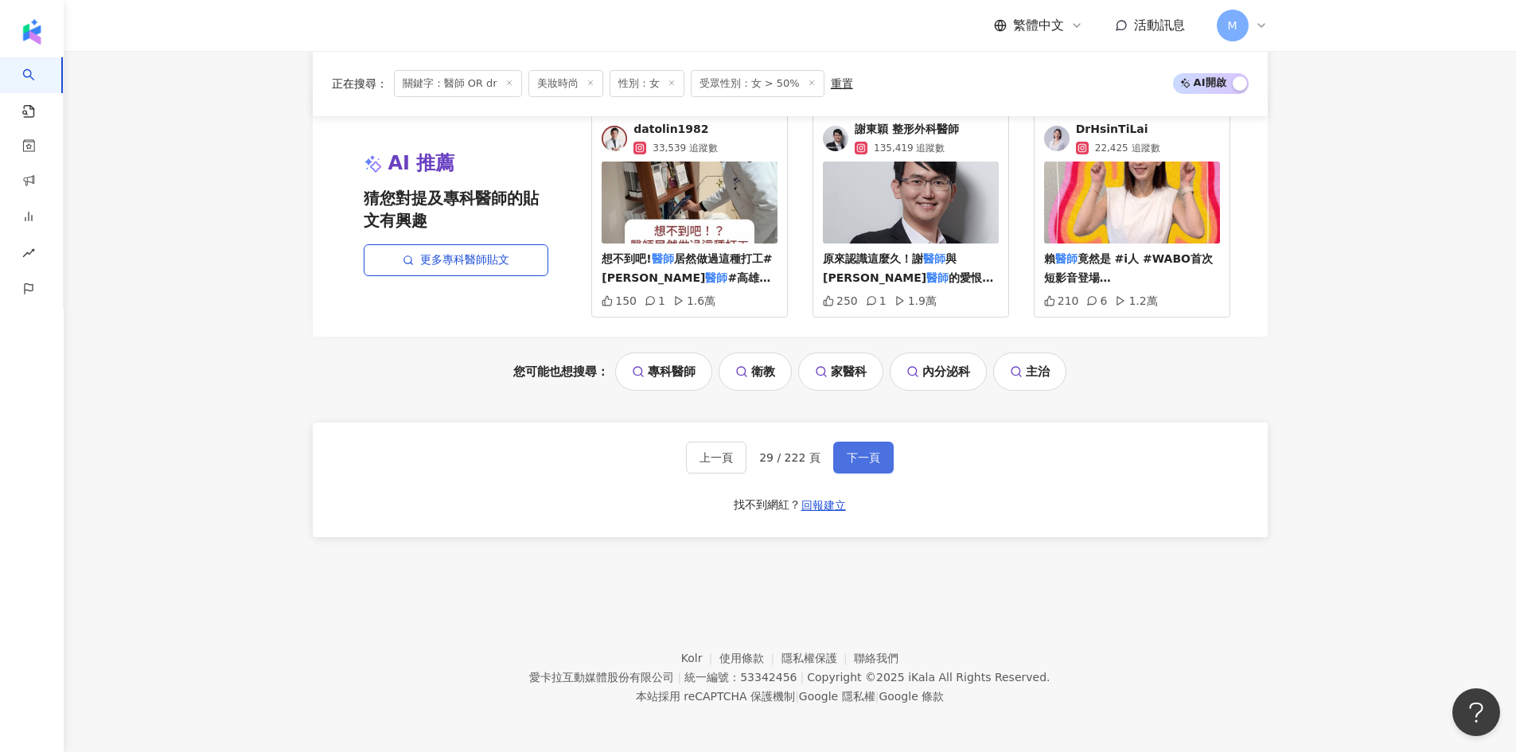
drag, startPoint x: 850, startPoint y: 461, endPoint x: 841, endPoint y: 455, distance: 10.4
click at [848, 461] on span "下一頁" at bounding box center [863, 457] width 33 height 13
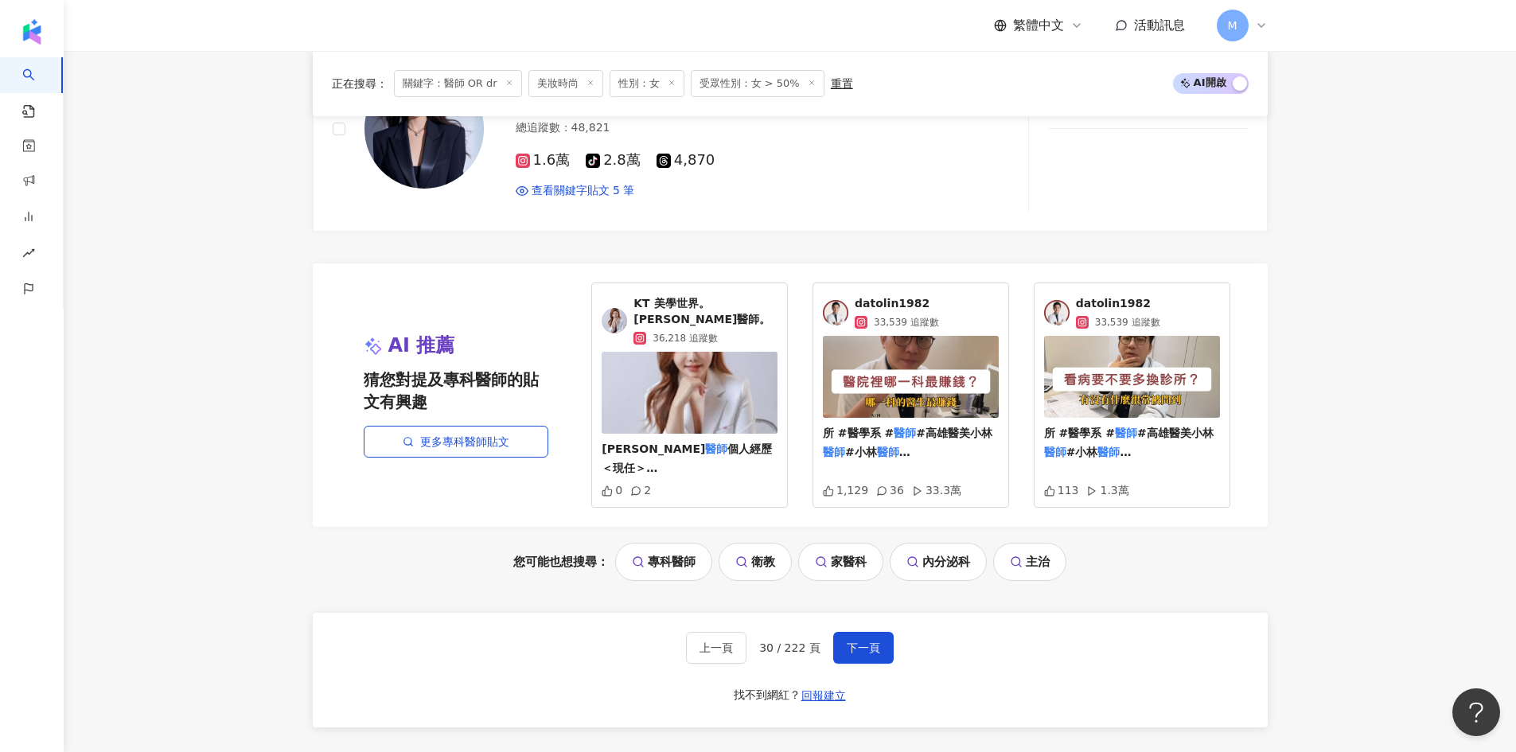
scroll to position [3343, 0]
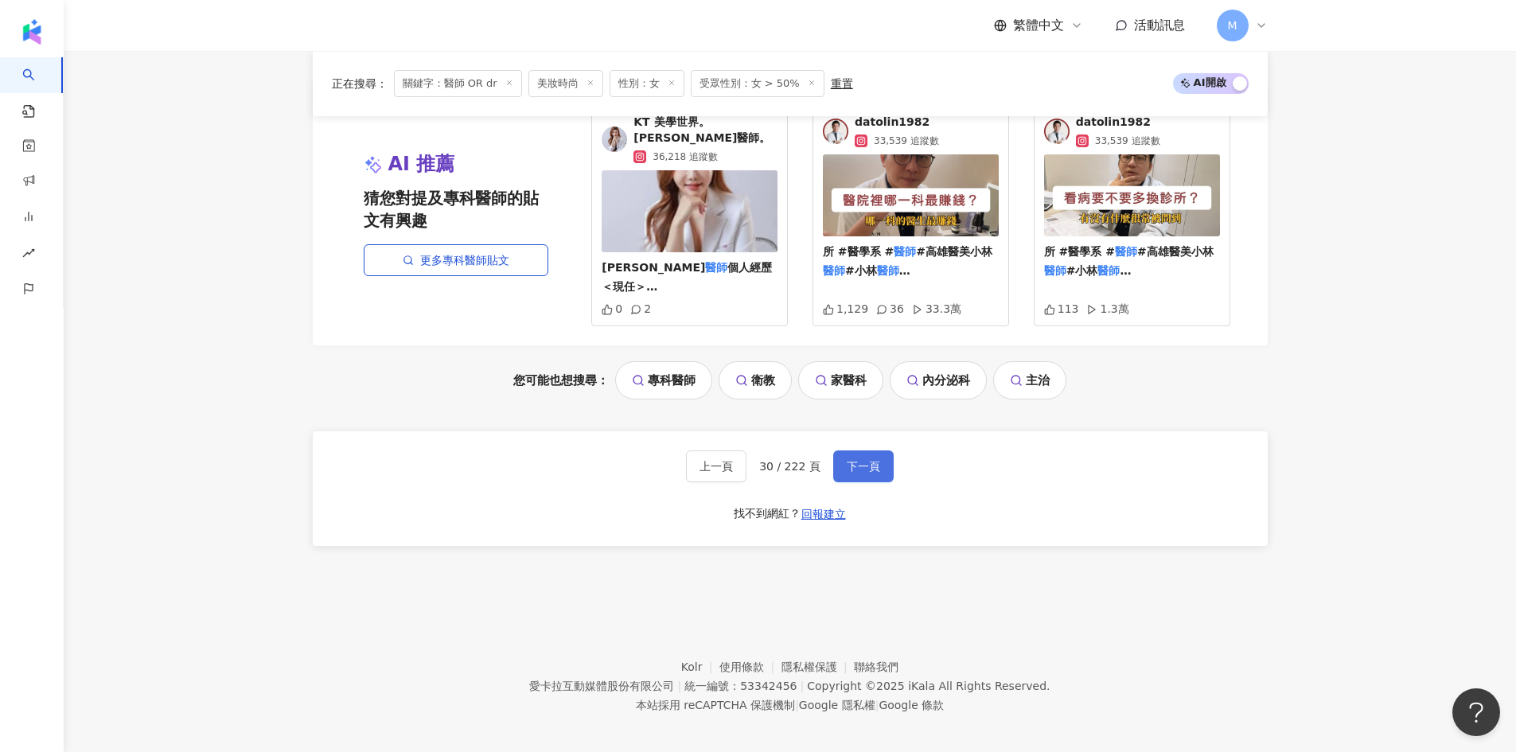
click at [850, 460] on span "下一頁" at bounding box center [863, 466] width 33 height 13
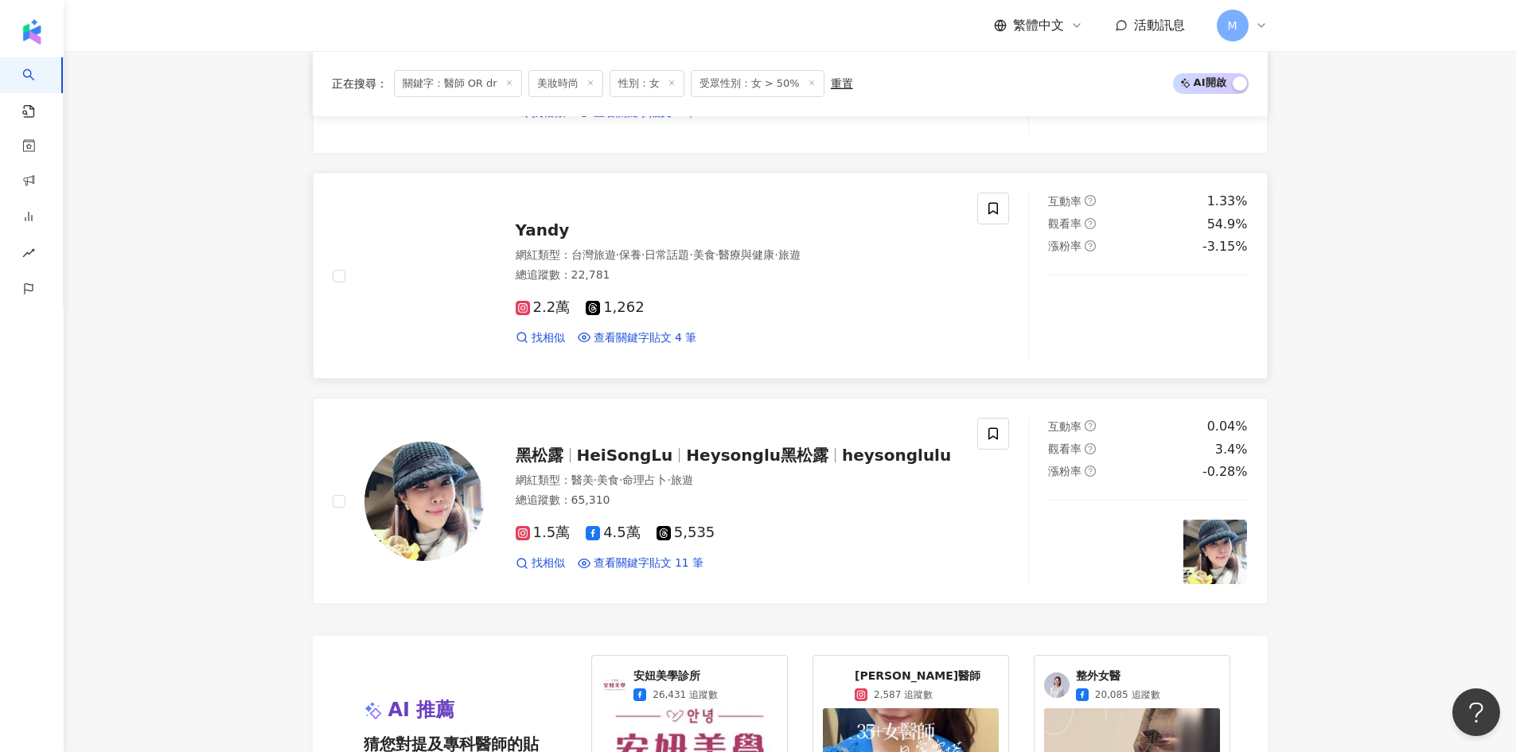
scroll to position [3023, 0]
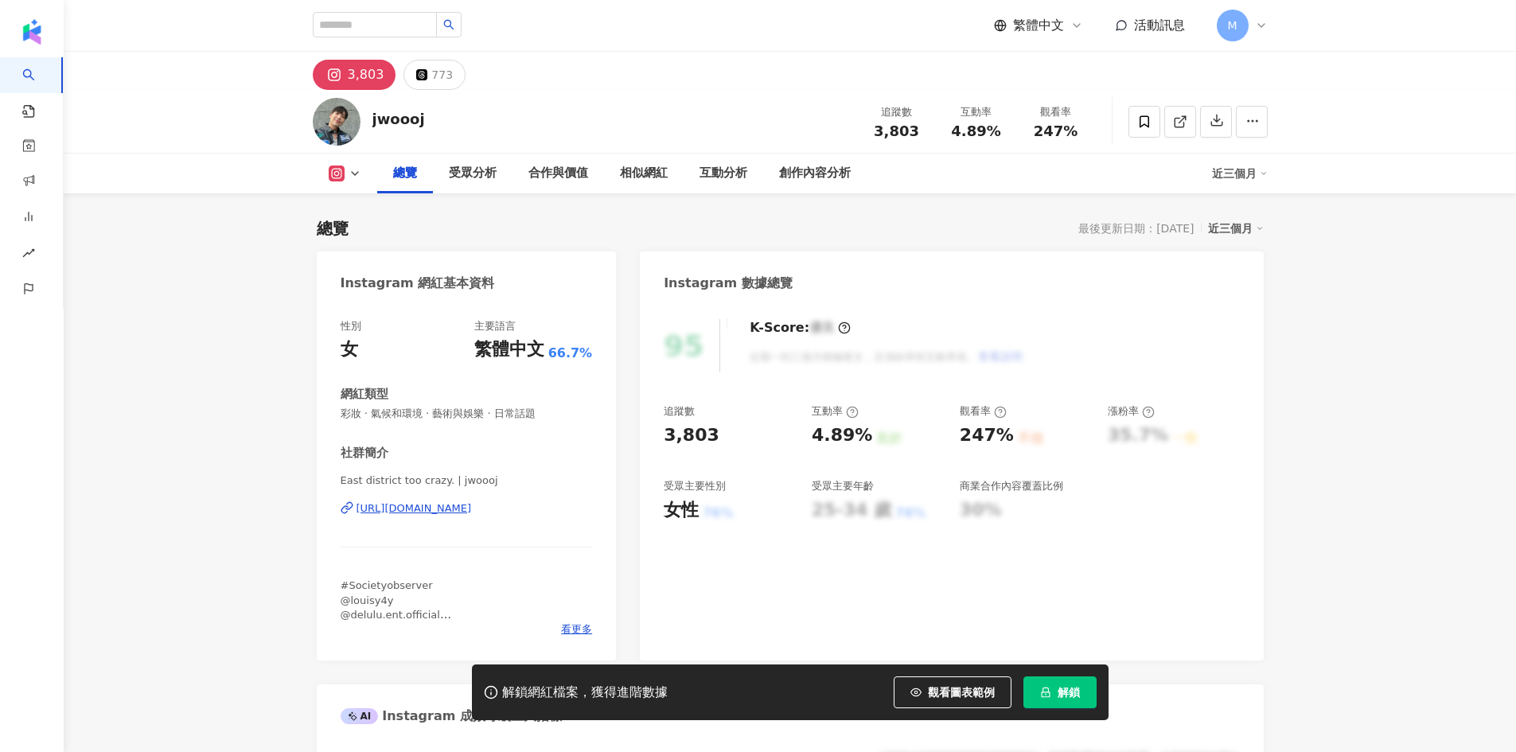
click at [472, 508] on div "[URL][DOMAIN_NAME]" at bounding box center [413, 508] width 115 height 14
